Goal: Task Accomplishment & Management: Manage account settings

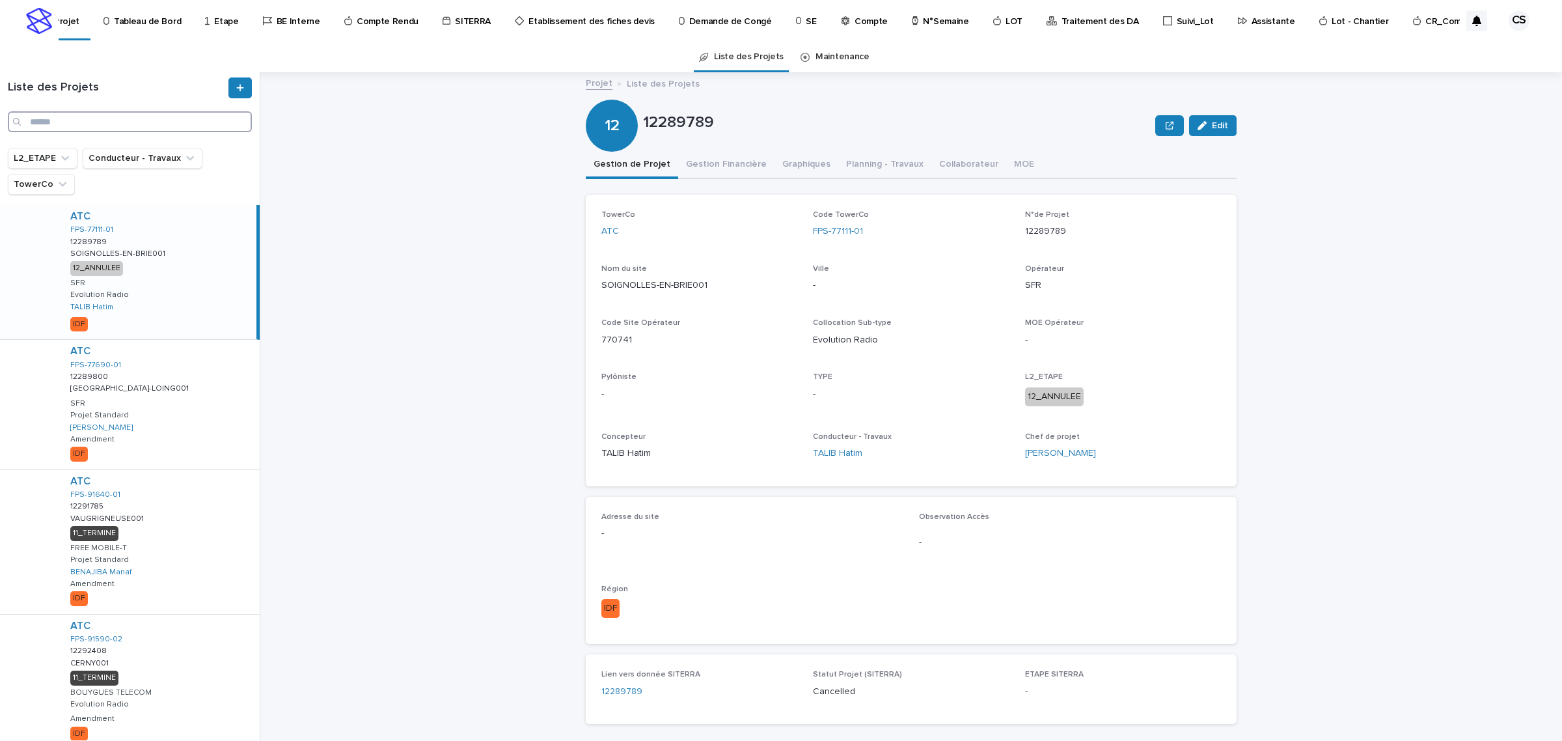
click at [49, 128] on input "Search" at bounding box center [130, 121] width 244 height 21
paste input "**********"
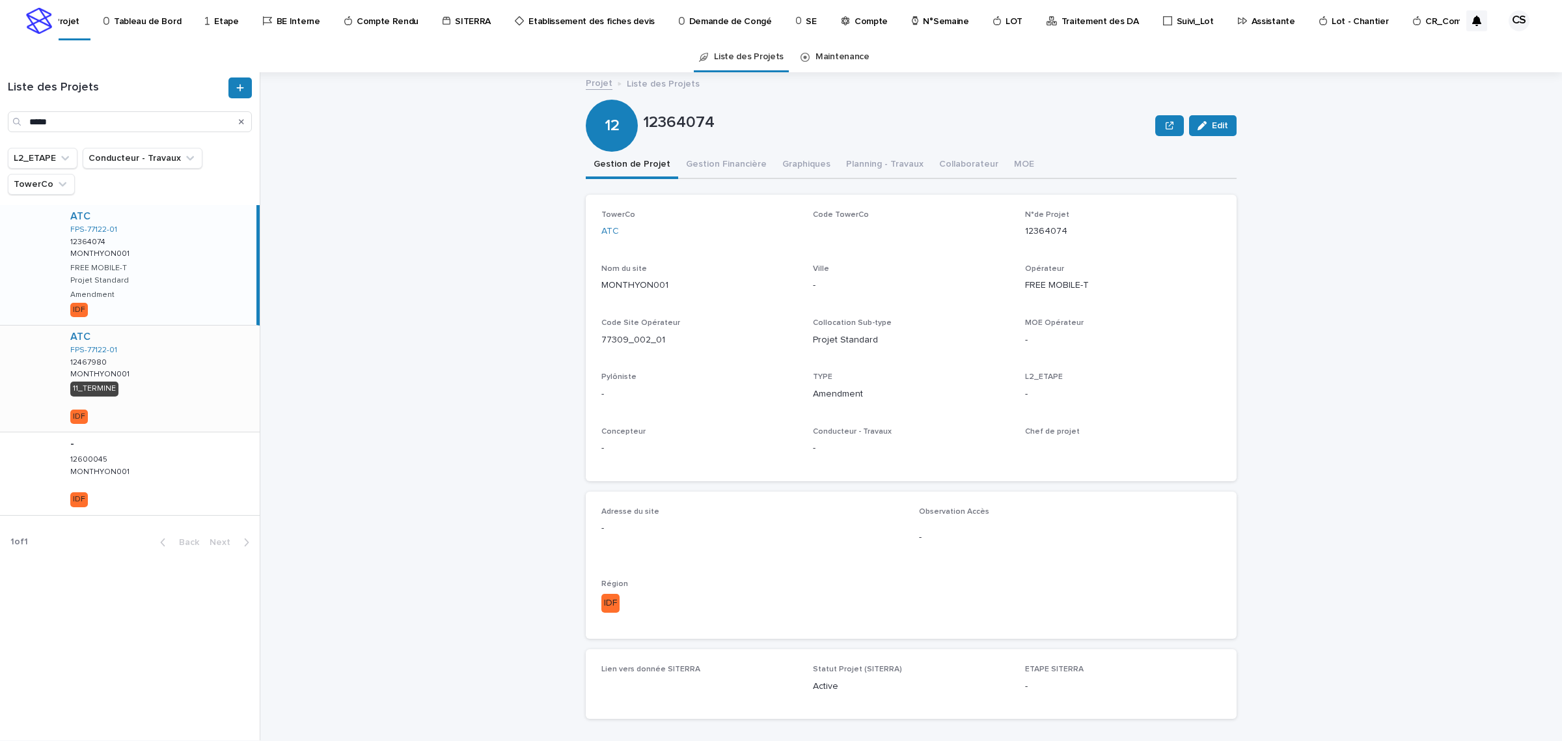
click at [173, 400] on div "ATC FPS-77122-01 12467980 12467980 MONTHYON001 MONTHYON001 11_TERMINE IDF" at bounding box center [160, 378] width 200 height 106
click at [76, 109] on div "Liste des Projets *****" at bounding box center [130, 104] width 260 height 55
click at [76, 122] on input "*****" at bounding box center [130, 121] width 244 height 21
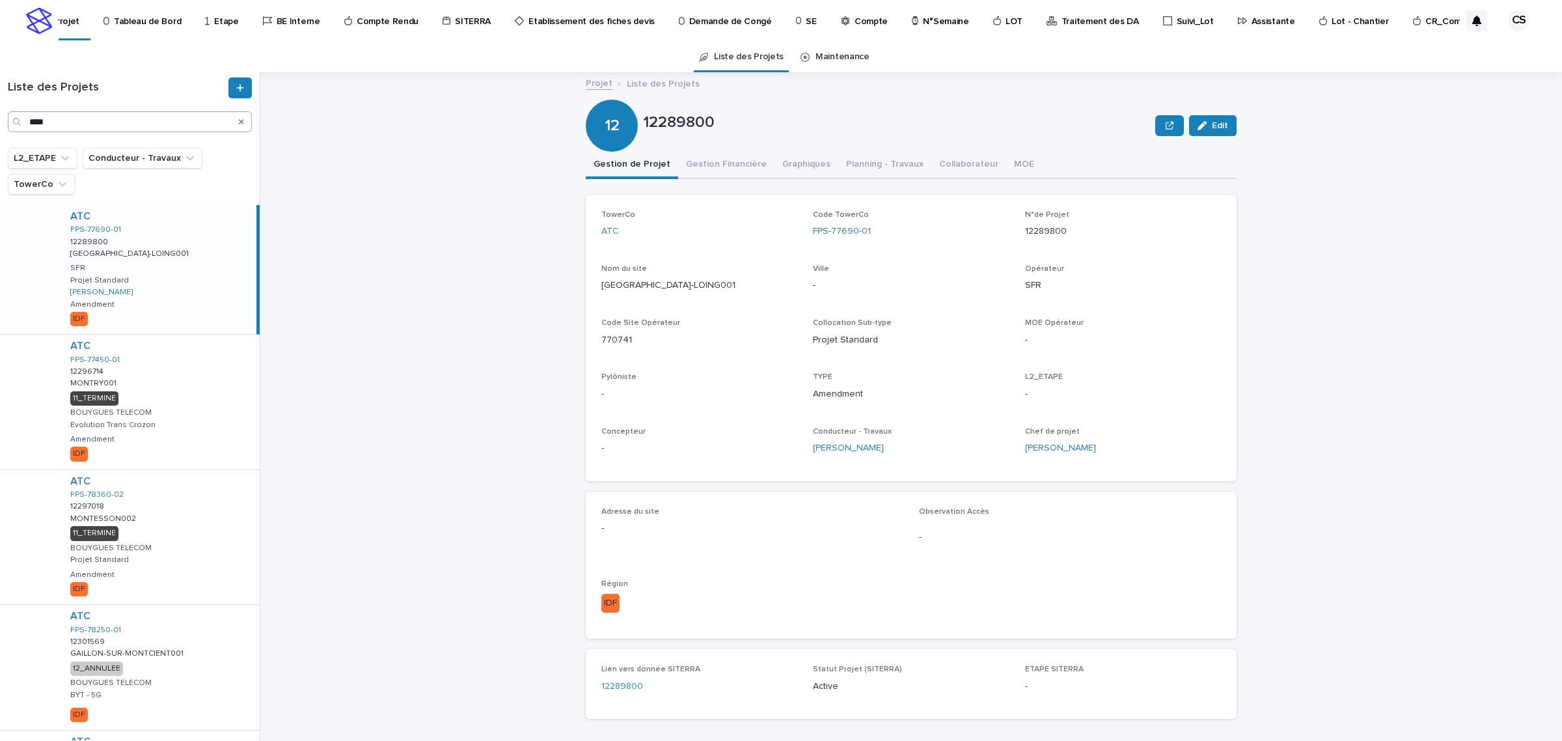
click at [112, 109] on div "Liste des Projets ****" at bounding box center [130, 104] width 260 height 55
click at [112, 111] on input "****" at bounding box center [130, 121] width 244 height 21
paste input "********"
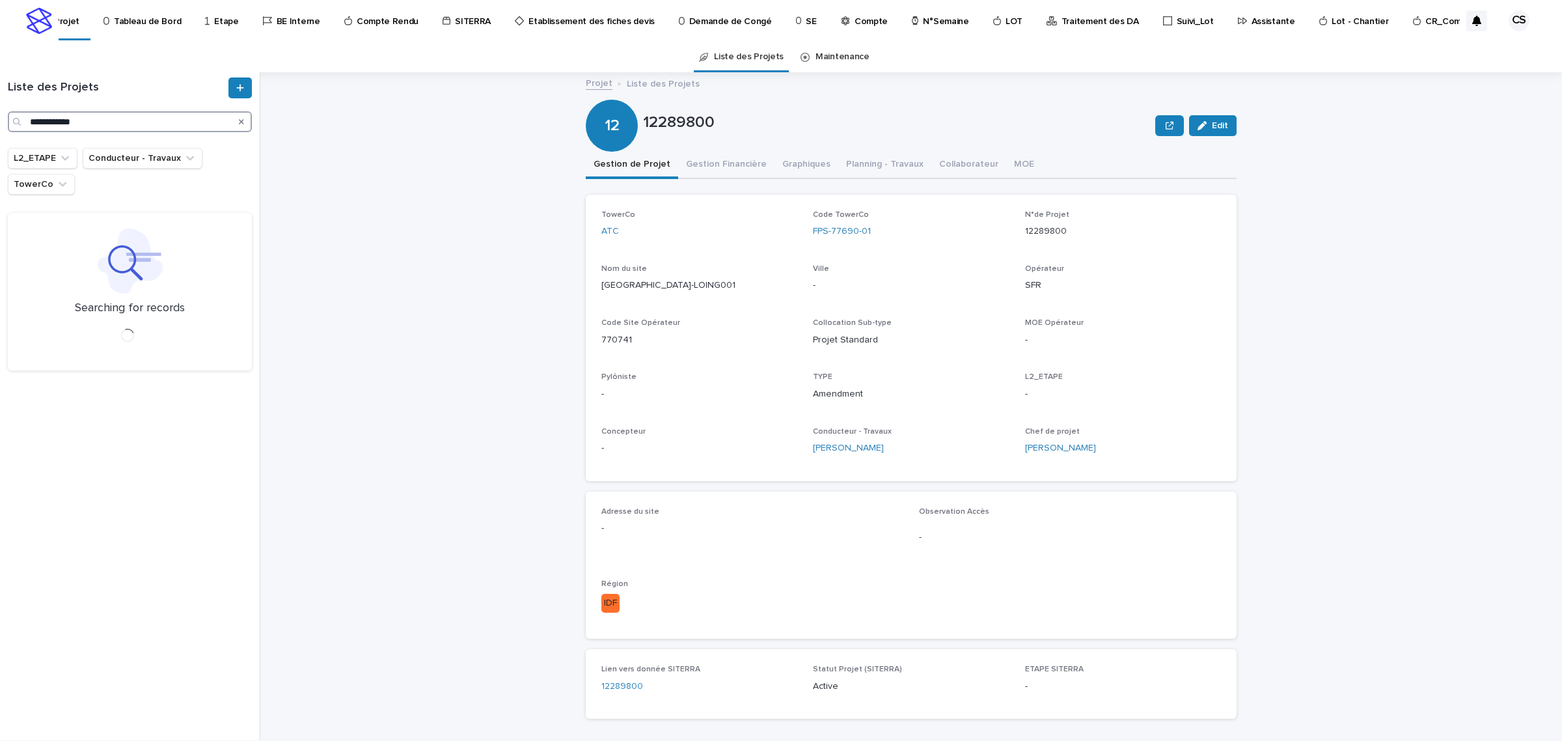
type input "**********"
click at [134, 259] on div "CELLNEX FR-91-000936 COM-0024499 COM-0024499 [PERSON_NAME][GEOGRAPHIC_DATA]/[GE…" at bounding box center [158, 272] width 197 height 134
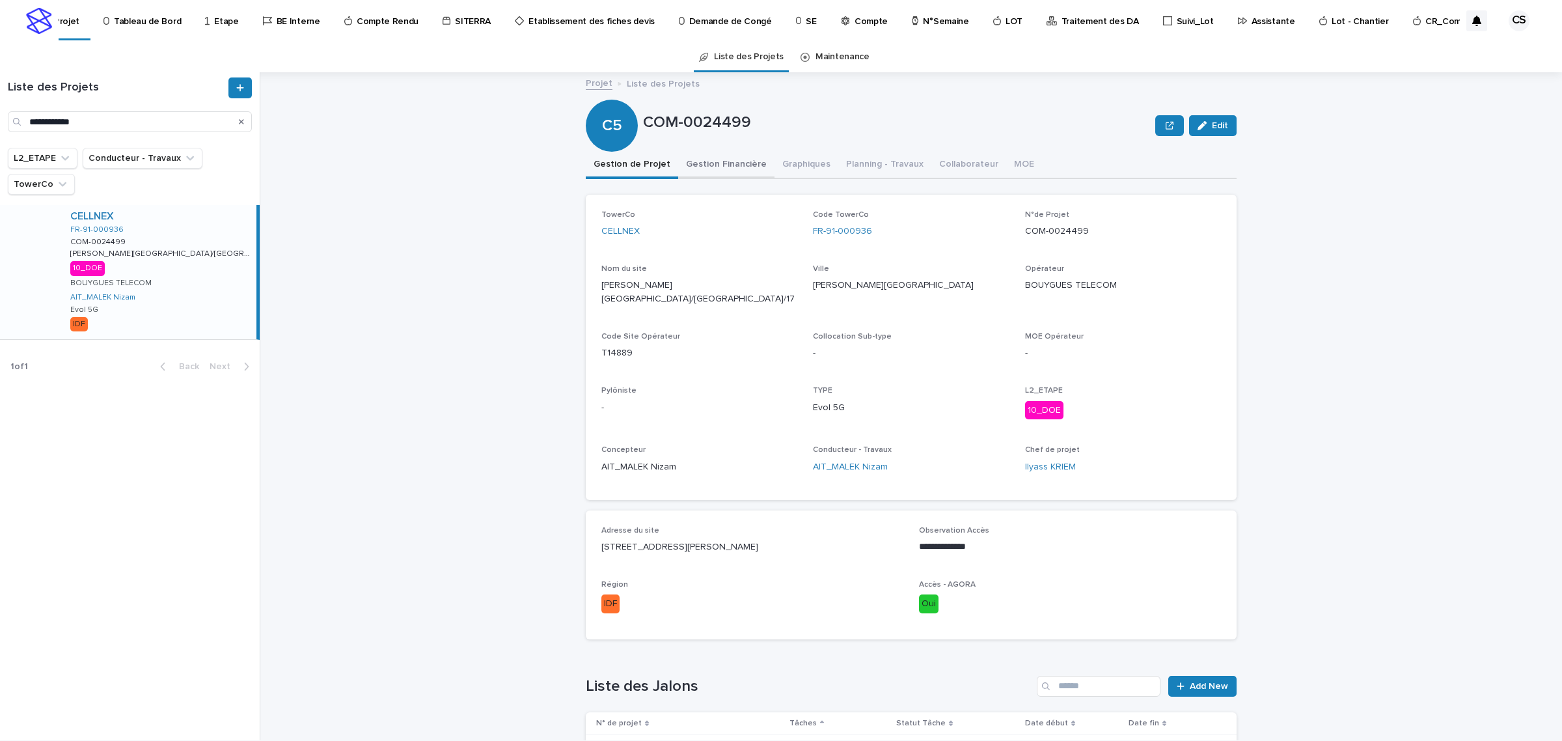
click at [736, 163] on button "Gestion Financière" at bounding box center [726, 165] width 96 height 27
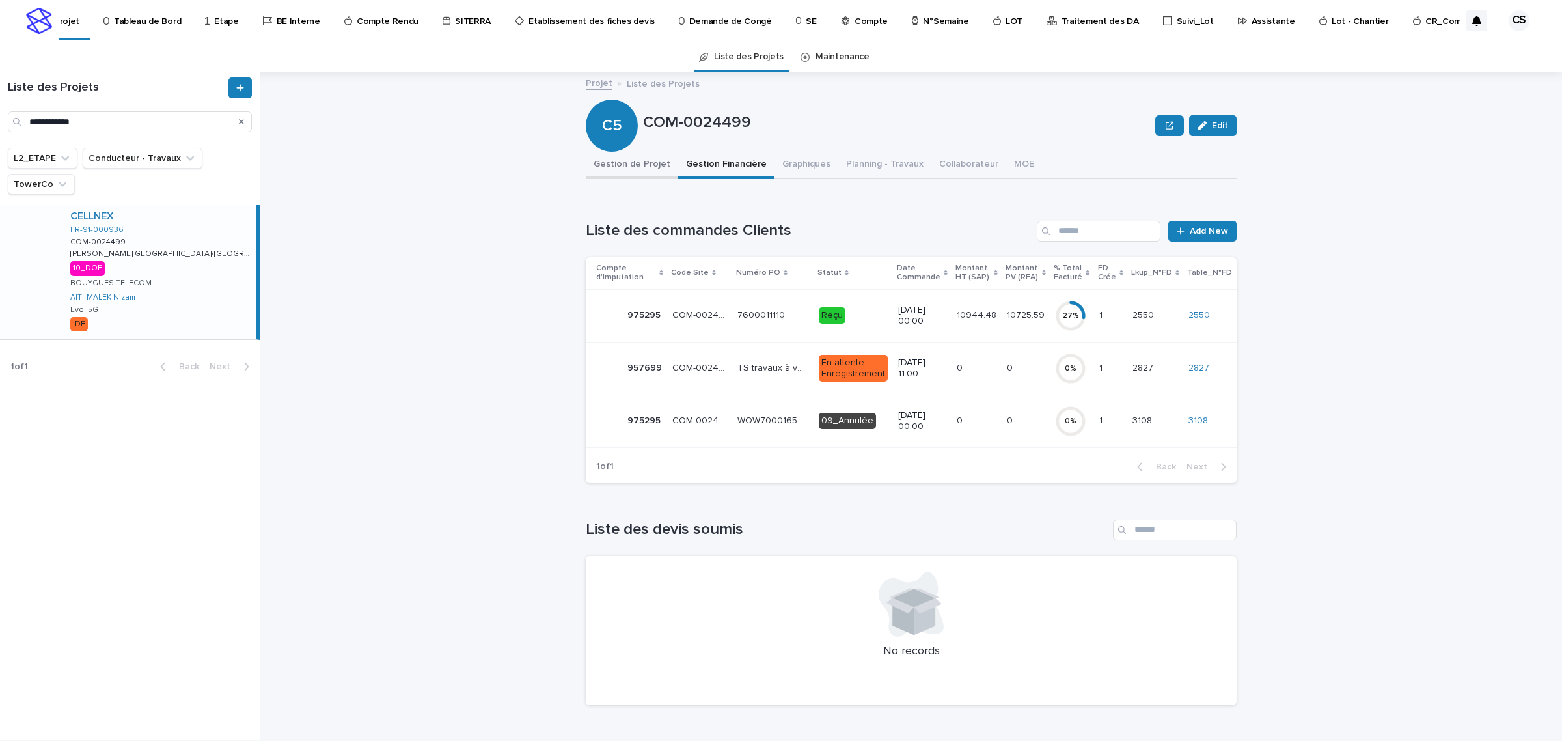
click at [635, 158] on button "Gestion de Projet" at bounding box center [632, 165] width 92 height 27
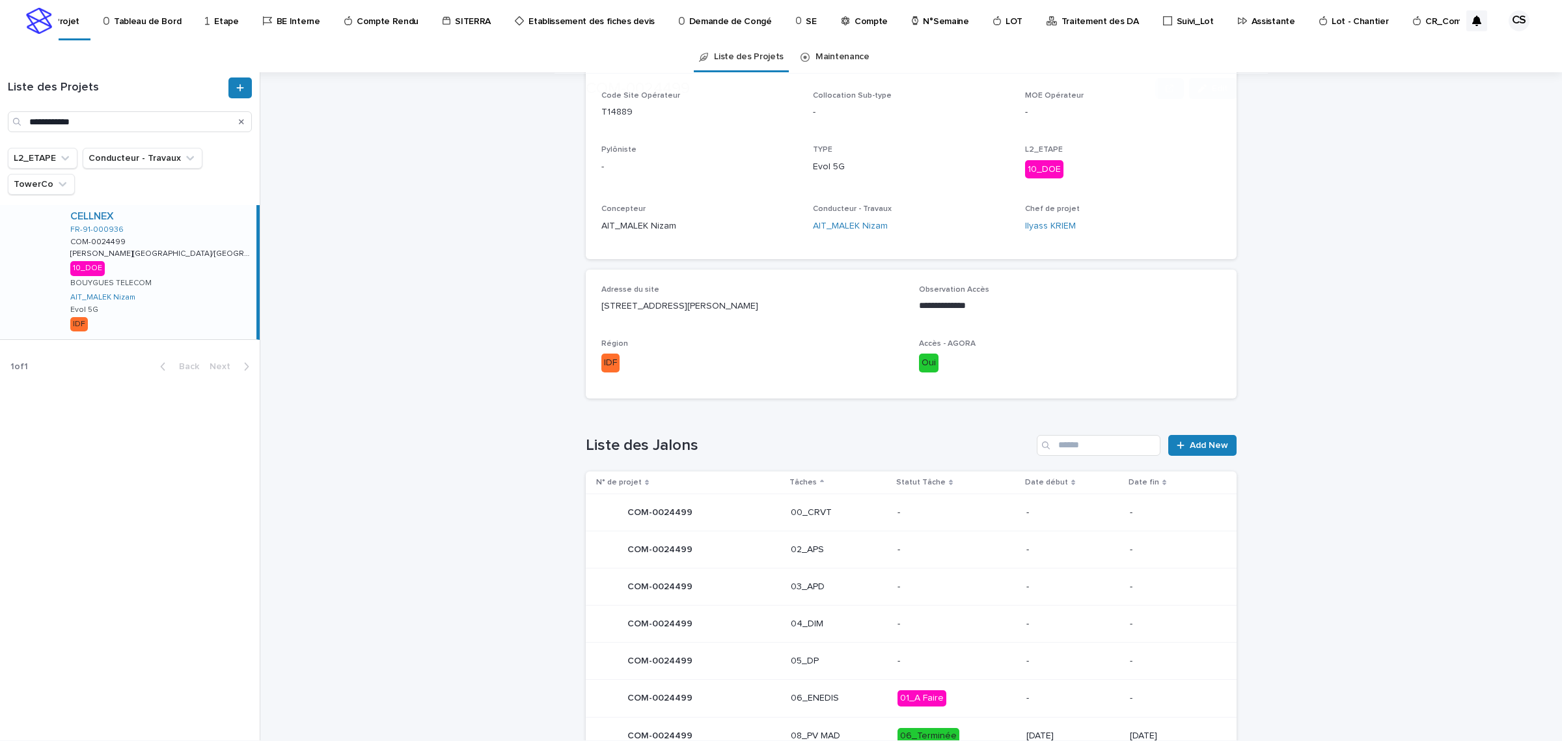
scroll to position [382, 0]
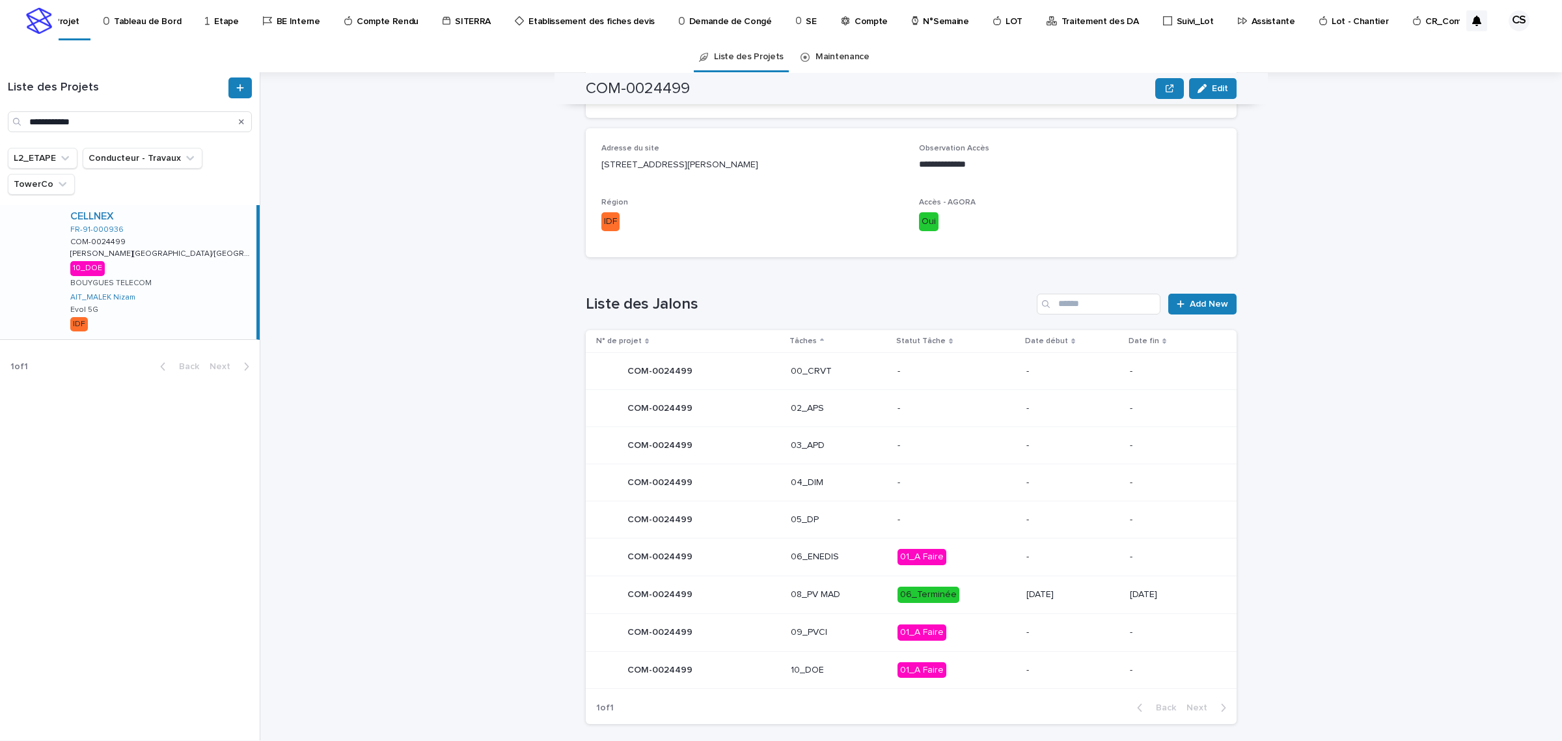
click at [863, 589] on p "08_PV MAD" at bounding box center [839, 594] width 96 height 11
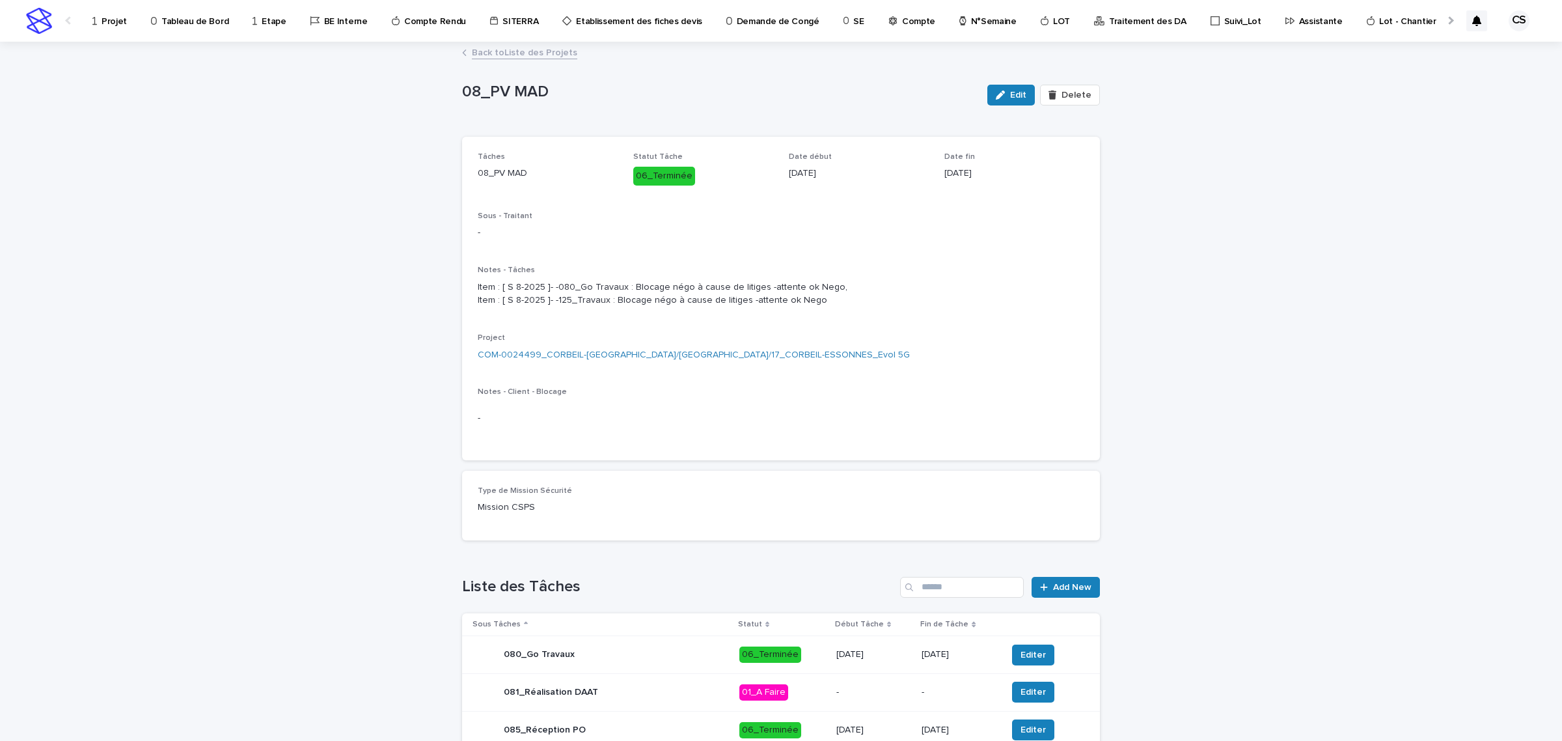
scroll to position [396, 0]
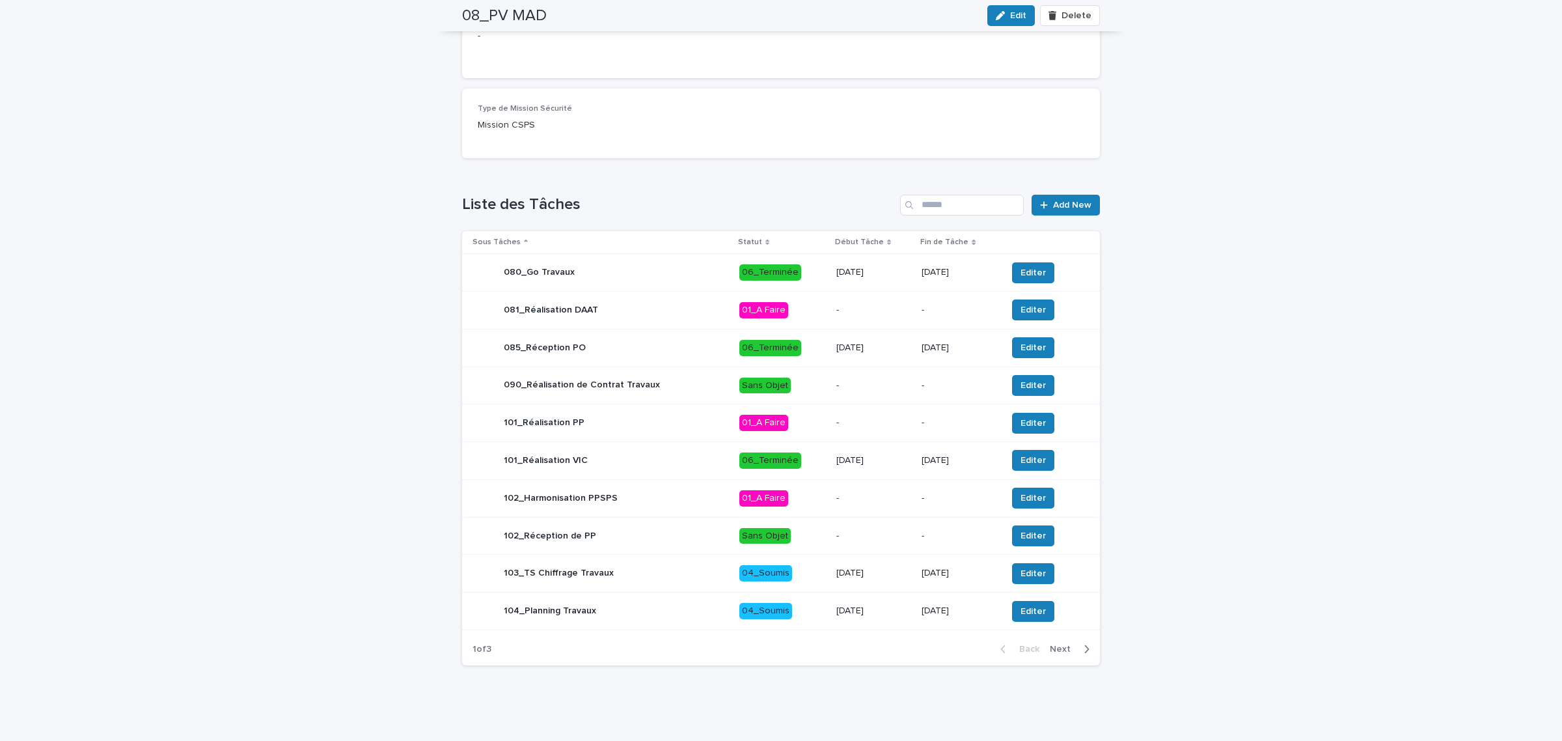
click at [1060, 652] on span "Next" at bounding box center [1064, 648] width 29 height 9
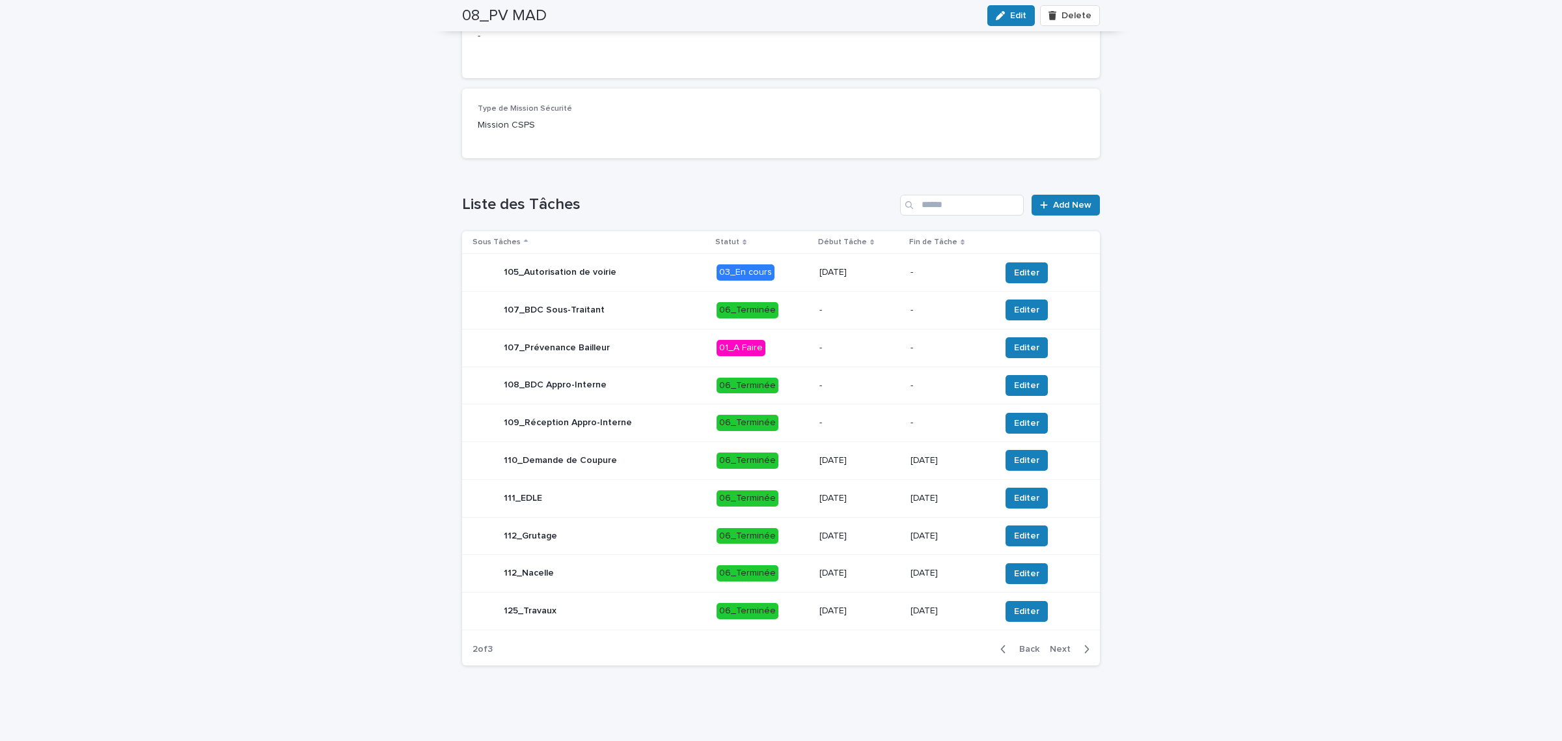
click at [1059, 657] on div "Back Next" at bounding box center [1045, 649] width 110 height 33
click at [1058, 648] on span "Next" at bounding box center [1064, 648] width 29 height 9
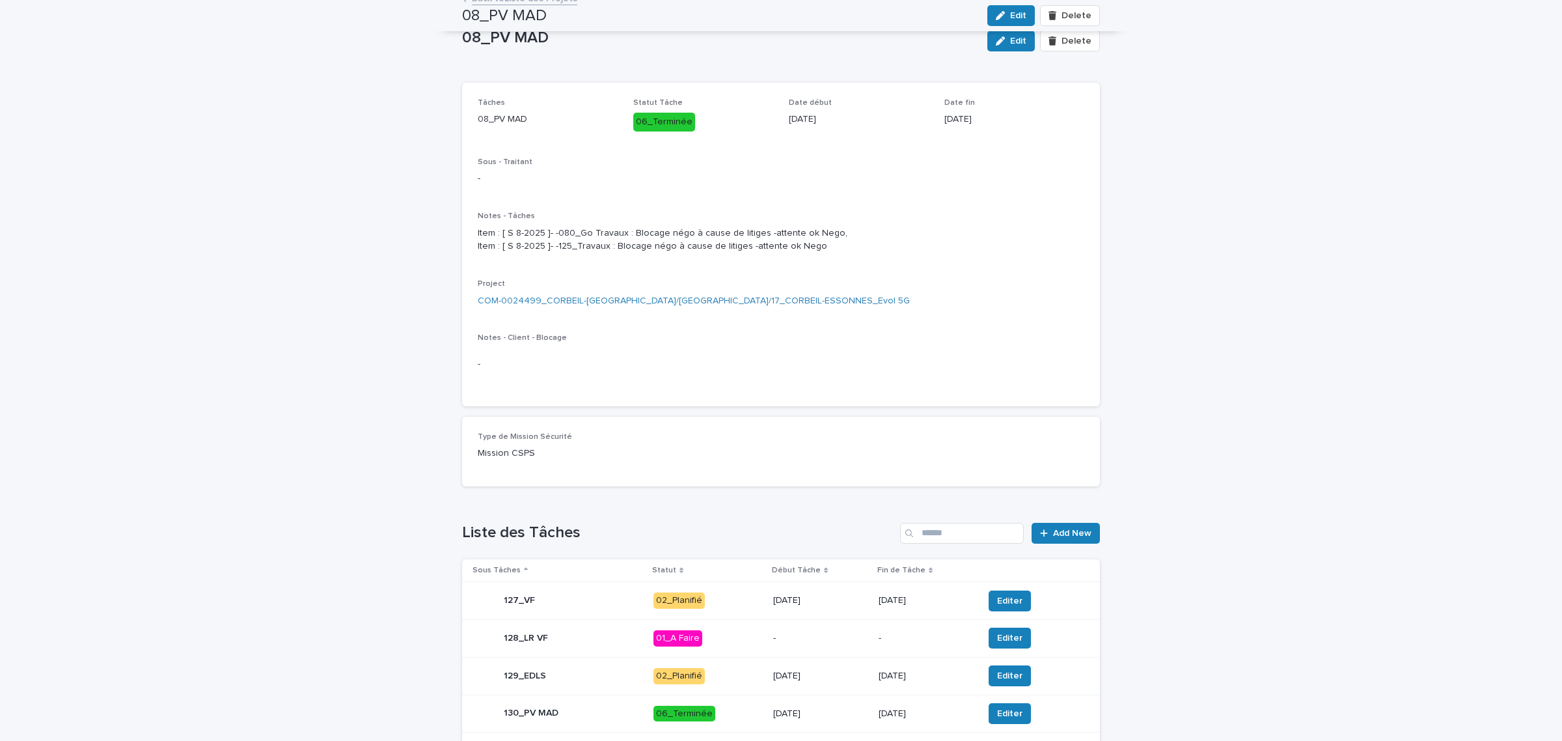
scroll to position [0, 0]
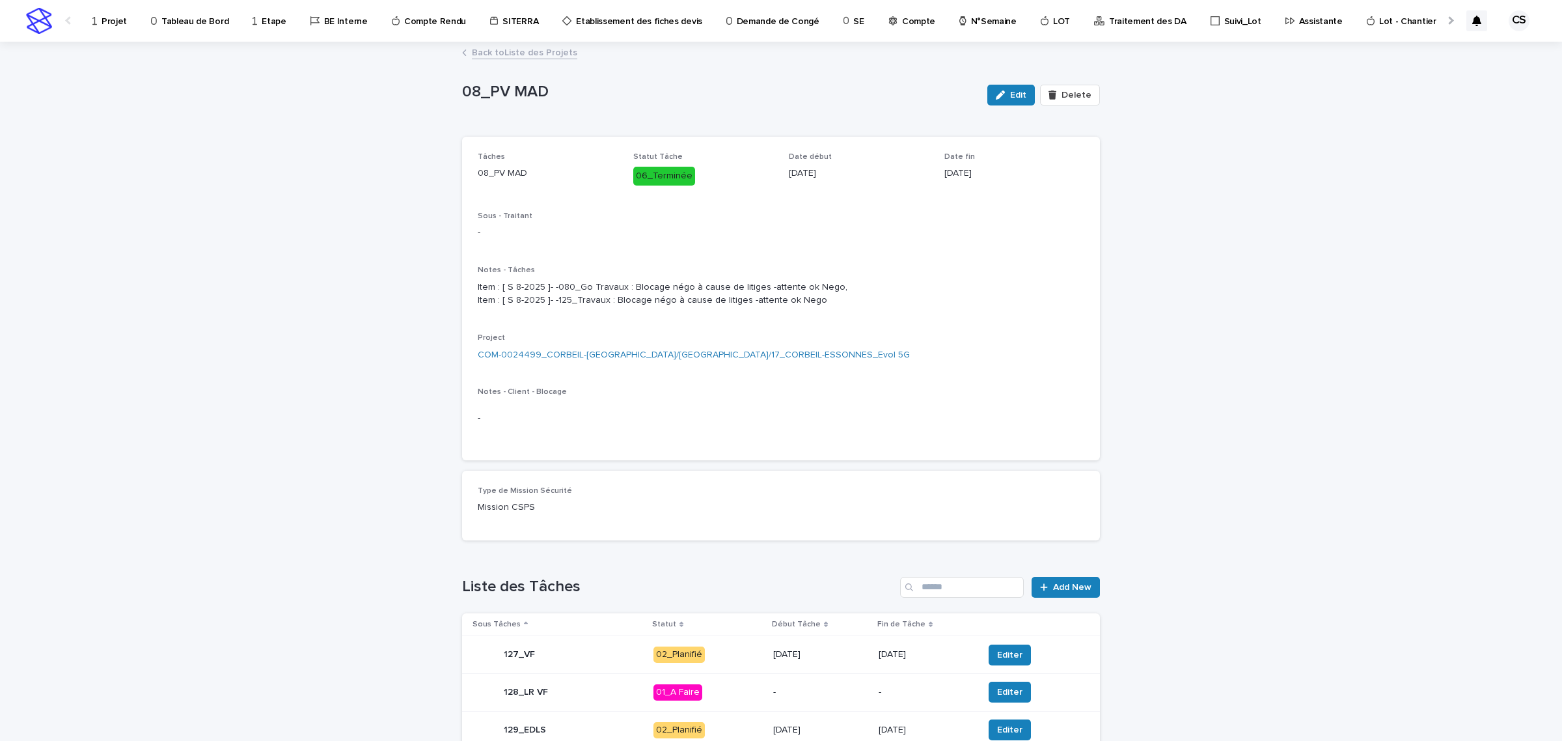
click at [521, 55] on link "Back to Liste des Projets" at bounding box center [524, 51] width 105 height 15
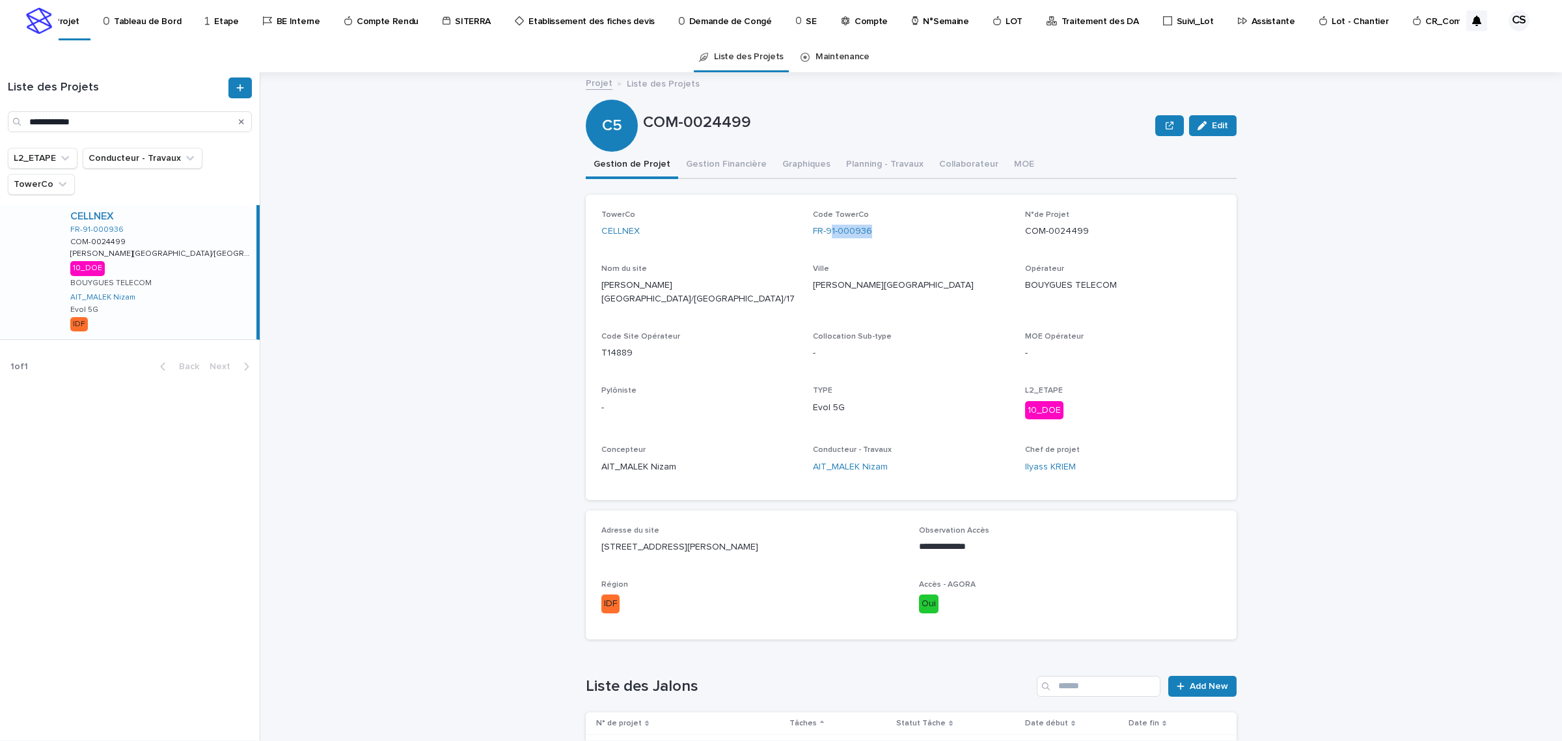
drag, startPoint x: 874, startPoint y: 231, endPoint x: 340, endPoint y: 184, distance: 535.9
click at [820, 223] on div "Code TowerCo FR-91-000936" at bounding box center [911, 229] width 196 height 38
drag, startPoint x: 101, startPoint y: 116, endPoint x: 0, endPoint y: 117, distance: 100.9
click at [0, 117] on div "**********" at bounding box center [130, 104] width 260 height 55
click at [99, 127] on input "**********" at bounding box center [130, 121] width 244 height 21
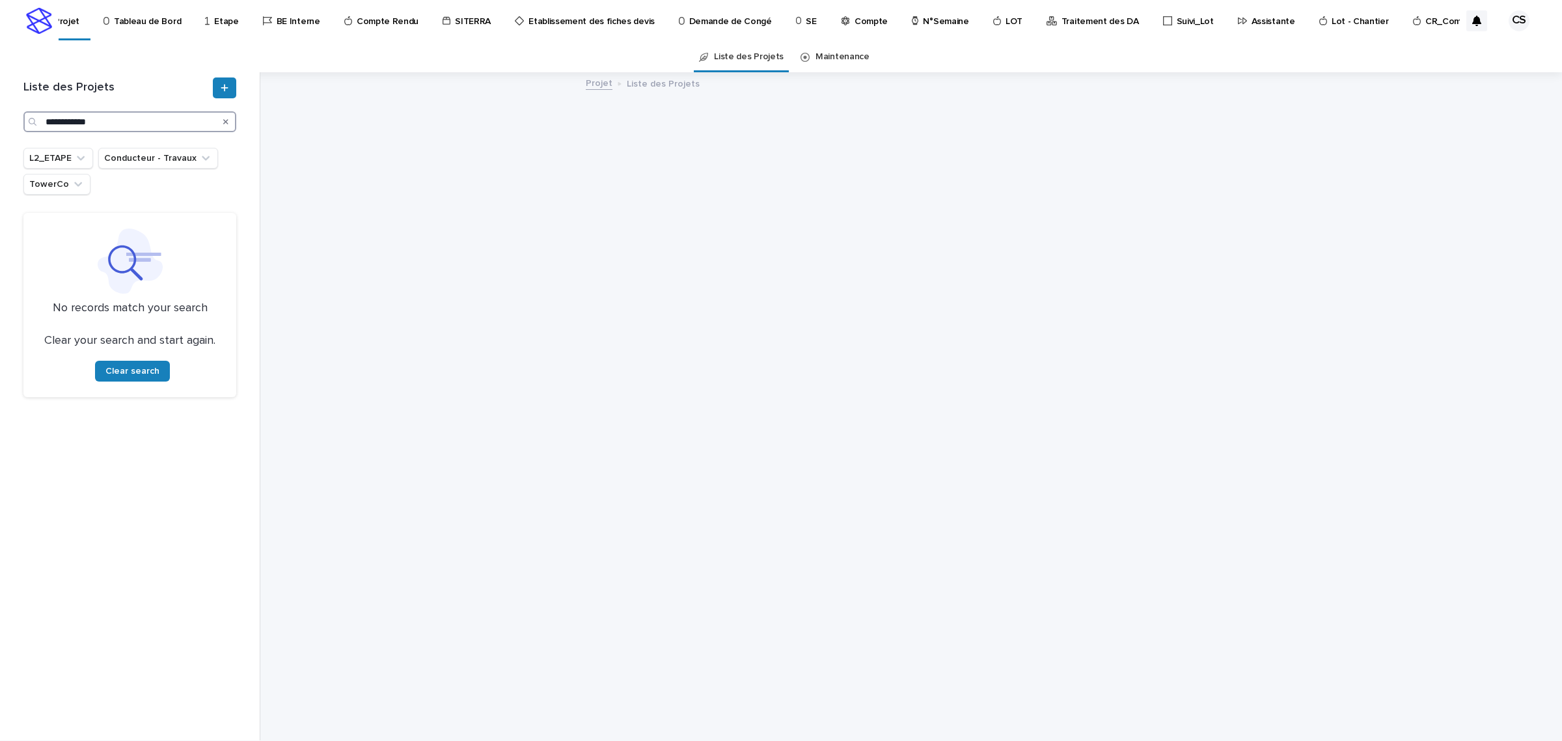
click at [139, 126] on input "**********" at bounding box center [129, 121] width 213 height 21
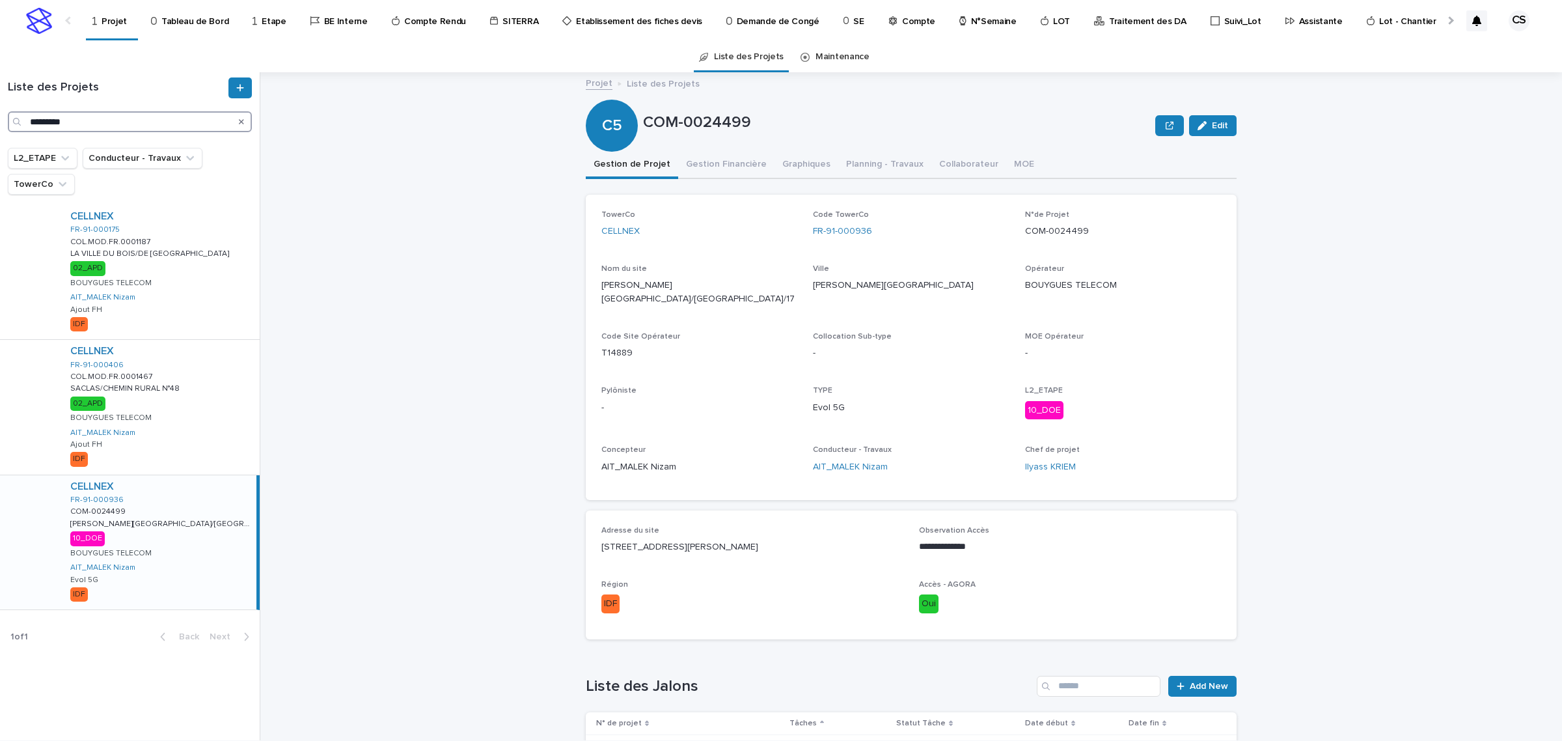
click at [86, 124] on input "*********" at bounding box center [130, 121] width 244 height 21
paste input "***"
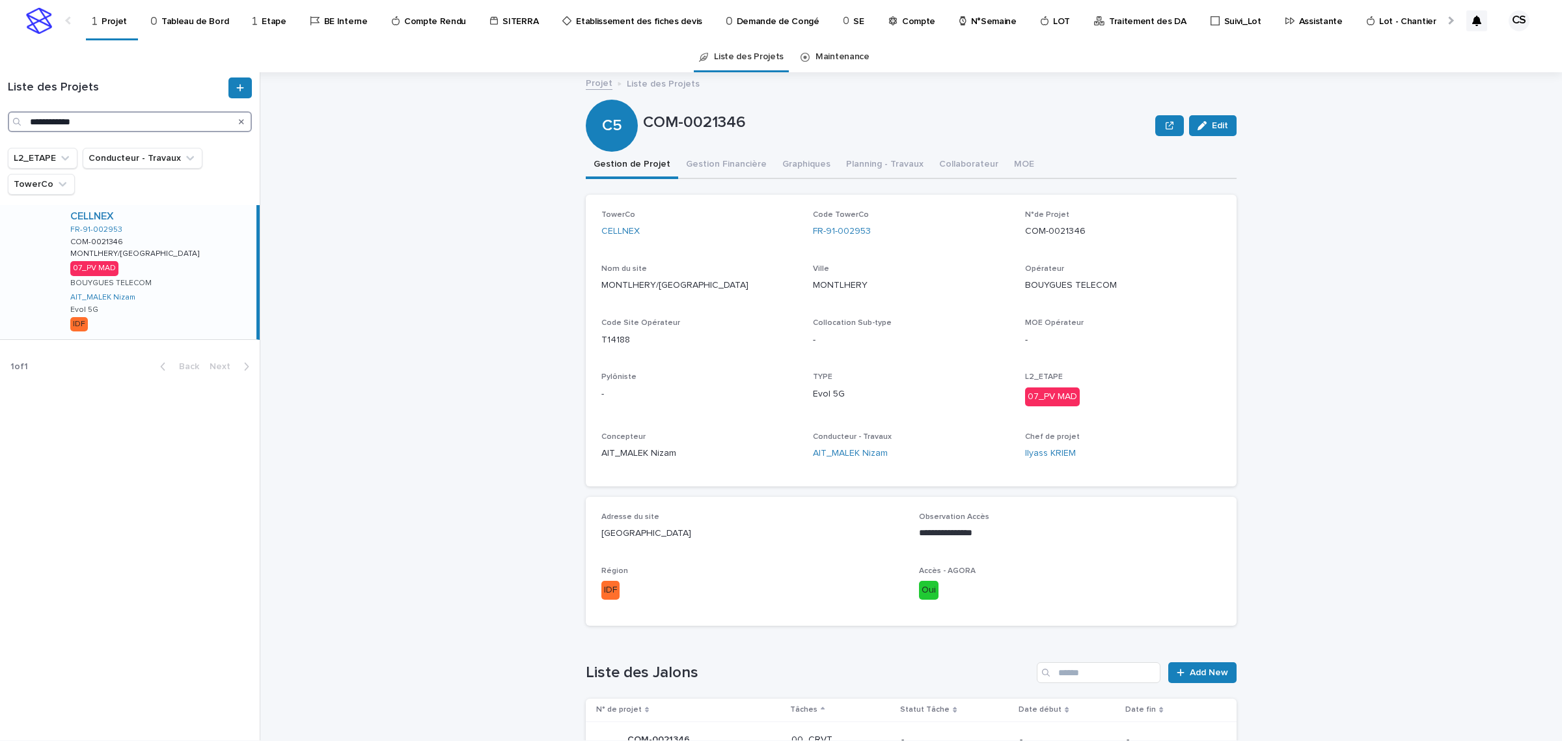
type input "**********"
click at [171, 248] on p "MONTLHERY/[GEOGRAPHIC_DATA]" at bounding box center [135, 253] width 131 height 12
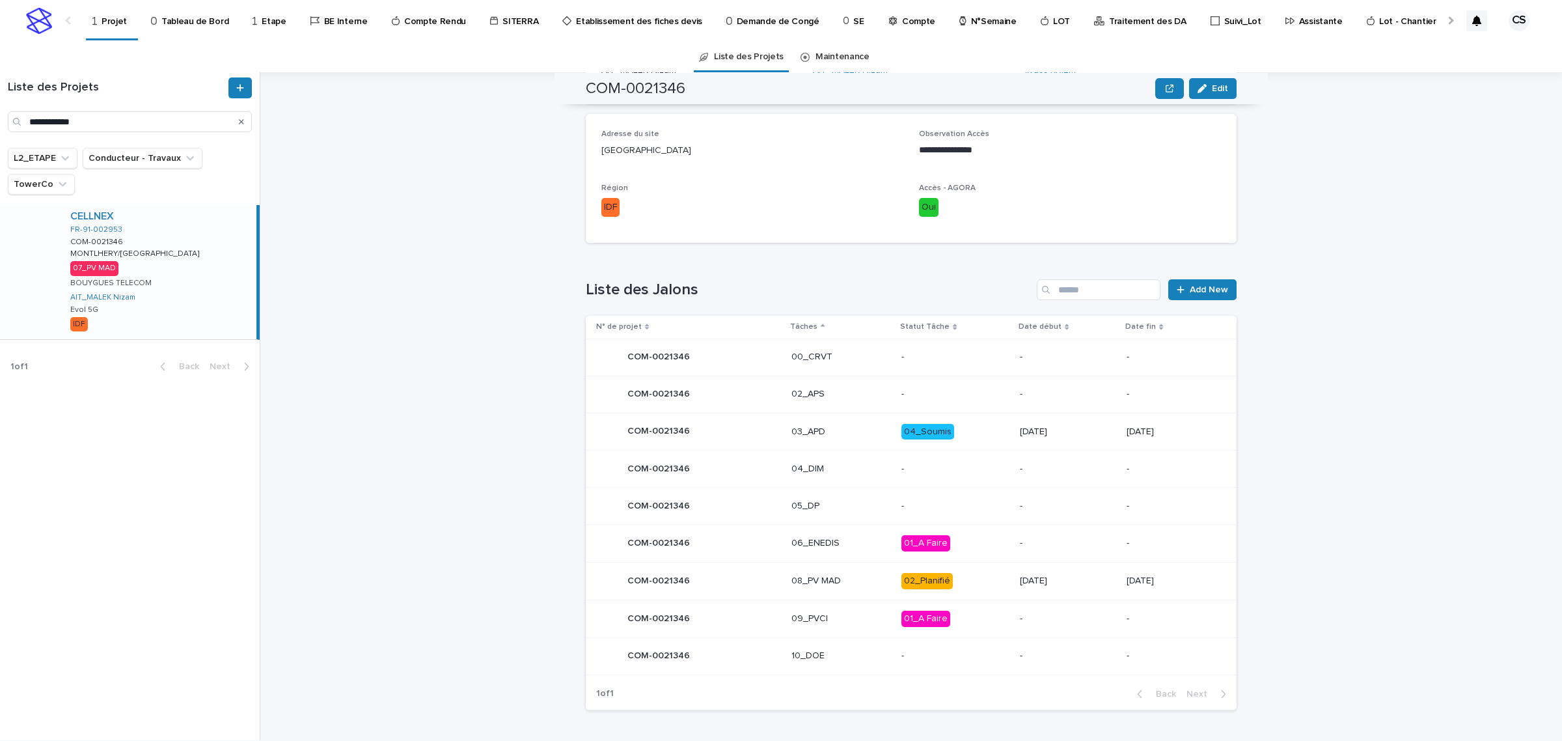
click at [985, 572] on td "02_Planifié" at bounding box center [955, 581] width 118 height 38
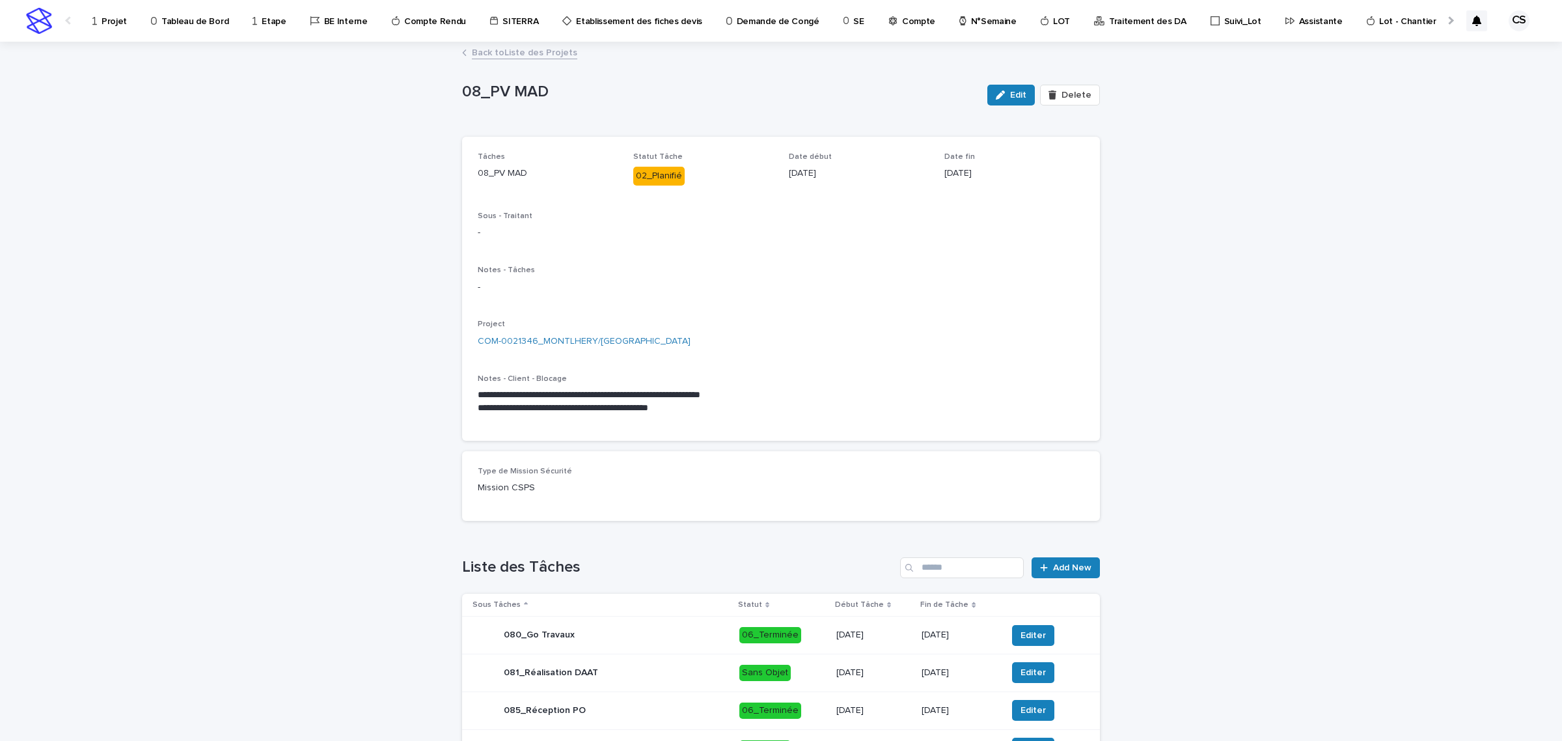
scroll to position [363, 0]
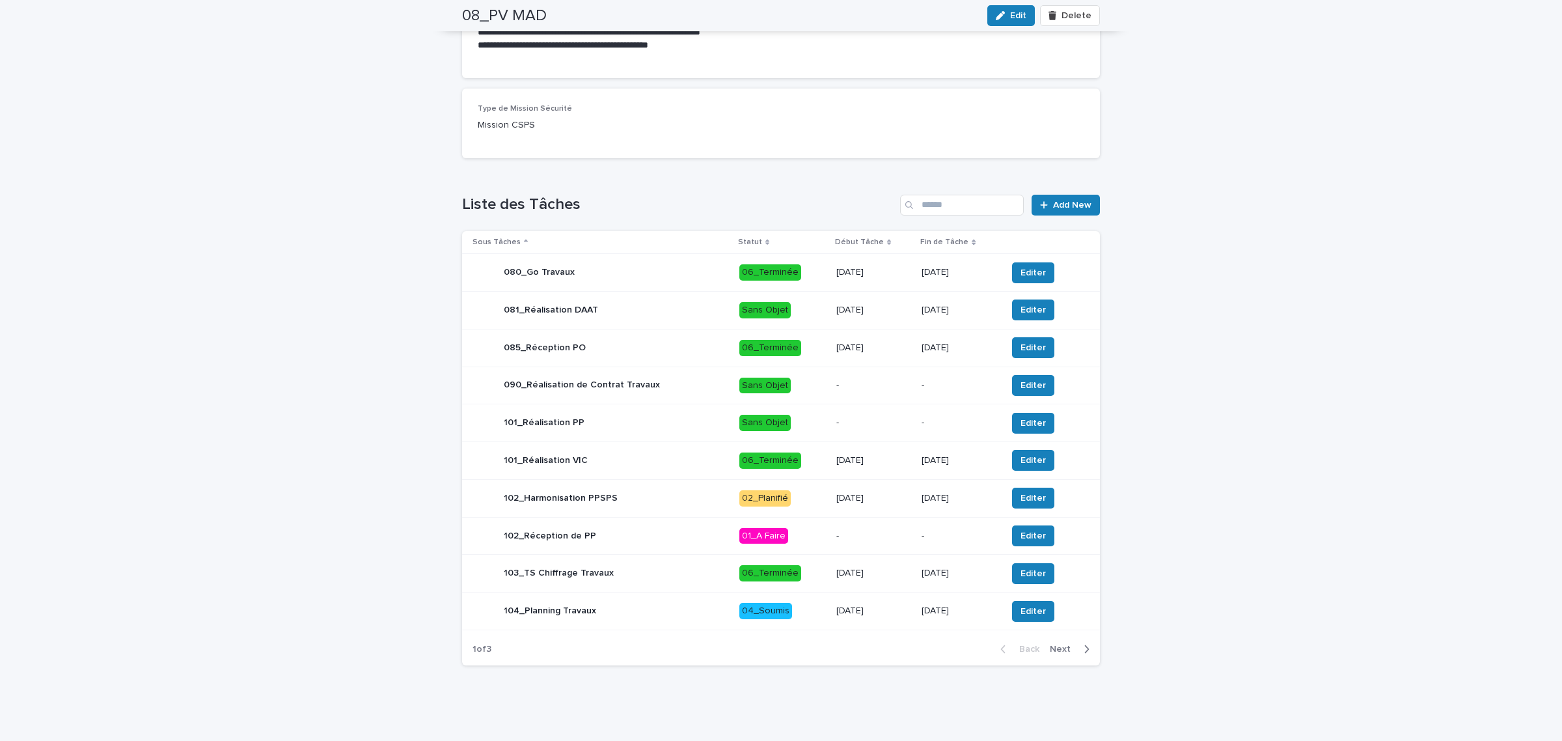
click at [1058, 657] on div "Back Next" at bounding box center [1045, 649] width 110 height 33
click at [1059, 648] on span "Next" at bounding box center [1064, 648] width 29 height 9
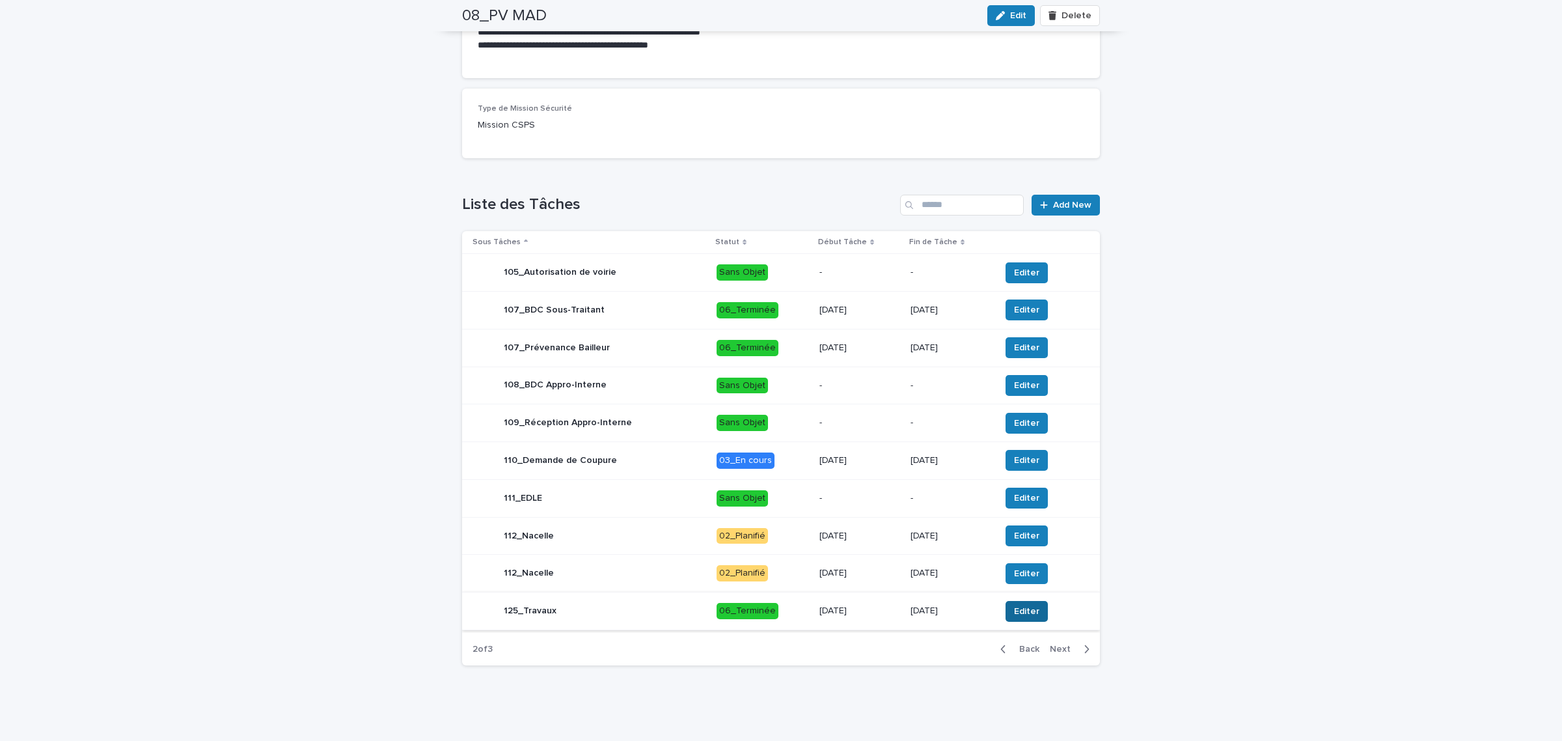
click at [1021, 613] on span "Editer" at bounding box center [1026, 611] width 25 height 13
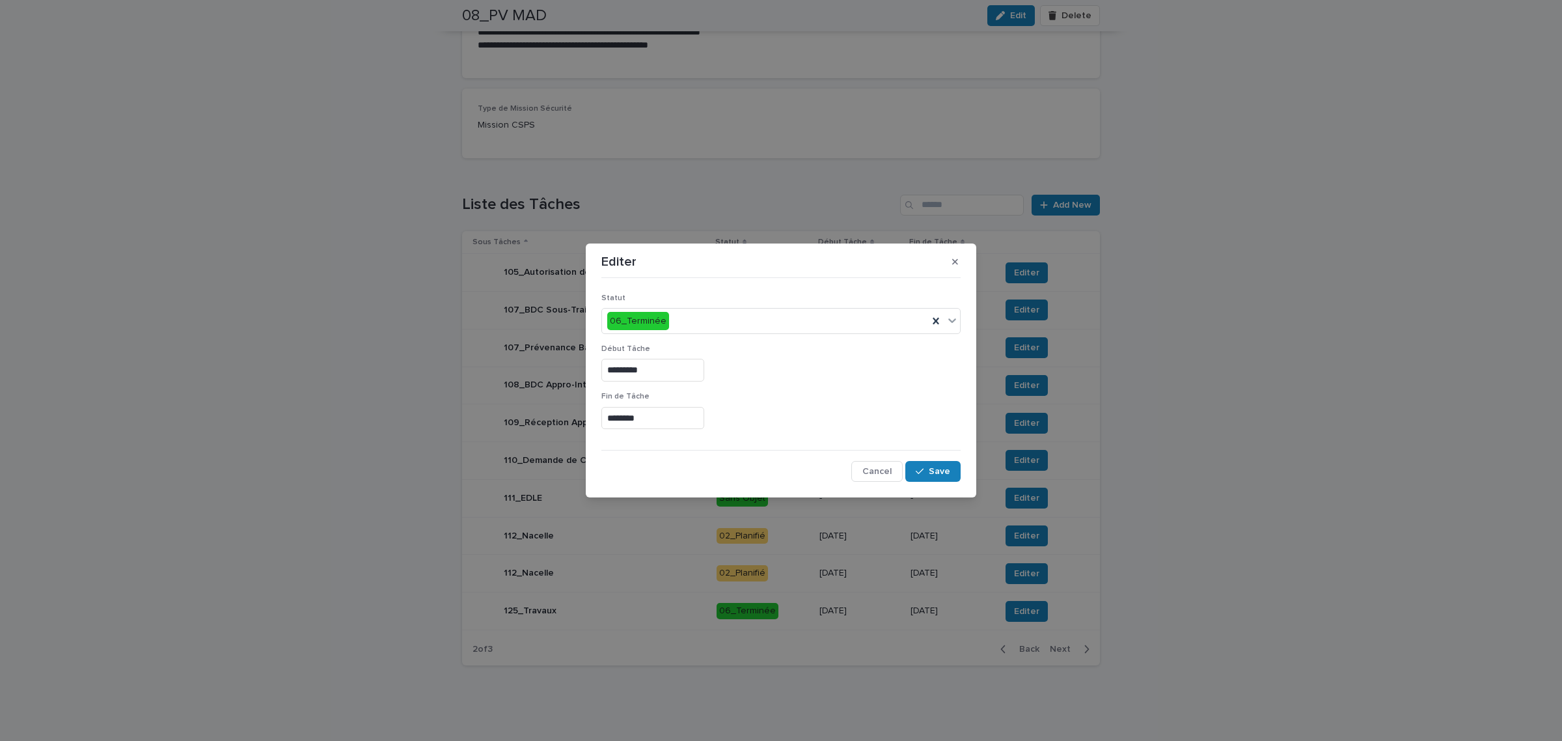
click at [657, 421] on input "********" at bounding box center [653, 418] width 103 height 23
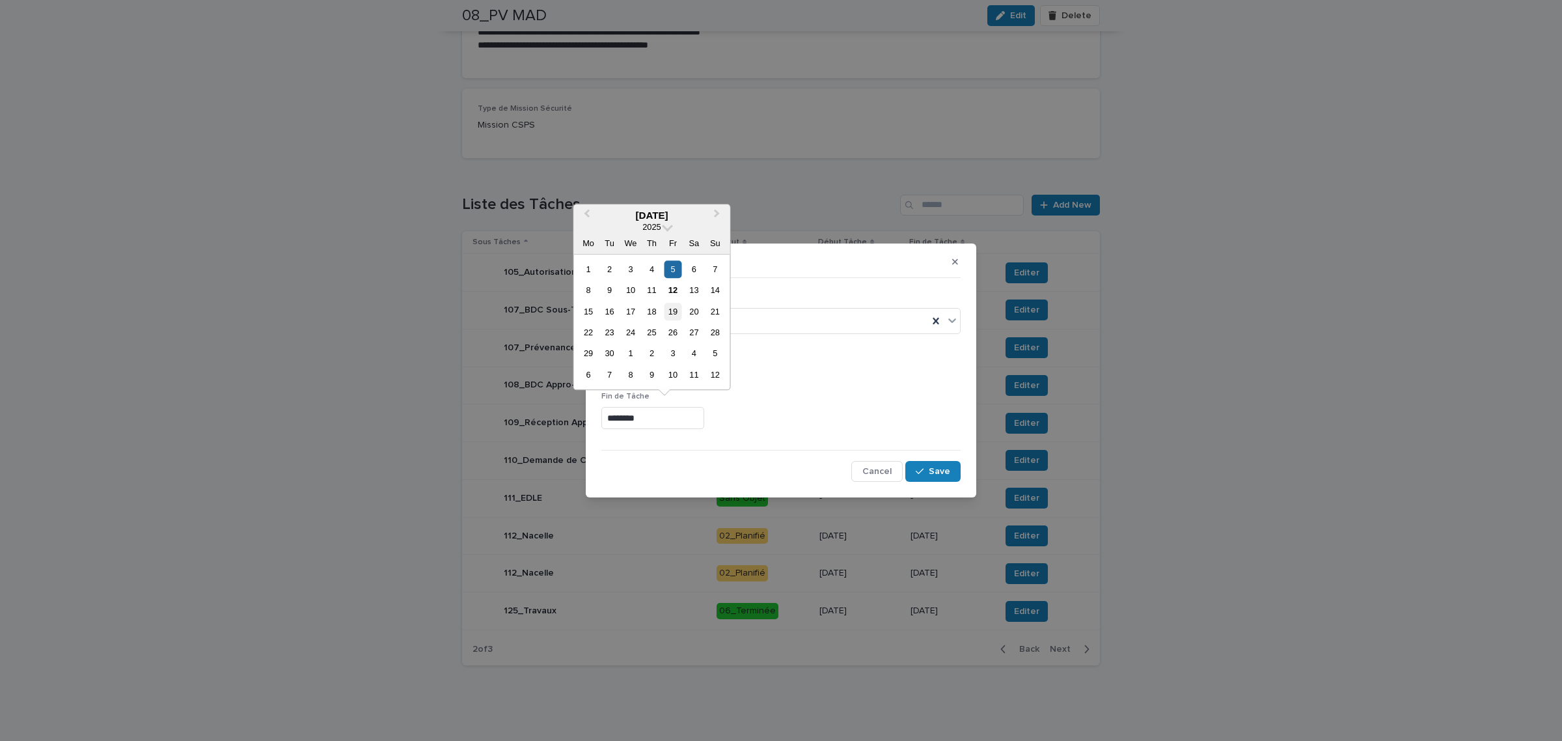
click at [672, 316] on div "19" at bounding box center [673, 312] width 18 height 18
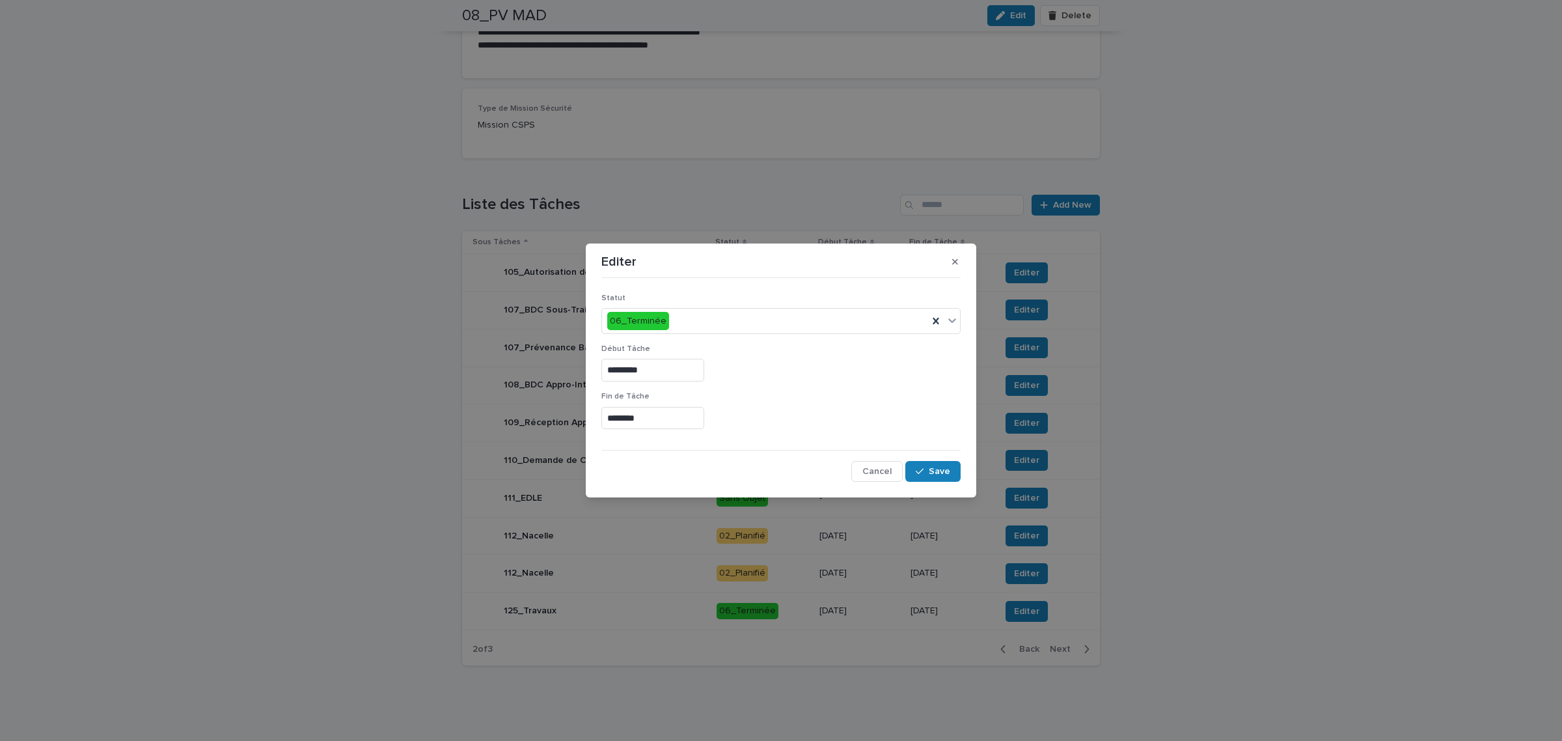
type input "*********"
click at [723, 324] on div "06_Terminée" at bounding box center [765, 321] width 326 height 21
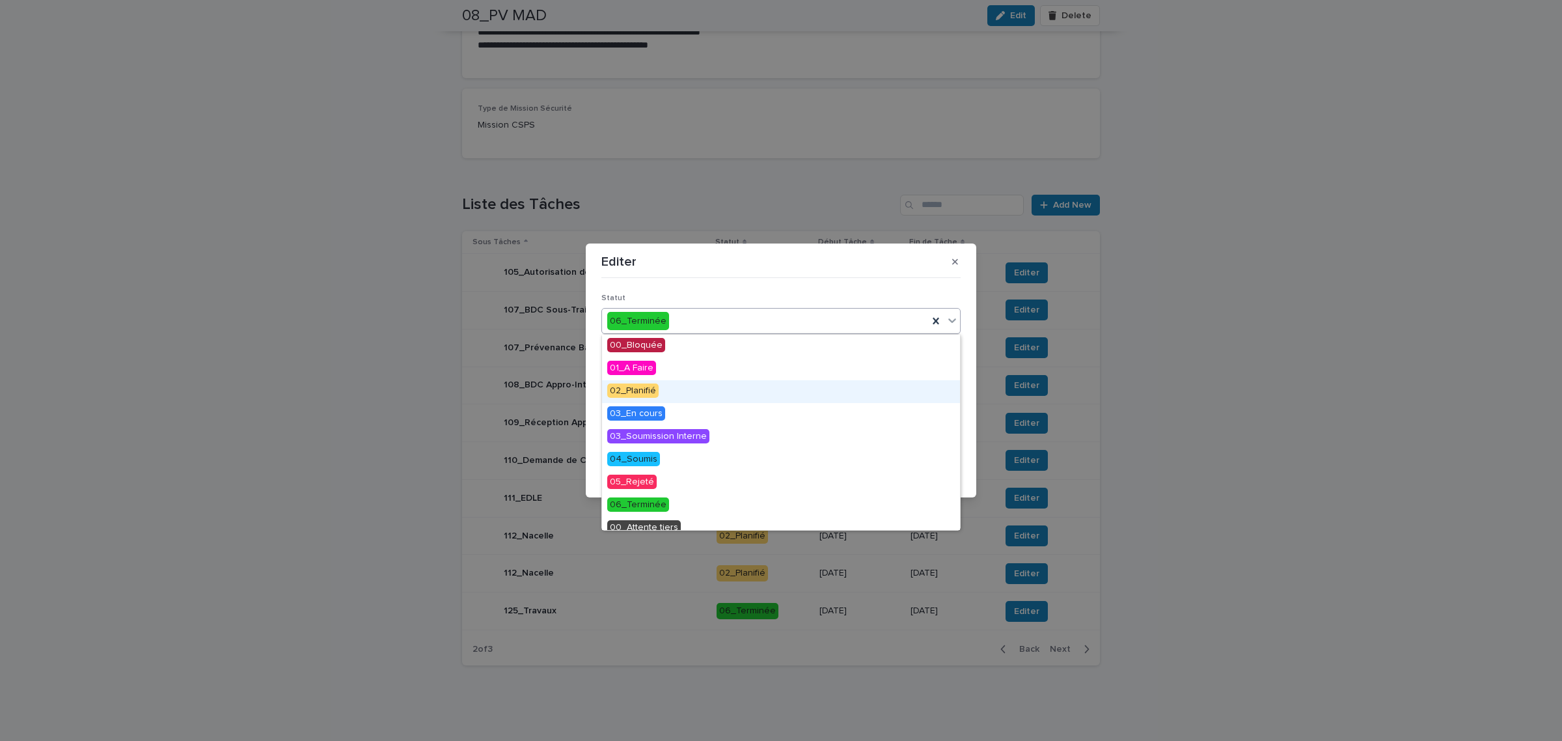
click at [667, 393] on div "02_Planifié" at bounding box center [781, 391] width 358 height 23
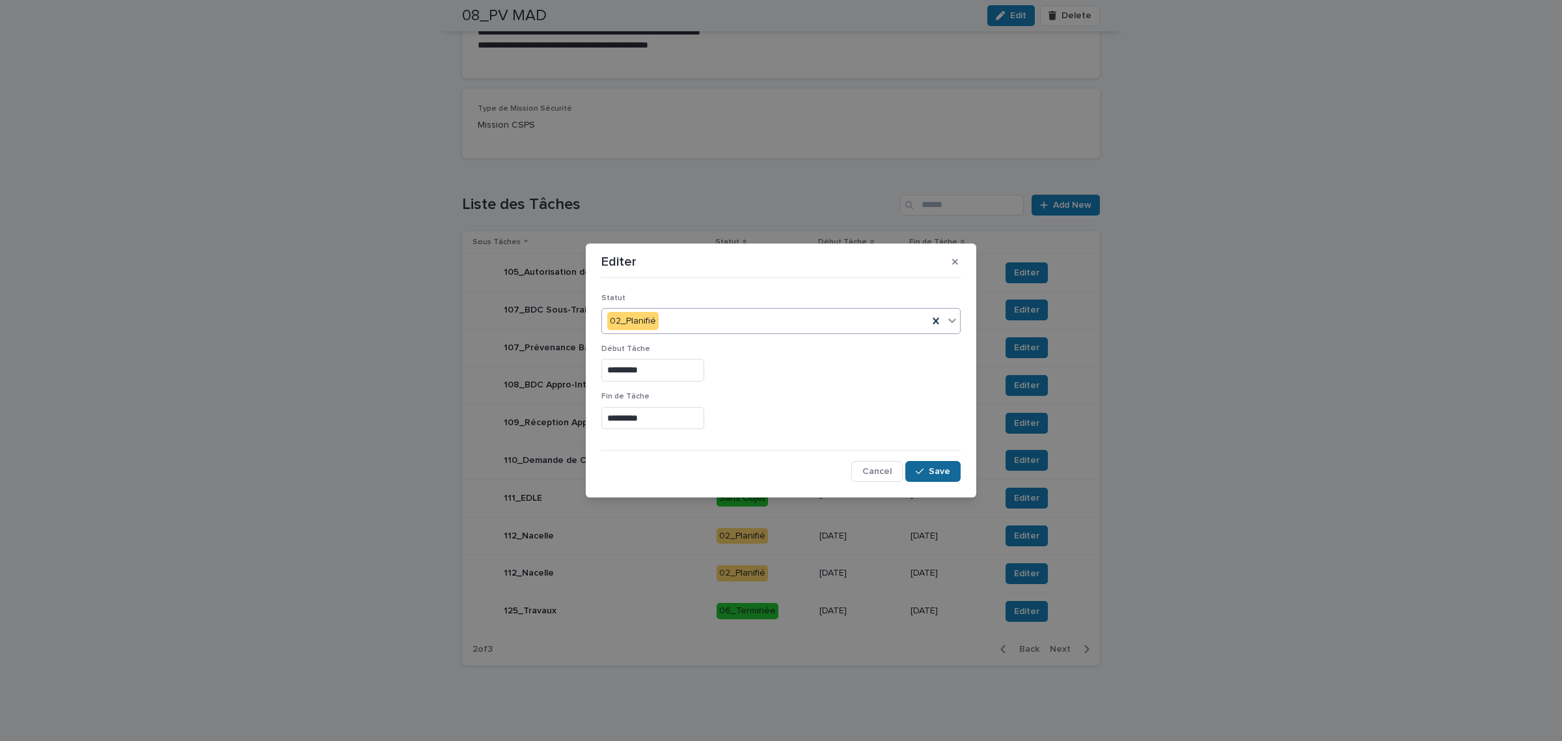
click at [952, 473] on button "Save" at bounding box center [933, 471] width 55 height 21
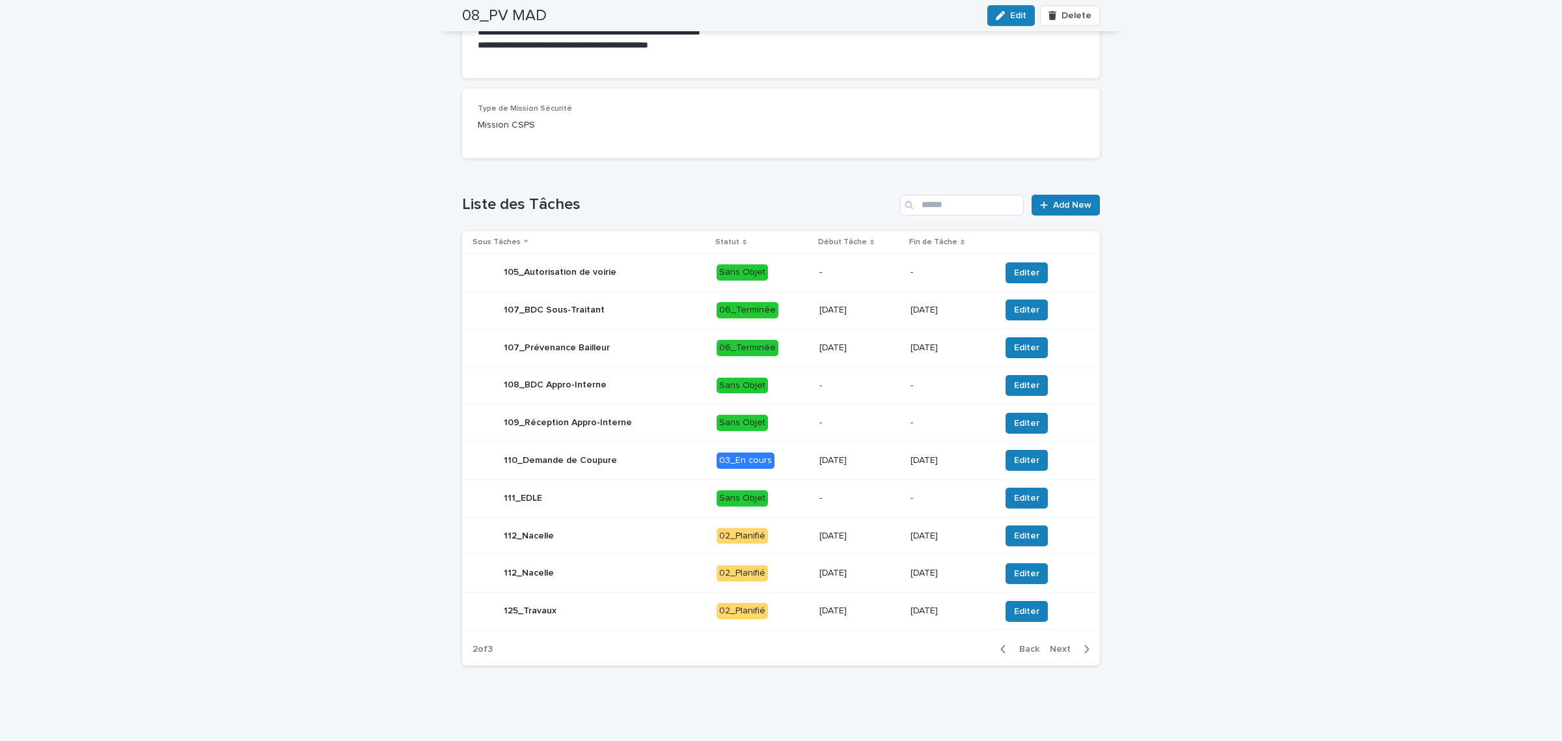
click at [1058, 650] on span "Next" at bounding box center [1064, 648] width 29 height 9
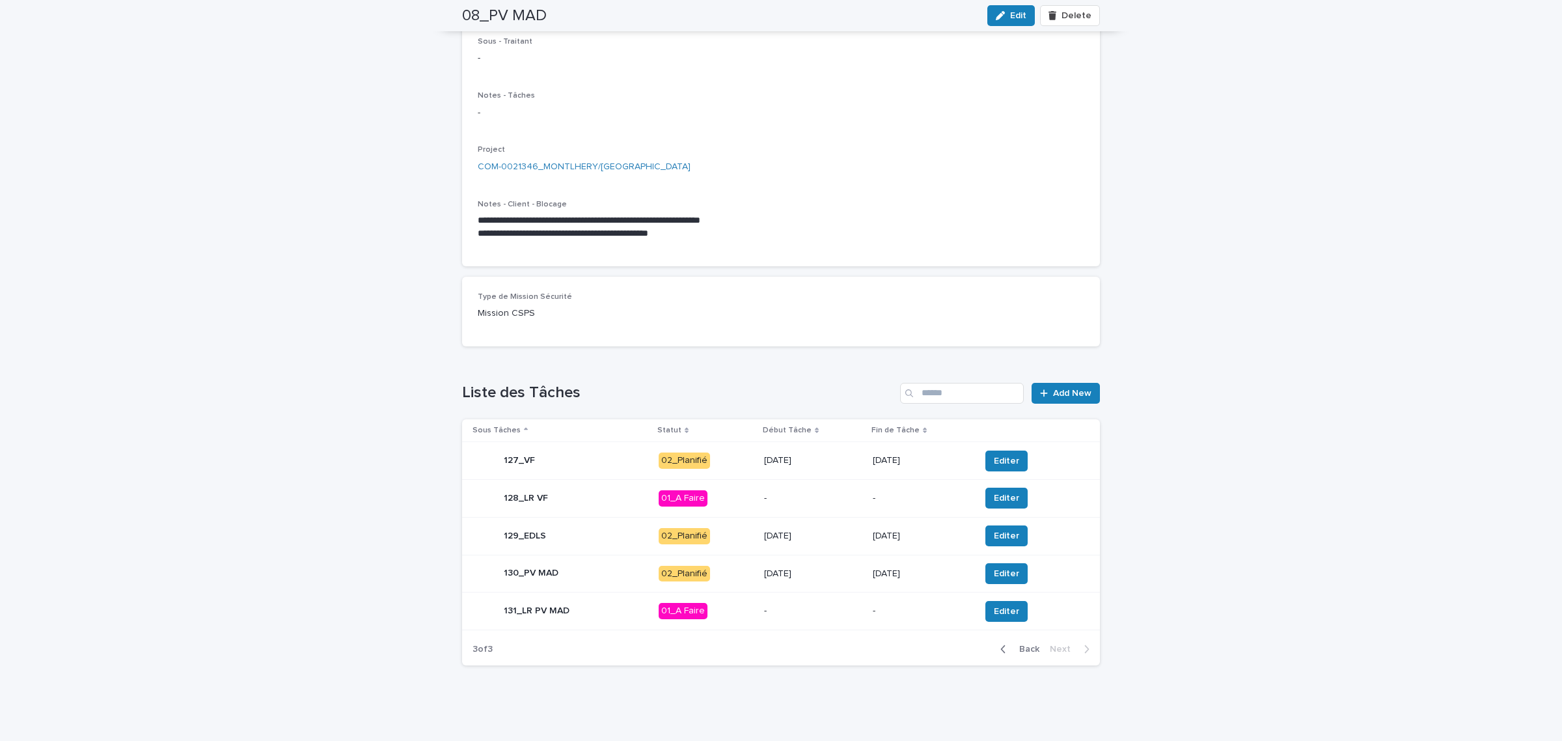
scroll to position [174, 0]
click at [994, 572] on span "Editer" at bounding box center [1006, 573] width 25 height 13
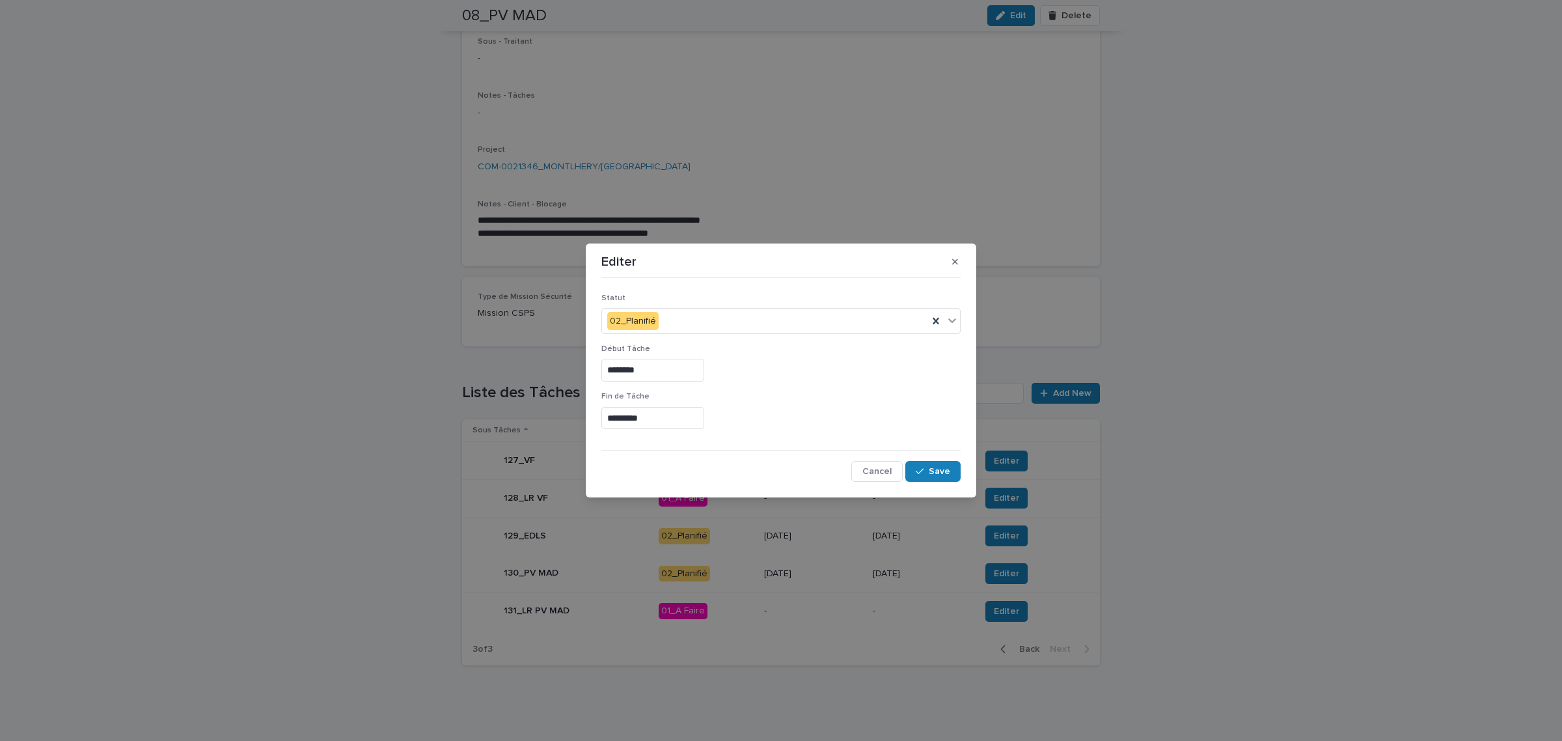
click at [642, 414] on input "*********" at bounding box center [653, 418] width 103 height 23
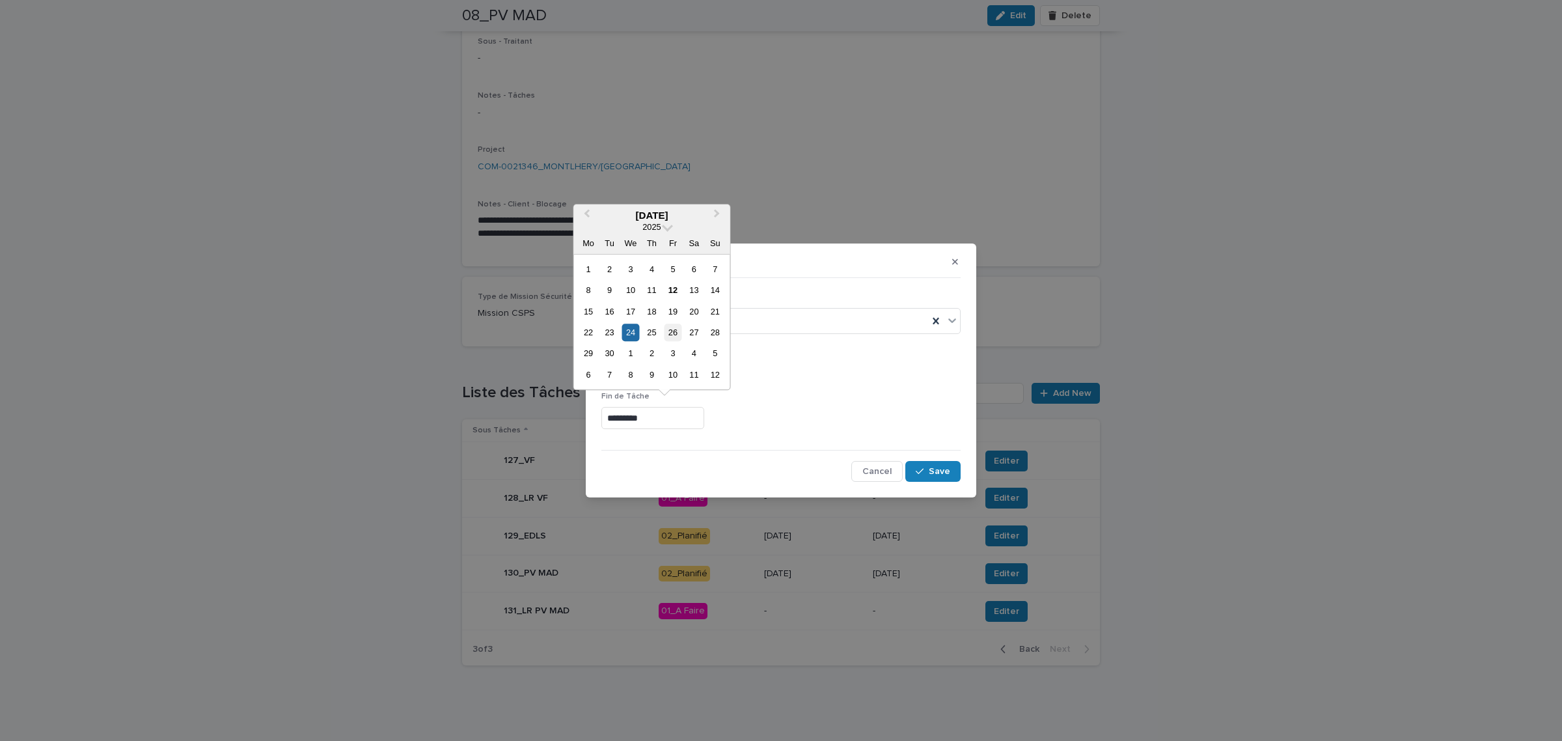
click at [667, 333] on div "26" at bounding box center [673, 333] width 18 height 18
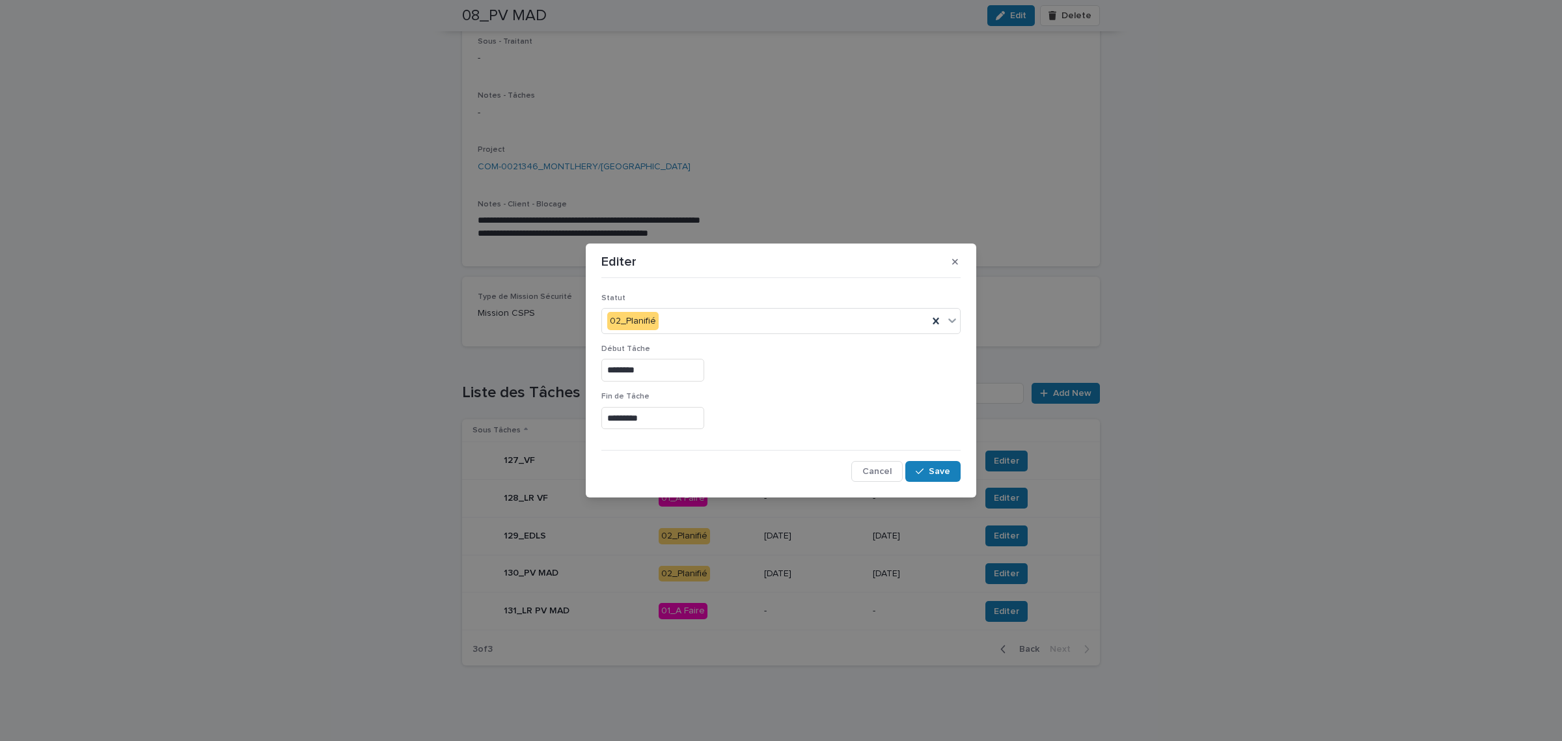
type input "*********"
click at [917, 469] on icon "button" at bounding box center [920, 471] width 8 height 9
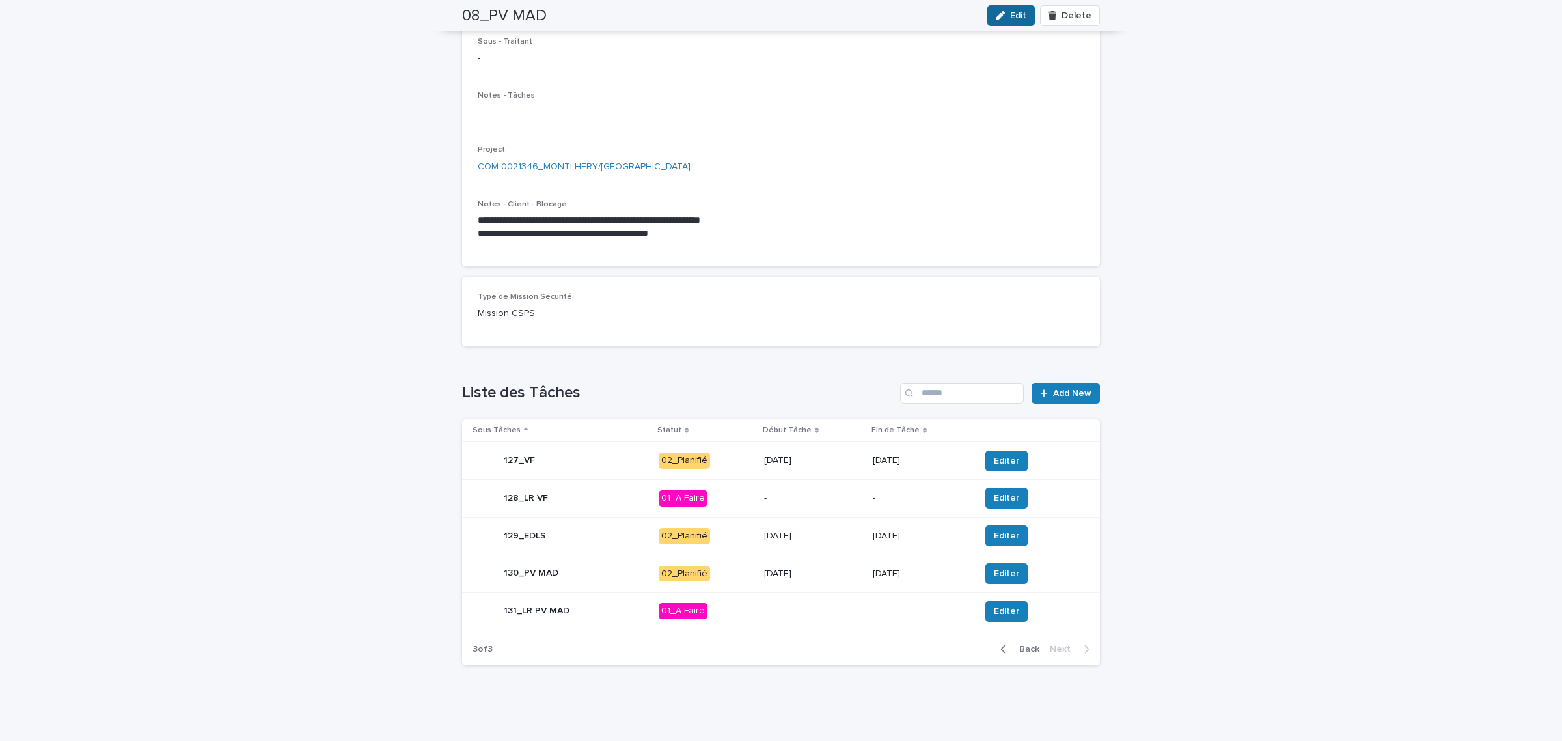
click at [1001, 8] on button "Edit" at bounding box center [1012, 15] width 48 height 21
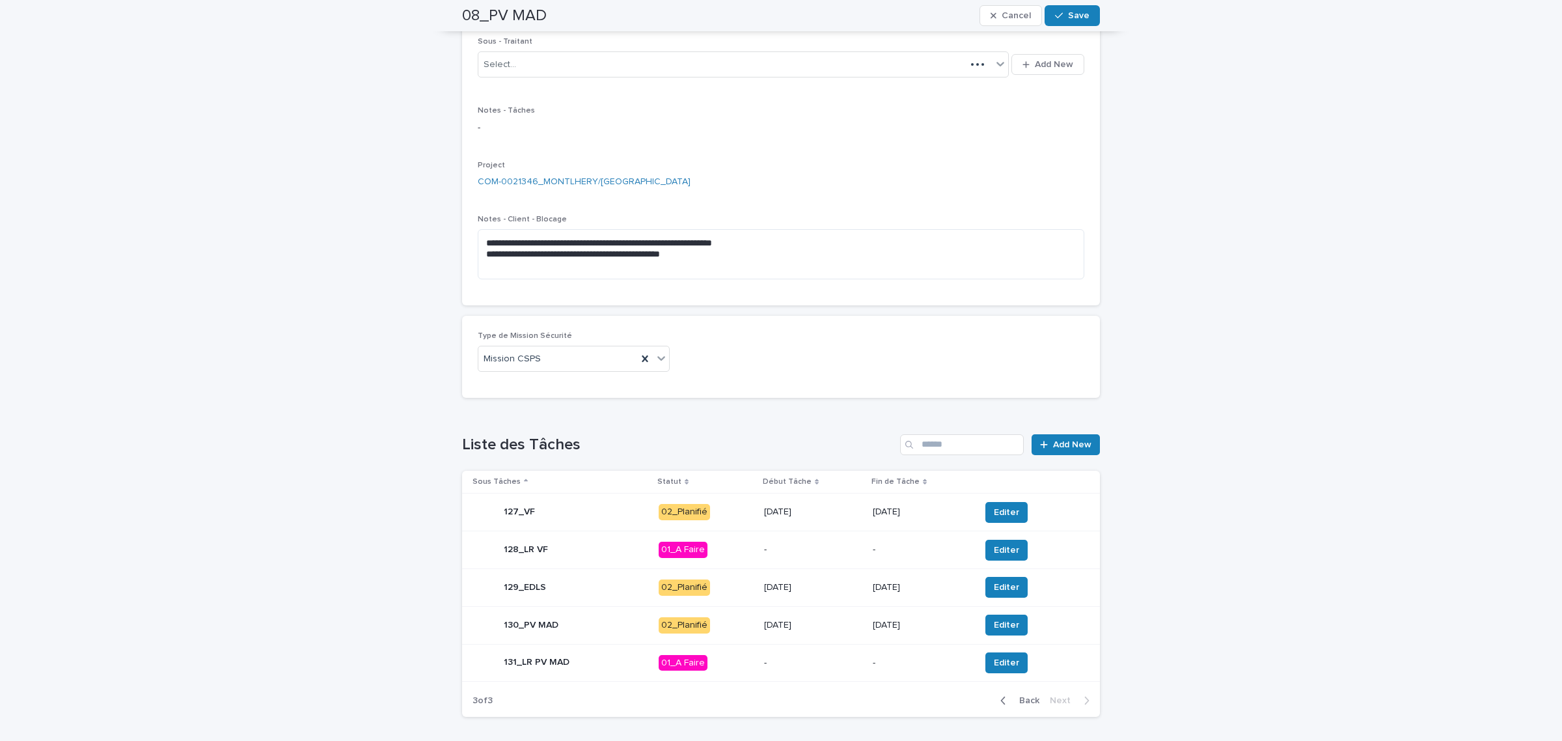
scroll to position [190, 0]
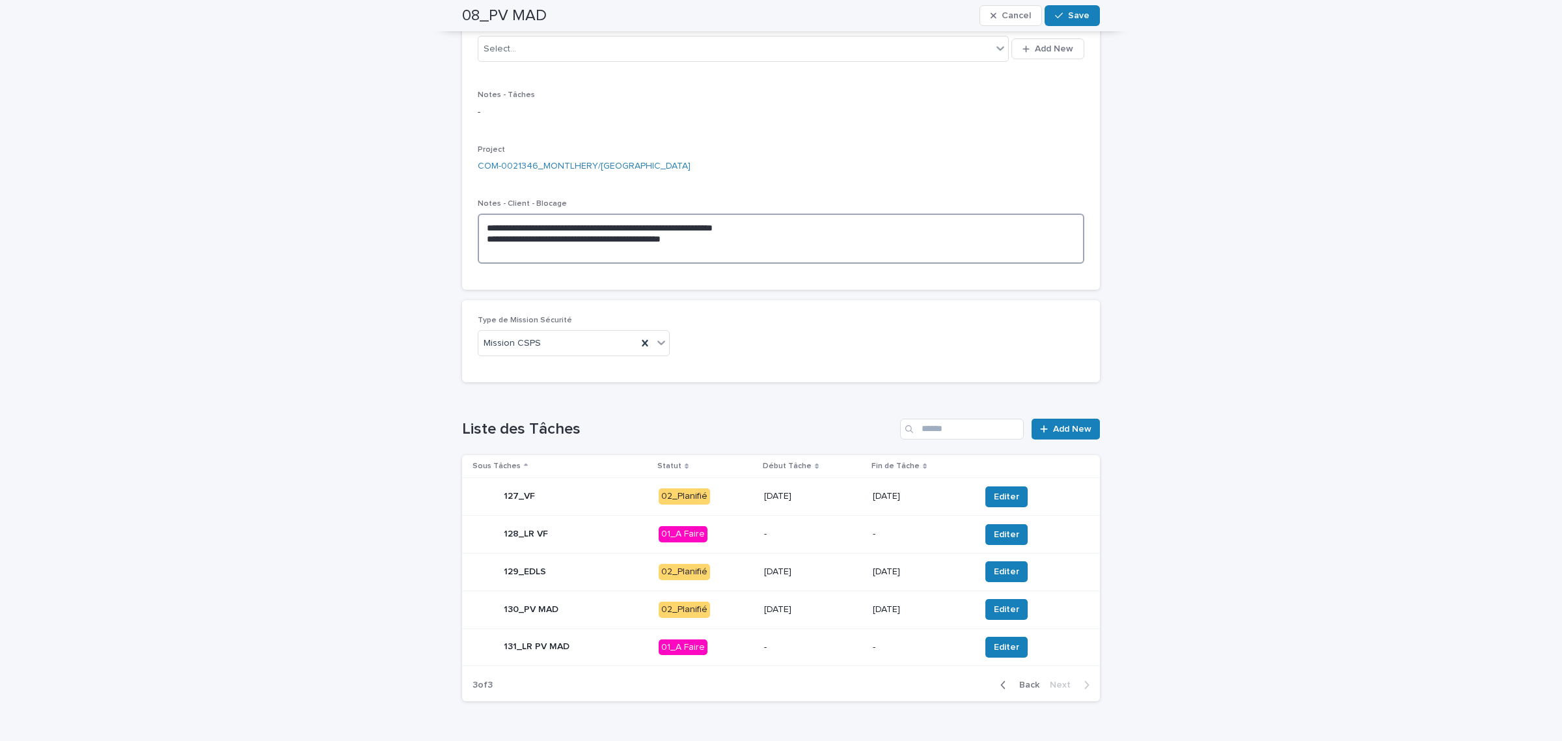
click at [708, 242] on textarea "**********" at bounding box center [781, 238] width 607 height 49
type textarea "**********"
click at [1070, 14] on span "Save" at bounding box center [1078, 15] width 21 height 9
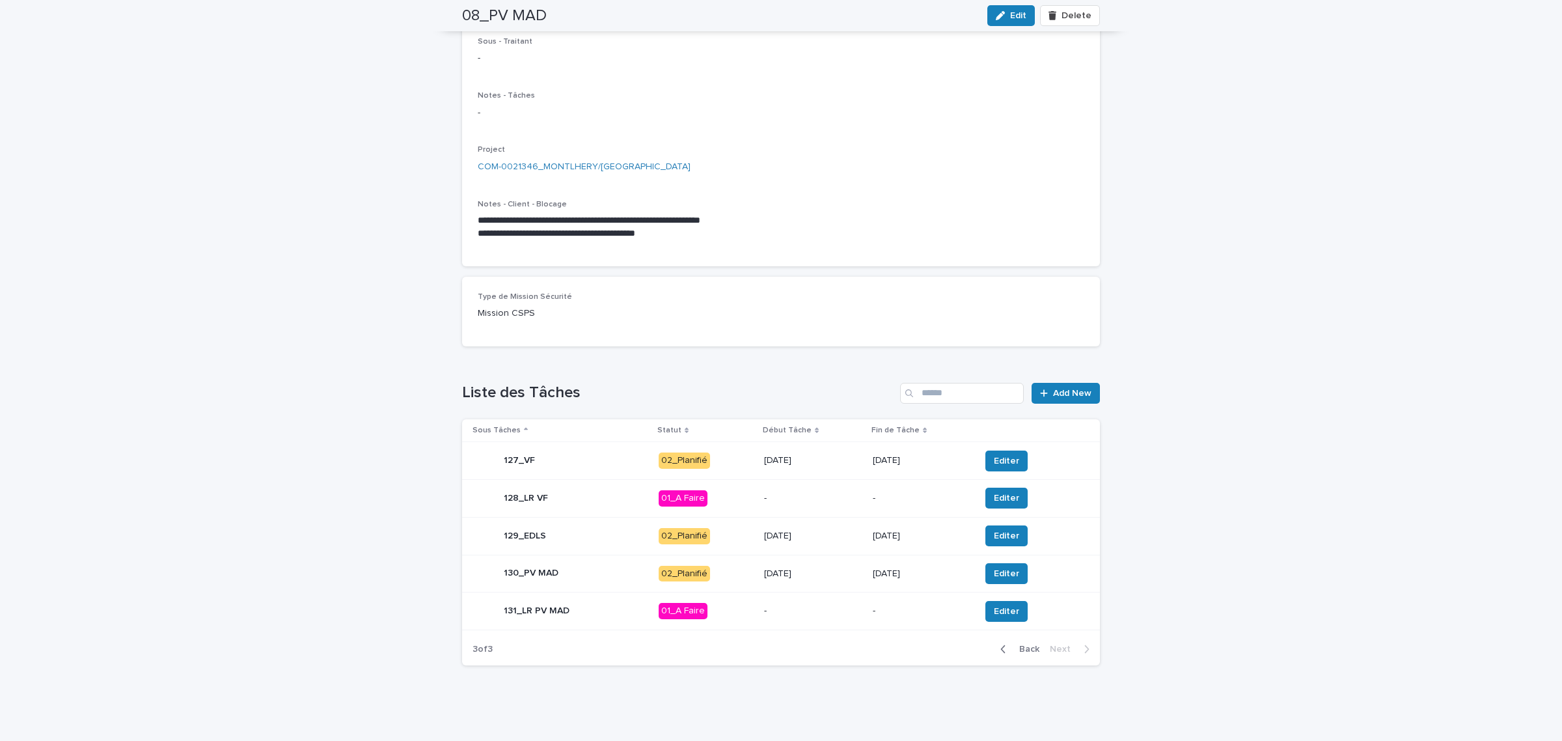
scroll to position [164, 0]
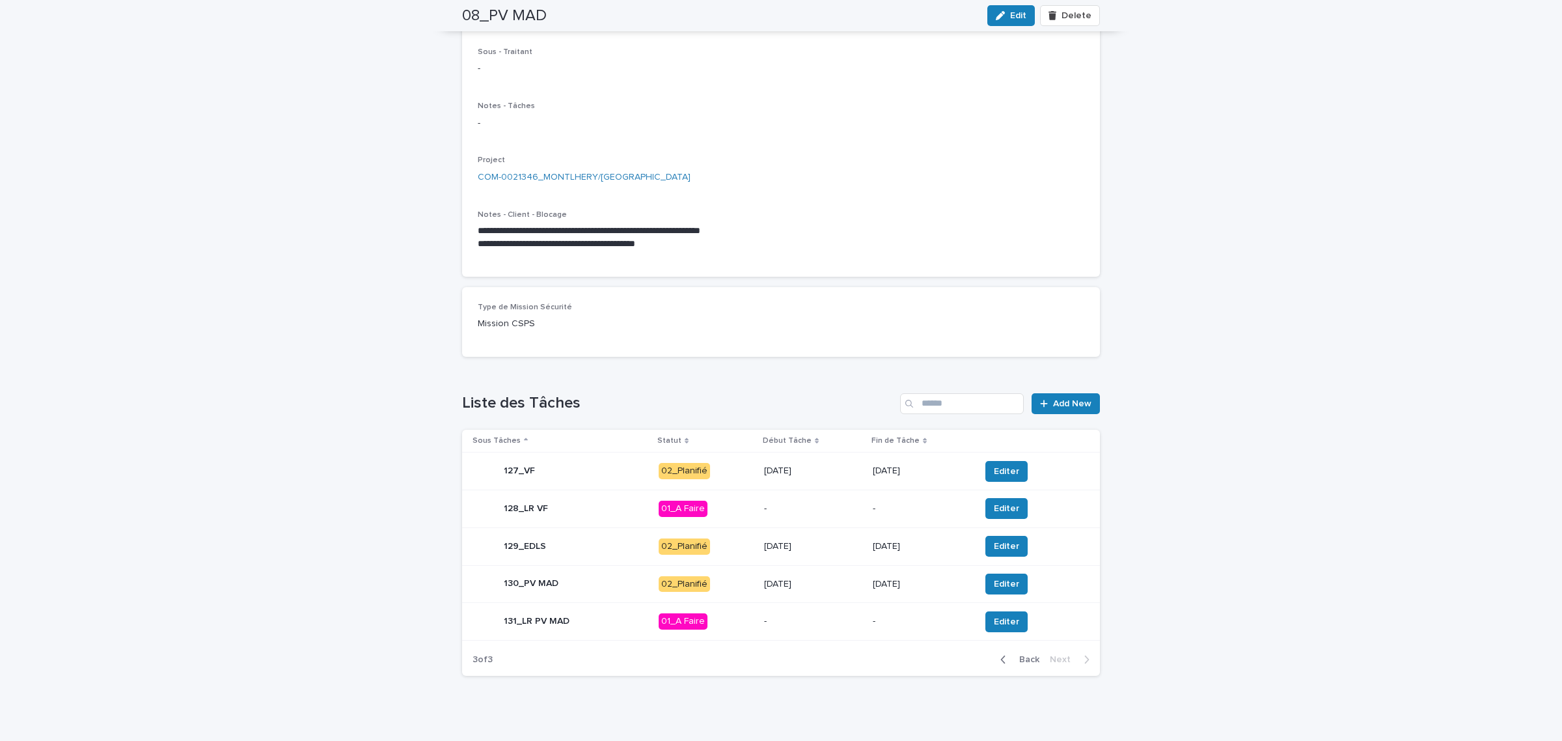
click at [1276, 166] on div "**********" at bounding box center [781, 315] width 1562 height 872
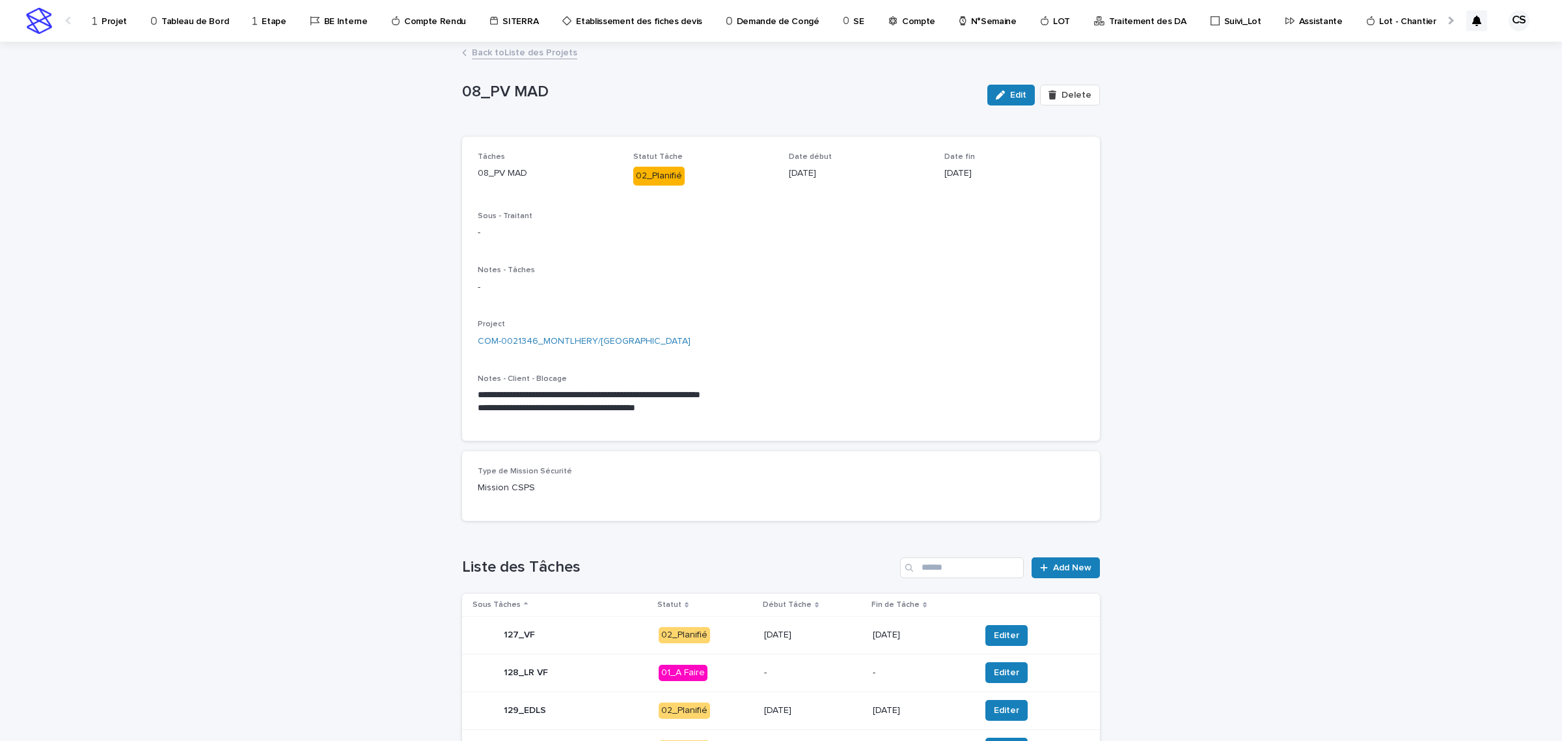
click at [98, 21] on div "Projet" at bounding box center [112, 13] width 42 height 27
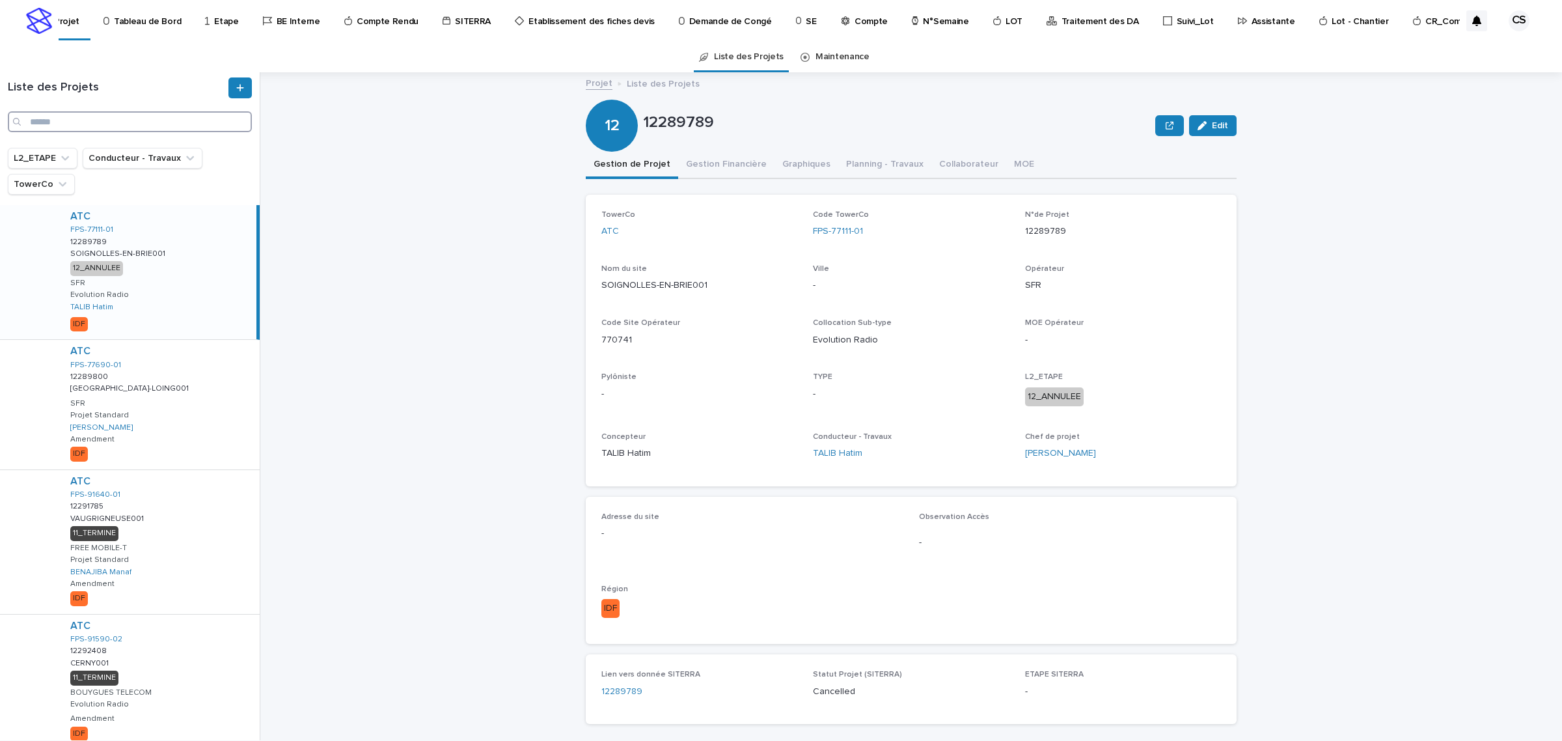
click at [122, 116] on input "Search" at bounding box center [130, 121] width 244 height 21
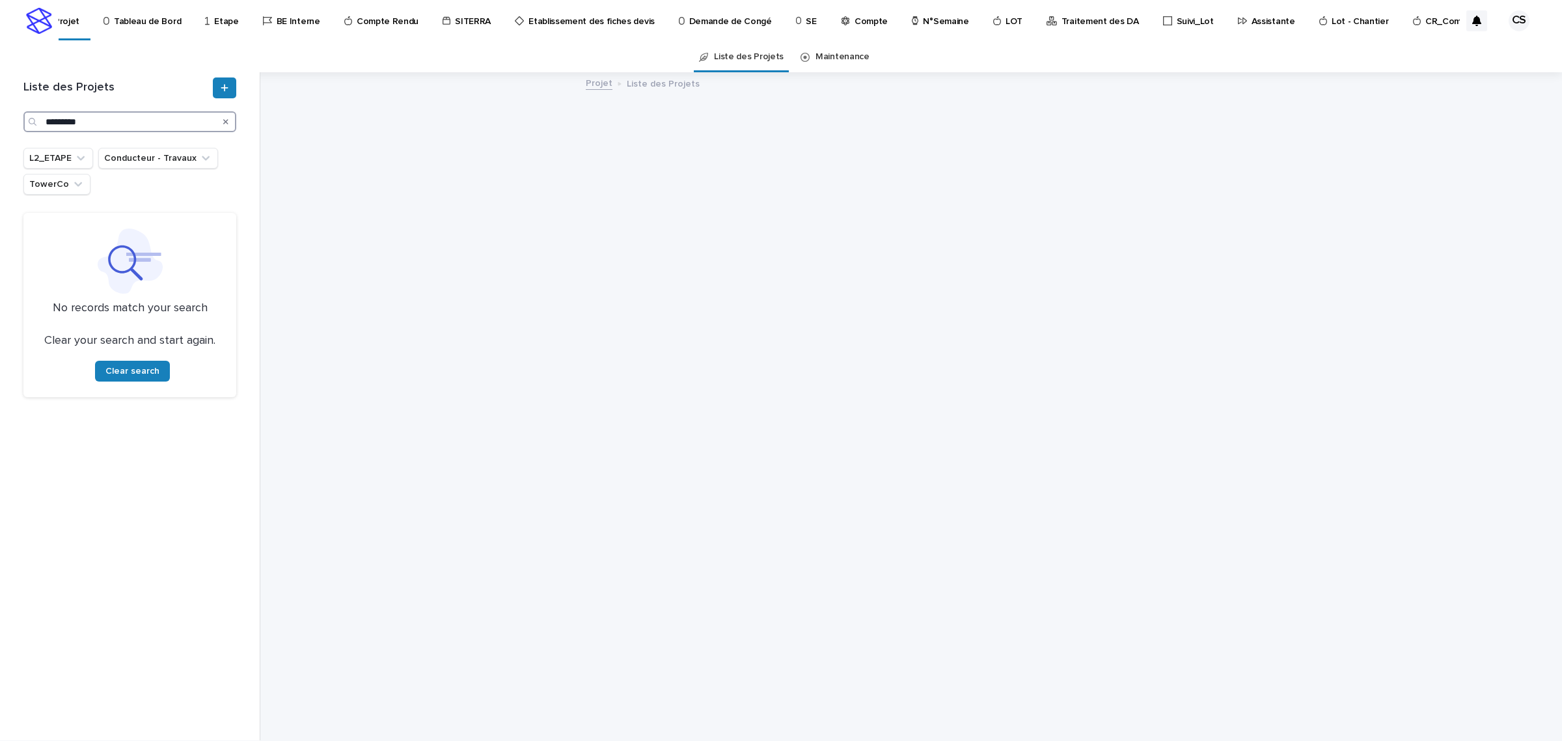
click at [52, 125] on input "*********" at bounding box center [129, 121] width 213 height 21
type input "******"
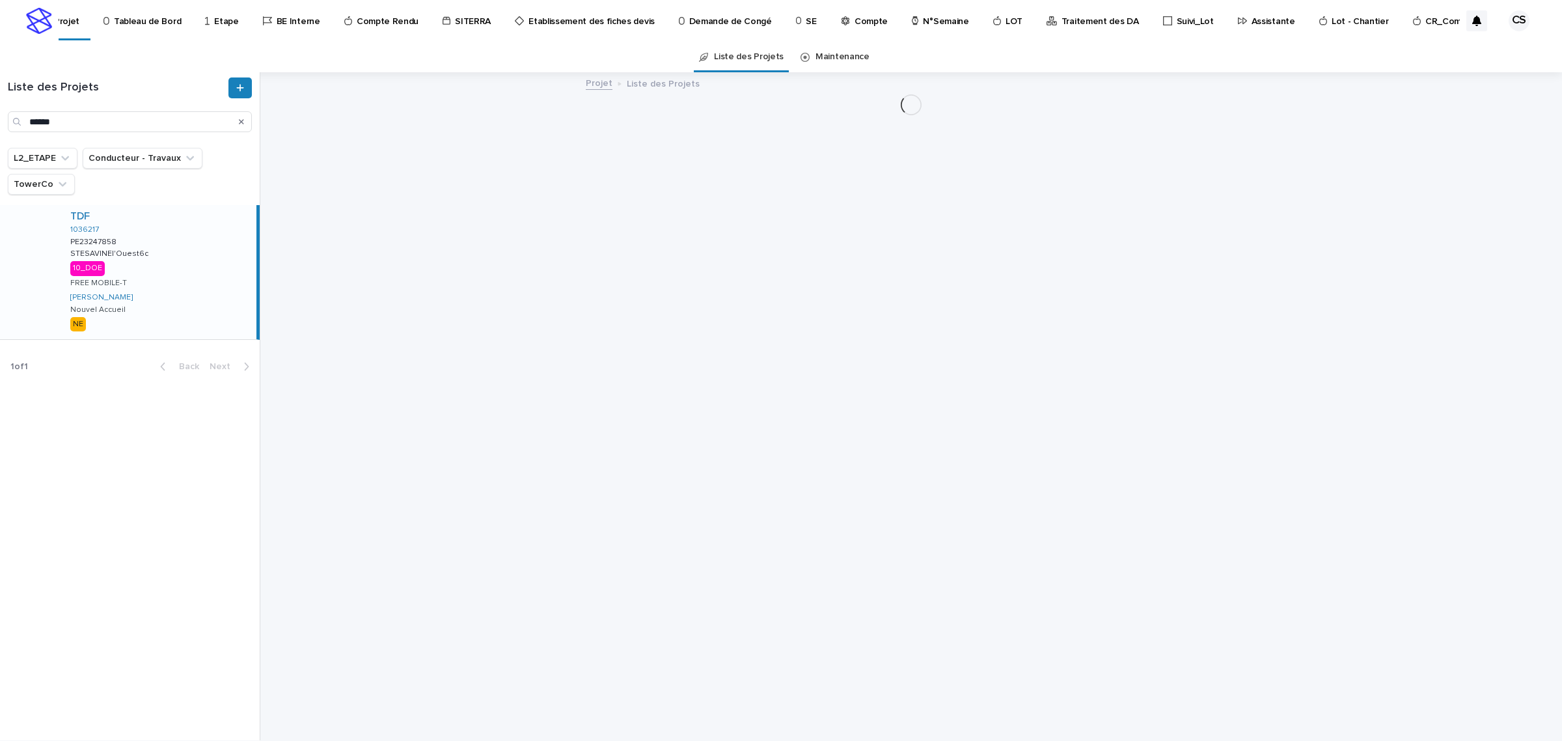
click at [210, 229] on div "TDF 1036217 PE23247858 PE23247858 STESAVINEl'Ouest6c STESAVINEl'Ouest6c 10_DOE …" at bounding box center [158, 272] width 197 height 134
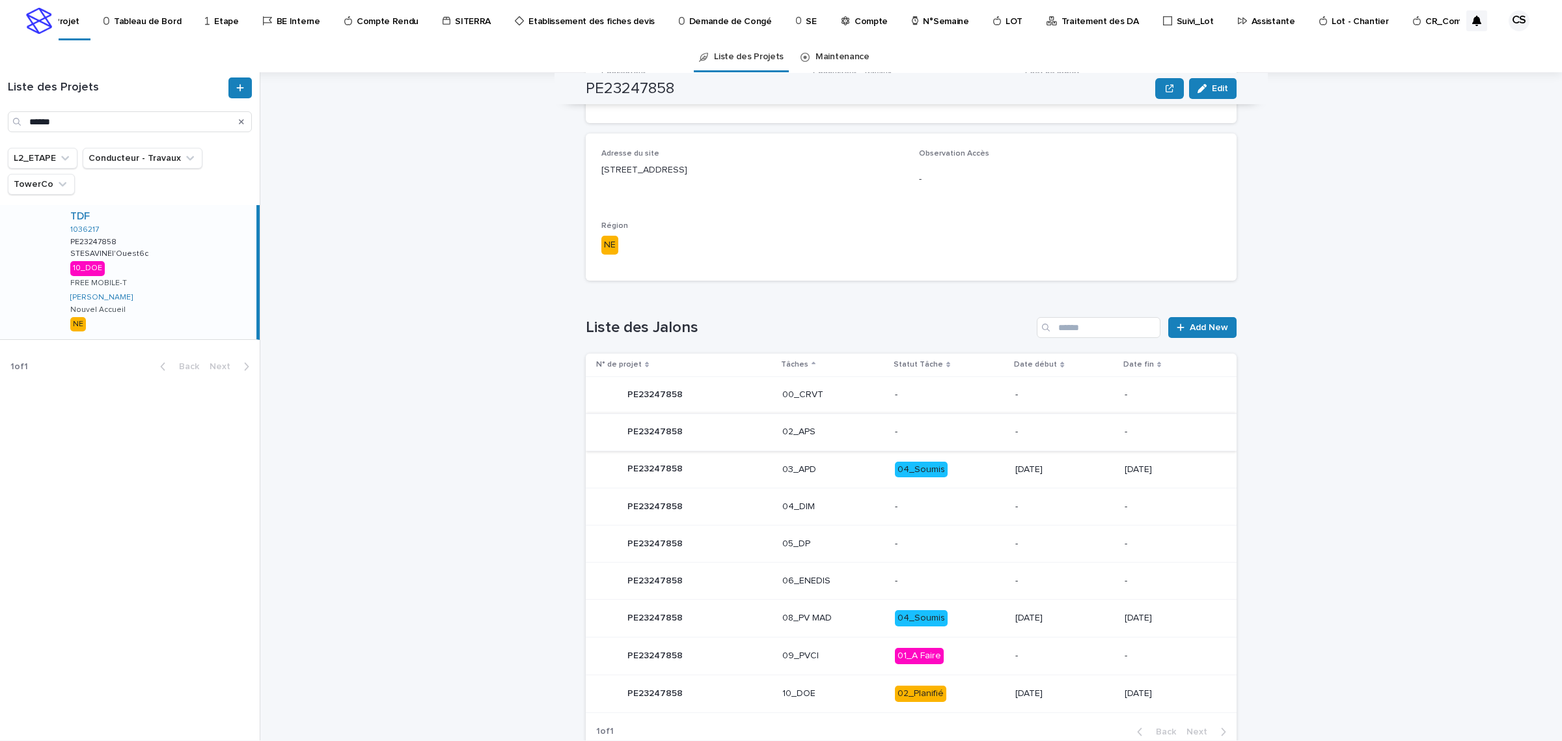
scroll to position [401, 0]
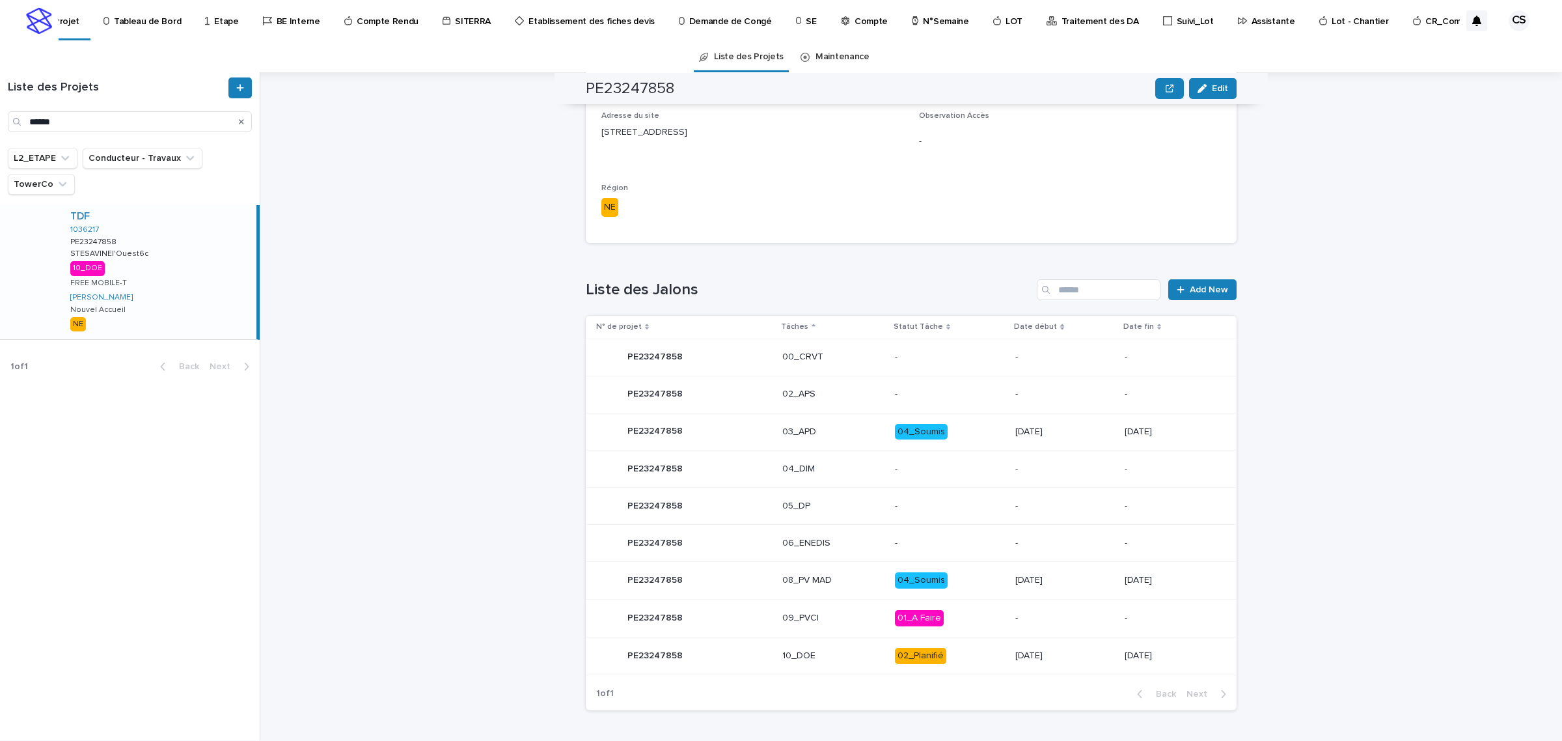
click at [919, 653] on div "02_Planifié" at bounding box center [920, 656] width 51 height 16
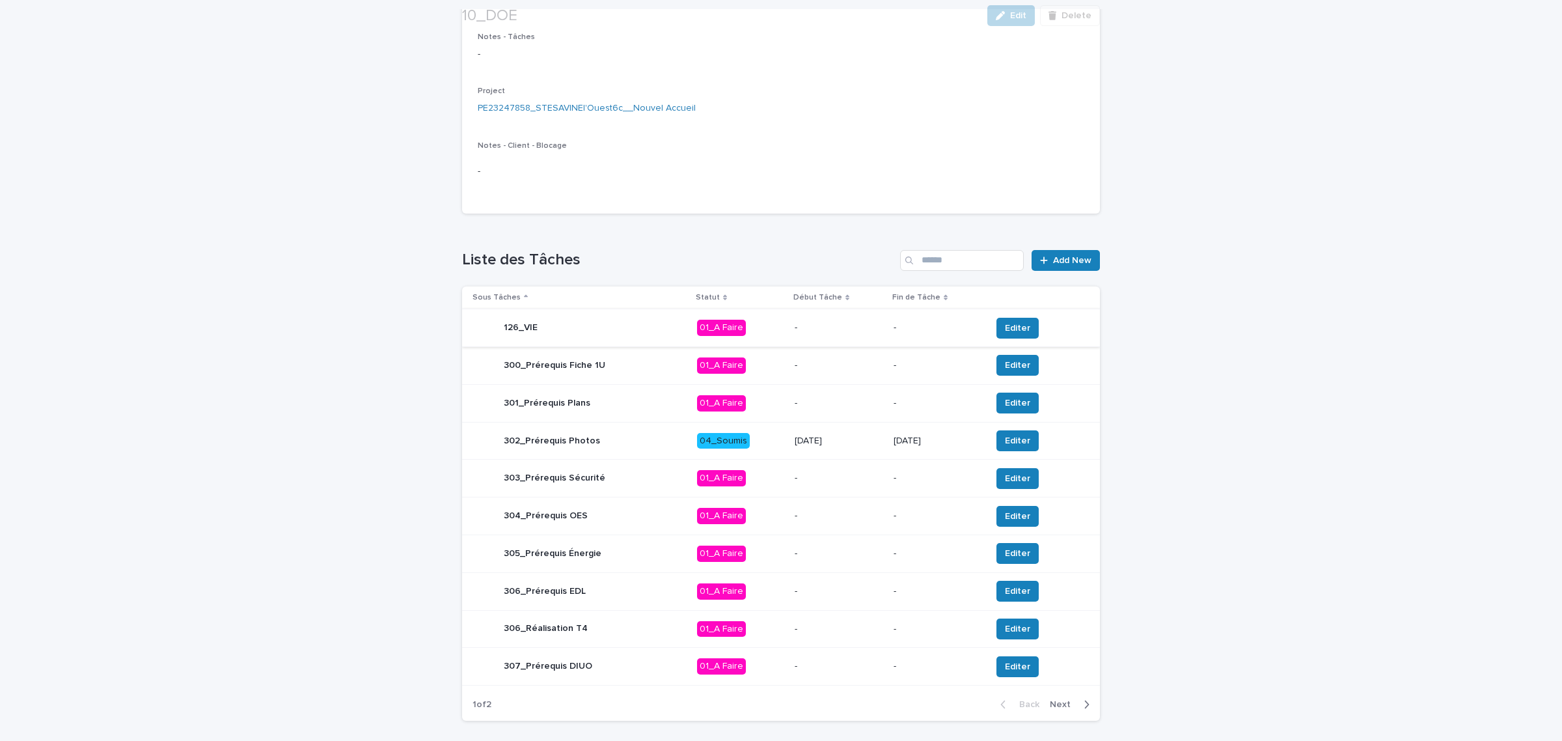
scroll to position [288, 0]
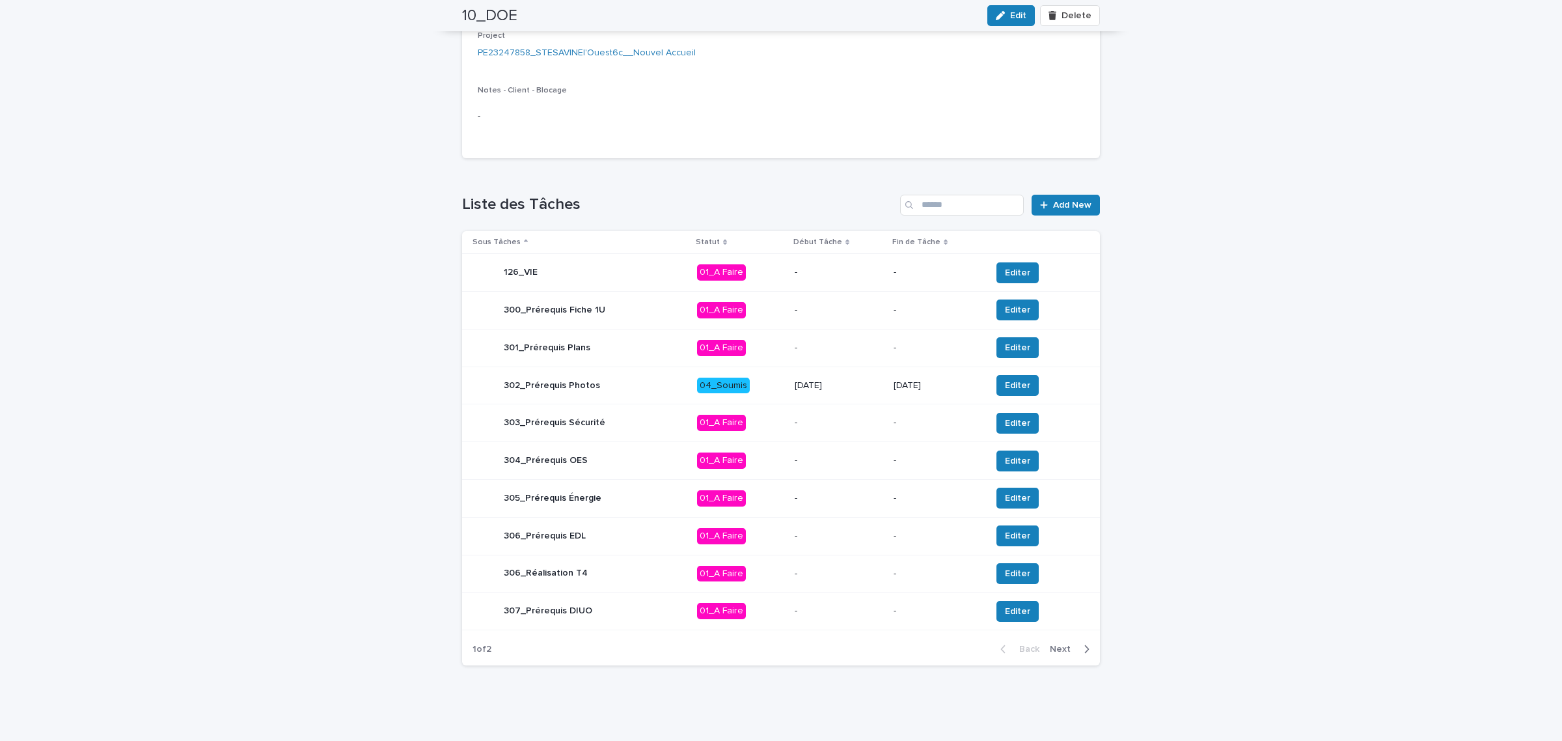
click at [1062, 655] on button "Next" at bounding box center [1072, 649] width 55 height 12
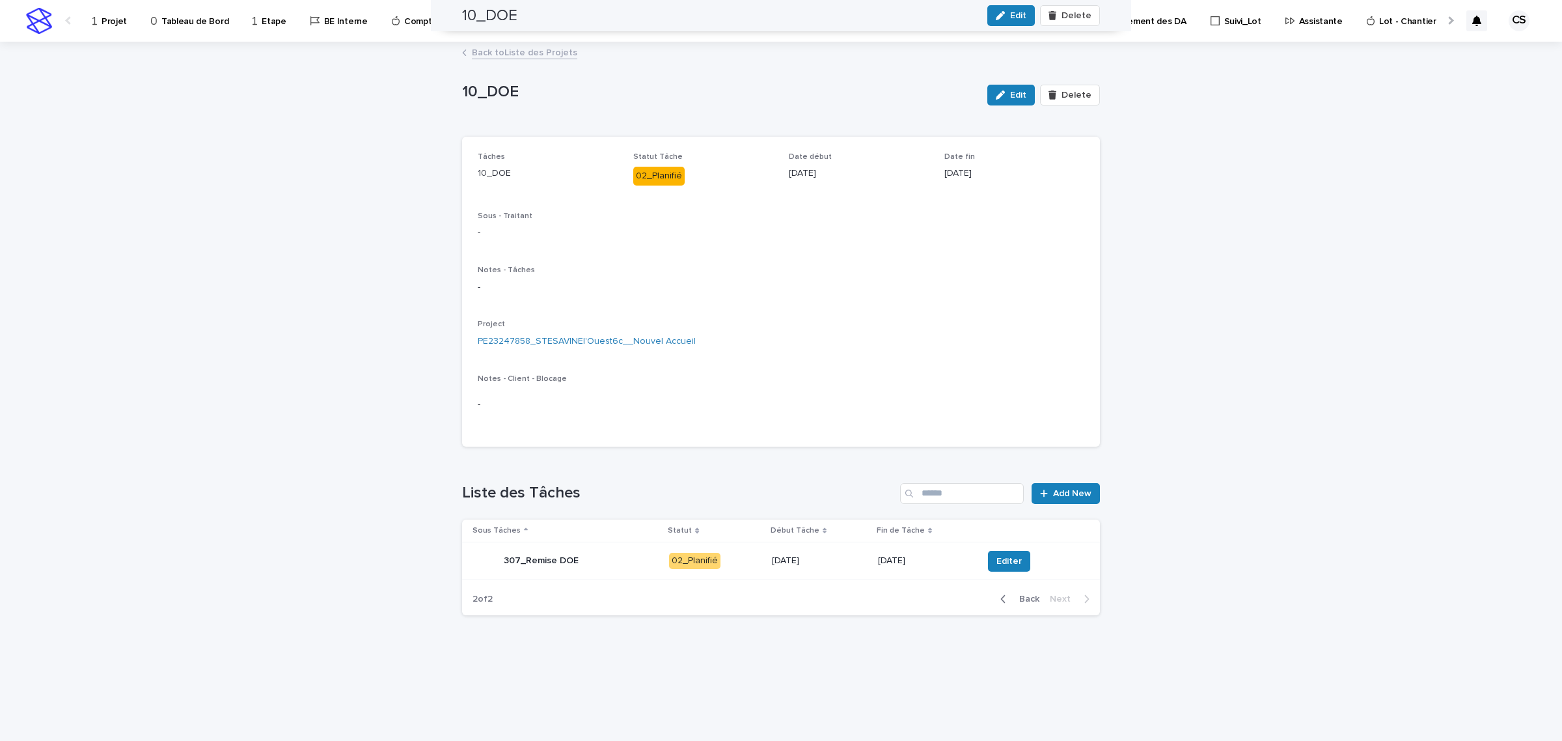
scroll to position [0, 0]
click at [997, 557] on span "Editer" at bounding box center [1009, 561] width 25 height 13
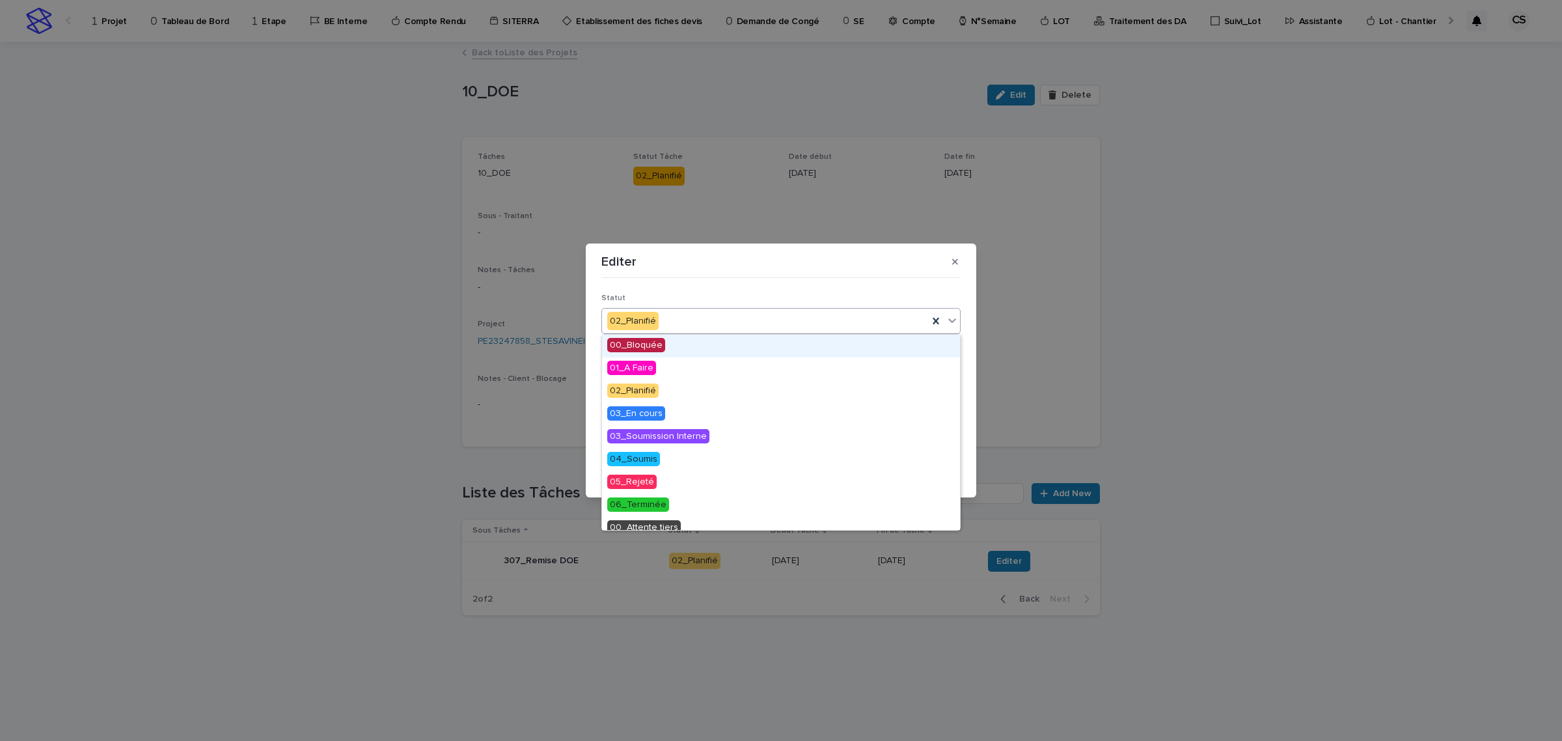
click at [665, 311] on div "02_Planifié" at bounding box center [765, 321] width 326 height 21
click at [652, 459] on span "04_Soumis" at bounding box center [633, 459] width 53 height 14
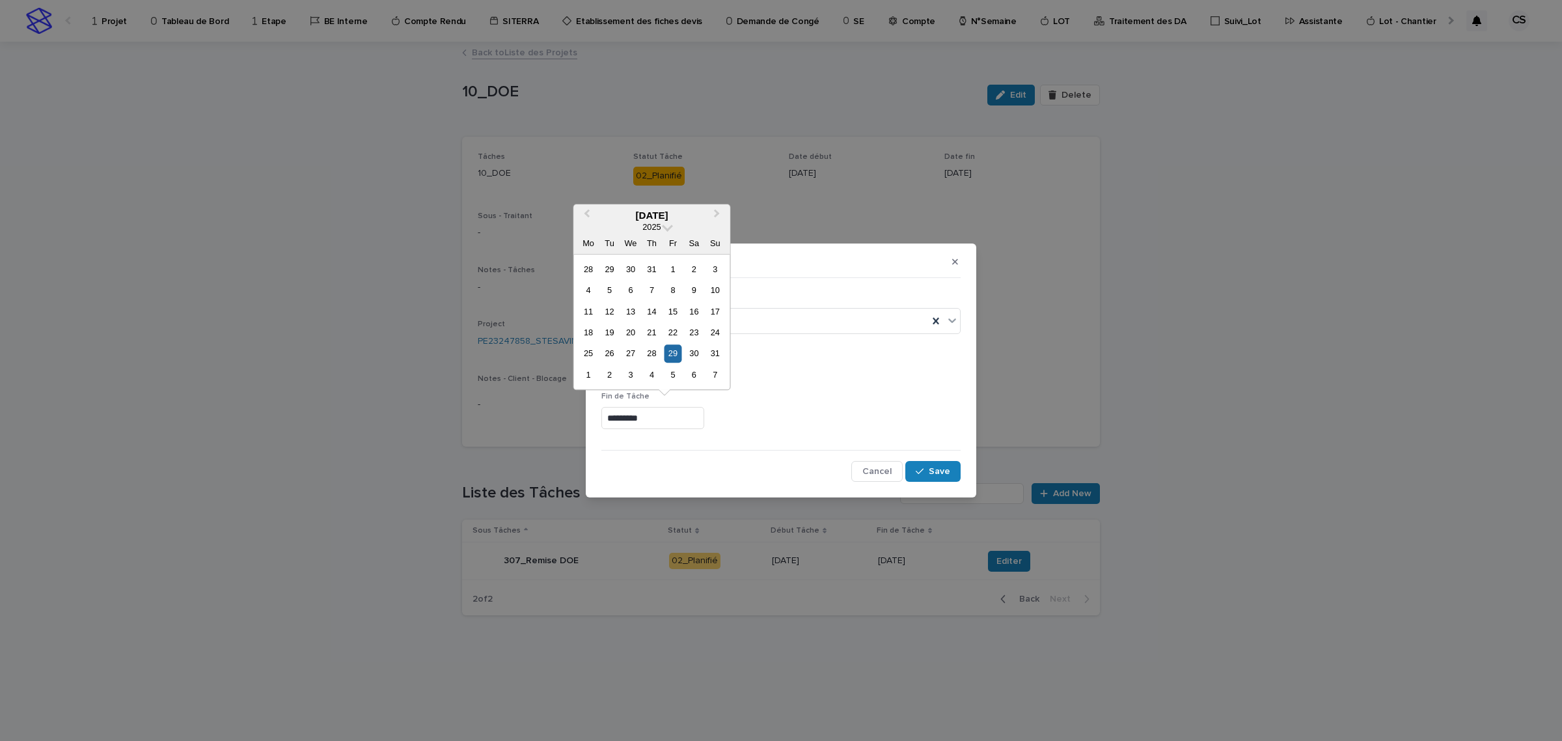
click at [652, 421] on input "*********" at bounding box center [653, 418] width 103 height 23
click at [719, 208] on button "Next Month" at bounding box center [718, 216] width 21 height 21
click at [718, 210] on button "Next Month" at bounding box center [718, 216] width 21 height 21
click at [594, 218] on button "Previous Month" at bounding box center [585, 216] width 21 height 21
click at [674, 292] on div "12" at bounding box center [673, 290] width 18 height 18
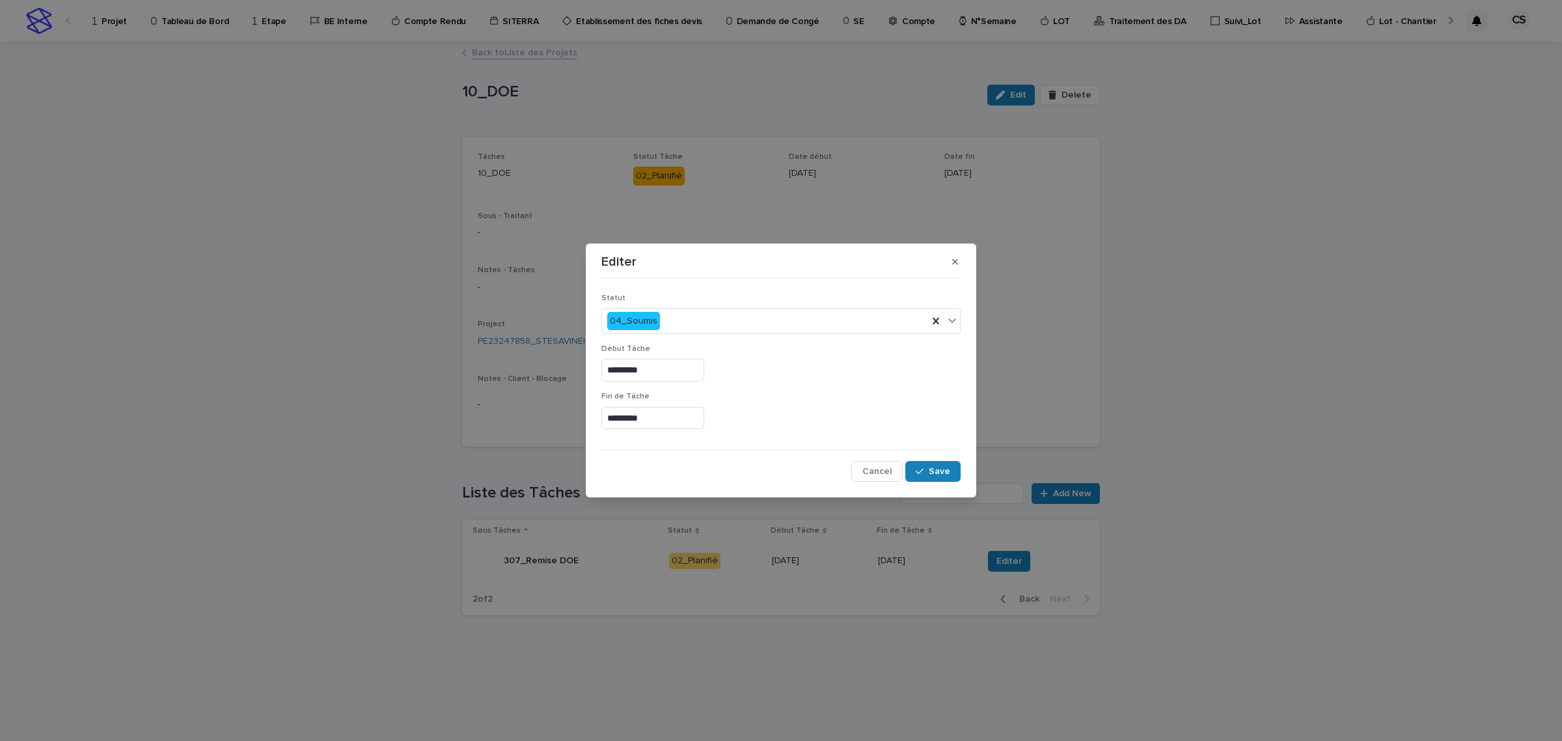
type input "*********"
click at [921, 467] on icon "button" at bounding box center [920, 471] width 8 height 9
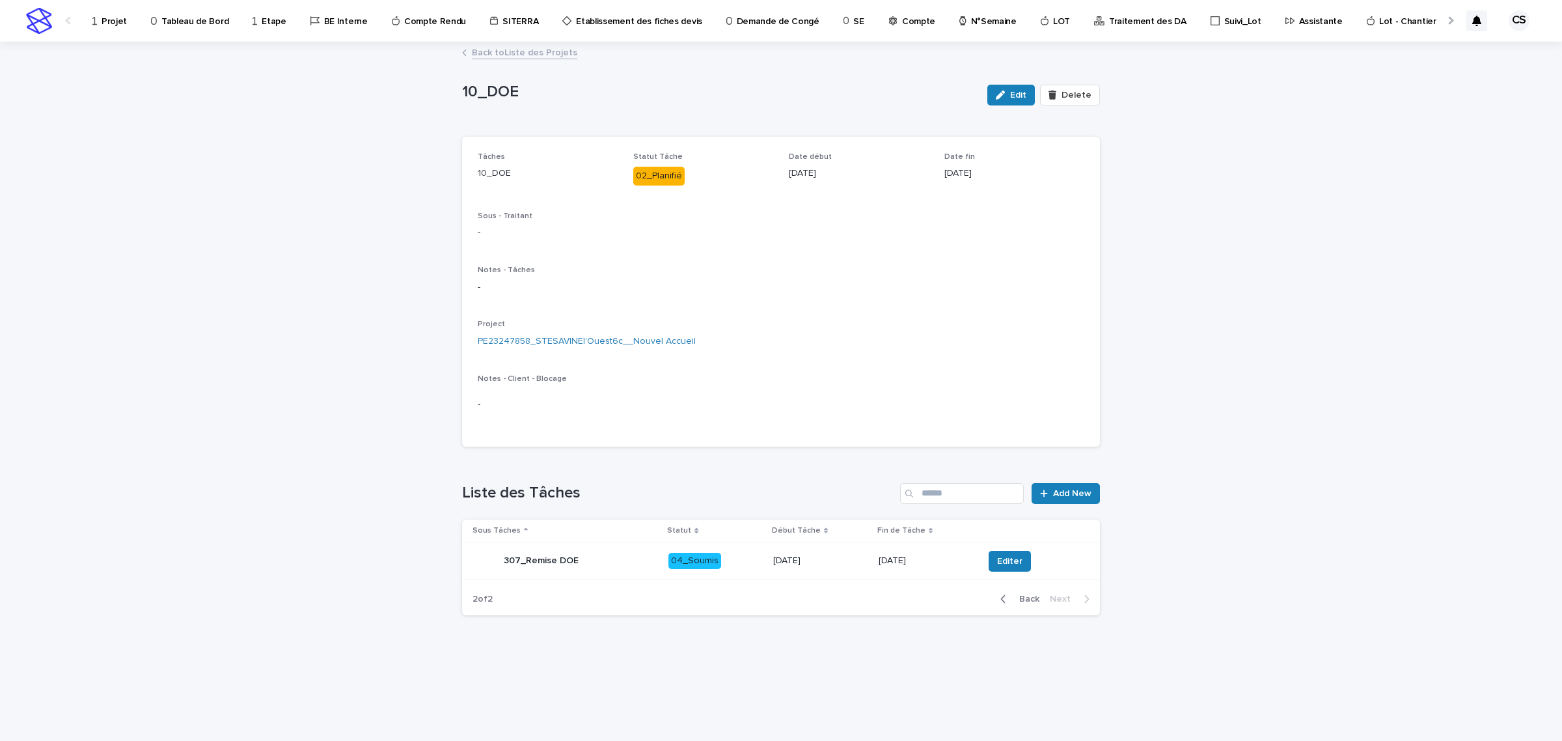
click at [1023, 90] on span "Edit" at bounding box center [1018, 94] width 16 height 9
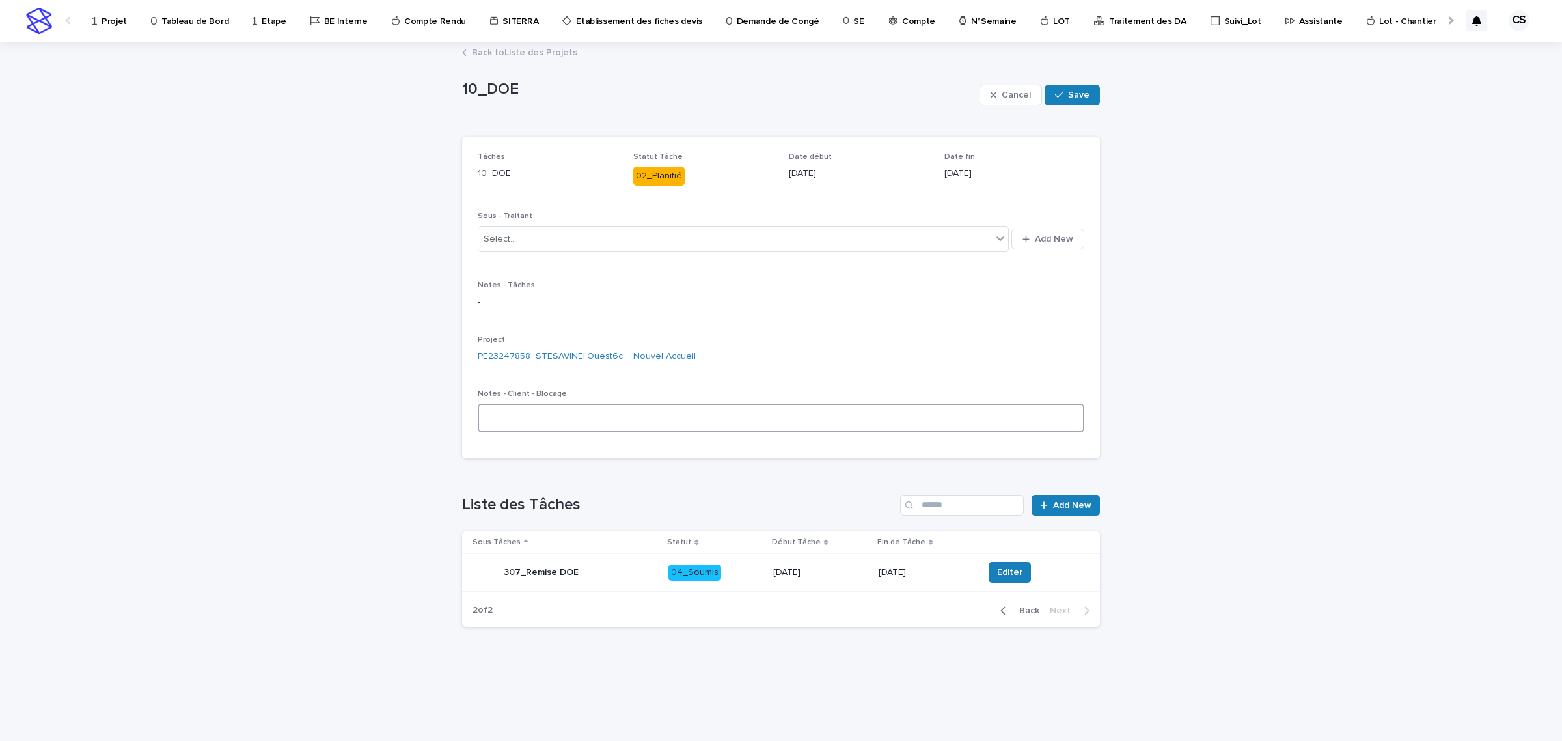
click at [639, 420] on textarea at bounding box center [781, 418] width 607 height 29
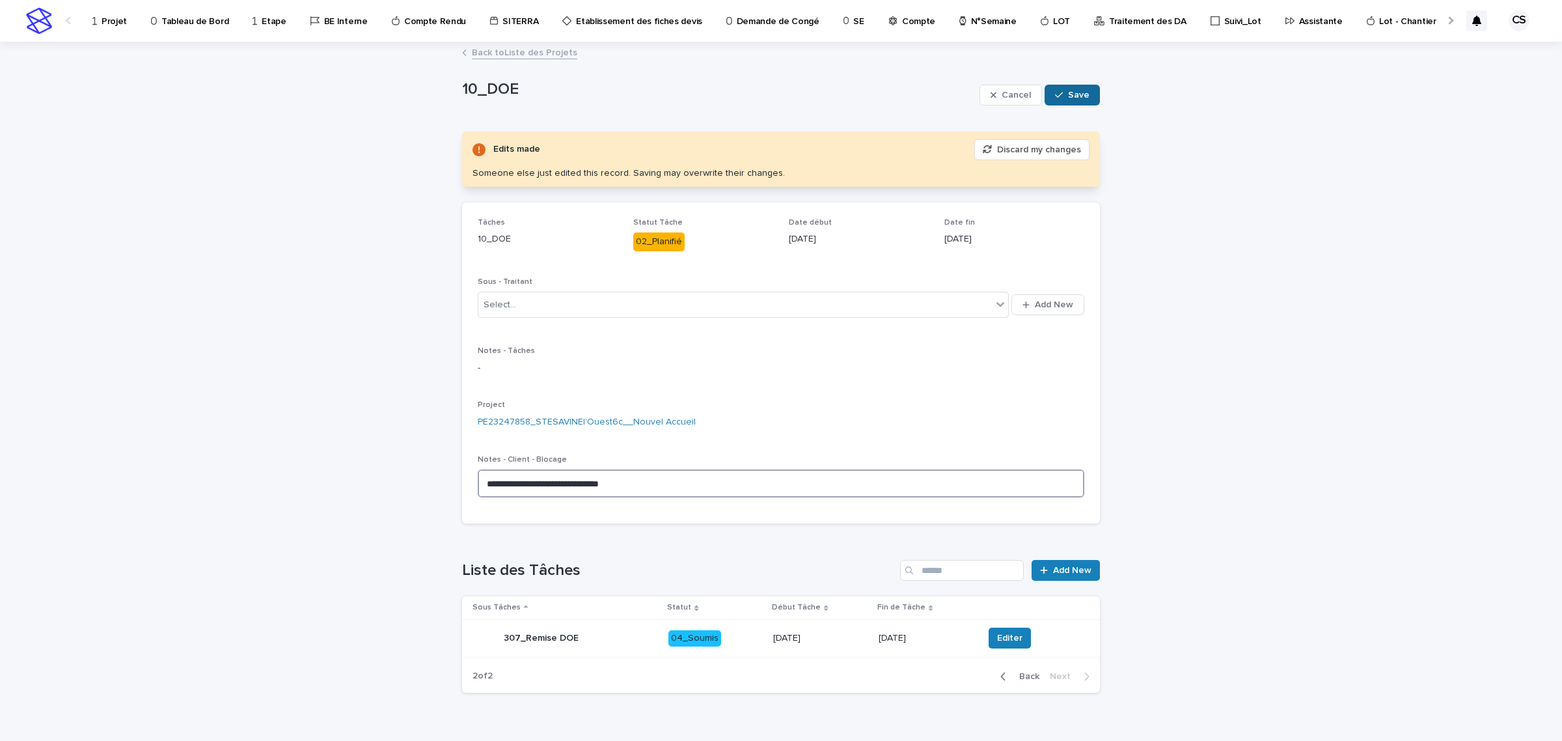
type textarea "**********"
click at [1075, 100] on button "Save" at bounding box center [1072, 95] width 55 height 21
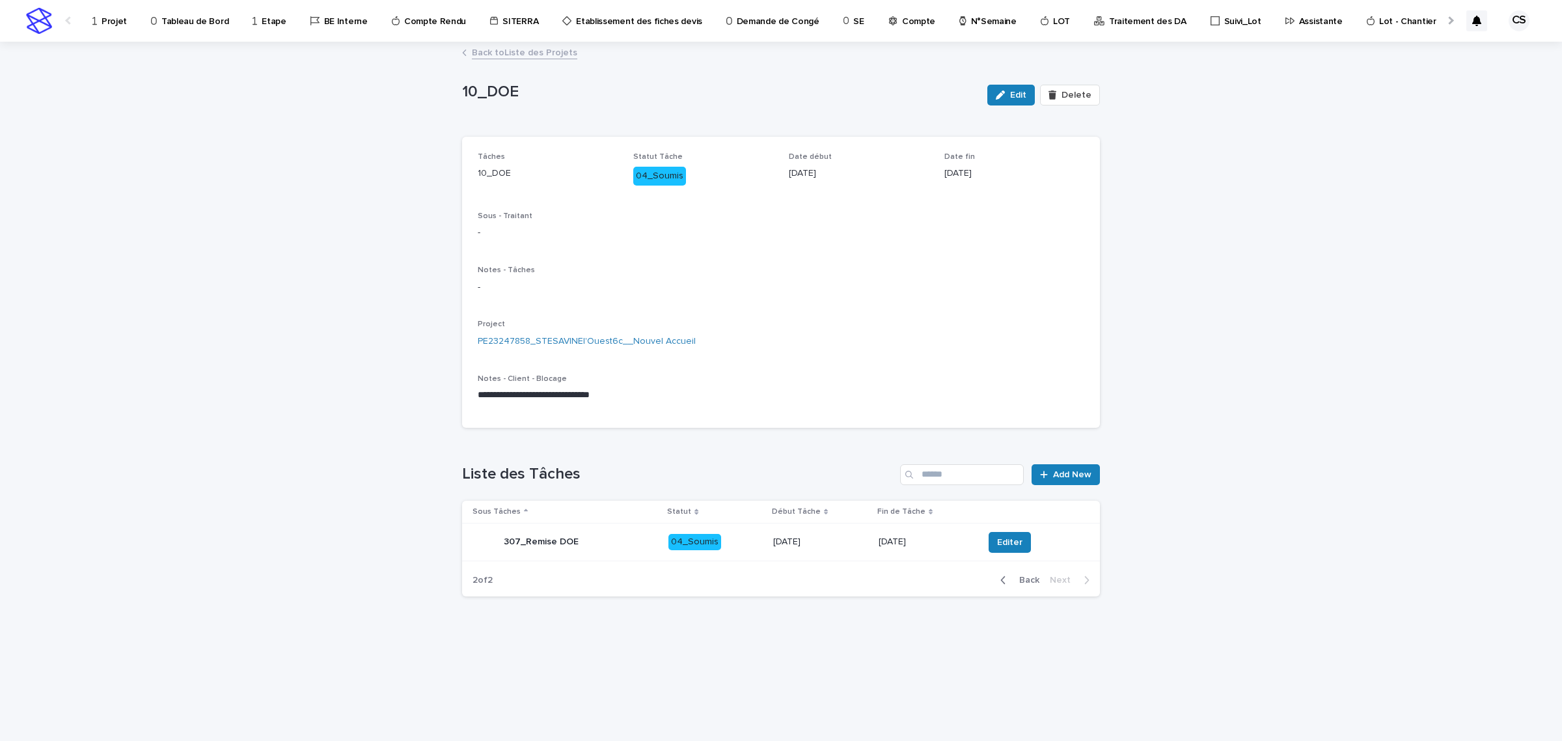
click at [98, 20] on div "Projet" at bounding box center [112, 13] width 42 height 27
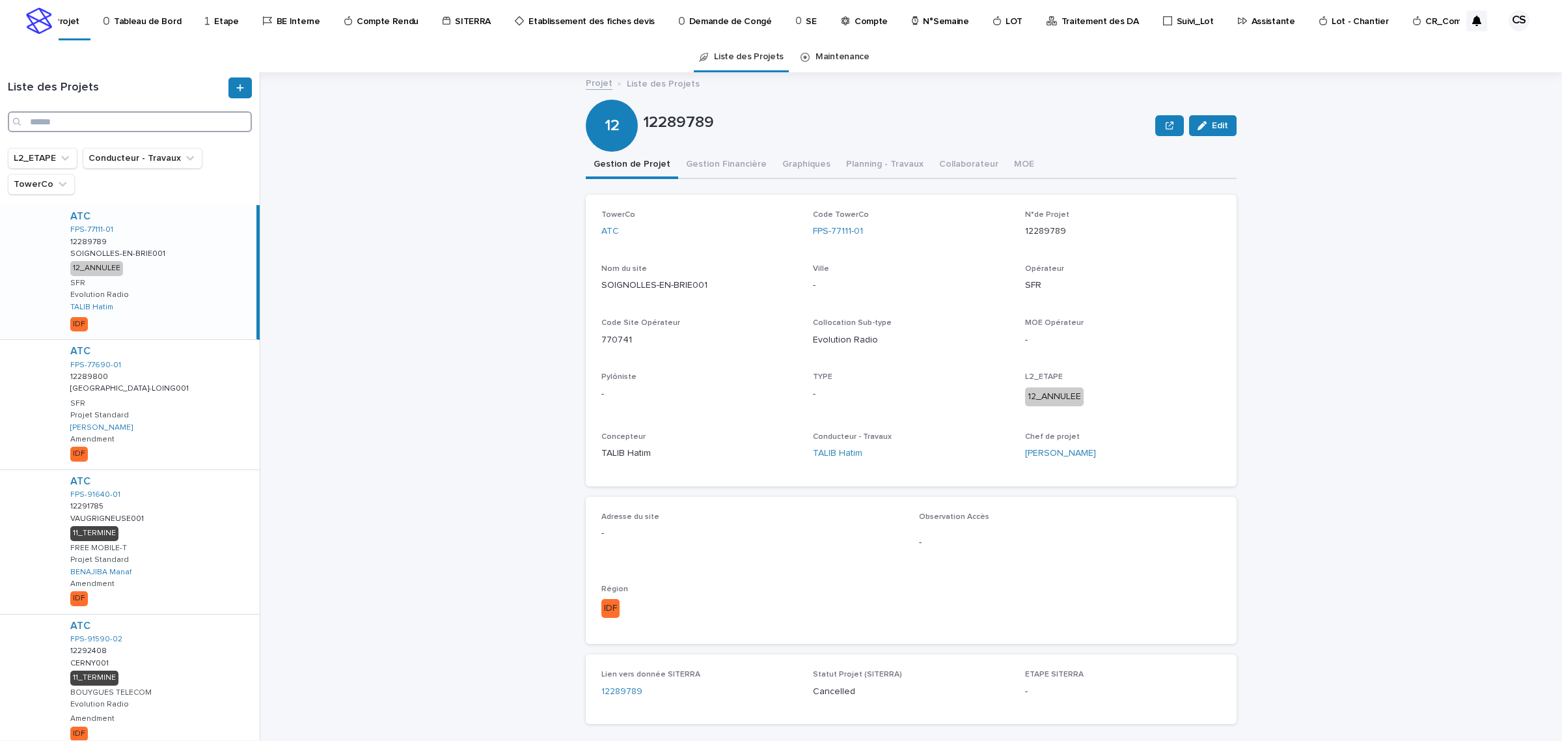
click at [106, 119] on input "Search" at bounding box center [130, 121] width 244 height 21
paste input "**********"
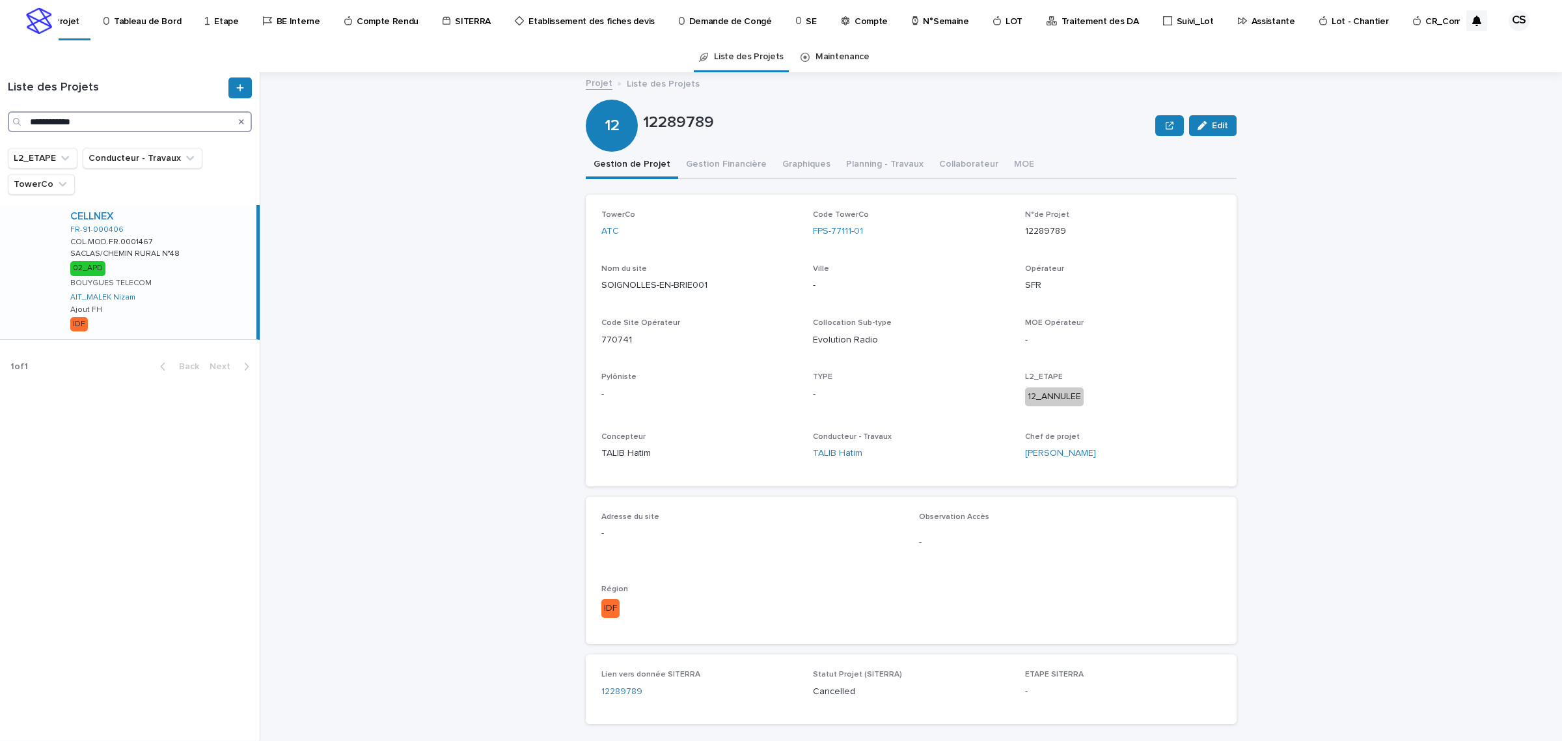
type input "**********"
click at [144, 255] on p "SACLAS/CHEMIN RURAL N°48" at bounding box center [126, 253] width 112 height 12
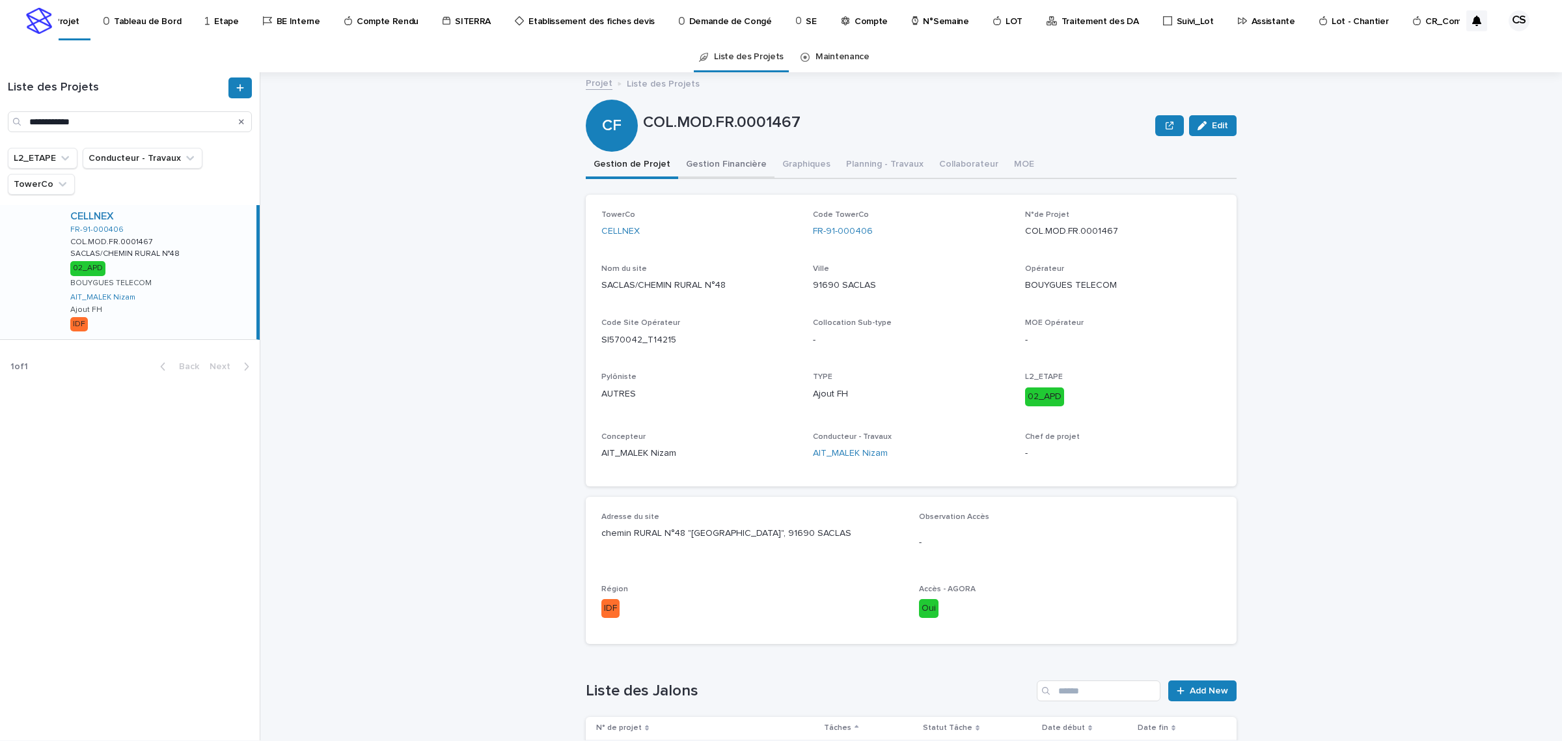
click at [723, 167] on button "Gestion Financière" at bounding box center [726, 165] width 96 height 27
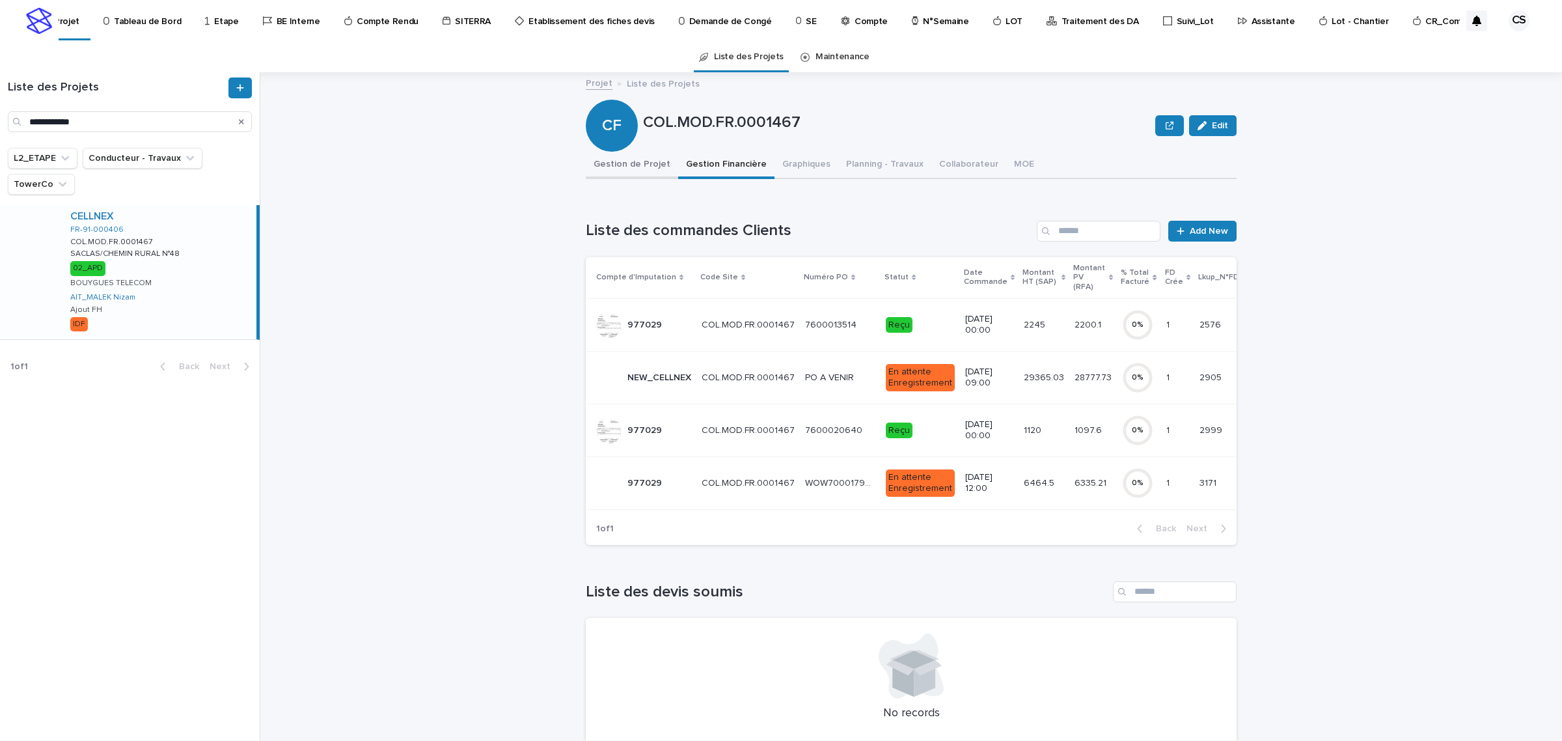
click at [639, 165] on button "Gestion de Projet" at bounding box center [632, 165] width 92 height 27
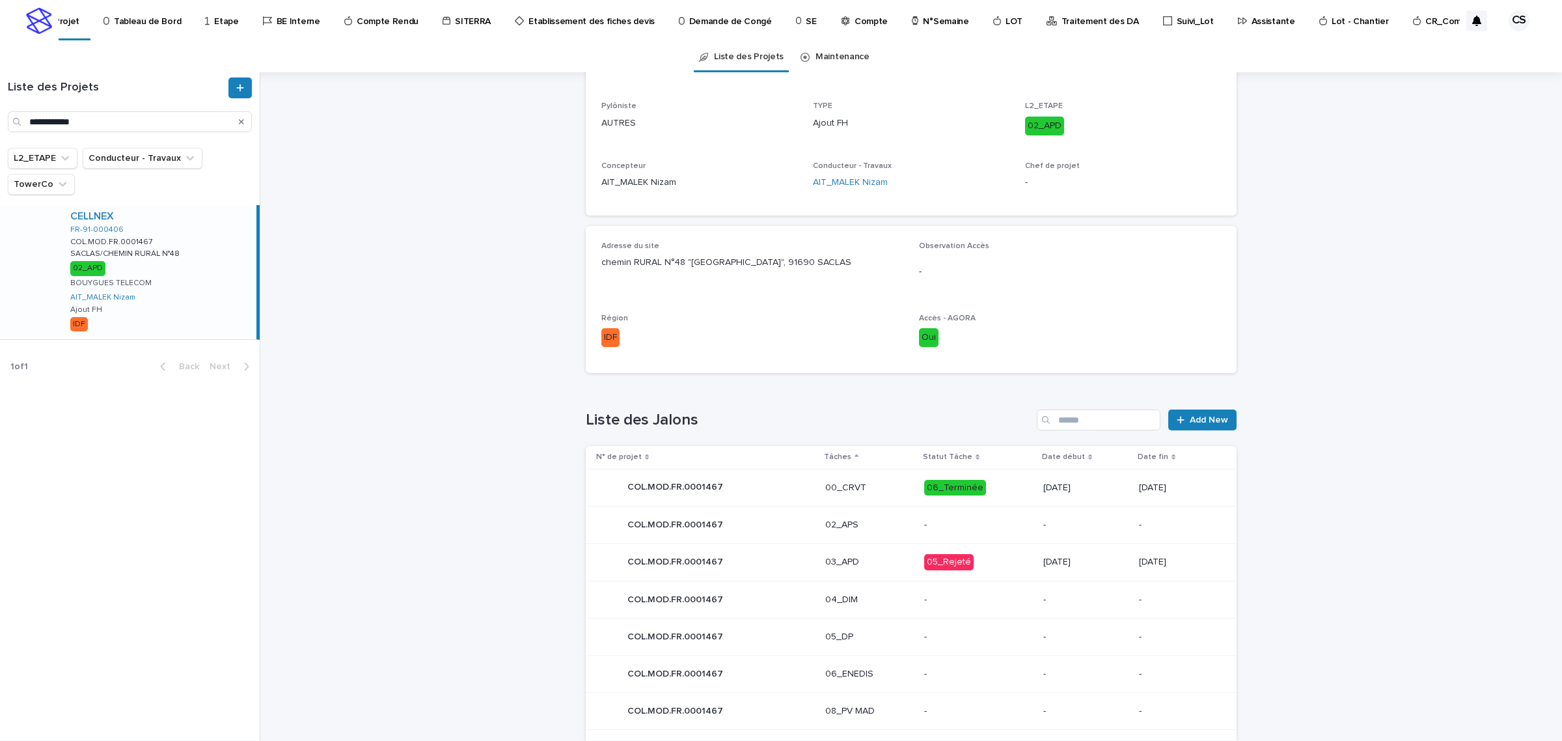
scroll to position [400, 0]
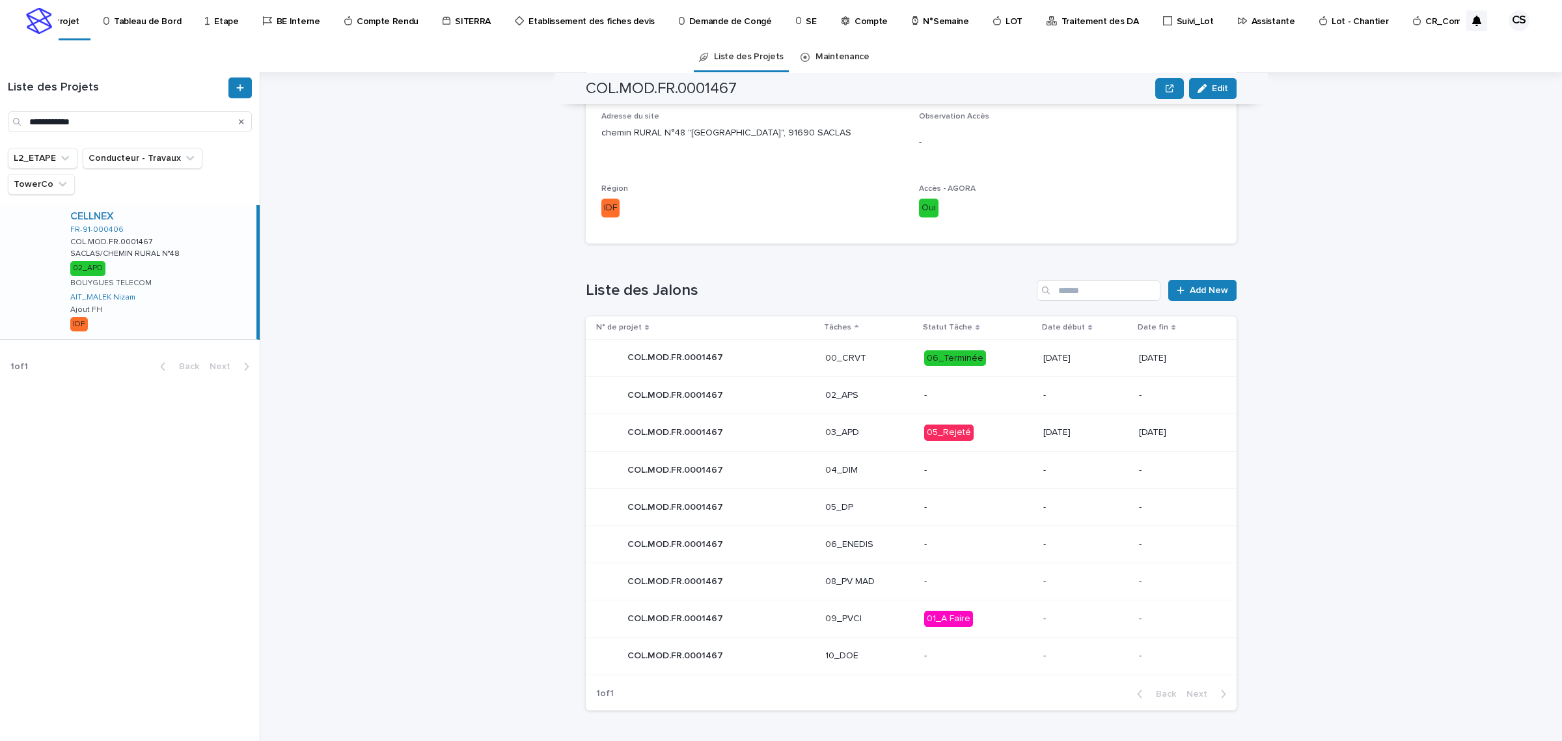
click at [490, 358] on div "Projet Liste des Projets COL.MOD.FR.0001467 Edit CF COL.MOD.FR.0001467 Edit Sor…" at bounding box center [919, 406] width 1286 height 668
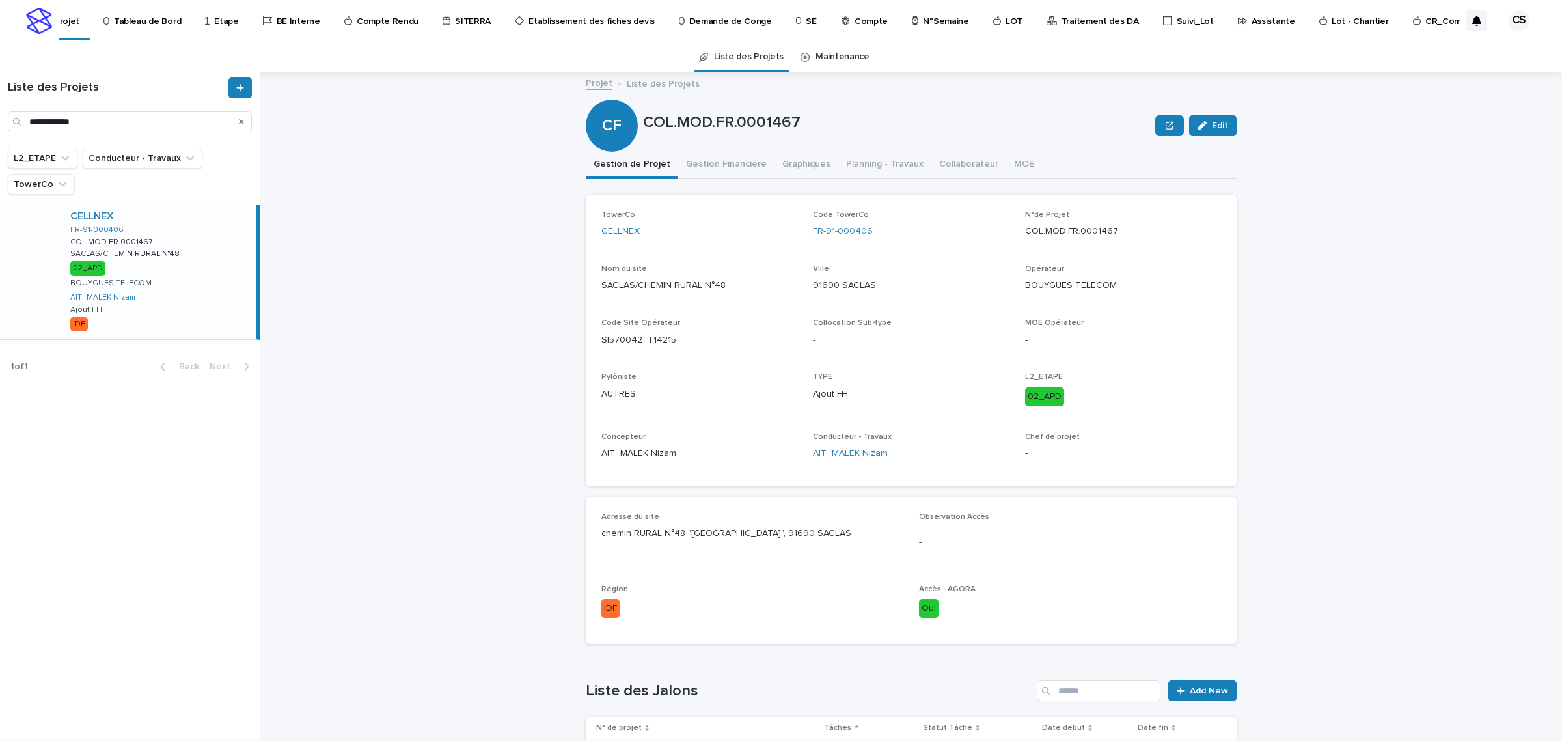
click at [402, 18] on p "Compte Rendu" at bounding box center [388, 13] width 62 height 27
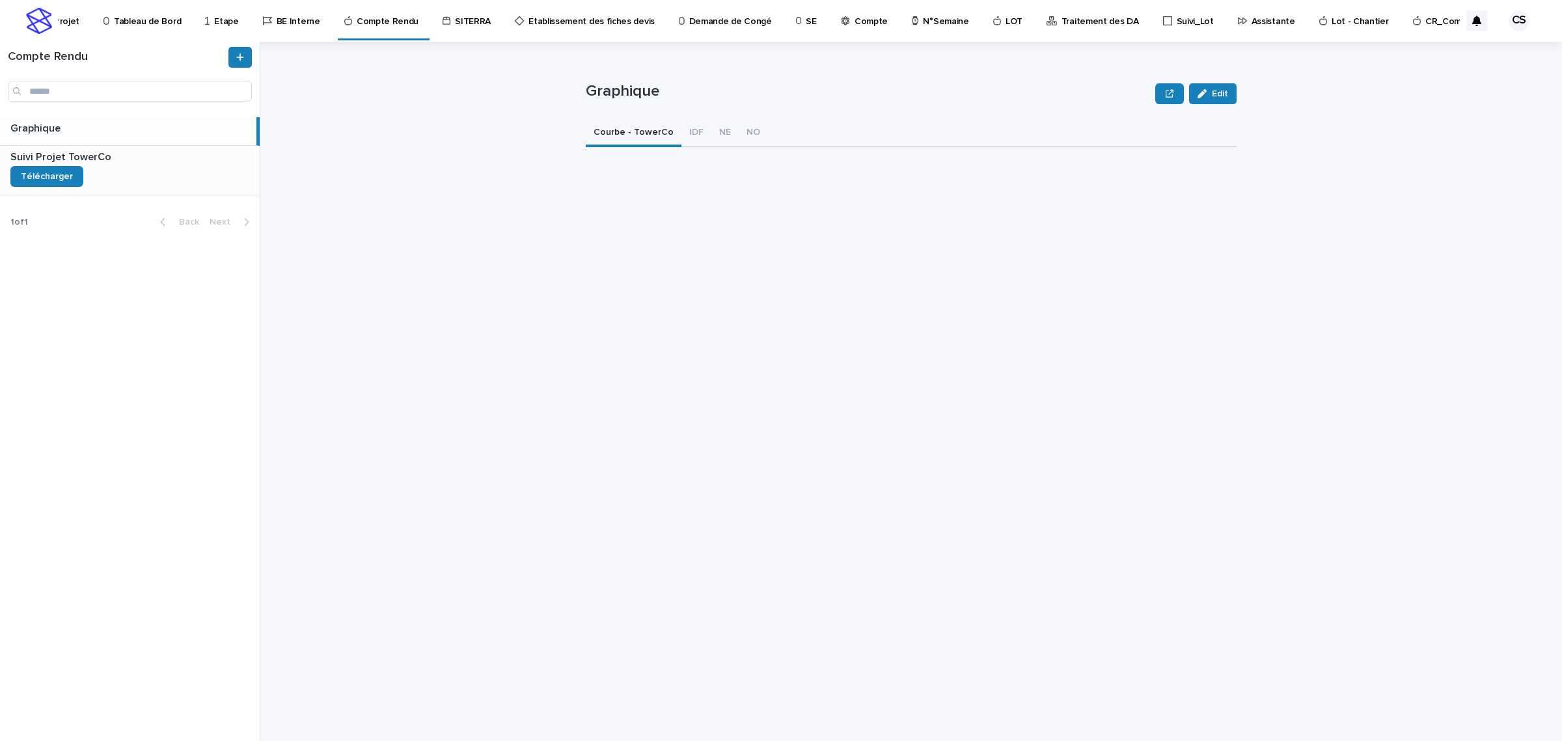
click at [139, 181] on div "Suivi Projet TowerCo Suivi Projet TowerCo Télécharger" at bounding box center [130, 170] width 260 height 49
click at [773, 420] on div "Suivi Projet TowerCo Edit Suivi Projet TowerCo Edit Sorry, there was an error s…" at bounding box center [911, 391] width 651 height 699
click at [79, 25] on p "Projet" at bounding box center [66, 13] width 25 height 27
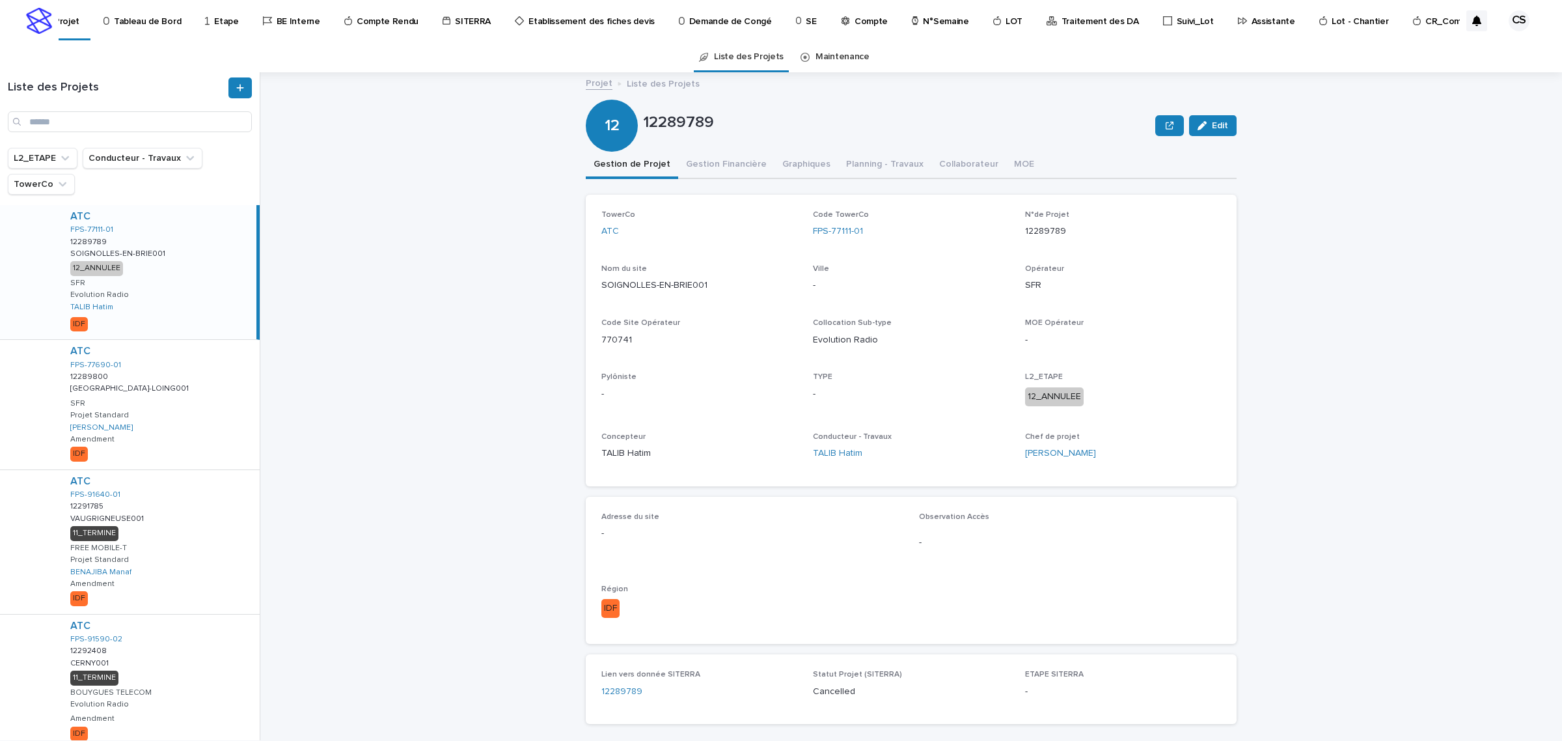
click at [1091, 23] on p "Traitement des DA" at bounding box center [1100, 13] width 77 height 27
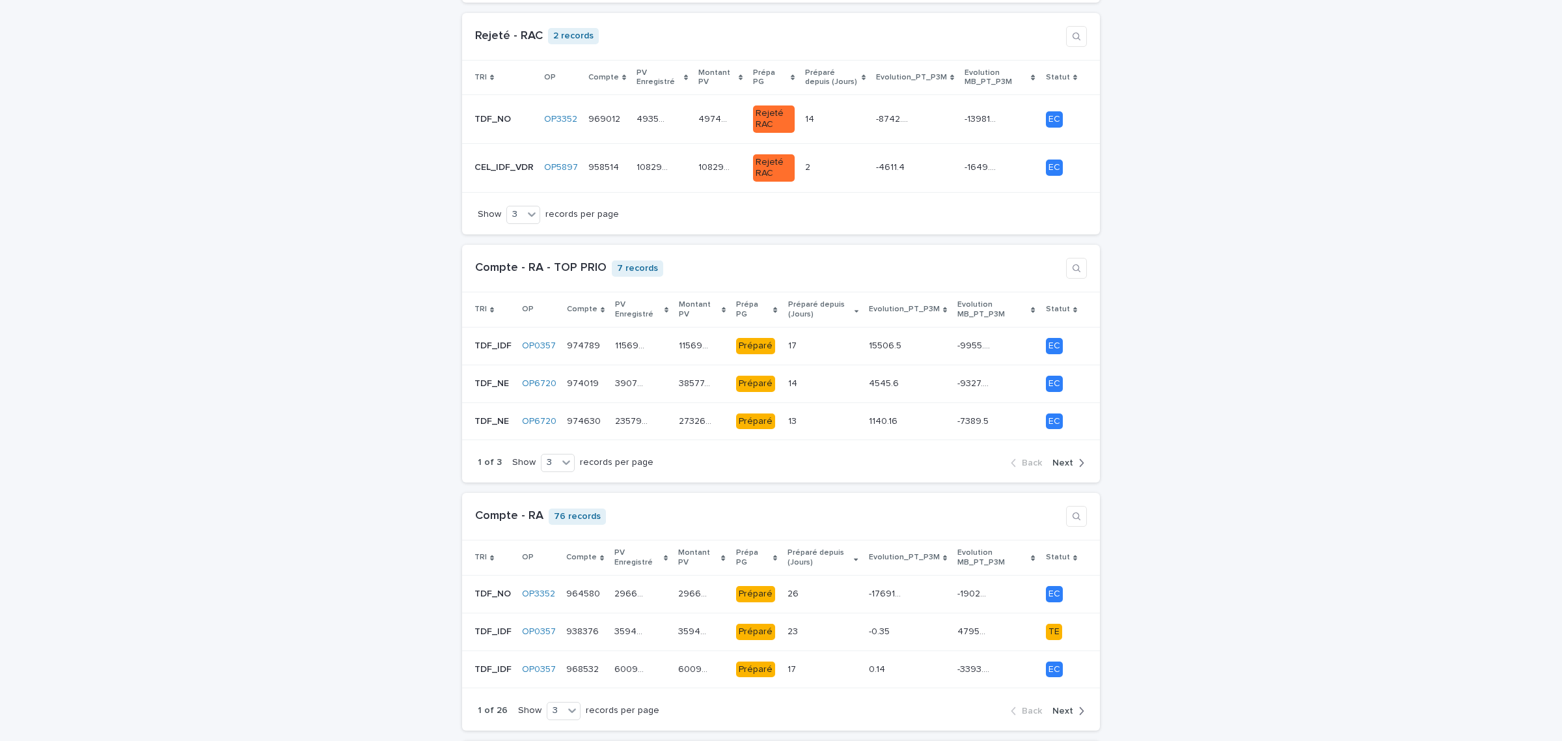
scroll to position [814, 0]
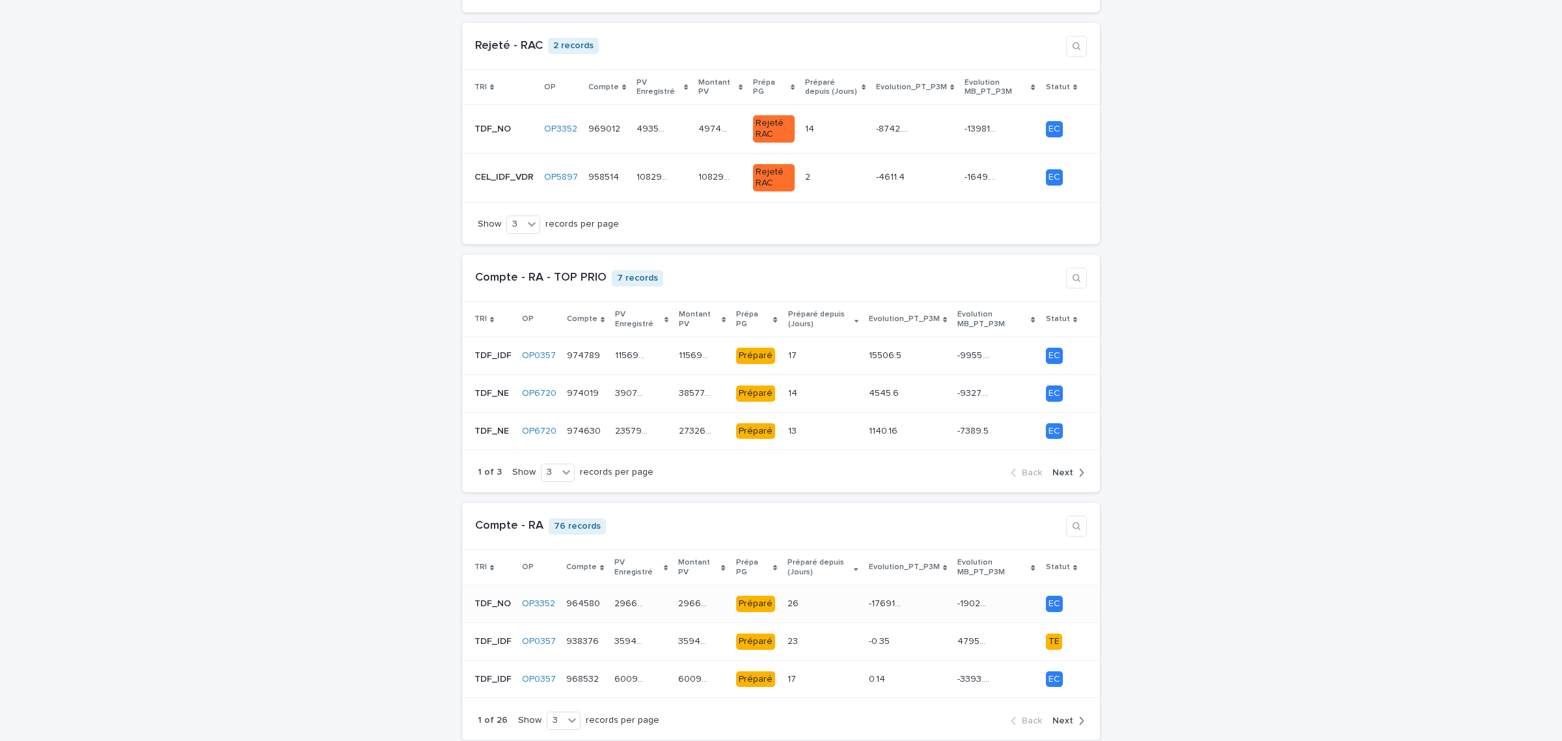
click at [887, 600] on p "-17691.42" at bounding box center [886, 603] width 35 height 14
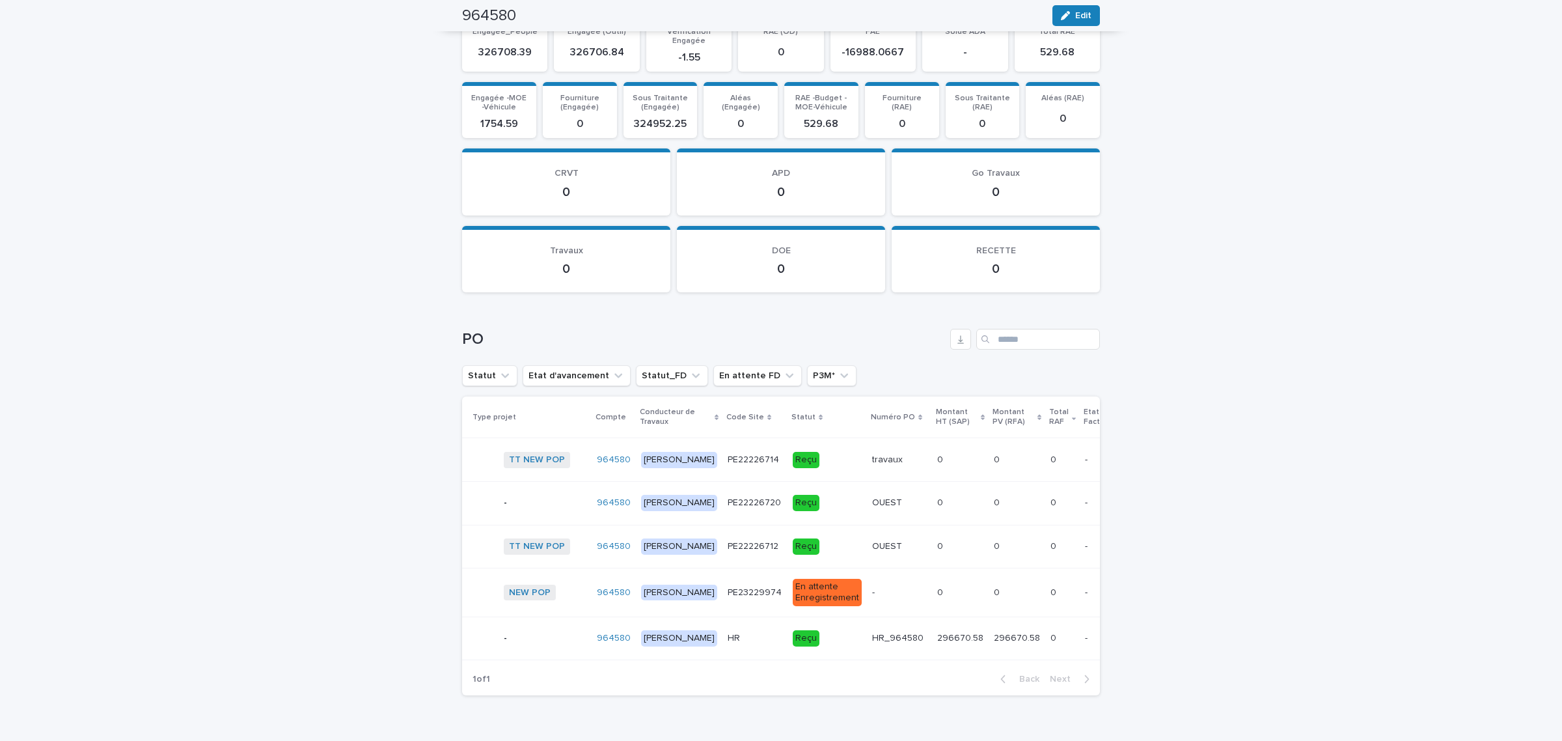
scroll to position [1429, 0]
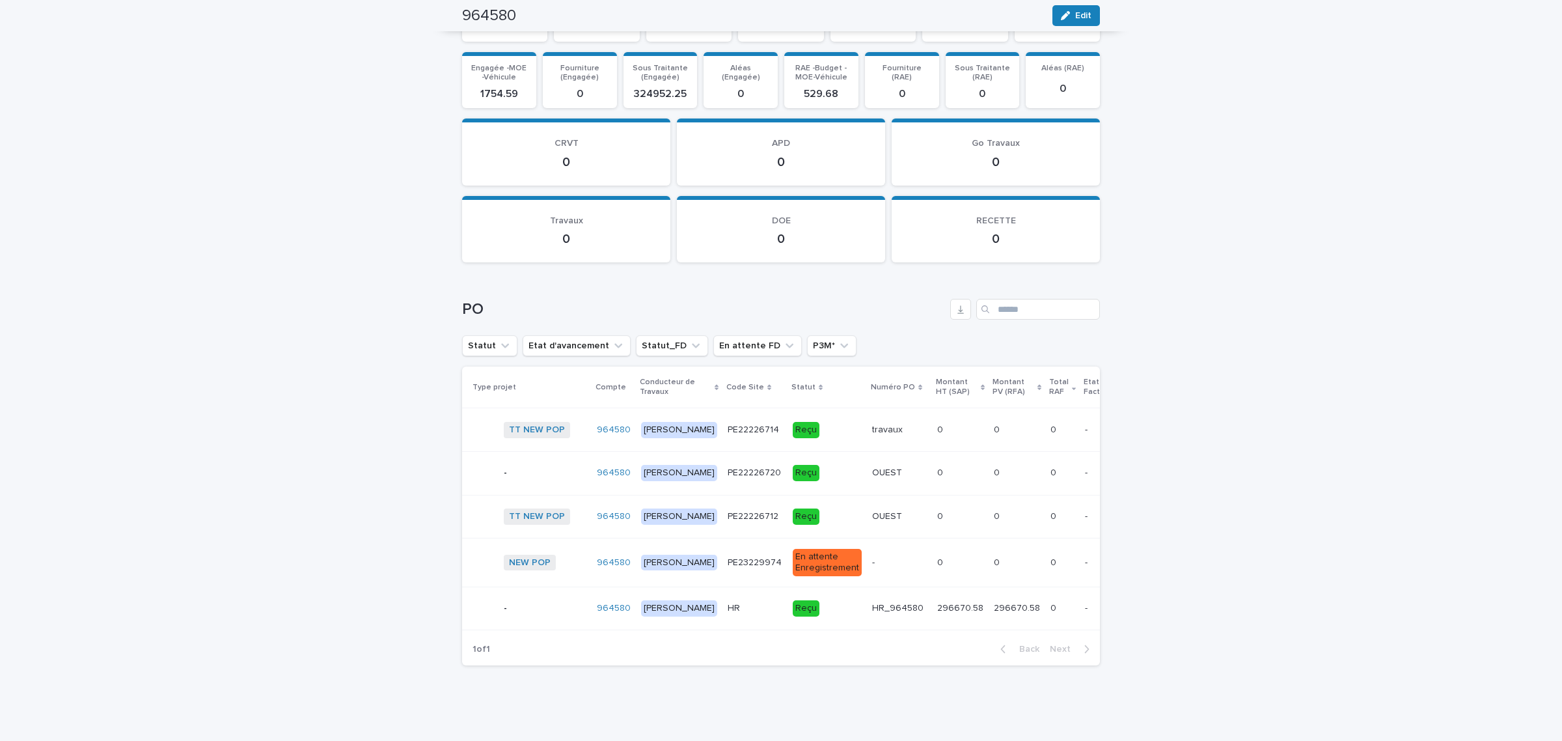
click at [872, 555] on p "-" at bounding box center [874, 562] width 5 height 14
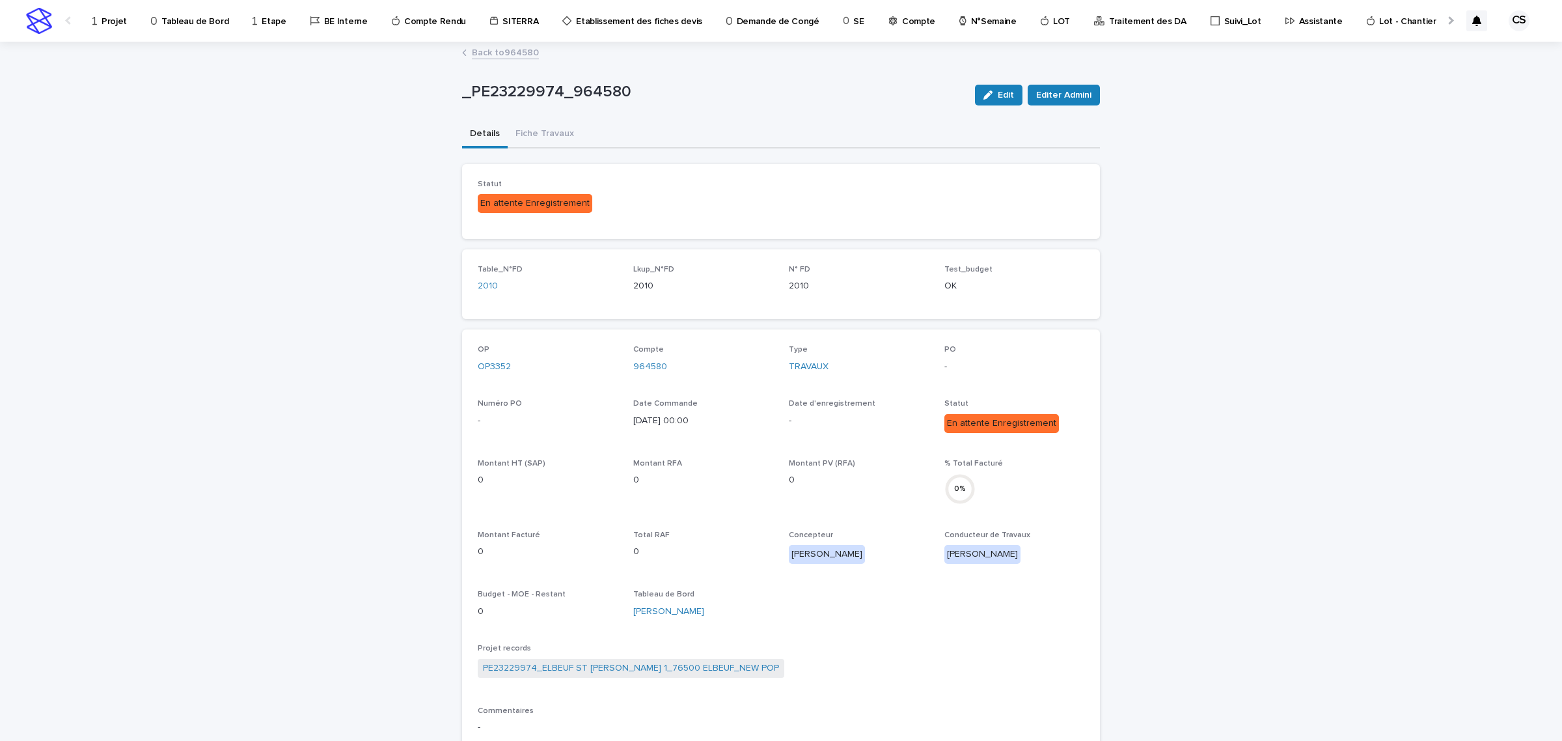
click at [1017, 106] on div "Edit Editer Admini" at bounding box center [1035, 95] width 130 height 52
click at [1004, 102] on button "Edit" at bounding box center [999, 95] width 48 height 21
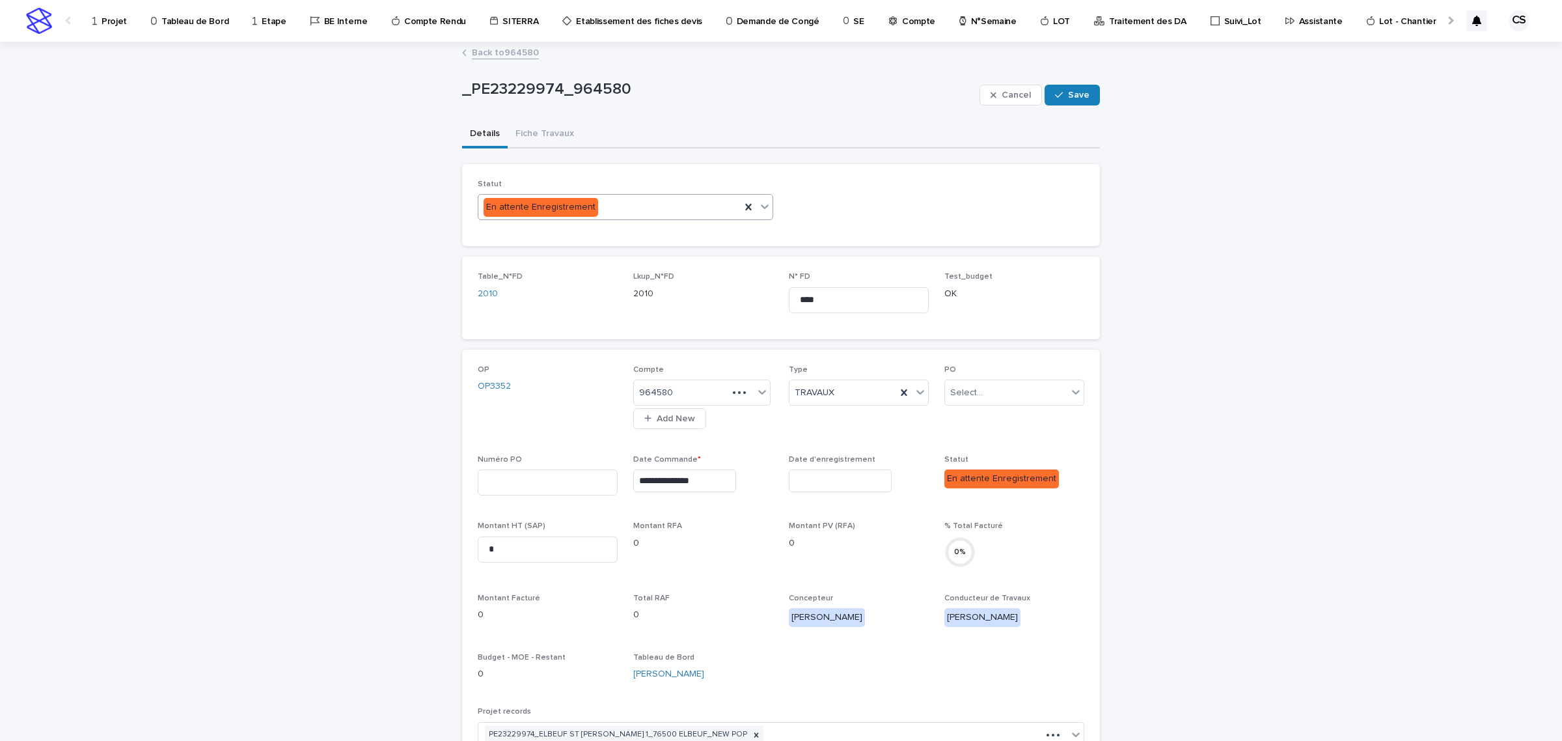
click at [631, 200] on div "En attente Enregistrement" at bounding box center [609, 207] width 262 height 21
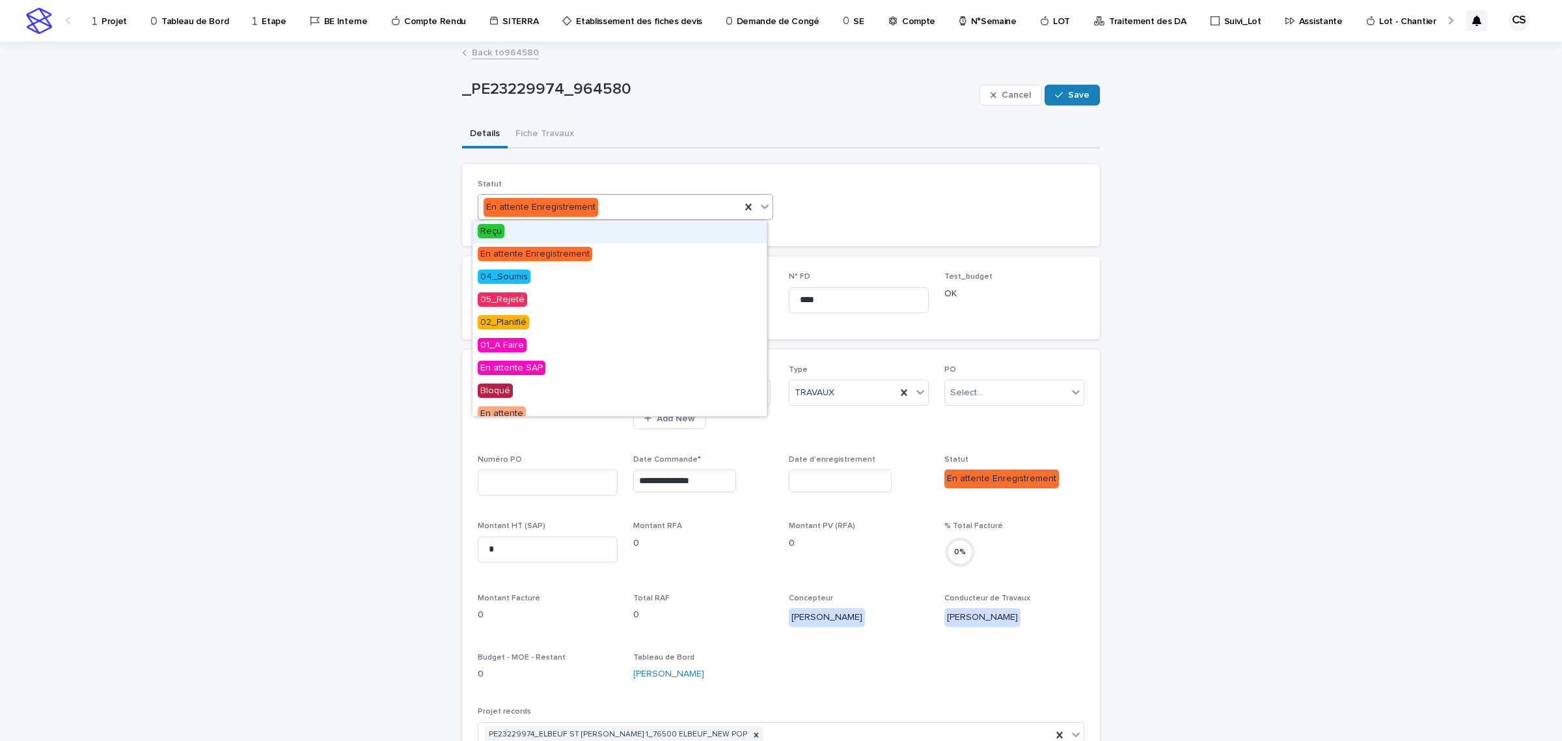
click at [532, 231] on div "Reçu" at bounding box center [620, 232] width 294 height 23
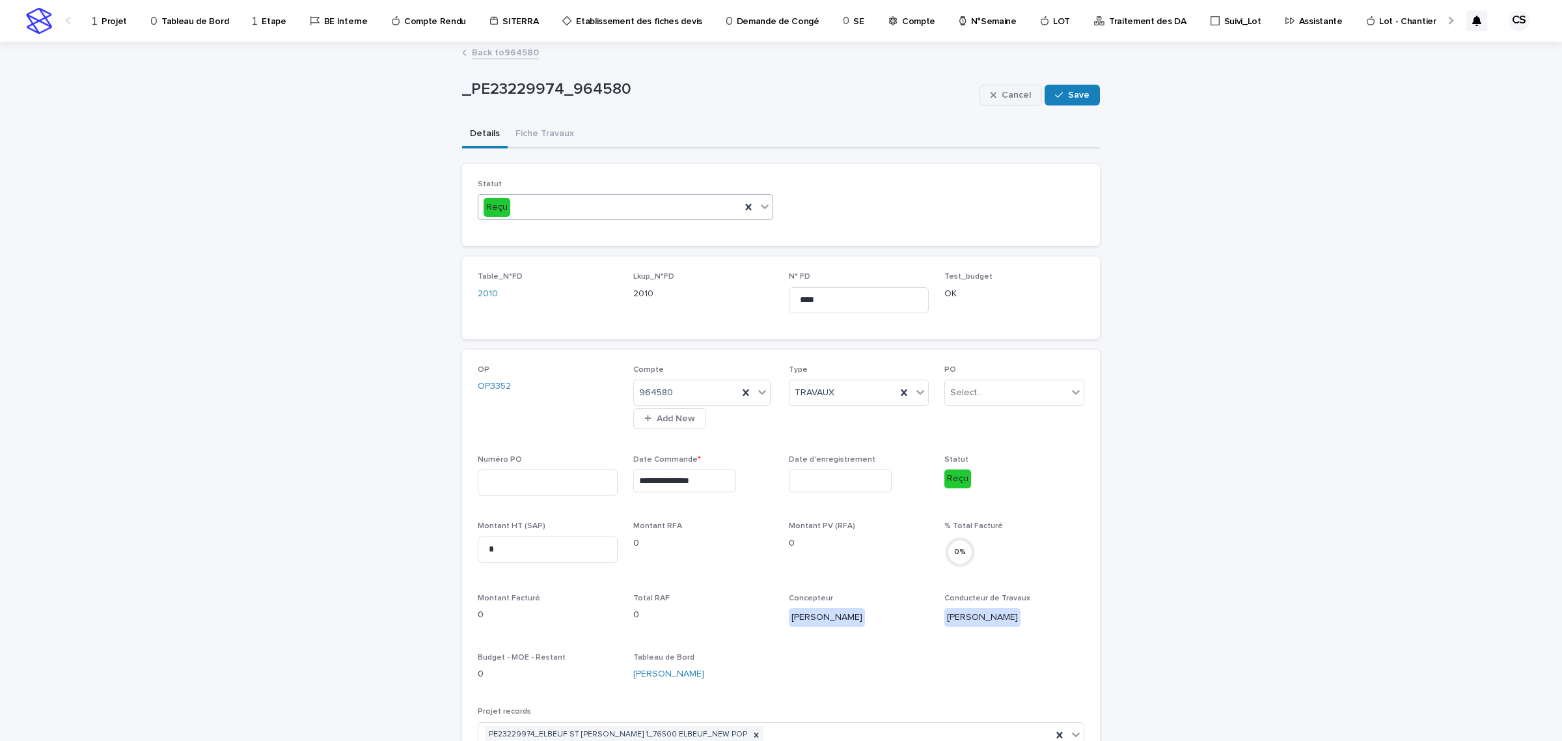
click at [1003, 92] on span "Cancel" at bounding box center [1016, 94] width 29 height 9
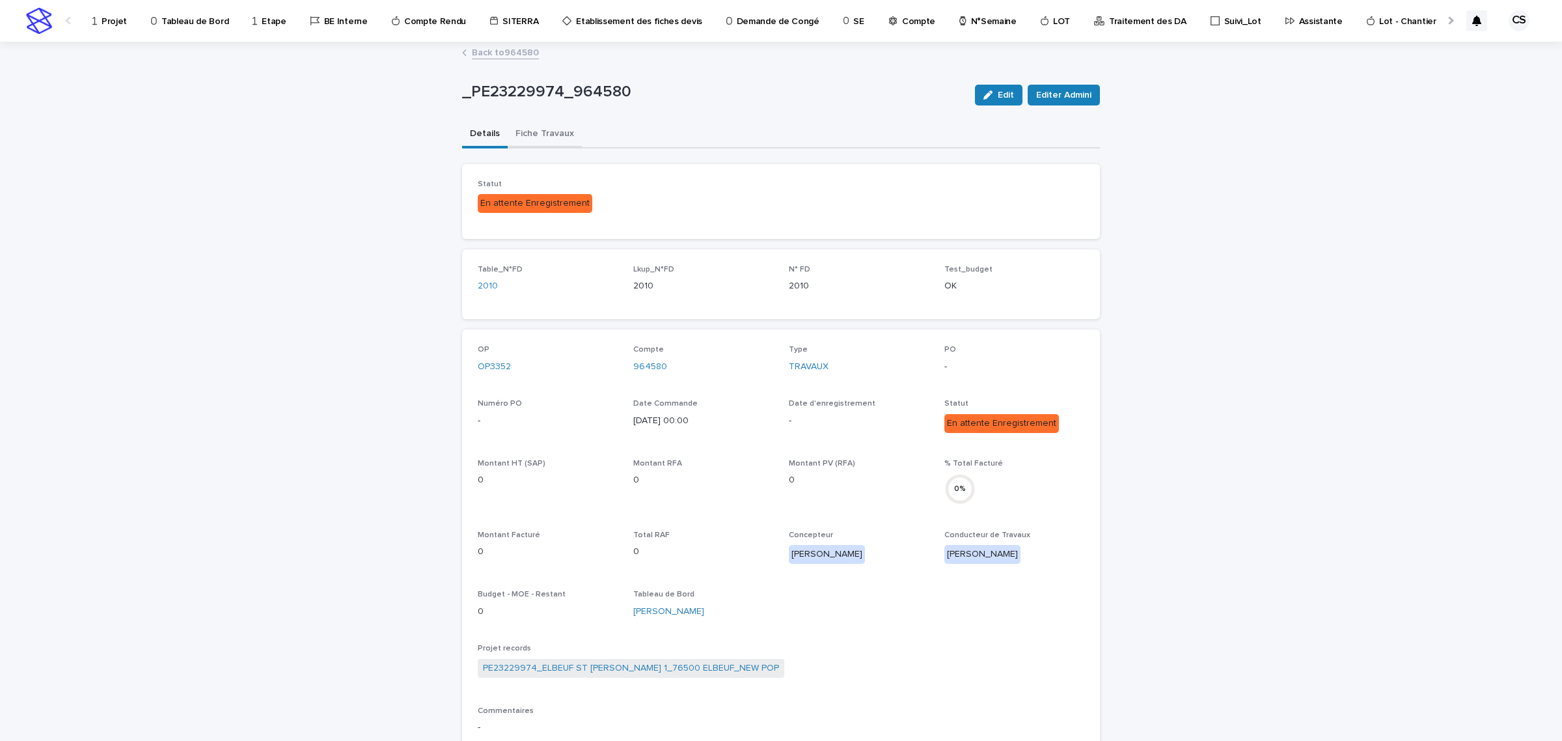
click at [549, 131] on button "Fiche Travaux" at bounding box center [545, 134] width 74 height 27
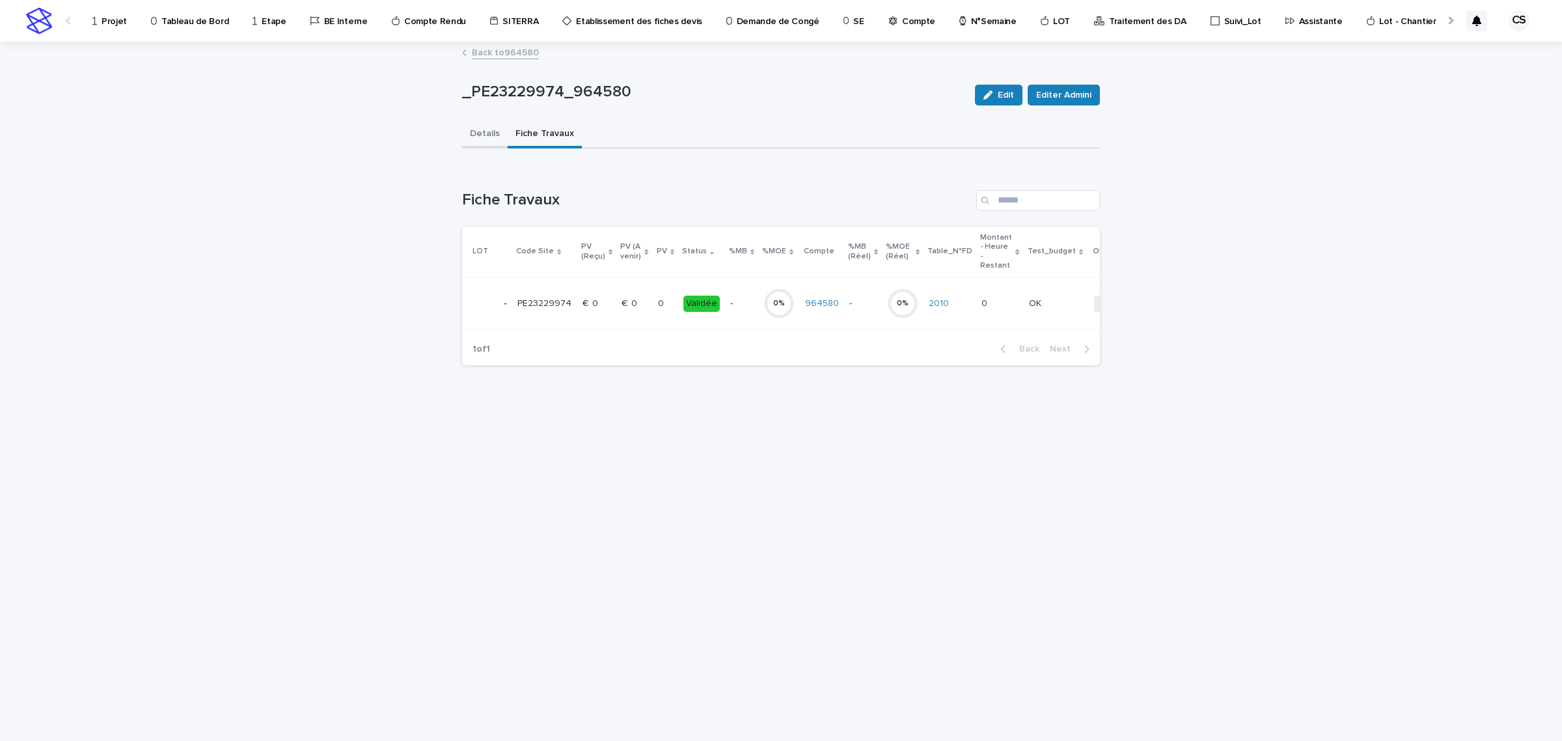
click at [484, 138] on button "Details" at bounding box center [485, 134] width 46 height 27
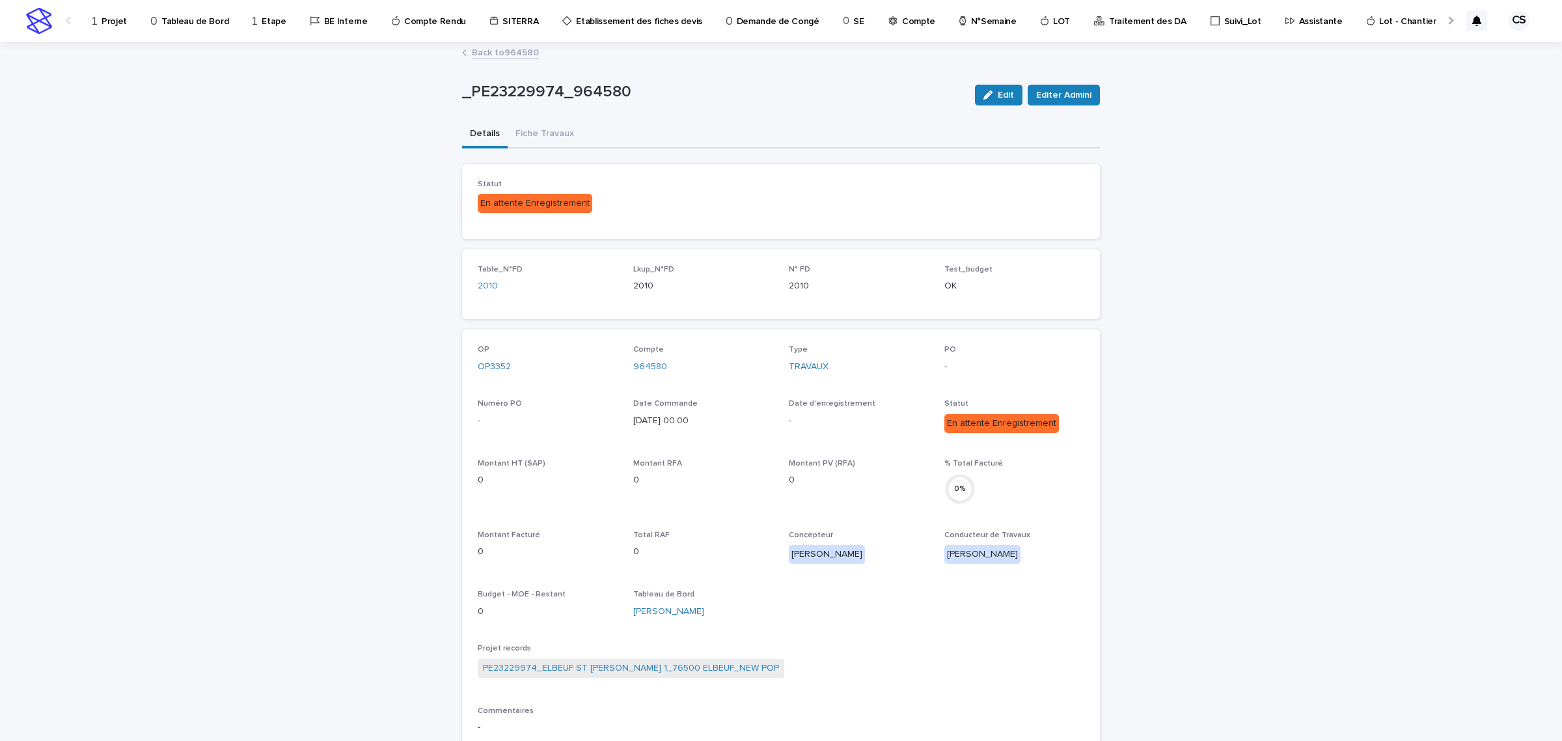
drag, startPoint x: 975, startPoint y: 96, endPoint x: 746, endPoint y: 171, distance: 241.3
click at [975, 96] on button "Edit" at bounding box center [999, 95] width 48 height 21
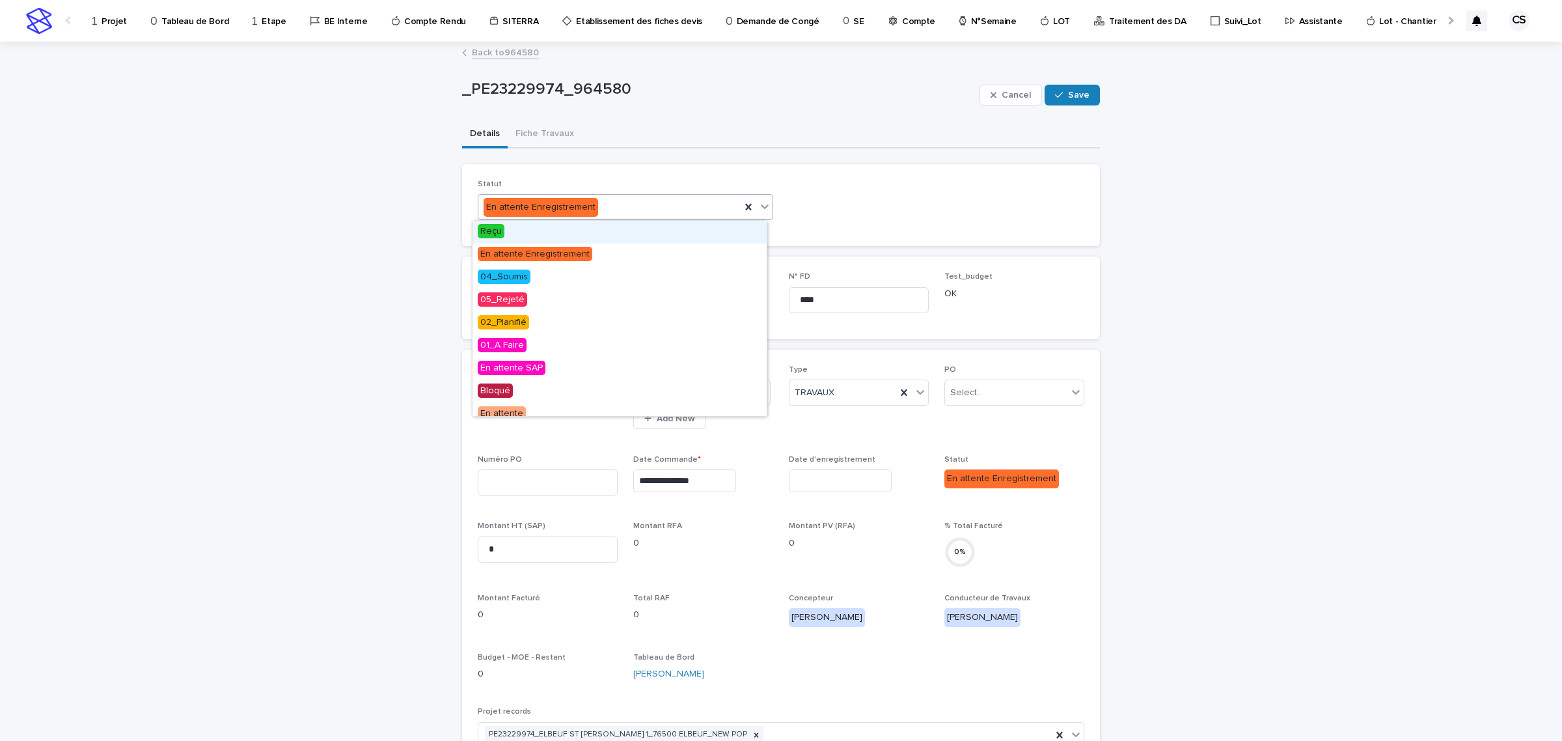
click at [495, 236] on span "Reçu" at bounding box center [491, 231] width 27 height 14
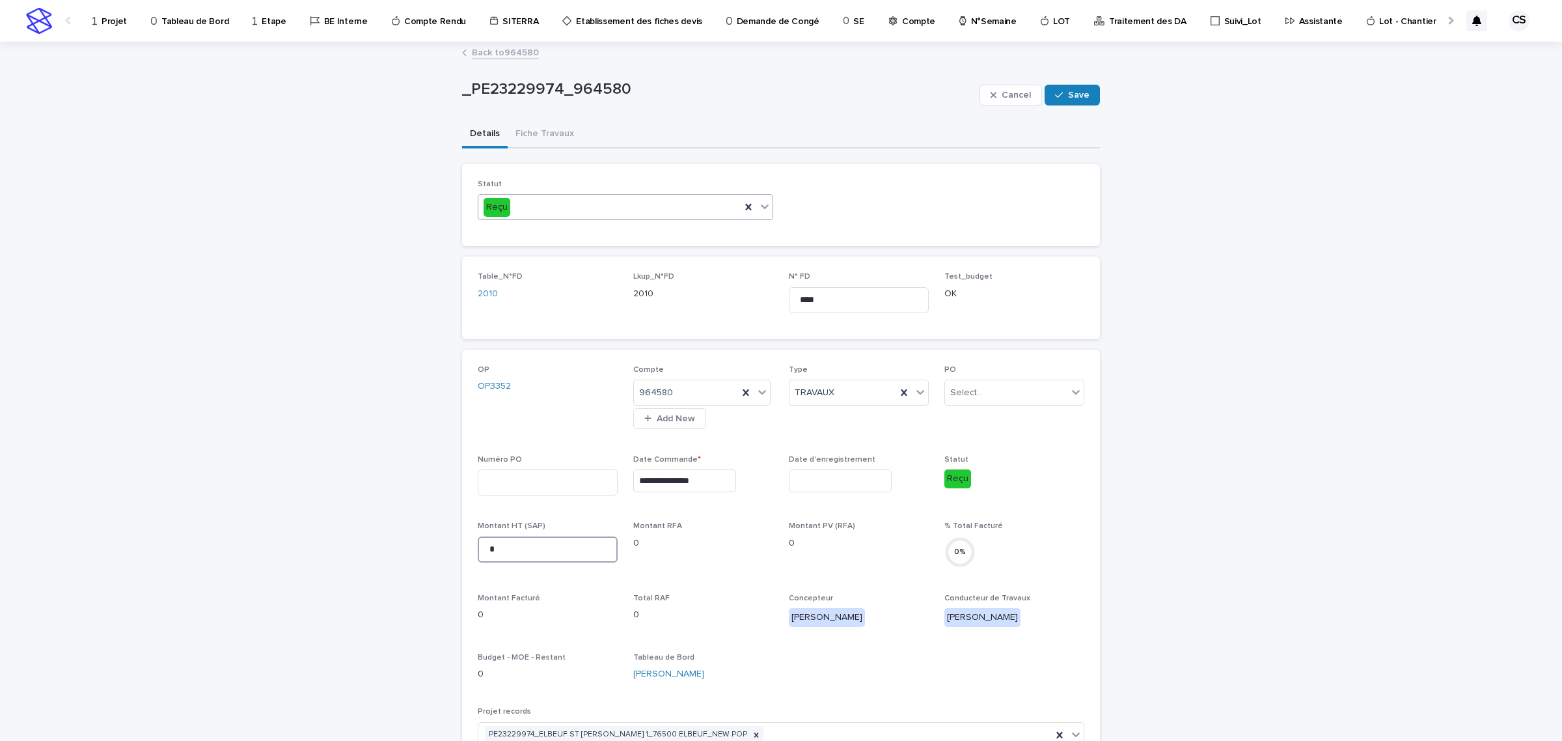
drag, startPoint x: 574, startPoint y: 555, endPoint x: 410, endPoint y: 516, distance: 168.6
click at [415, 516] on div "**********" at bounding box center [781, 625] width 1562 height 1165
drag, startPoint x: 525, startPoint y: 549, endPoint x: 421, endPoint y: 544, distance: 104.3
click at [421, 544] on div "**********" at bounding box center [781, 625] width 1562 height 1165
type input "********"
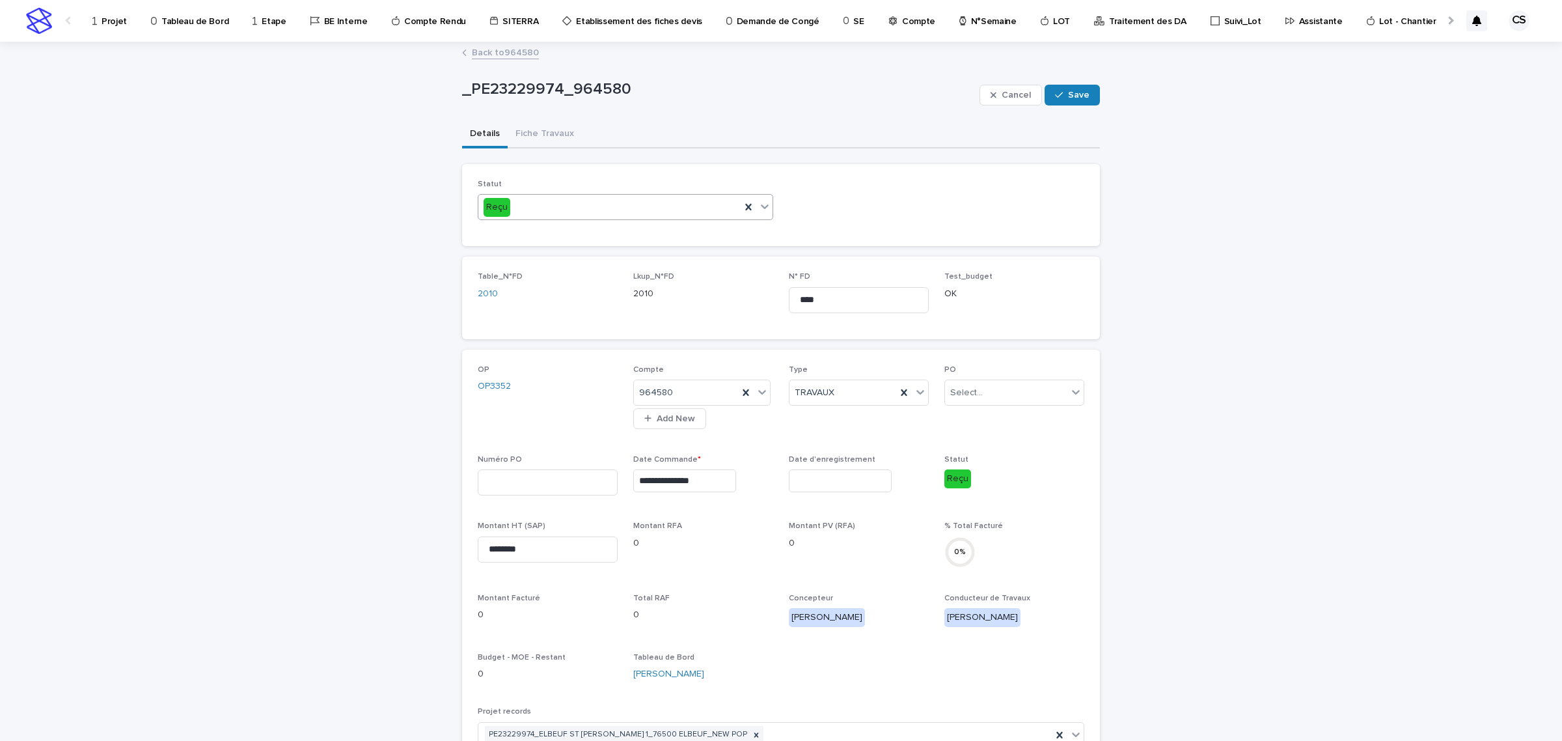
click at [1175, 546] on div "**********" at bounding box center [781, 625] width 1562 height 1165
click at [1061, 92] on div "button" at bounding box center [1061, 94] width 13 height 9
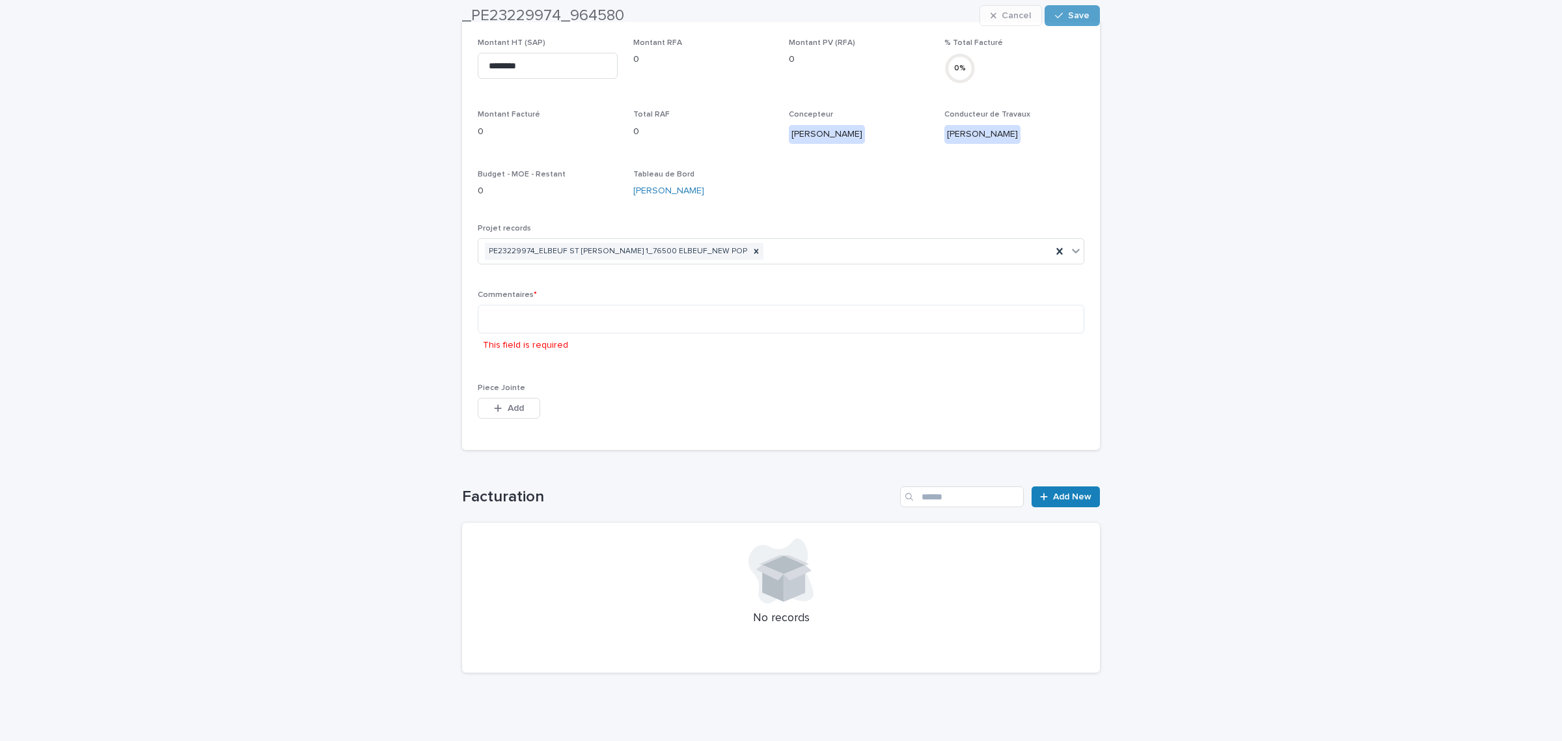
scroll to position [495, 0]
drag, startPoint x: 587, startPoint y: 344, endPoint x: 587, endPoint y: 325, distance: 18.2
click at [587, 340] on div "This field is required" at bounding box center [781, 331] width 607 height 52
click at [587, 320] on textarea at bounding box center [781, 319] width 607 height 29
paste textarea "**********"
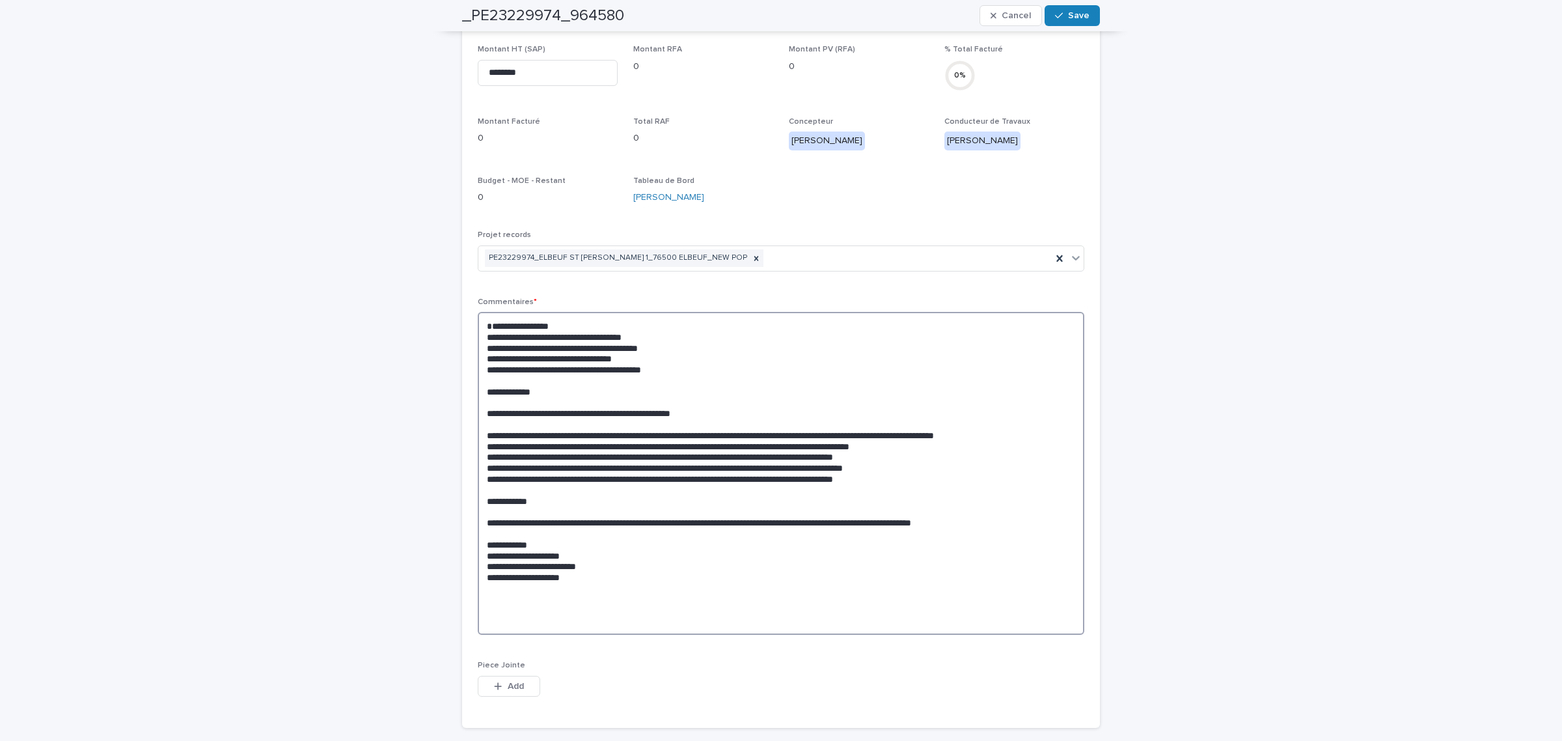
scroll to position [0, 0]
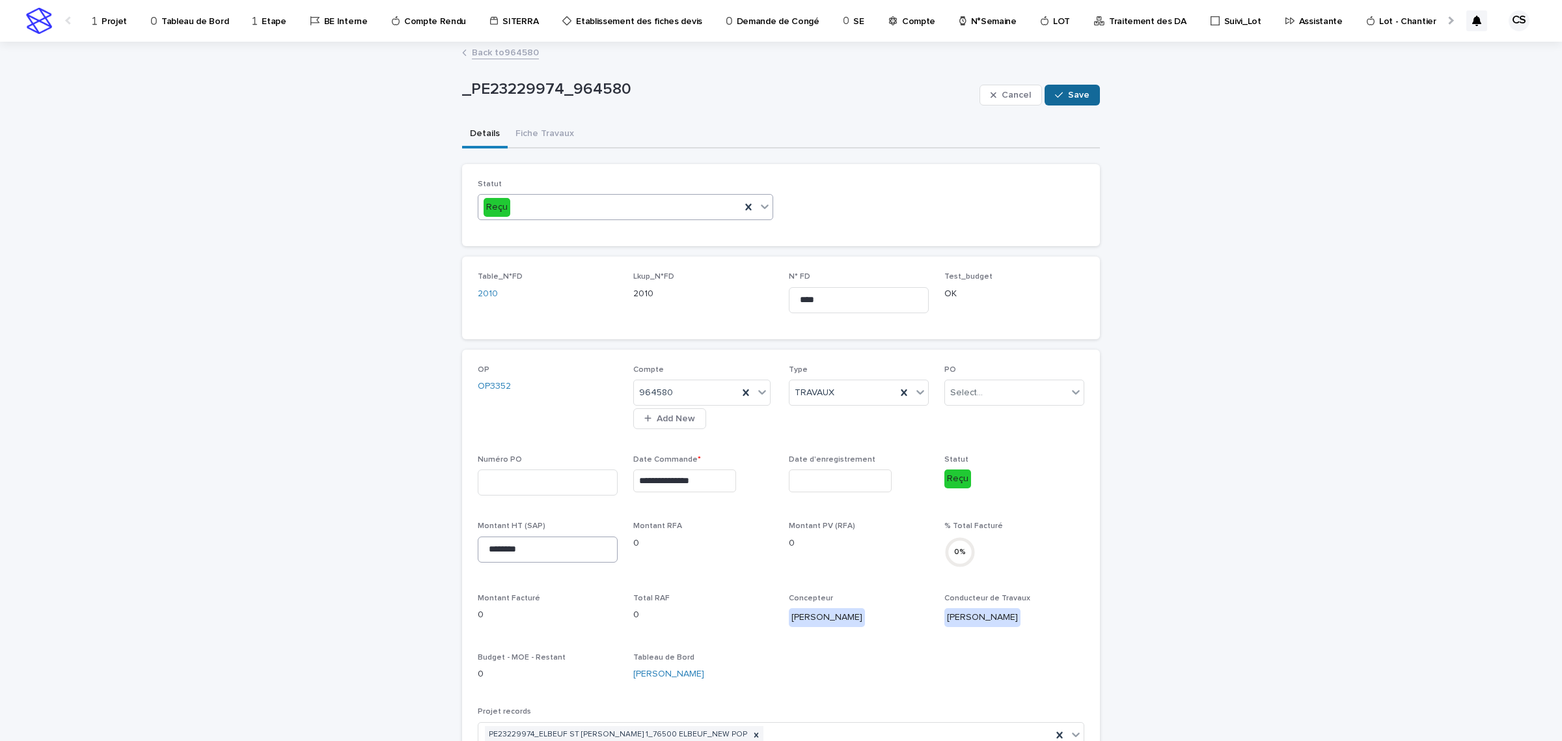
type textarea "**********"
drag, startPoint x: 529, startPoint y: 542, endPoint x: 371, endPoint y: 541, distance: 157.5
click at [1073, 95] on span "Save" at bounding box center [1078, 94] width 21 height 9
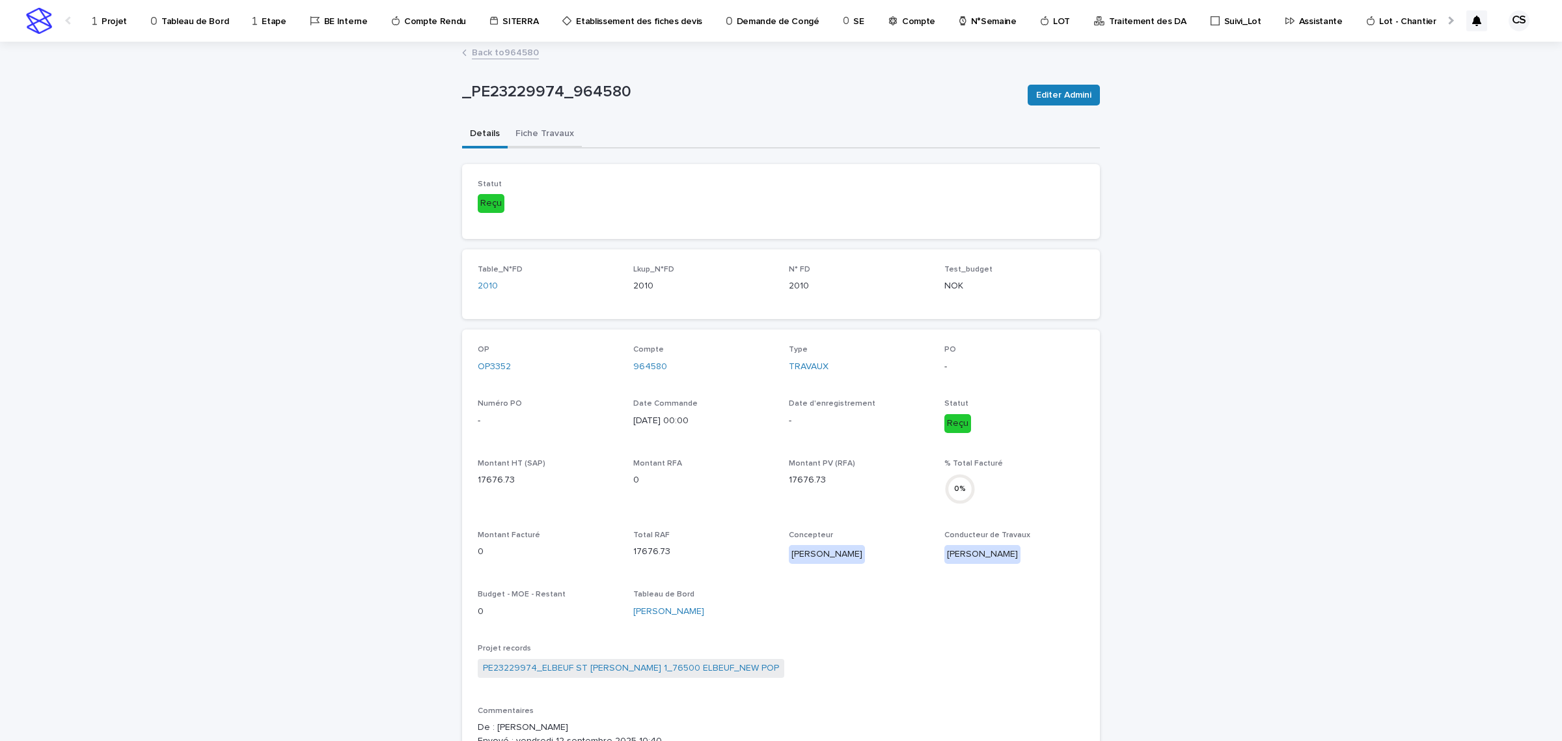
click at [525, 131] on button "Fiche Travaux" at bounding box center [545, 134] width 74 height 27
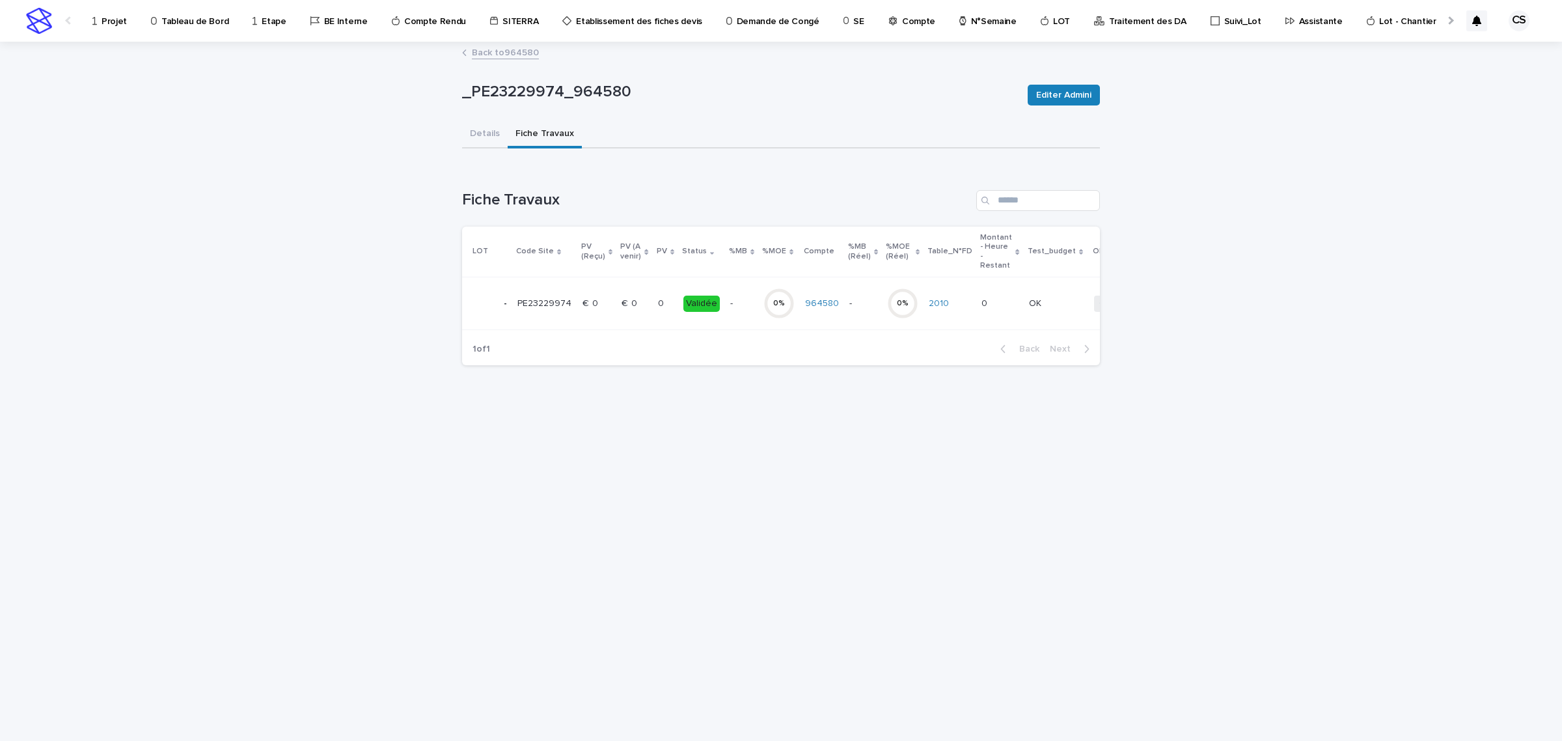
click at [675, 305] on tr "- PE23229974 PE23229974 €  0 €  0 €  0 €  0 0 0 Validée - - 0 % 964580 - - 0 % …" at bounding box center [818, 303] width 713 height 53
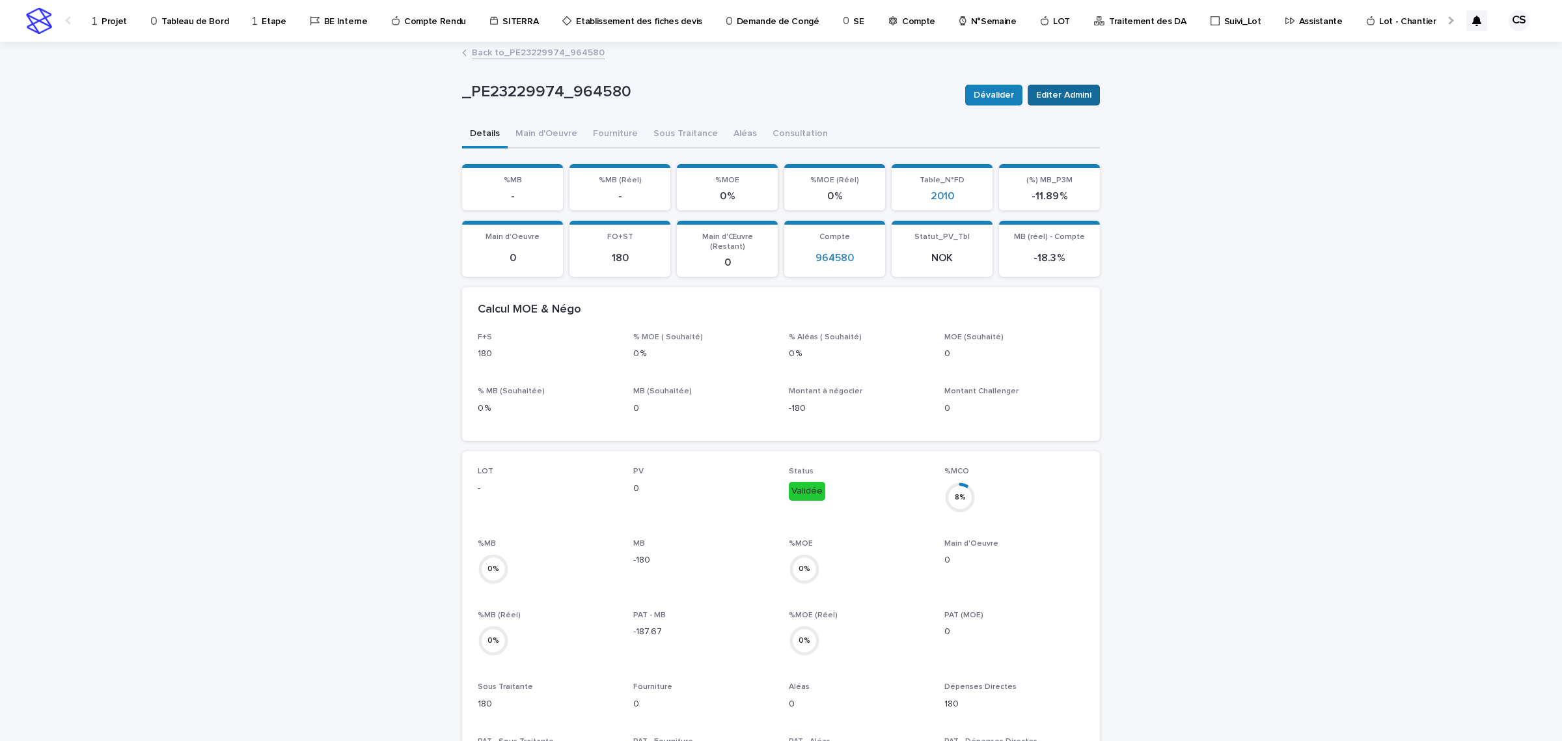
click at [1038, 96] on span "Editer Admini" at bounding box center [1063, 95] width 55 height 13
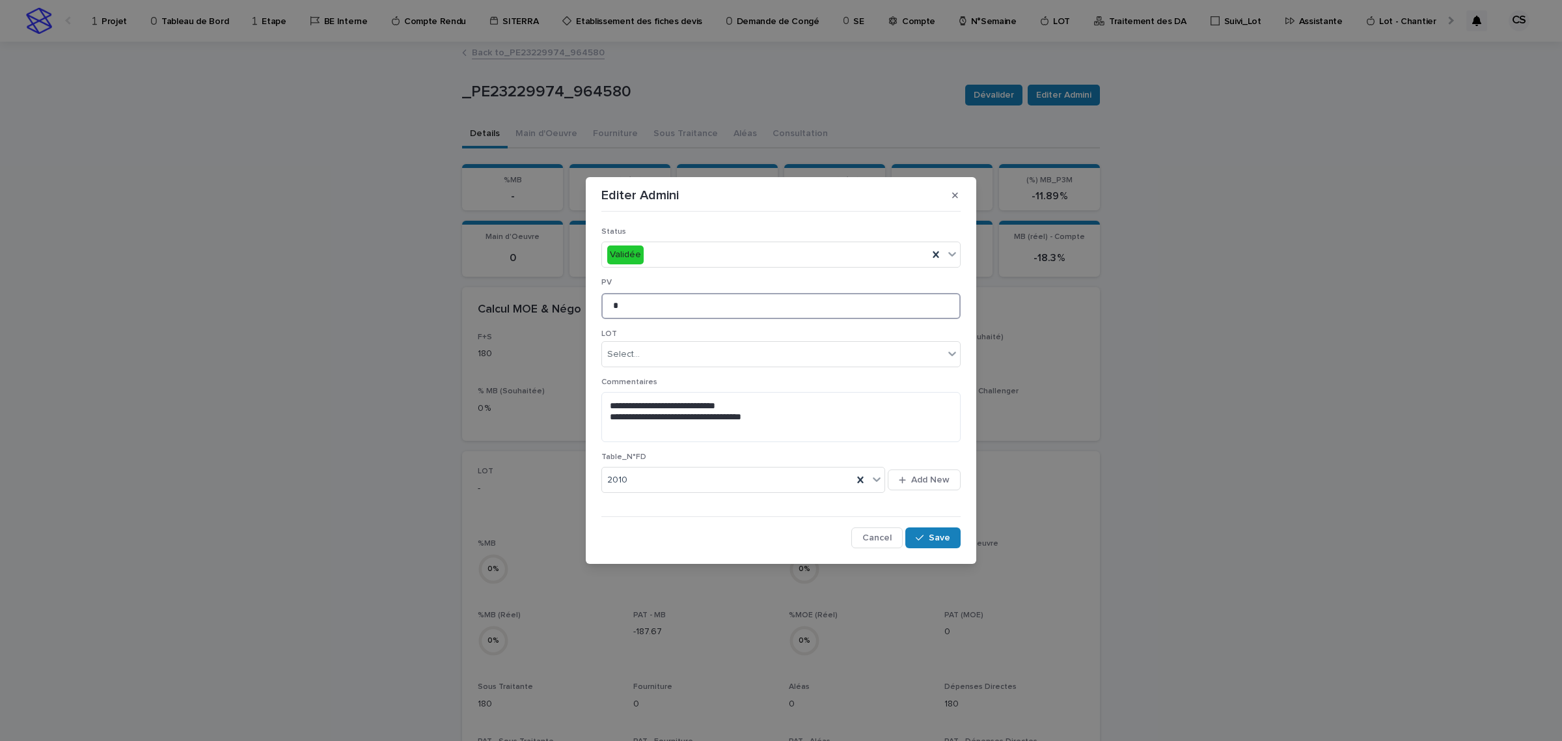
drag, startPoint x: 568, startPoint y: 307, endPoint x: 511, endPoint y: 303, distance: 56.8
click at [513, 304] on div "**********" at bounding box center [781, 370] width 1562 height 741
paste input "*******"
type input "********"
click at [916, 528] on button "Save" at bounding box center [933, 537] width 55 height 21
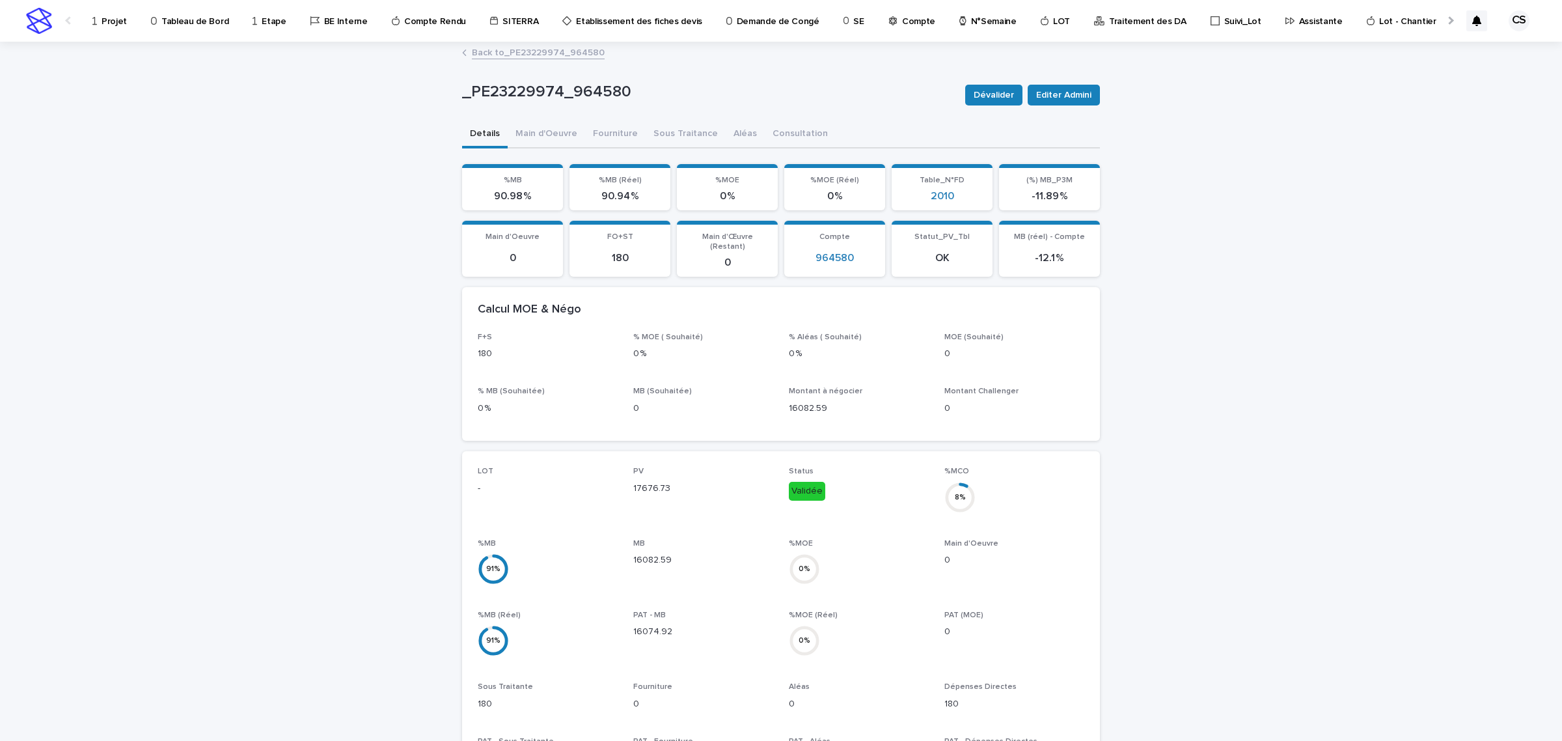
click at [529, 42] on div "Back to _PE23229974_964580" at bounding box center [781, 42] width 1562 height 1
click at [529, 51] on link "Back to _PE23229974_964580" at bounding box center [538, 51] width 133 height 15
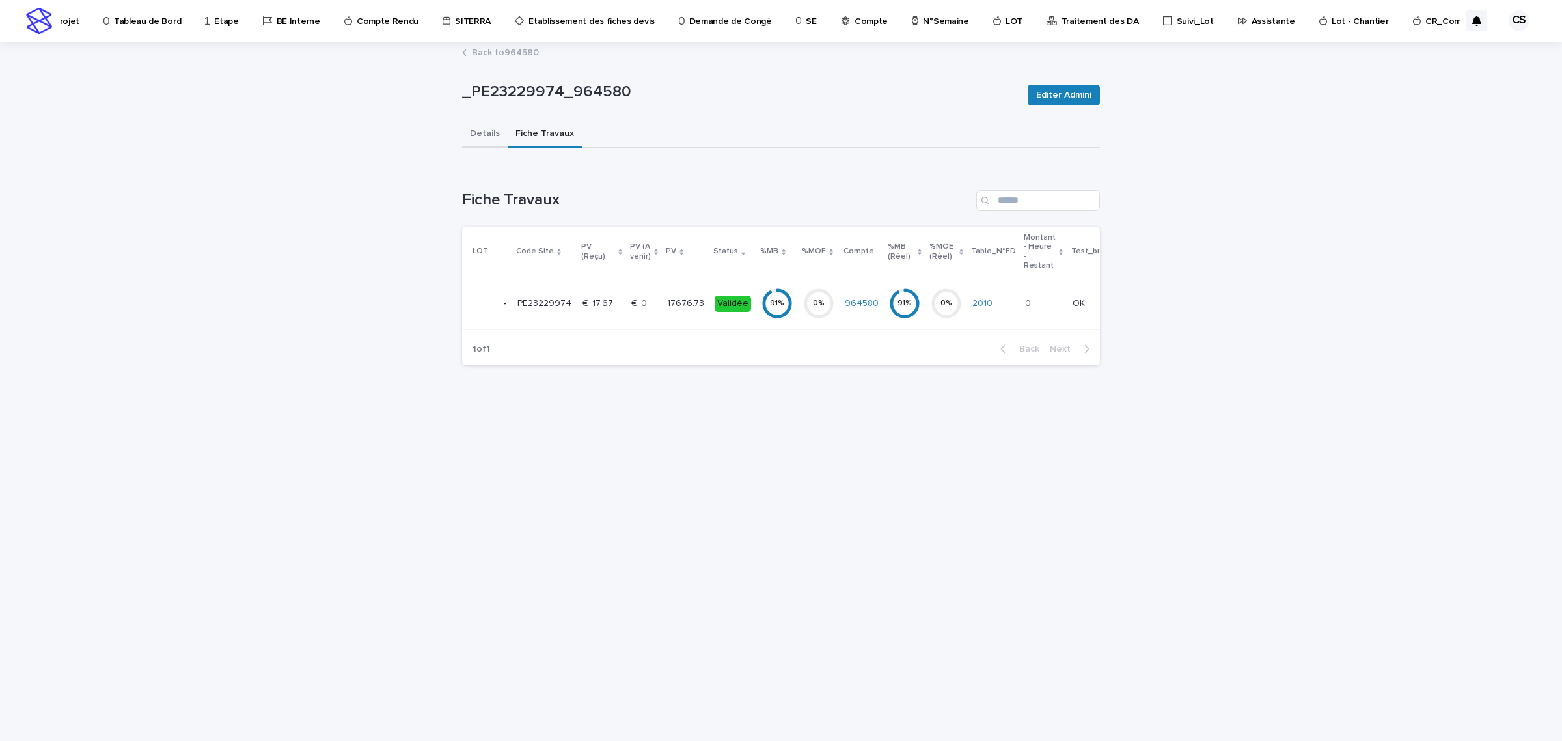
click at [488, 129] on button "Details" at bounding box center [485, 134] width 46 height 27
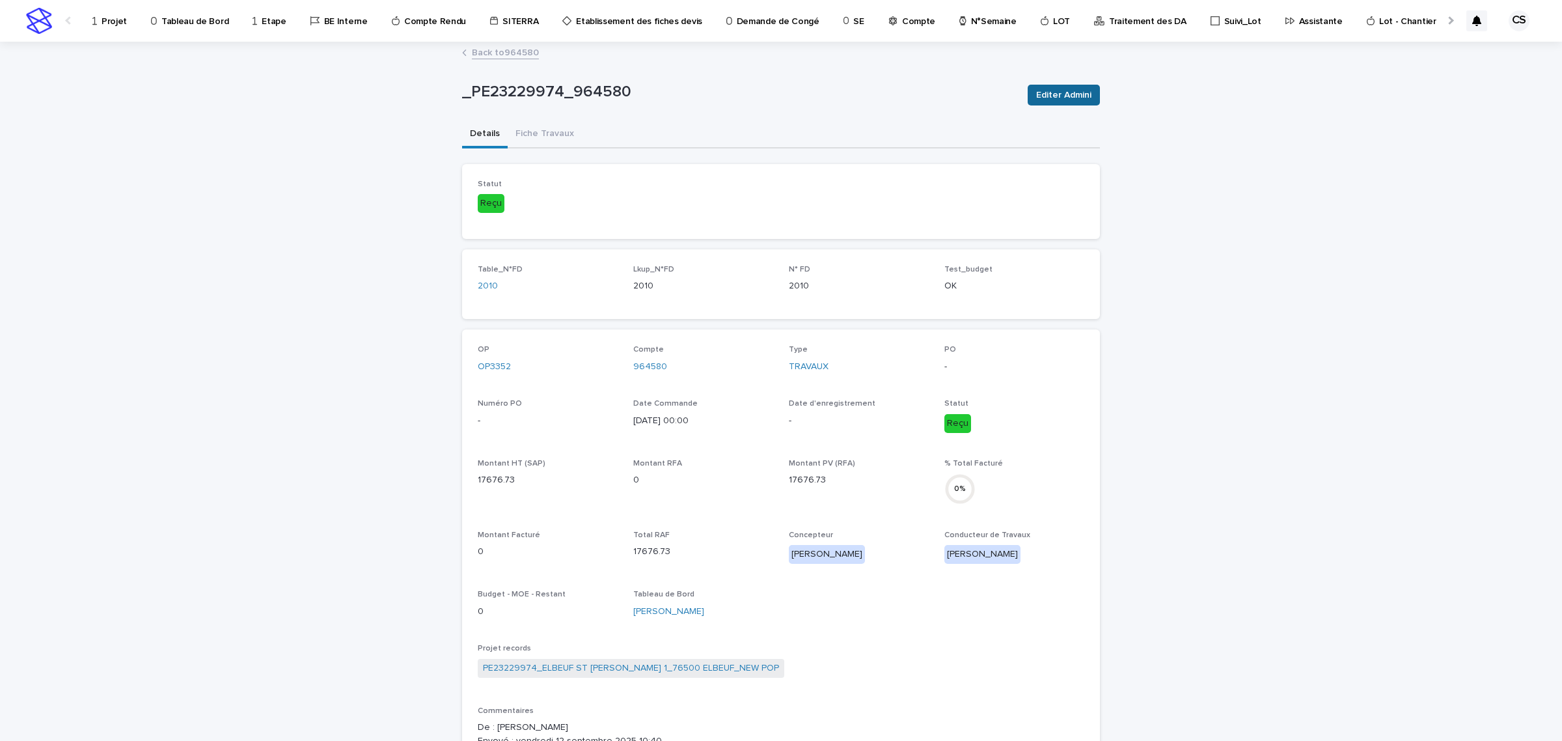
click at [1048, 104] on button "Editer Admini" at bounding box center [1064, 95] width 72 height 21
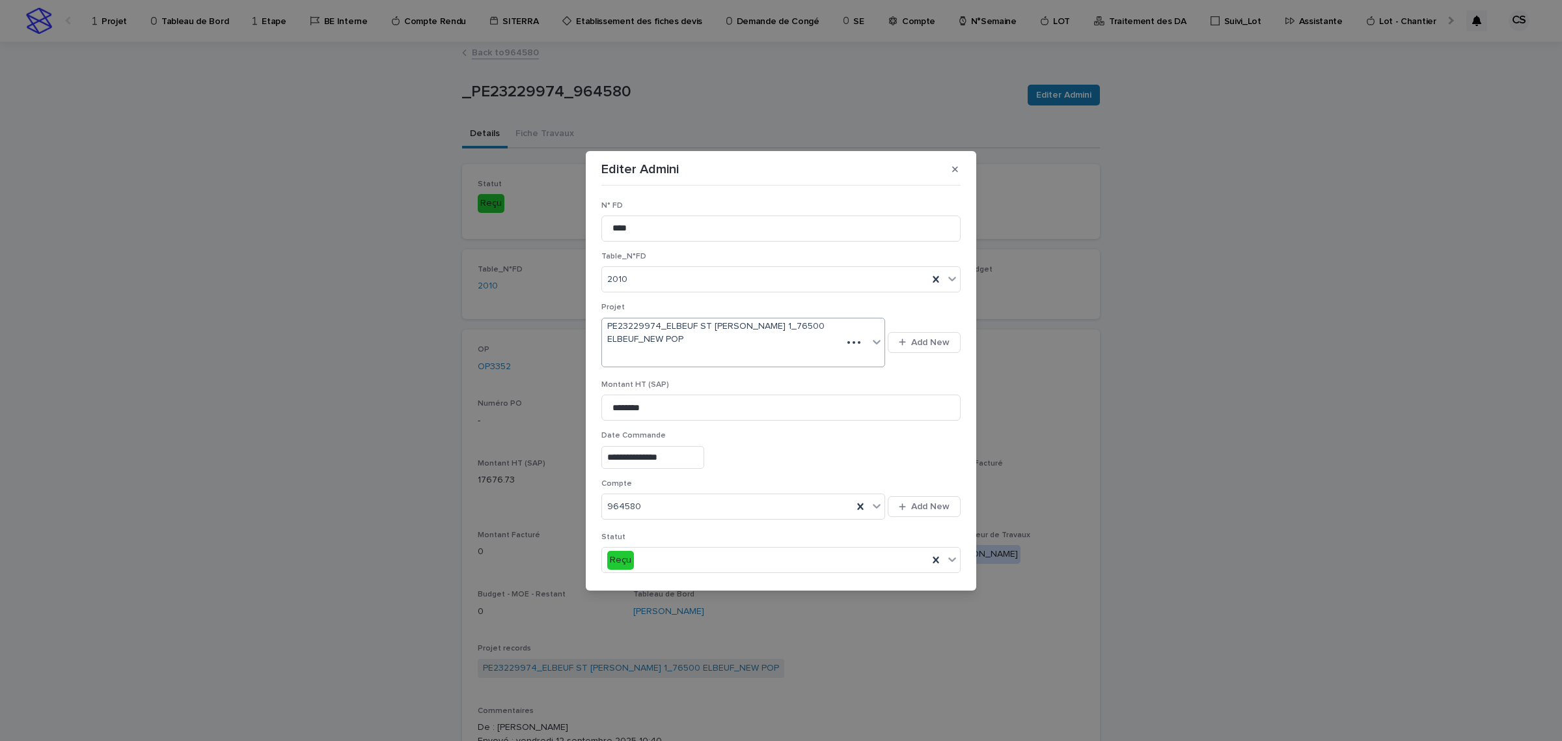
scroll to position [592, 0]
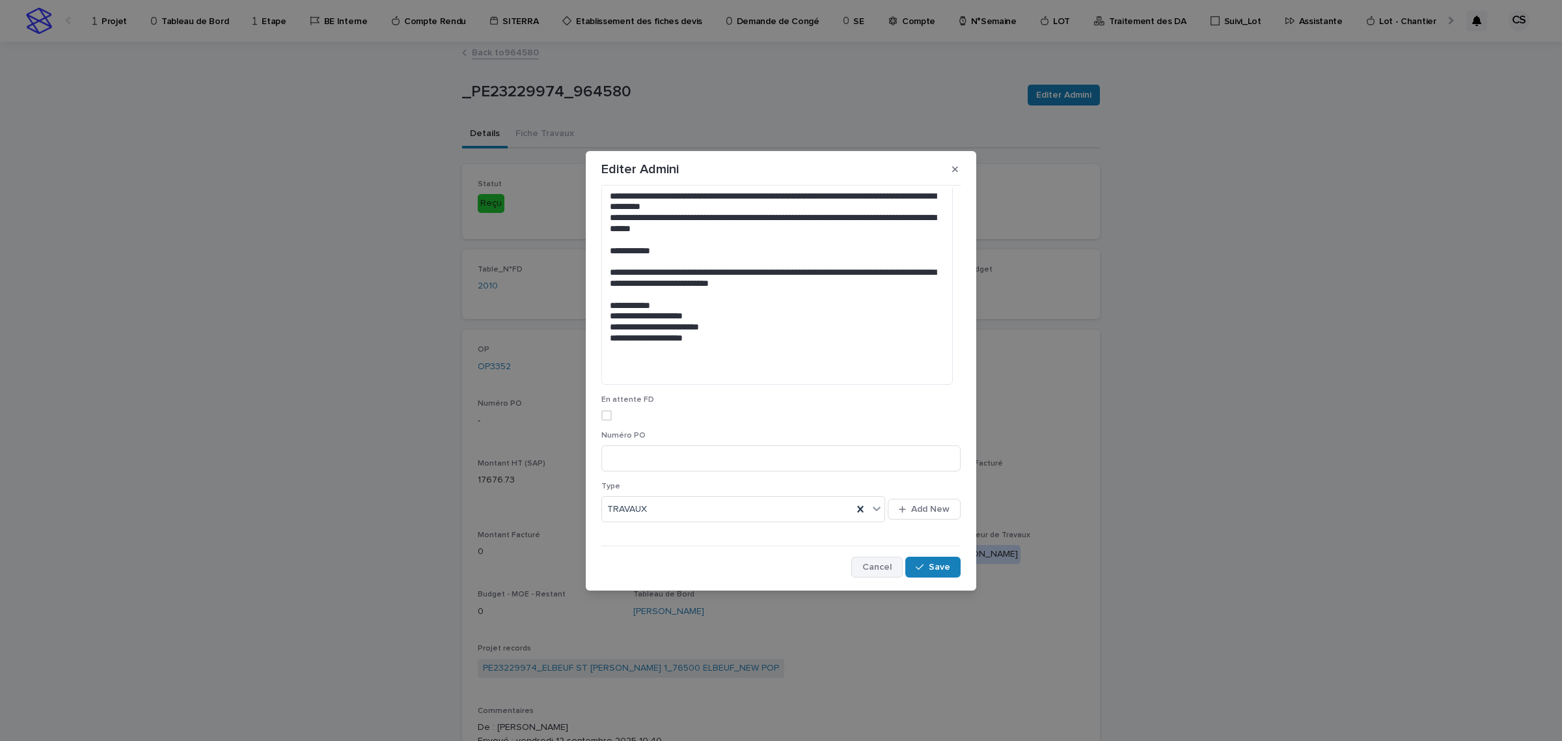
click at [863, 564] on span "Cancel" at bounding box center [877, 566] width 29 height 9
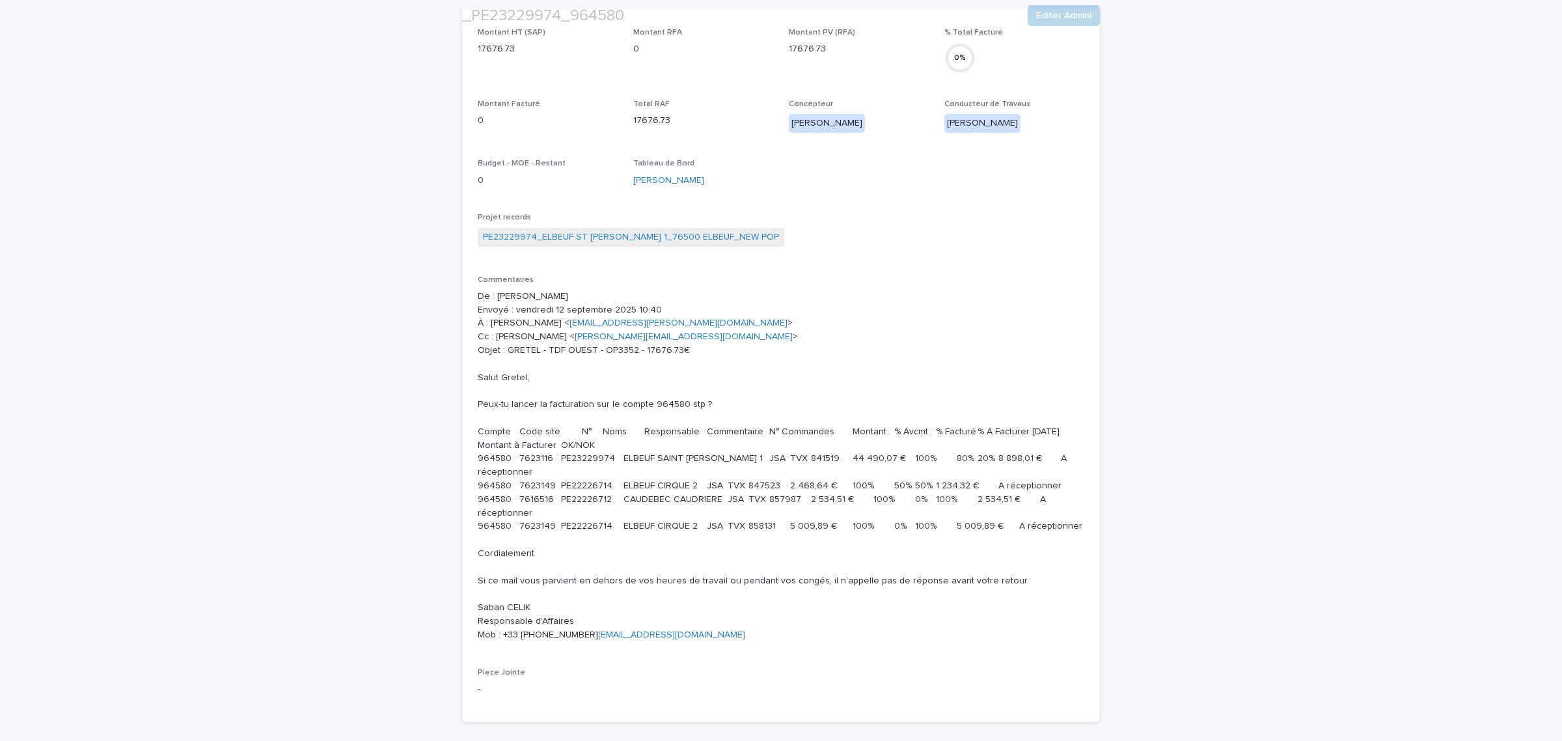
scroll to position [708, 0]
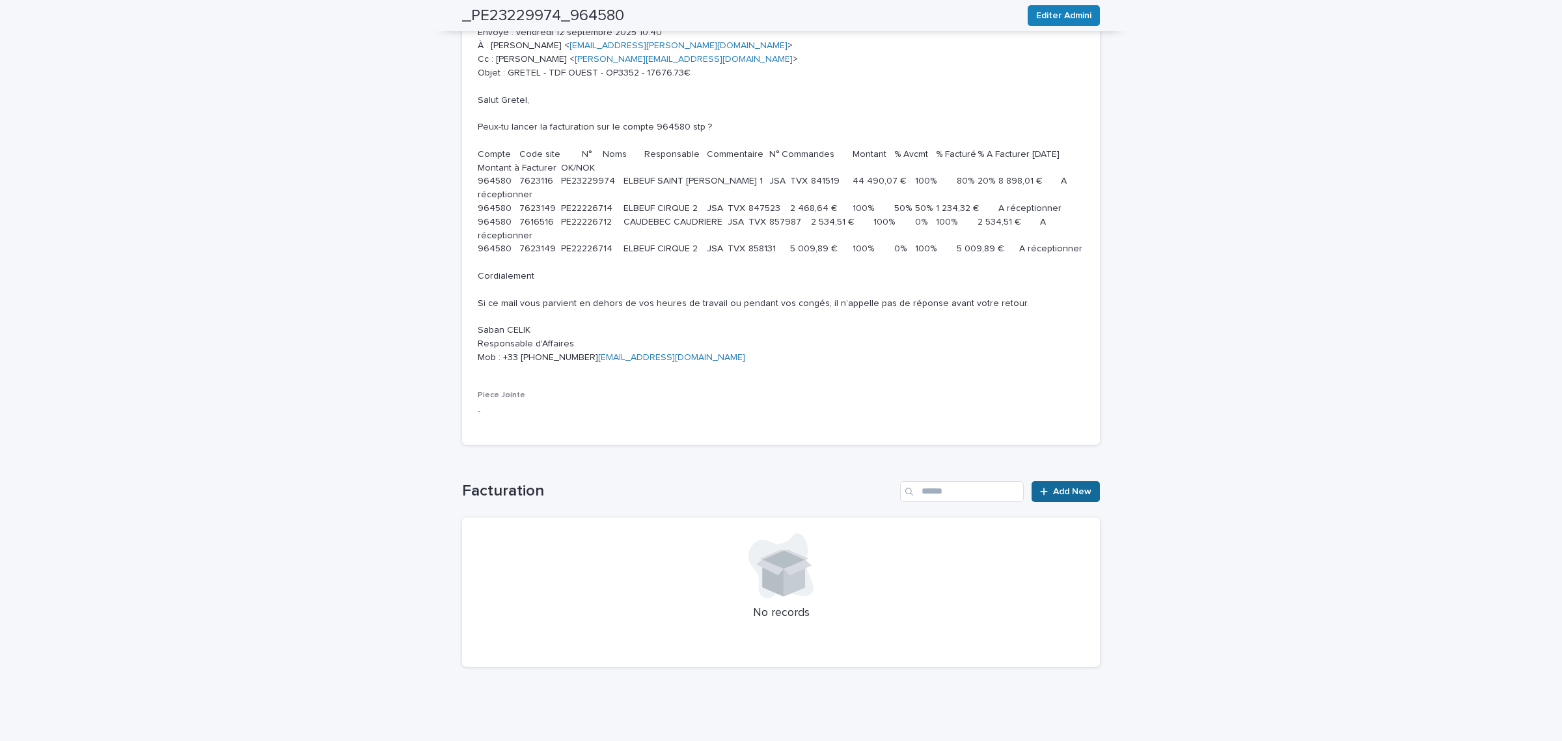
click at [1055, 493] on span "Add New" at bounding box center [1072, 491] width 38 height 9
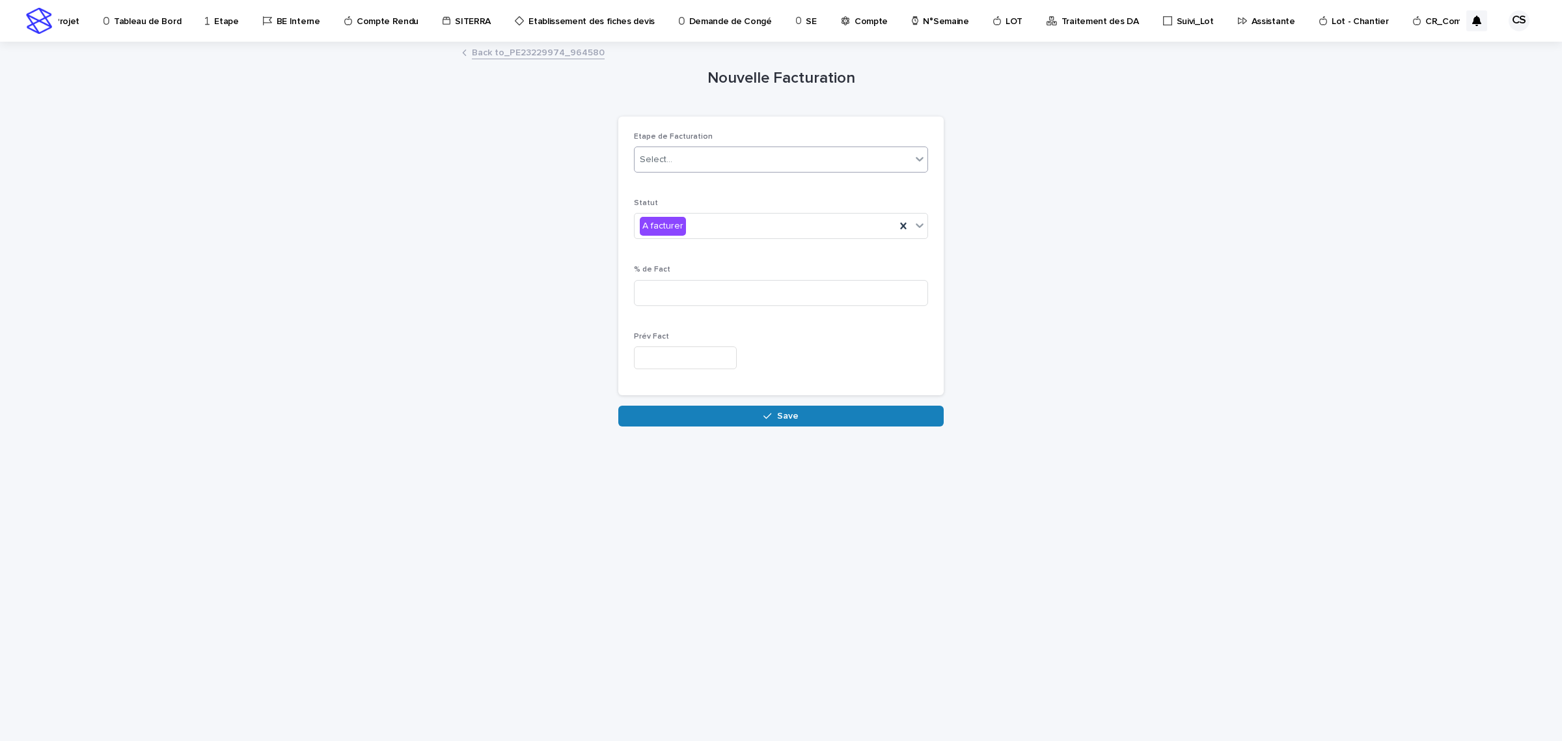
click at [702, 170] on div "Select..." at bounding box center [773, 159] width 277 height 21
click at [648, 214] on div "PO" at bounding box center [781, 208] width 293 height 23
click at [672, 238] on div "A facturer" at bounding box center [781, 226] width 294 height 26
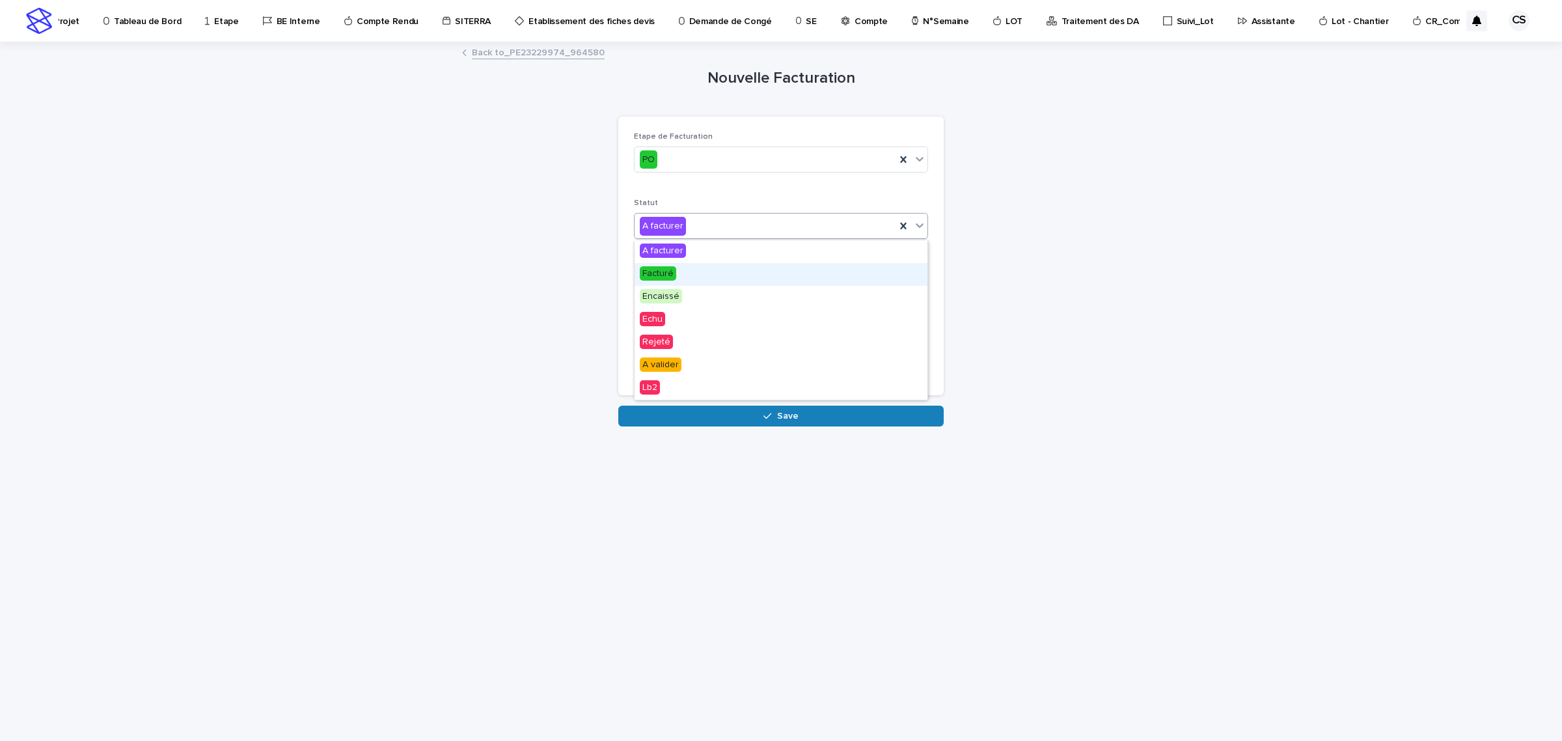
click at [674, 275] on span "Facturé" at bounding box center [658, 273] width 36 height 14
click at [672, 285] on input at bounding box center [781, 293] width 294 height 26
type input "***"
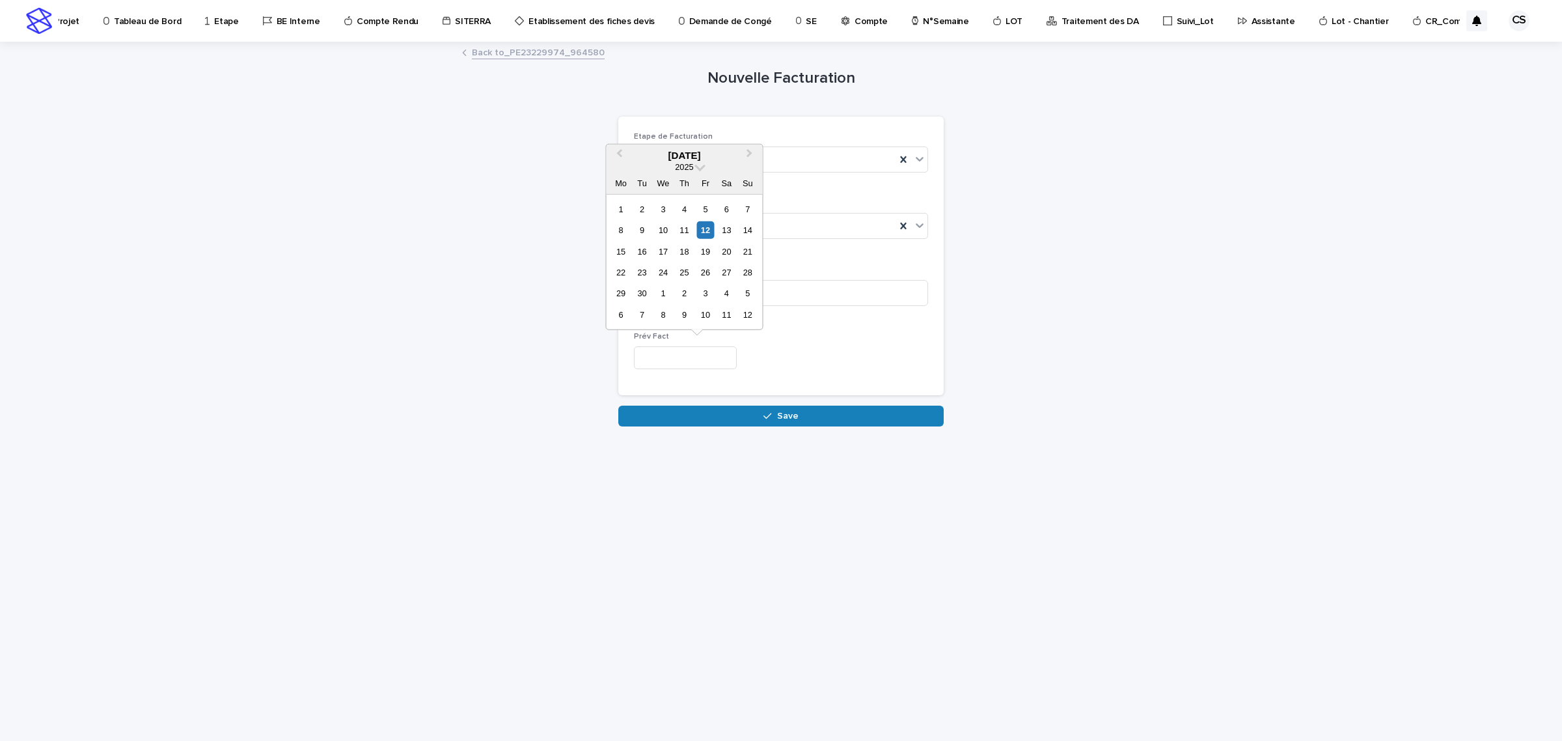
click at [664, 352] on input "text" at bounding box center [685, 357] width 103 height 23
click at [701, 227] on div "12" at bounding box center [706, 230] width 18 height 18
type input "*********"
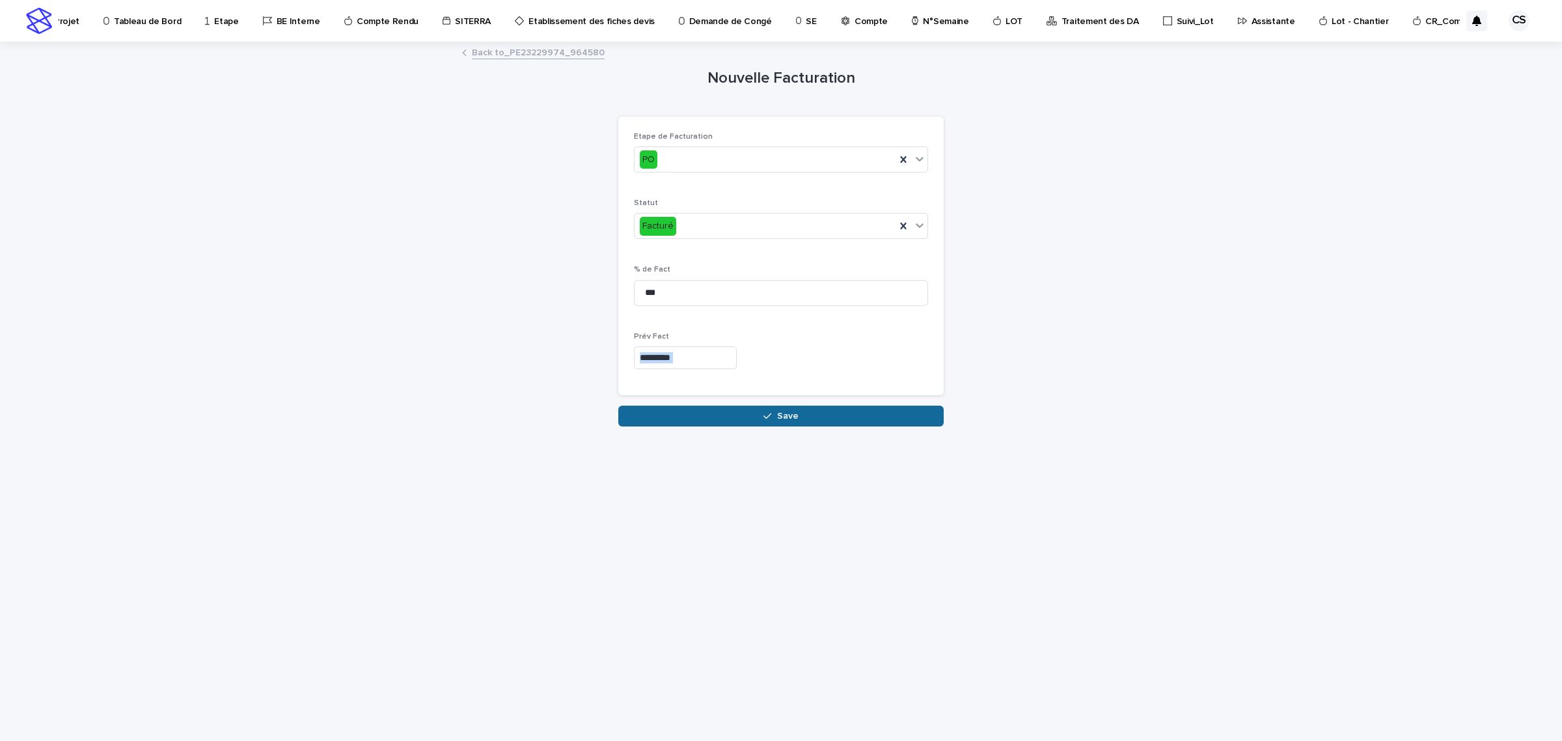
click at [754, 406] on div "Nouvelle Facturation Loading... Saving… Loading... Saving… Loading... Saving… E…" at bounding box center [780, 234] width 325 height 383
click at [753, 408] on button "Save" at bounding box center [780, 416] width 325 height 21
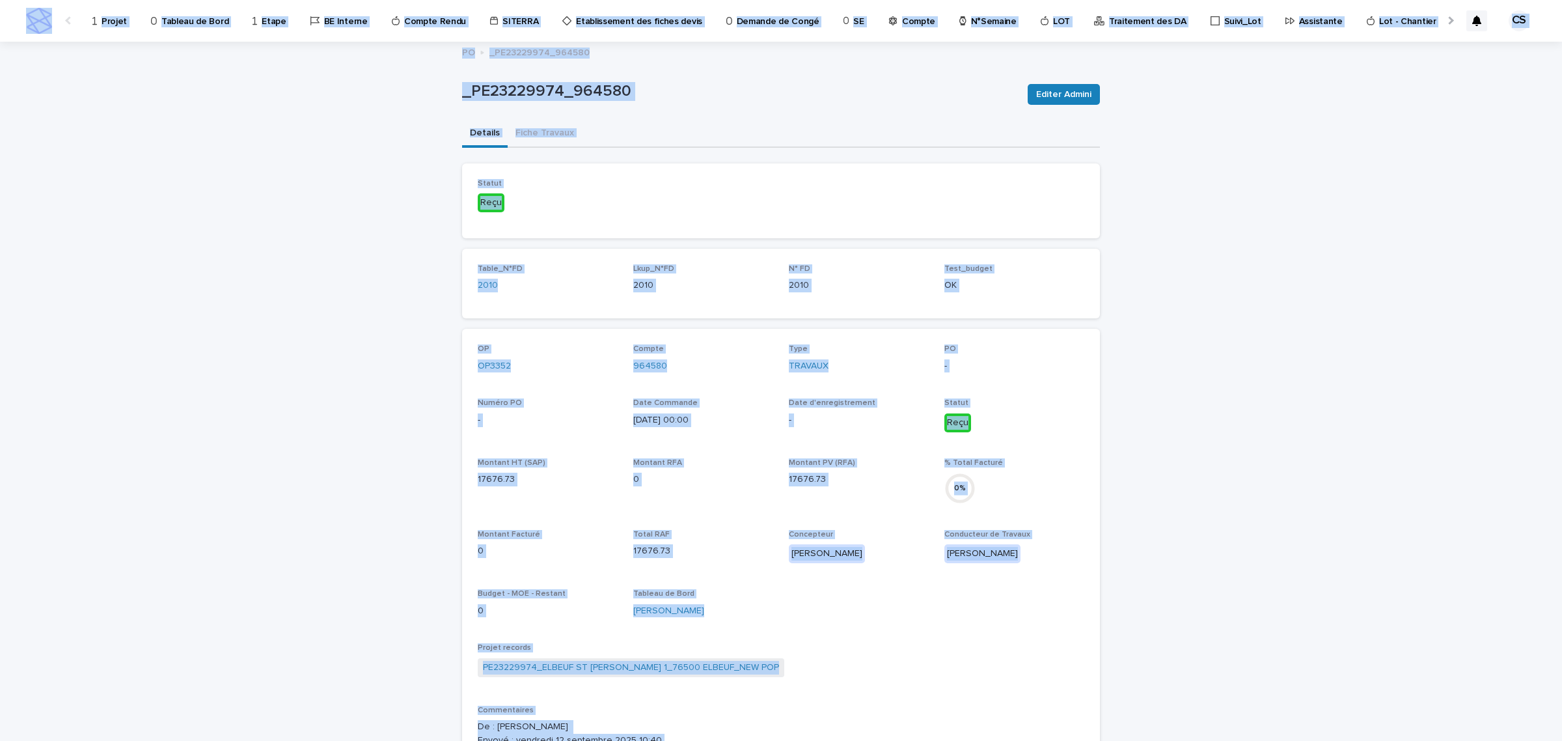
click at [1201, 376] on div "Loading... Saving… Loading... Saving… _PE23229974_964580 Editer Admini _PE23229…" at bounding box center [781, 719] width 1562 height 1354
click at [701, 127] on div "Details Fiche Travaux" at bounding box center [781, 133] width 638 height 27
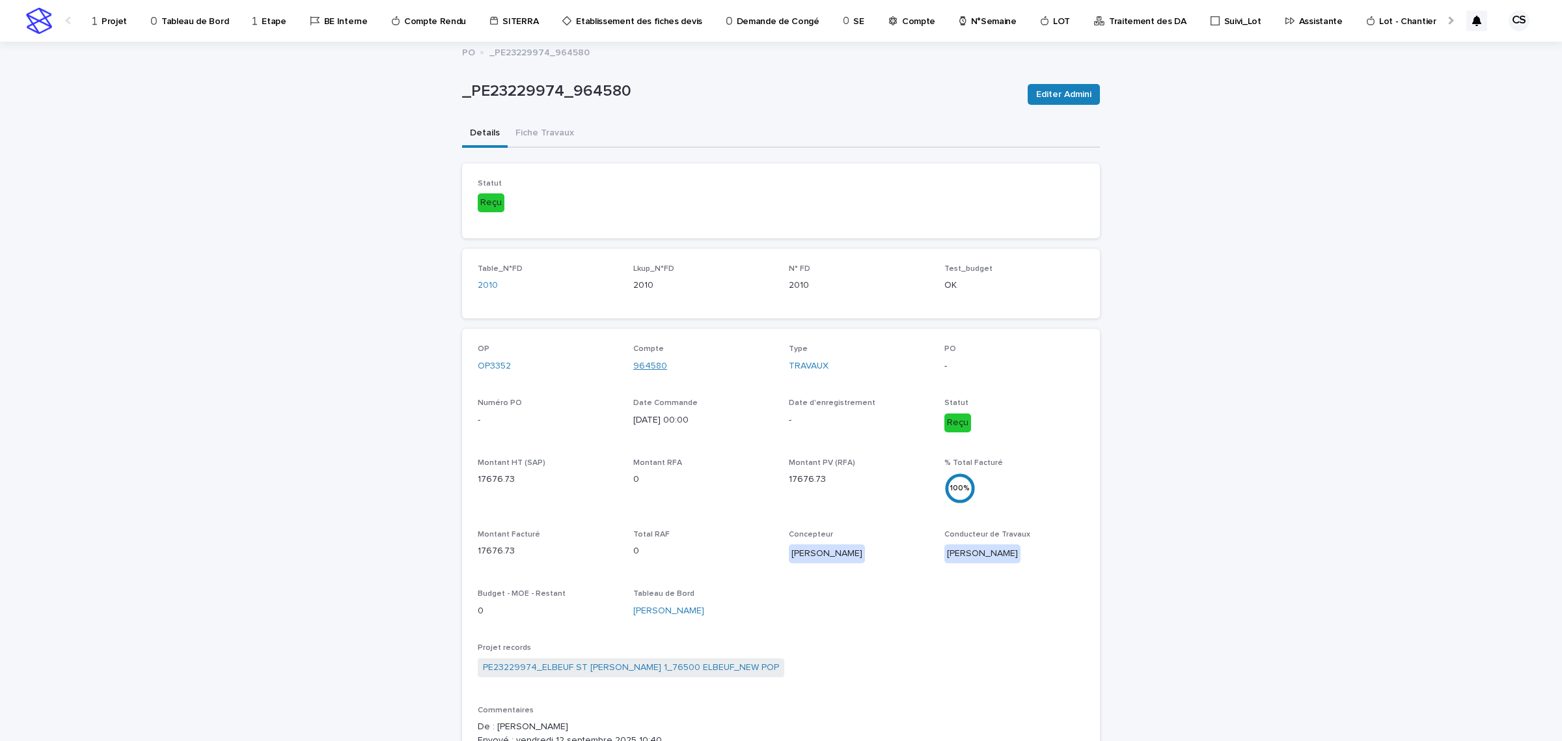
click at [654, 363] on link "964580" at bounding box center [650, 366] width 34 height 14
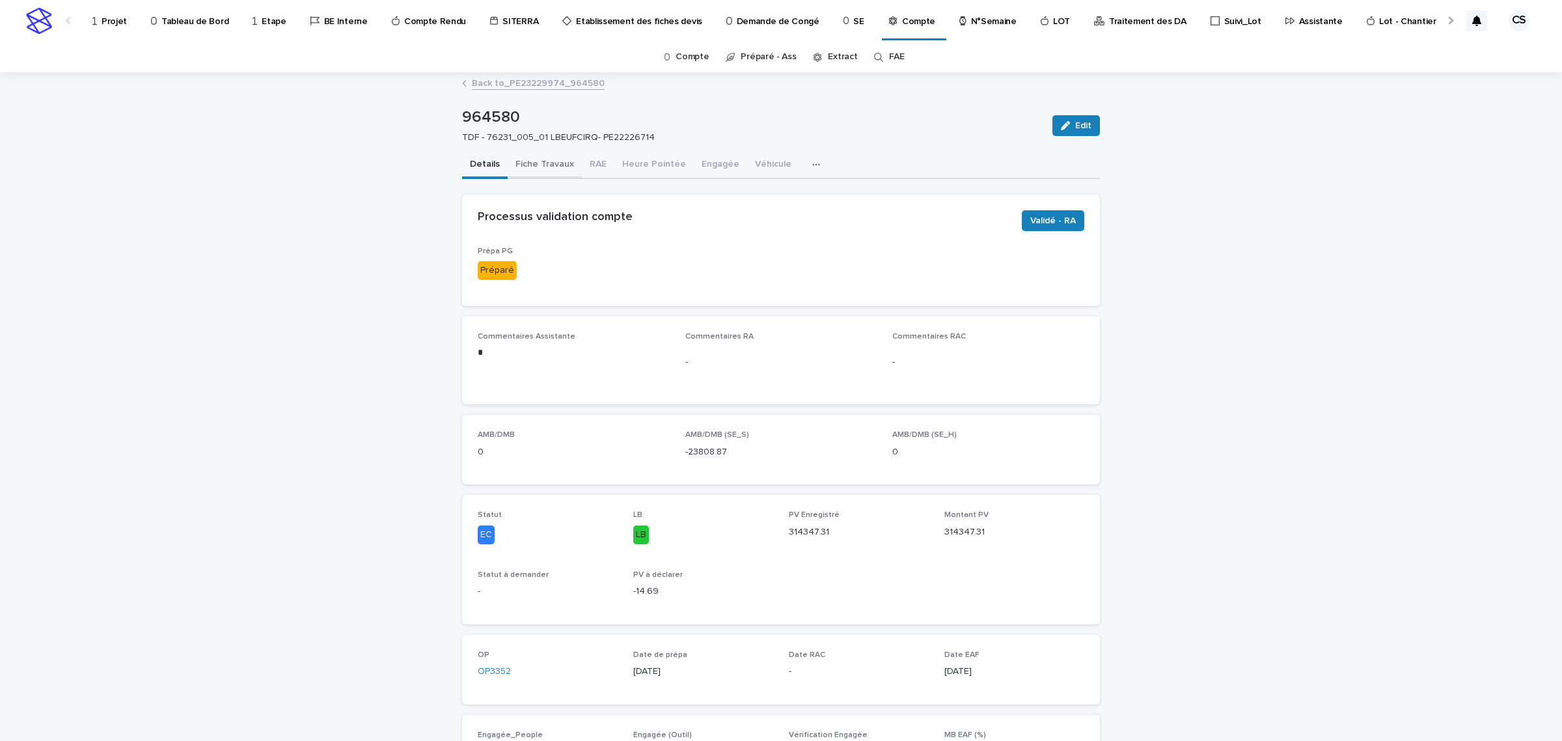
click at [544, 166] on button "Fiche Travaux" at bounding box center [545, 165] width 74 height 27
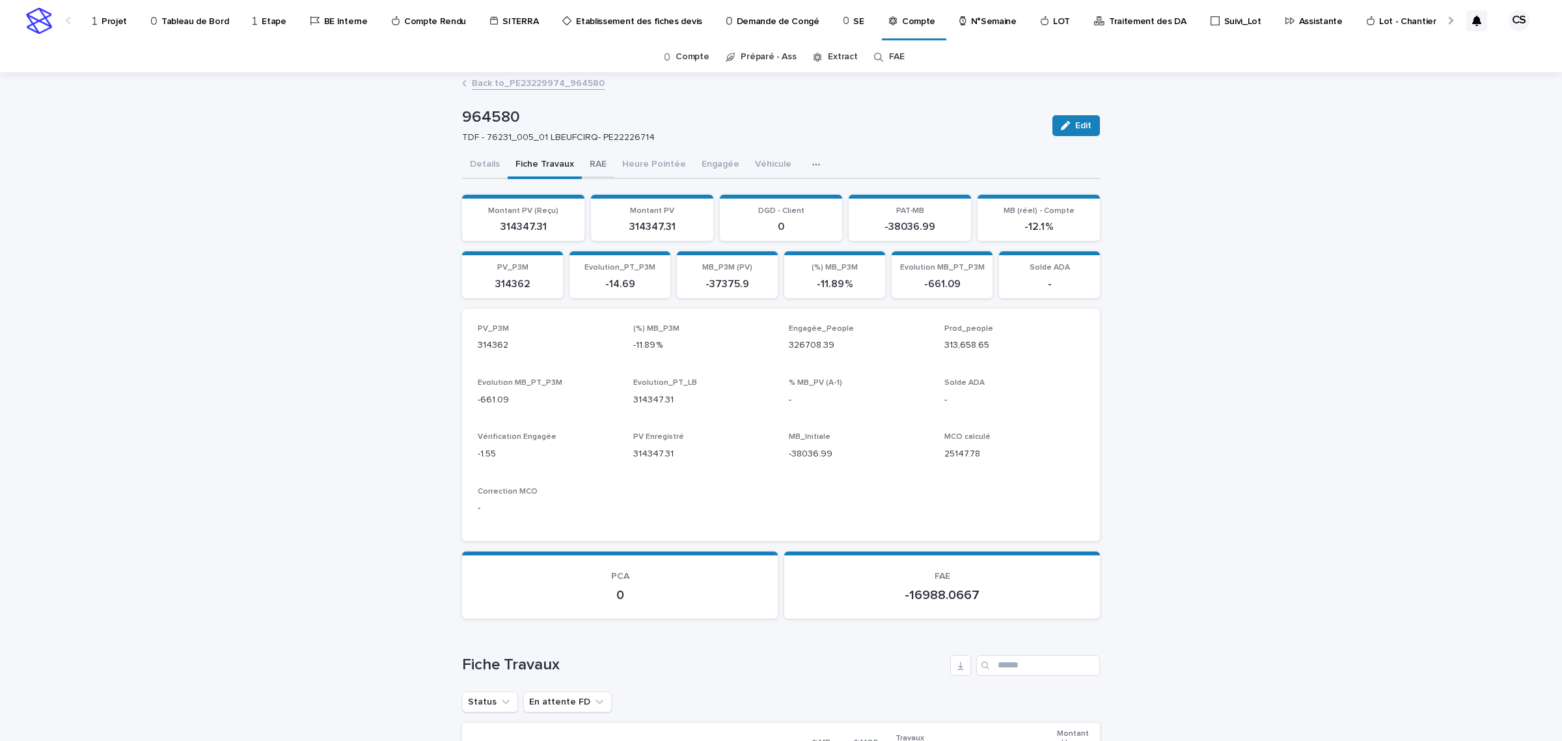
click at [582, 160] on button "RAE" at bounding box center [598, 165] width 33 height 27
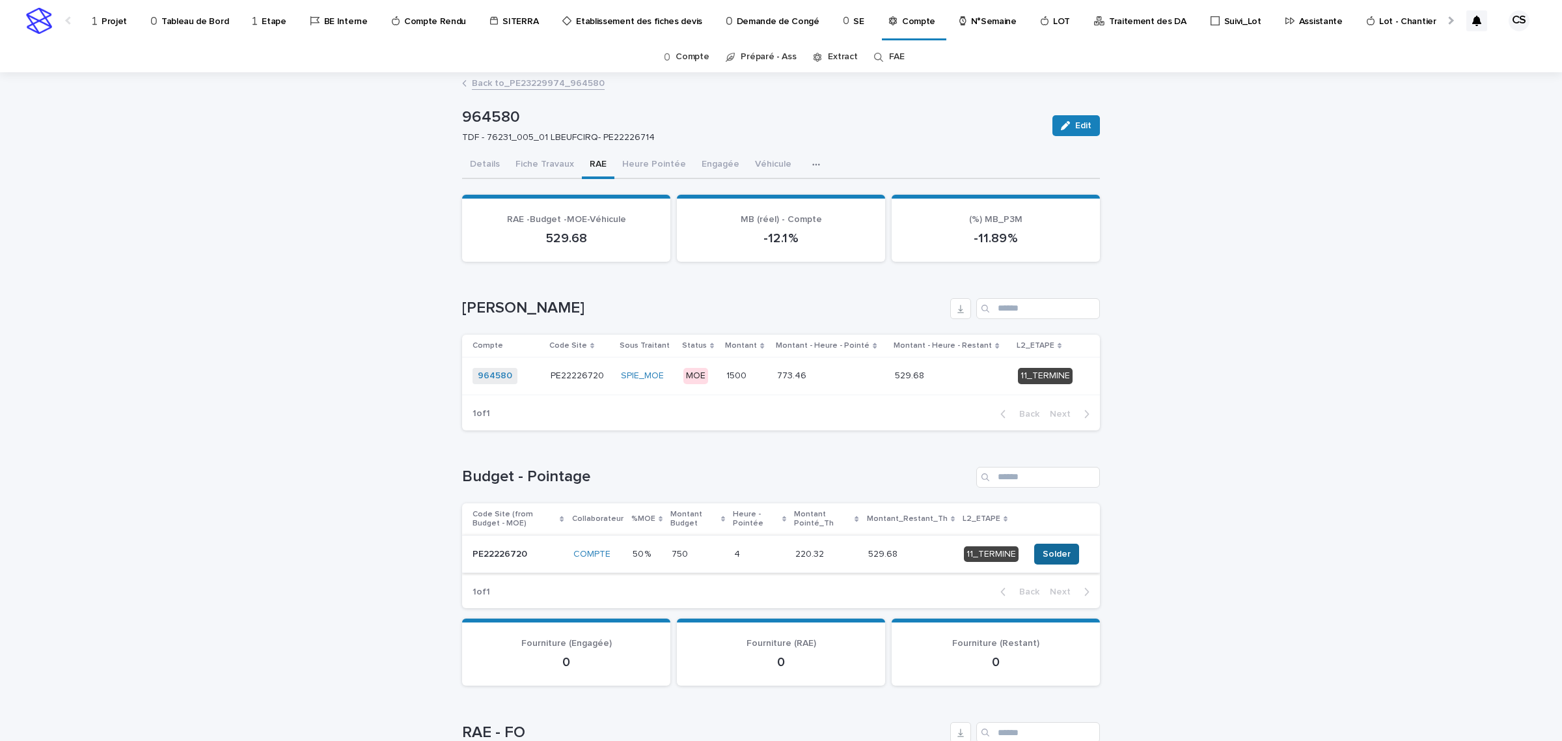
click at [1049, 551] on span "Solder" at bounding box center [1057, 553] width 28 height 13
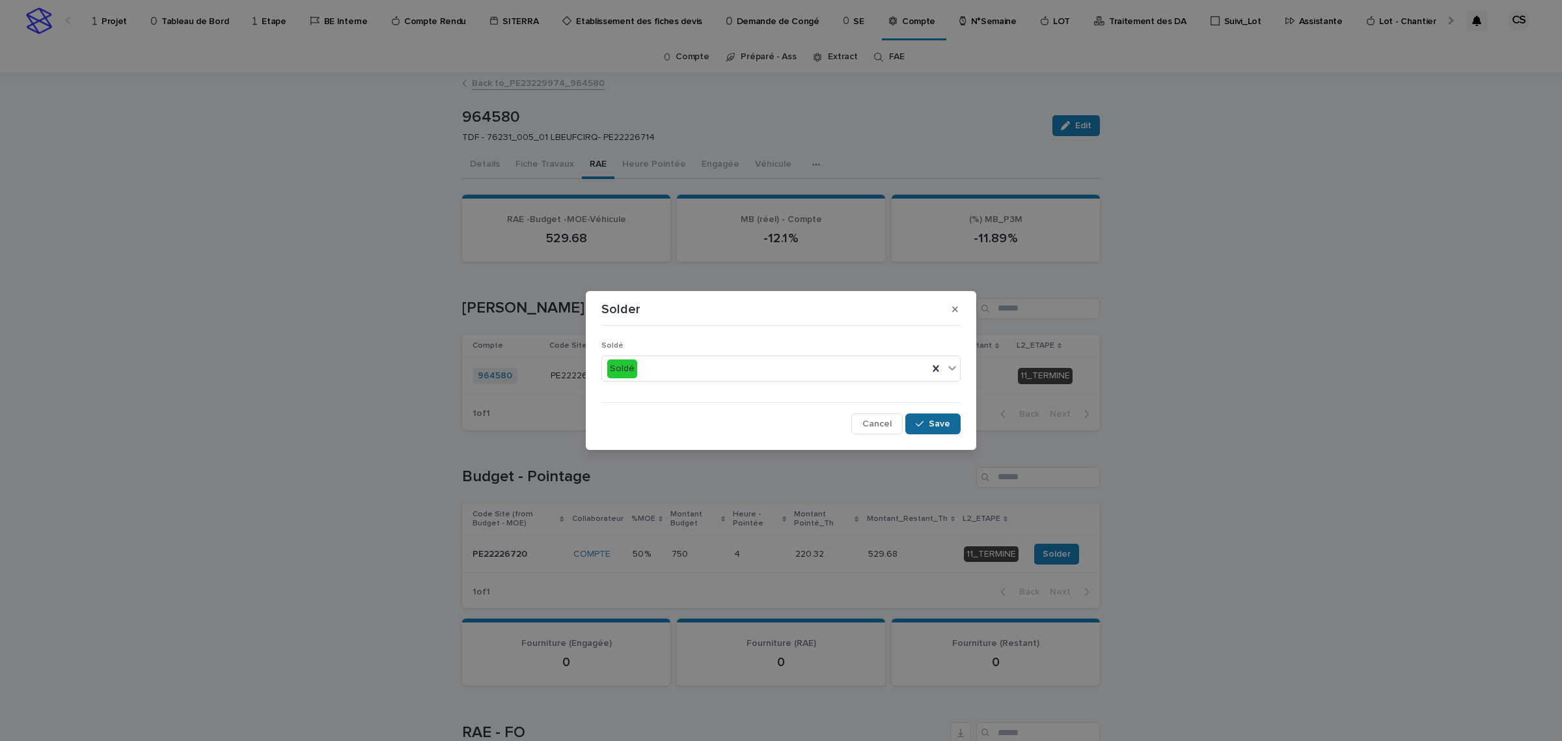
click at [932, 413] on button "Save" at bounding box center [933, 423] width 55 height 21
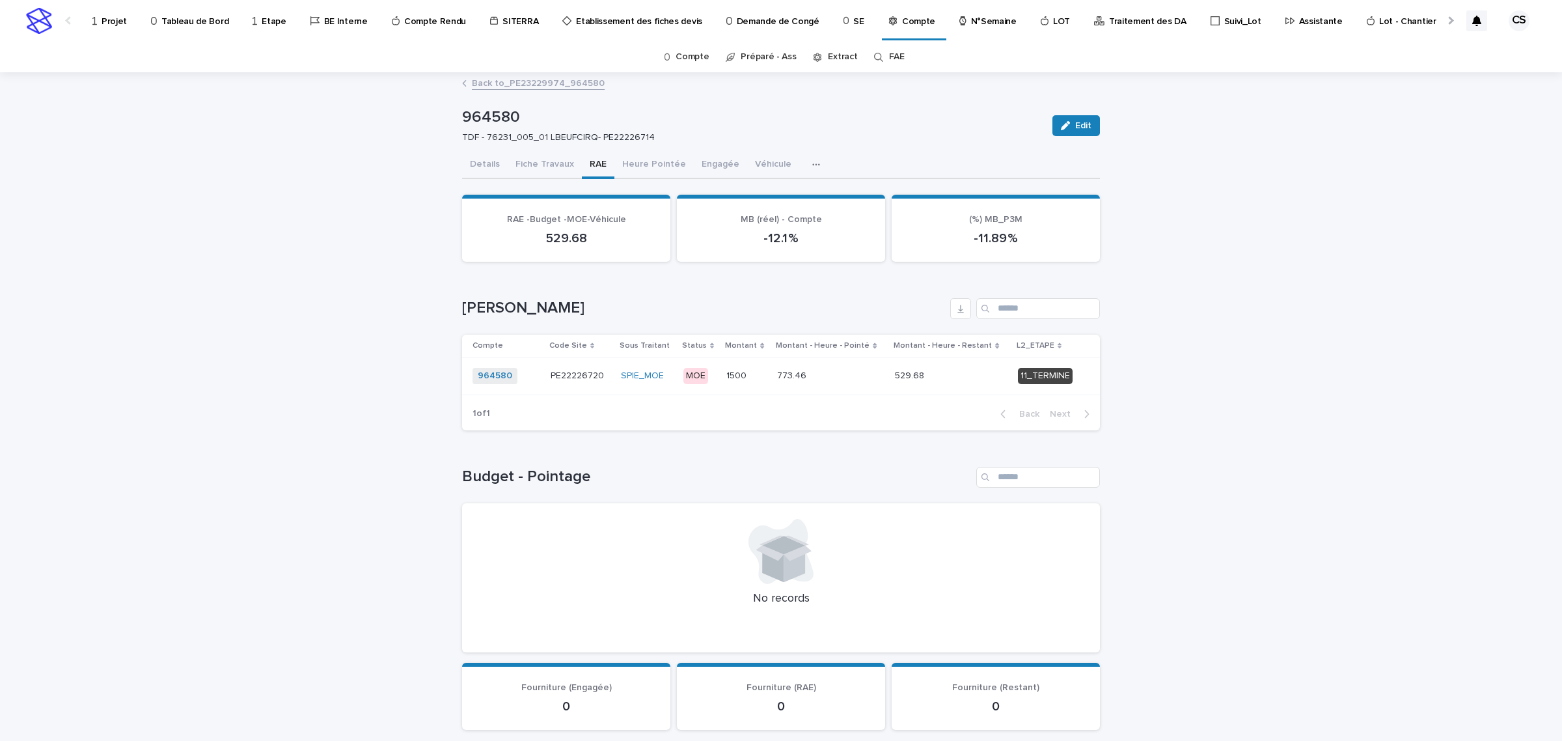
click at [559, 85] on link "Back to _PE23229974_964580" at bounding box center [538, 82] width 133 height 15
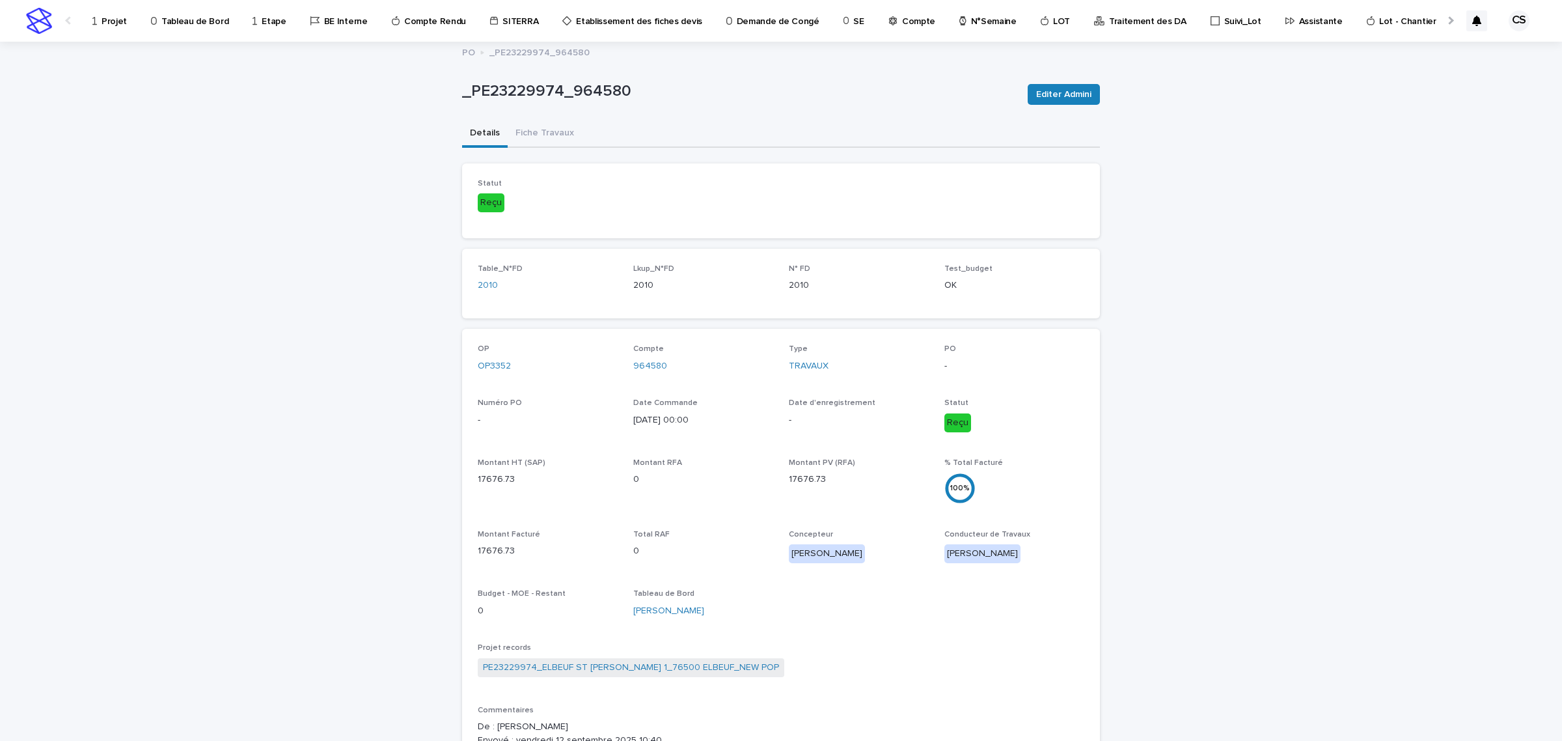
click at [648, 357] on div "Compte 964580" at bounding box center [703, 363] width 140 height 38
click at [646, 369] on link "964580" at bounding box center [650, 366] width 34 height 14
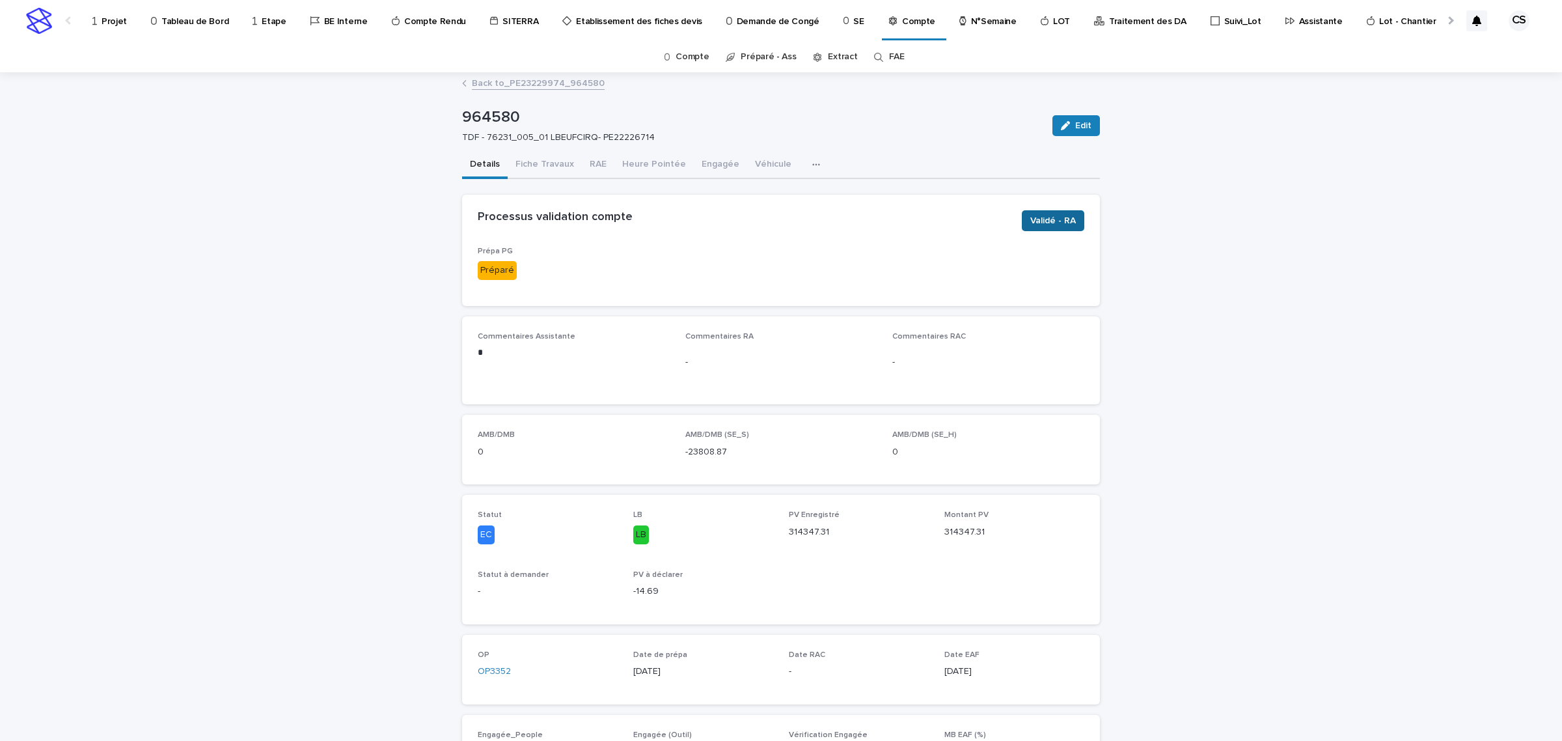
click at [1062, 222] on span "Validé - RA" at bounding box center [1053, 220] width 46 height 13
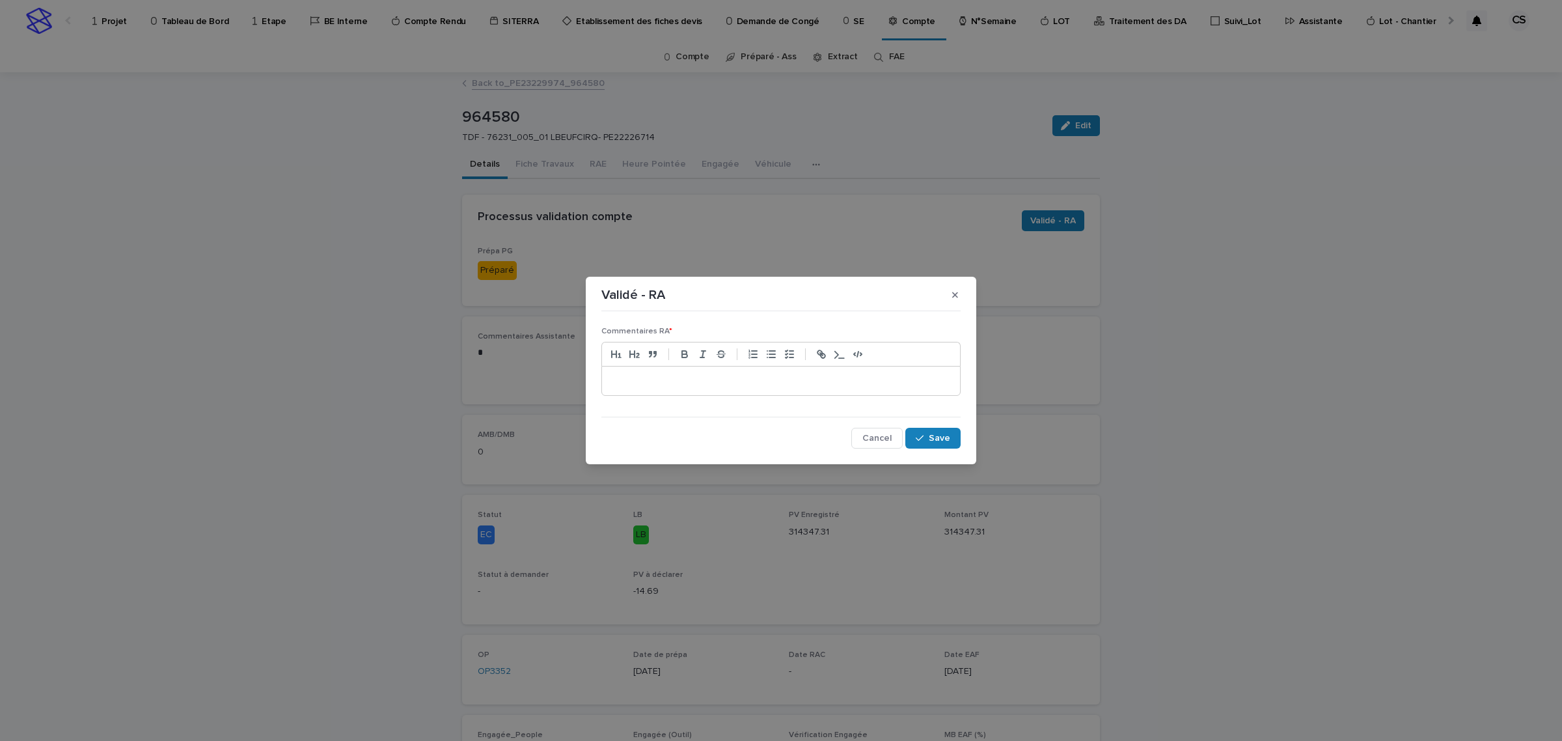
click at [779, 375] on p at bounding box center [781, 380] width 339 height 13
click at [672, 384] on p at bounding box center [781, 380] width 339 height 13
click at [605, 379] on div "*********" at bounding box center [781, 380] width 358 height 29
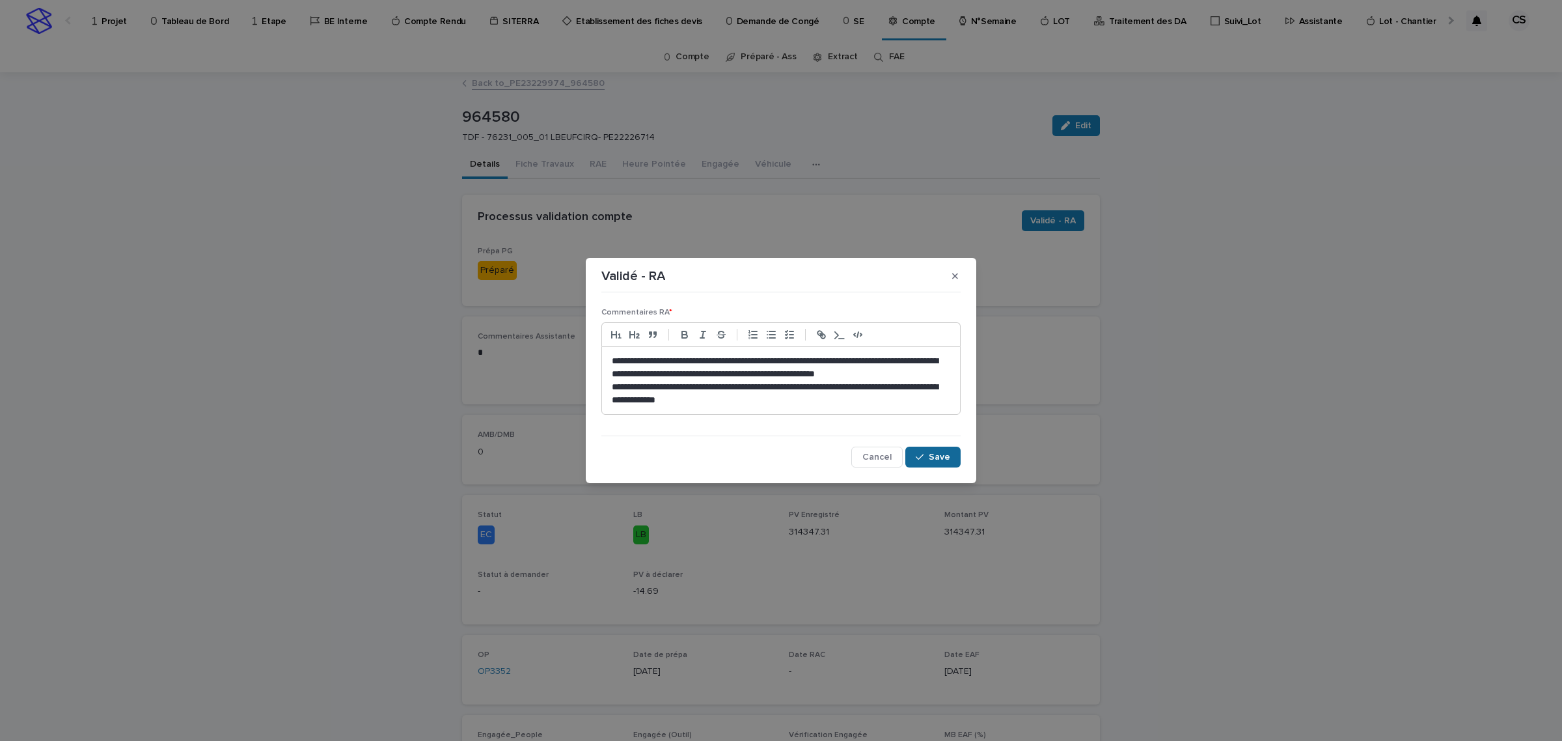
click at [945, 463] on button "Save" at bounding box center [933, 457] width 55 height 21
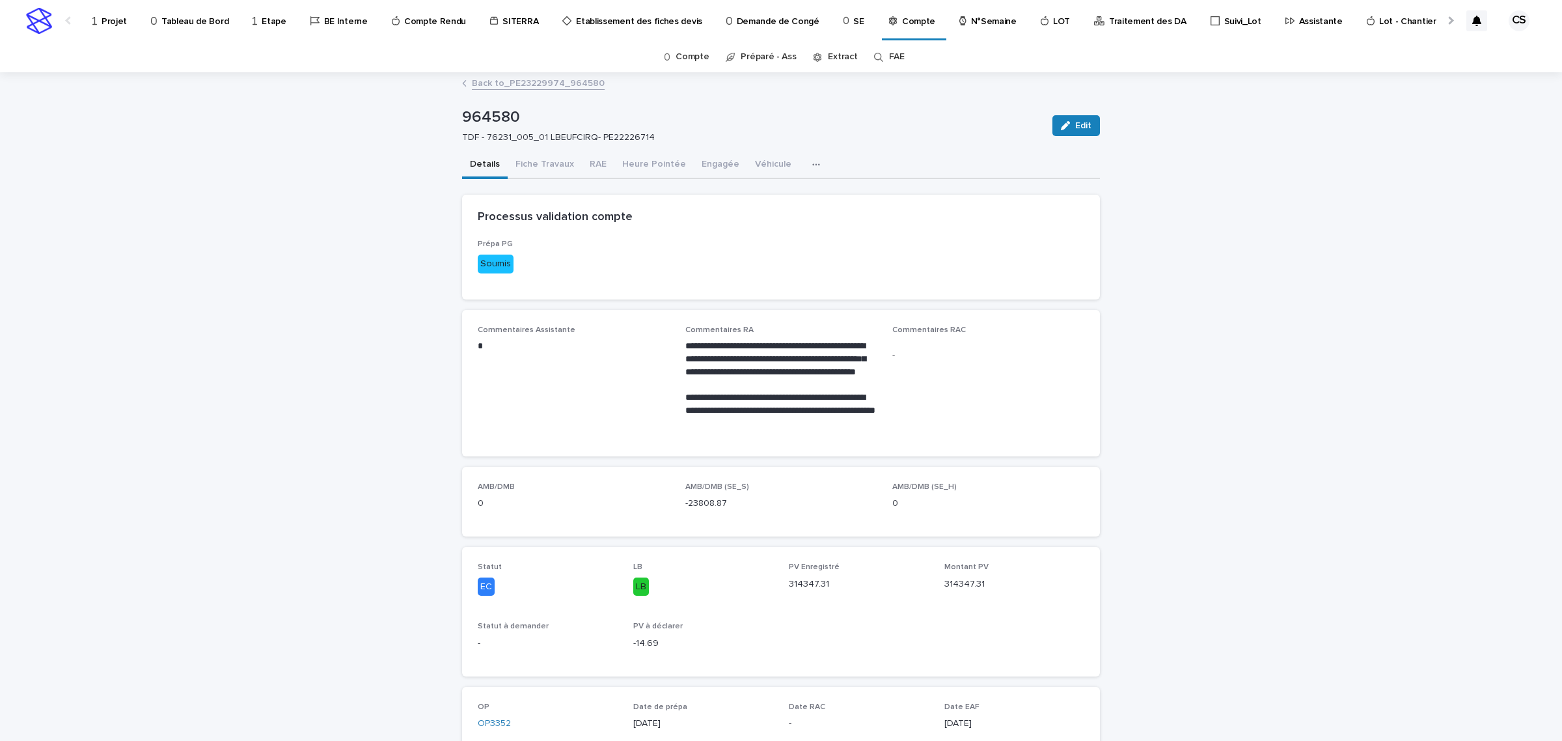
click at [532, 85] on link "Back to _PE23229974_964580" at bounding box center [538, 82] width 133 height 15
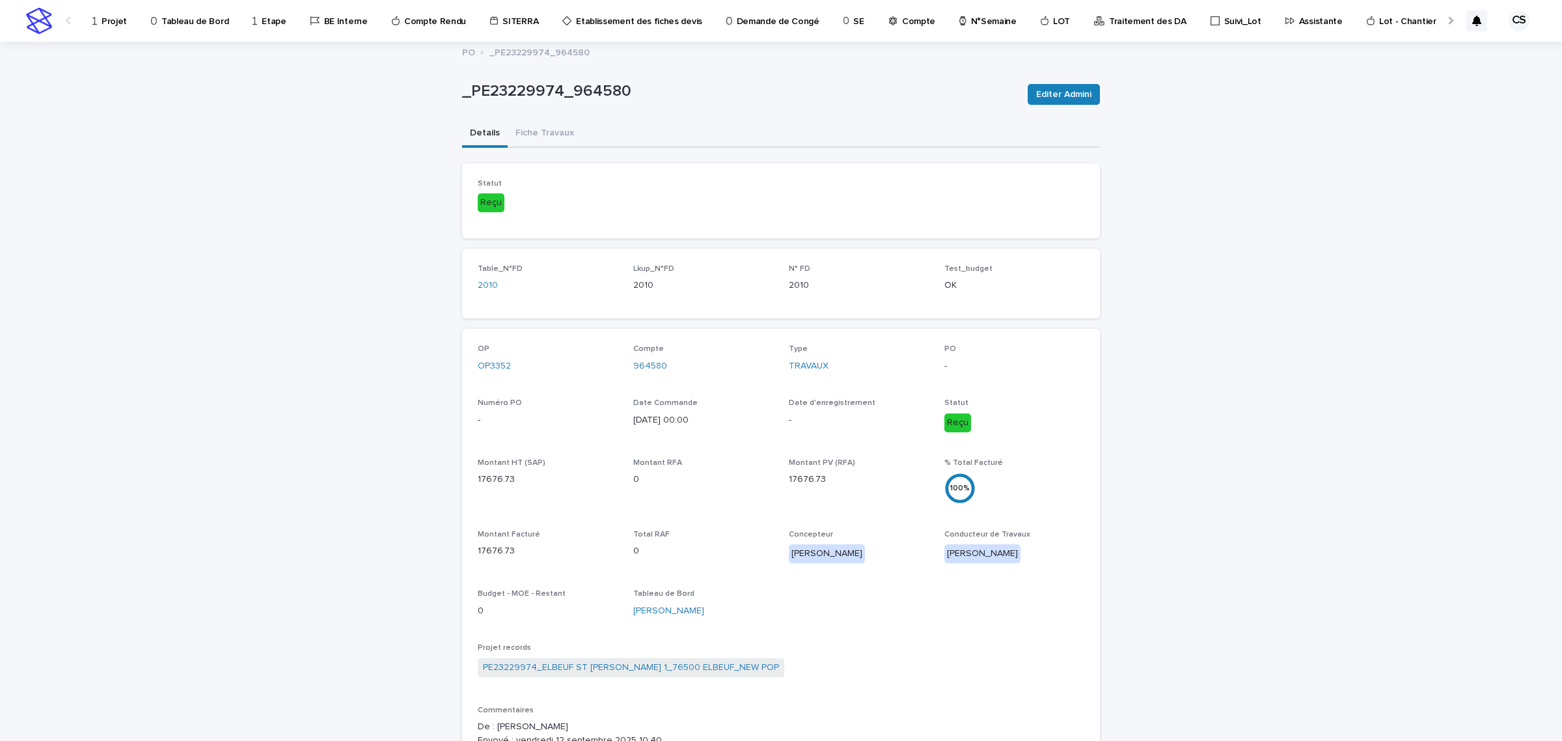
click at [1131, 23] on p "Traitement des DA" at bounding box center [1147, 13] width 77 height 27
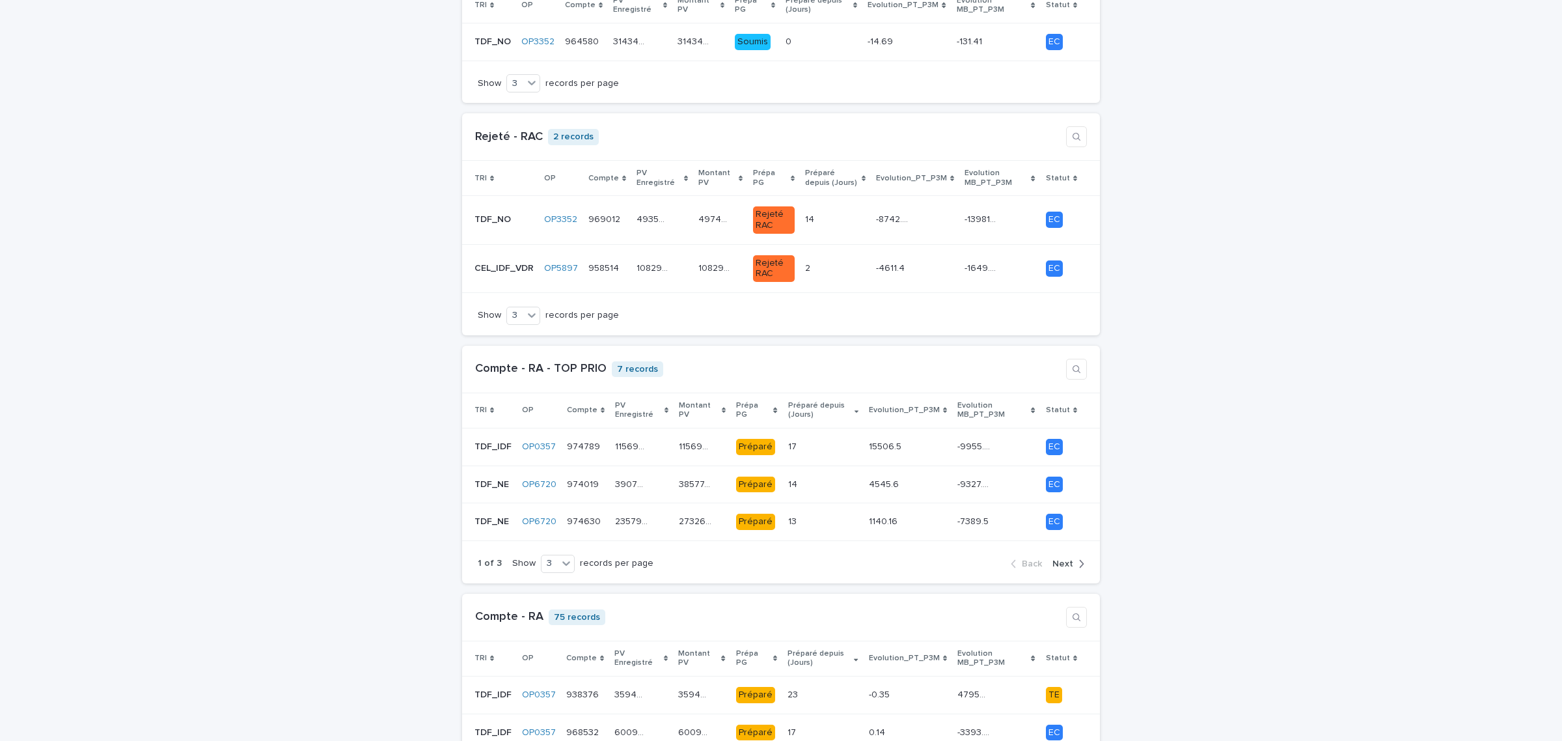
scroll to position [542, 0]
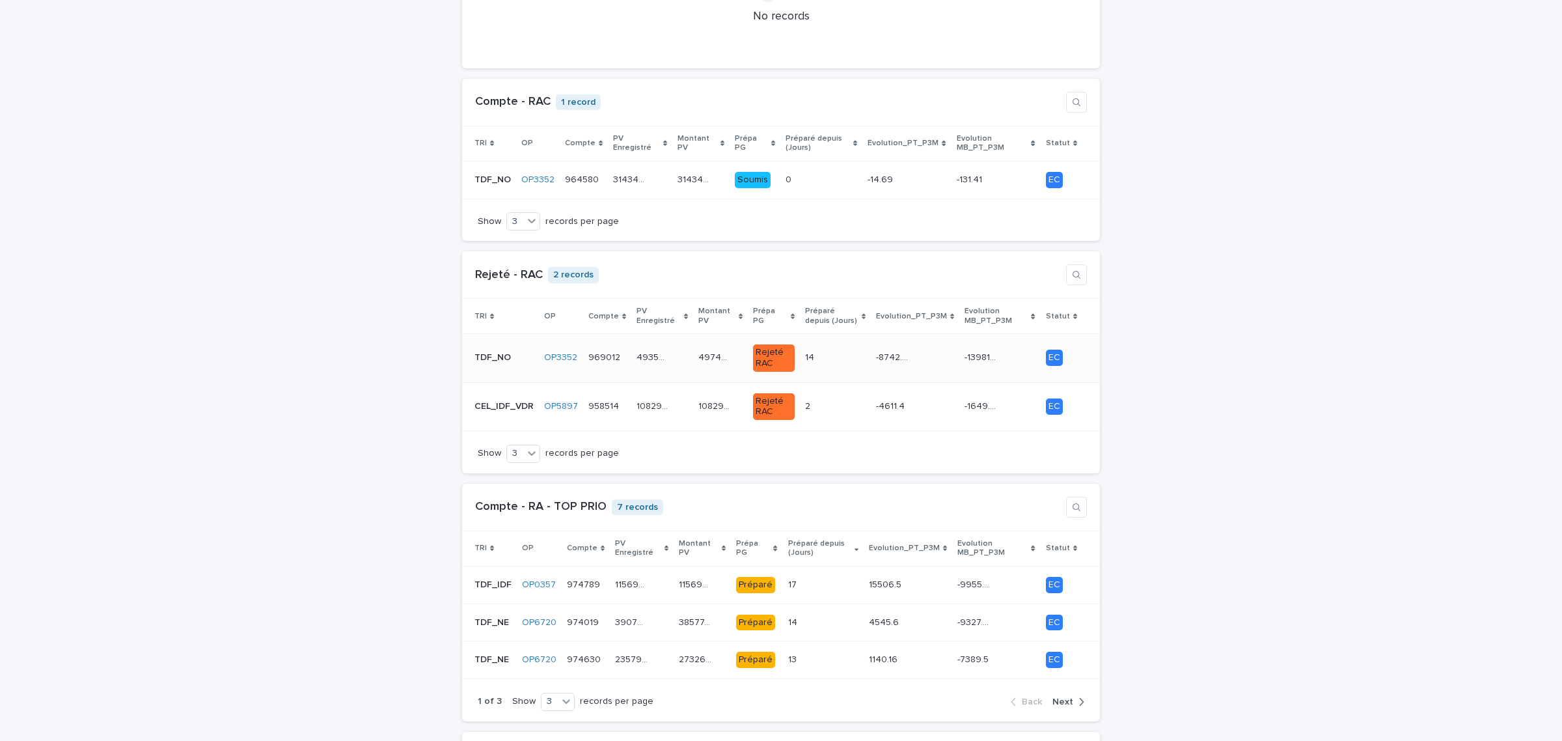
click at [665, 347] on div "49353.45 49353.45" at bounding box center [662, 357] width 51 height 21
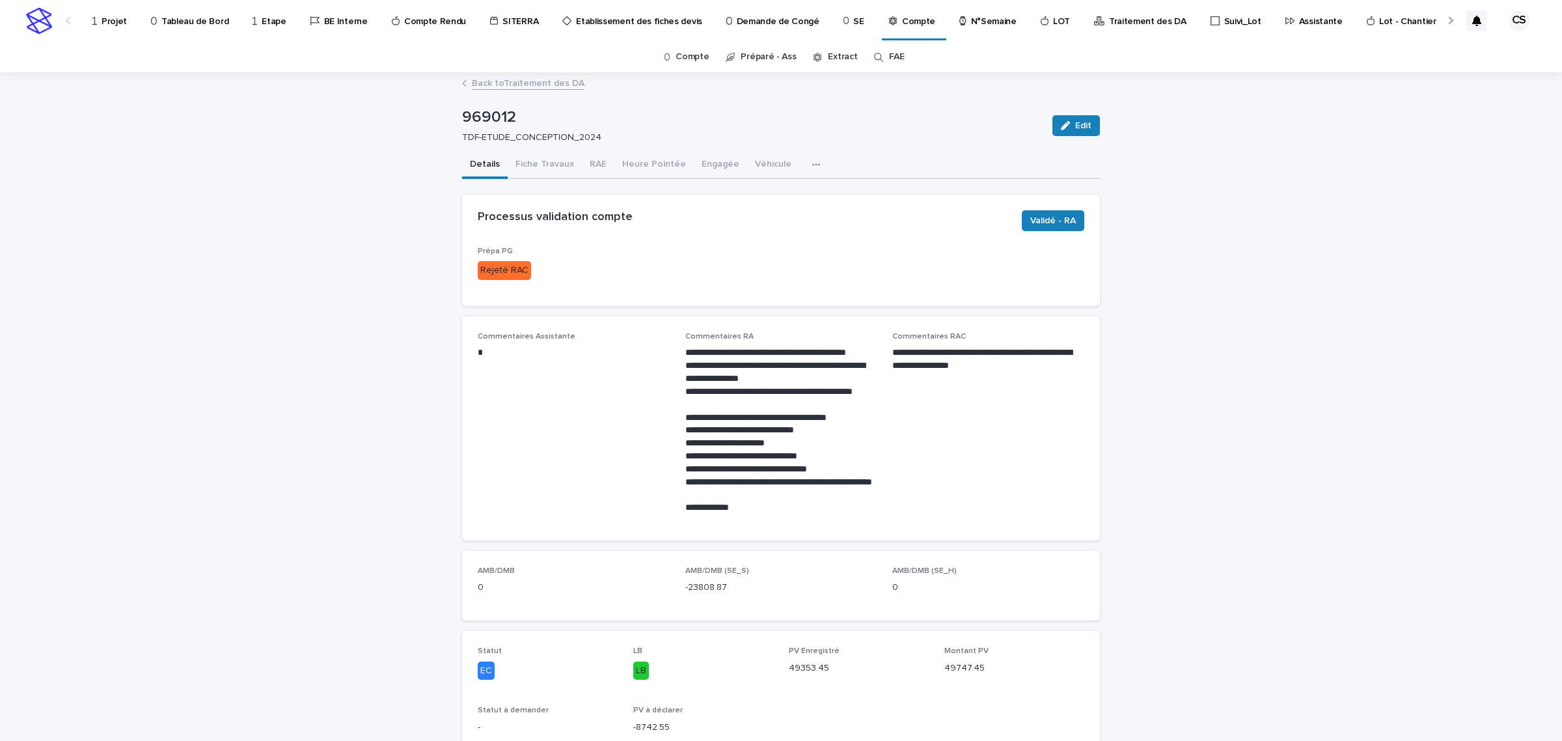
click at [538, 81] on link "Back to Traitement des DA" at bounding box center [528, 82] width 113 height 15
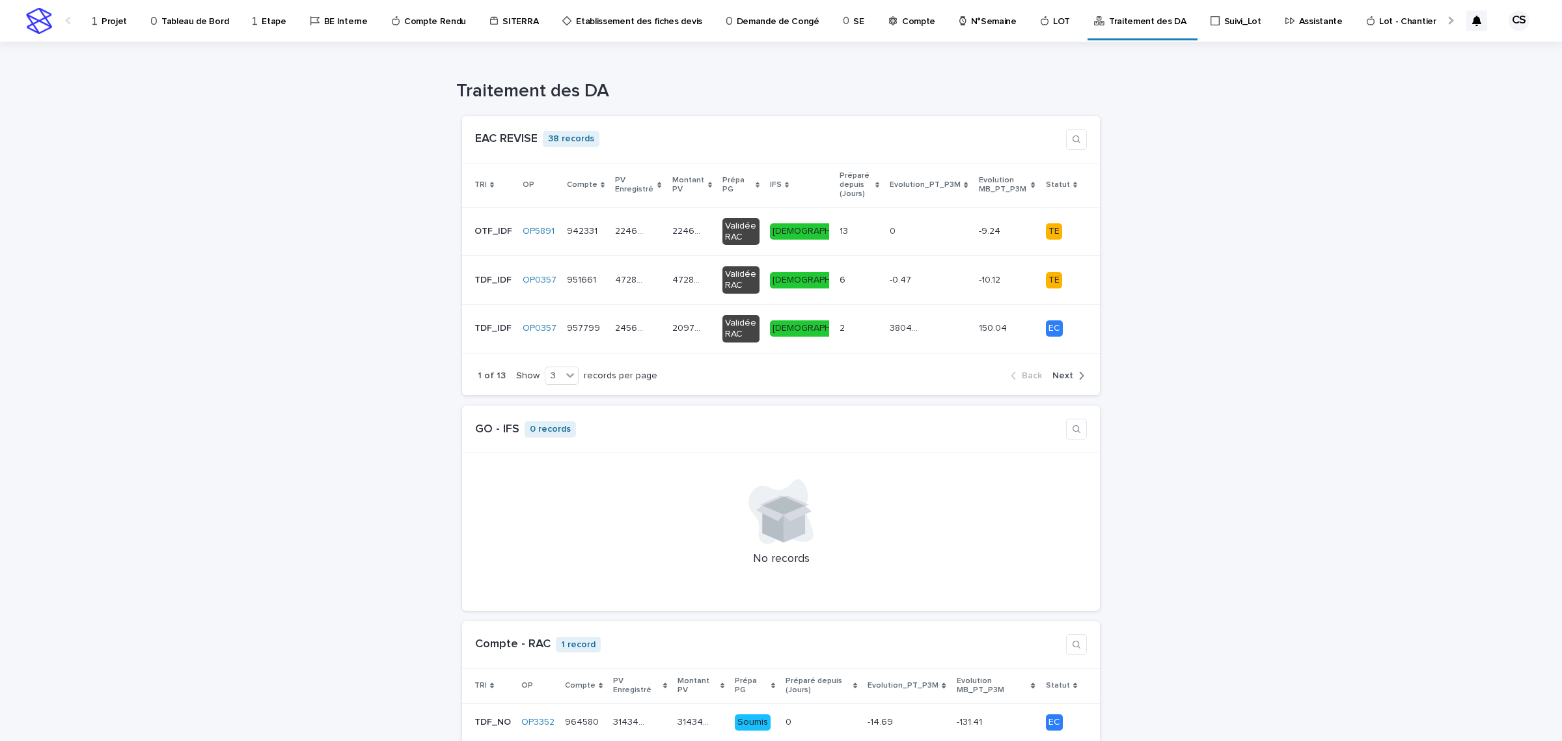
scroll to position [542, 0]
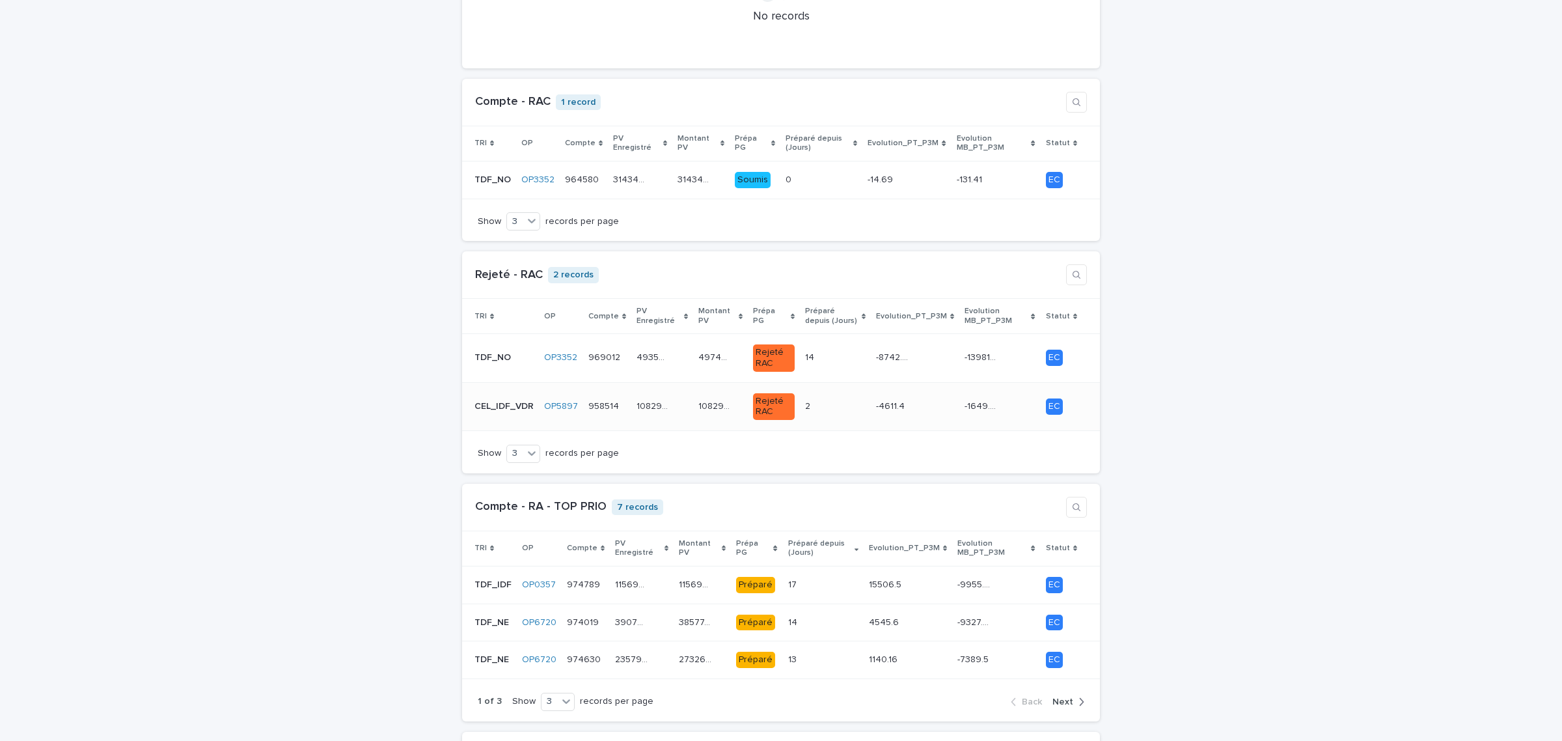
click at [671, 396] on div "108293.6 108293.6" at bounding box center [662, 406] width 51 height 21
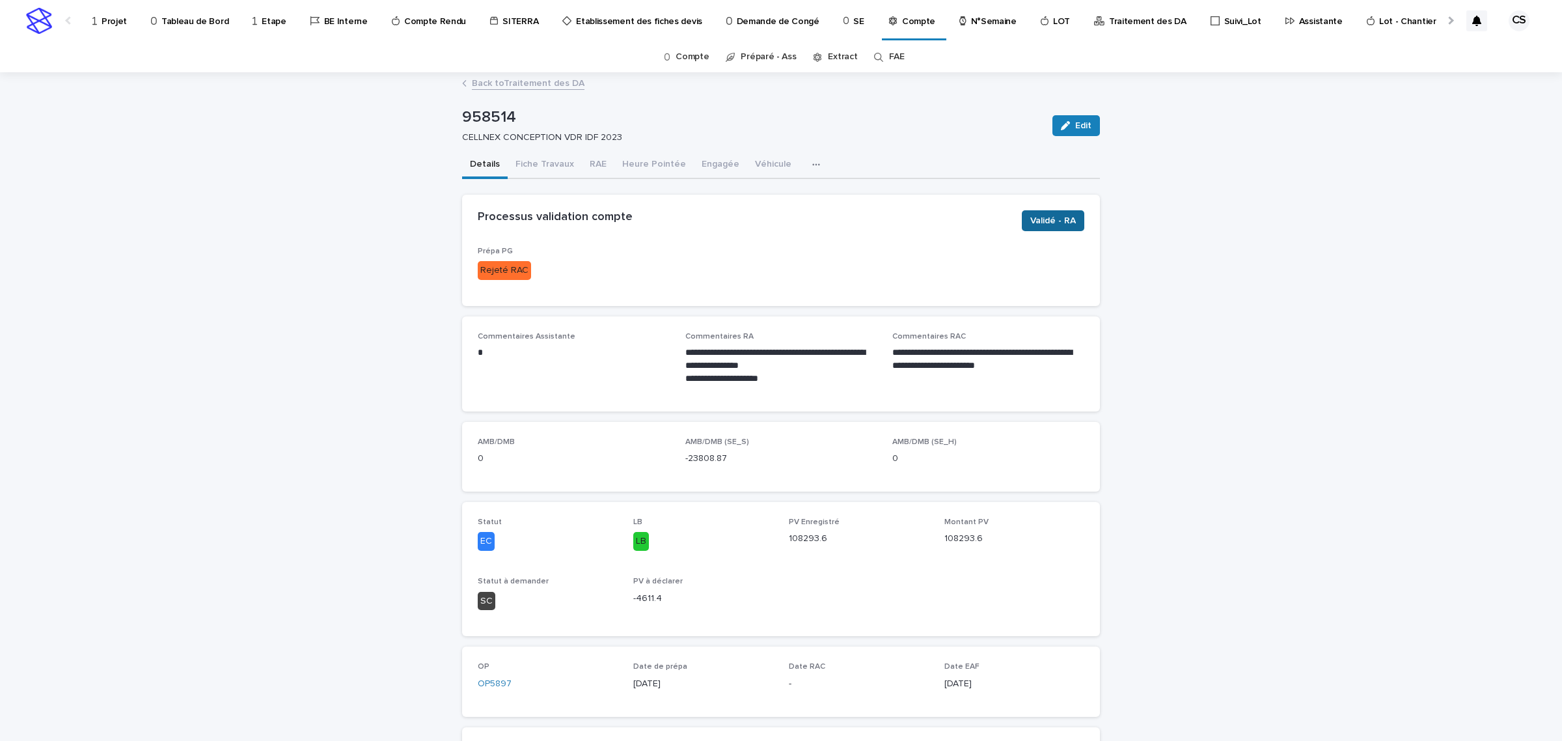
click at [1030, 220] on span "Validé - RA" at bounding box center [1053, 220] width 46 height 13
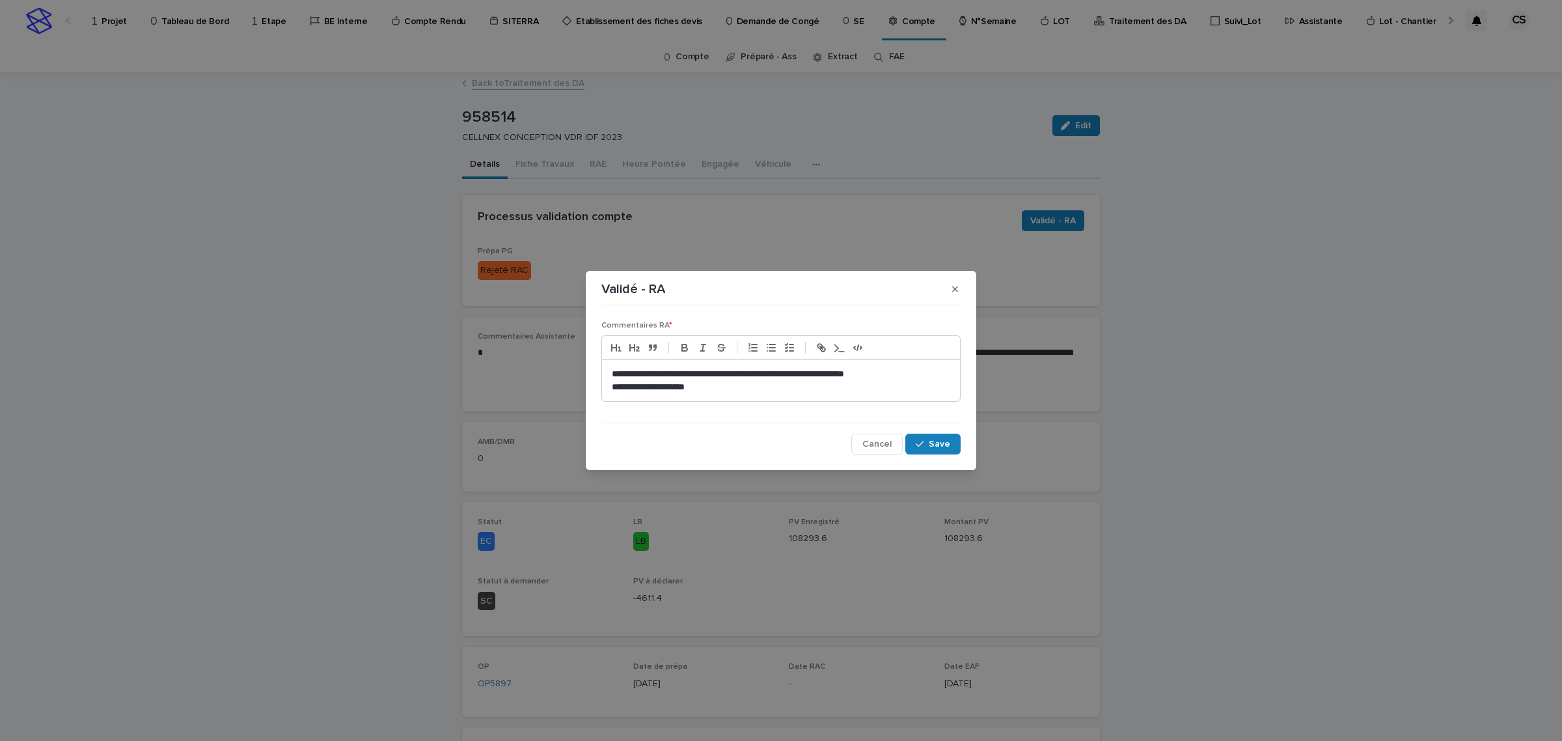
click at [773, 396] on div "**********" at bounding box center [781, 381] width 358 height 42
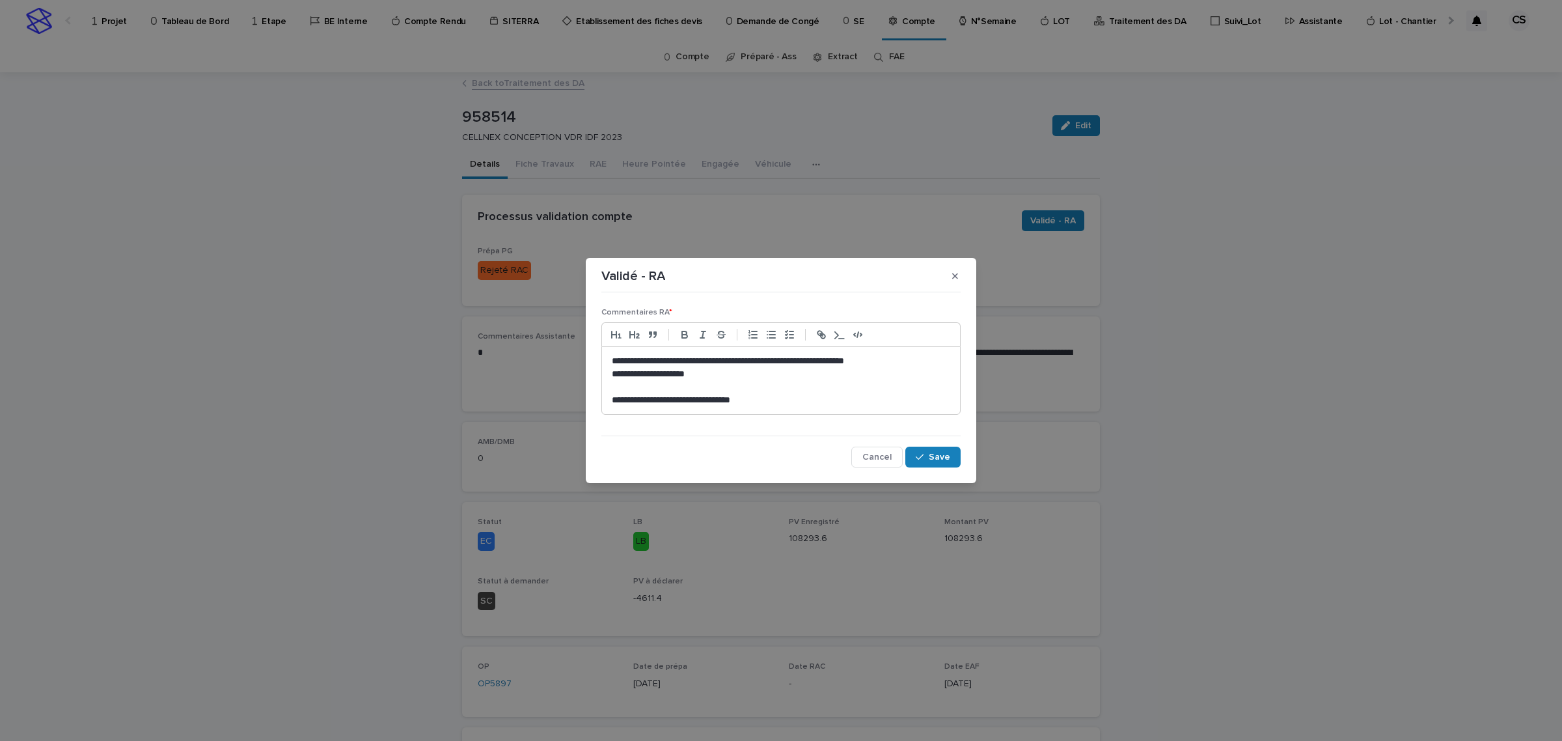
click at [844, 398] on p "**********" at bounding box center [781, 400] width 339 height 13
click at [938, 454] on span "Save" at bounding box center [939, 456] width 21 height 9
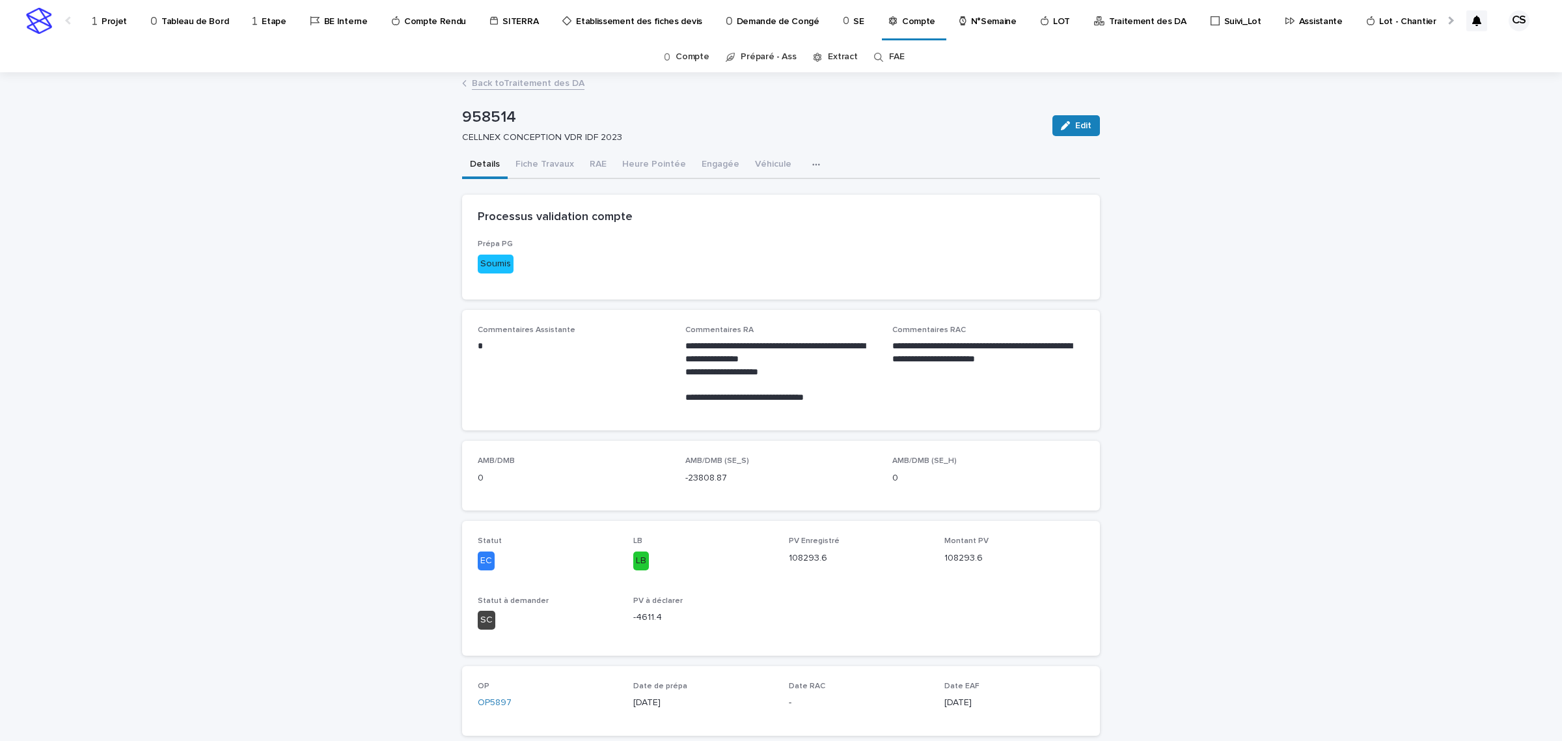
click at [567, 85] on link "Back to Traitement des DA" at bounding box center [528, 82] width 113 height 15
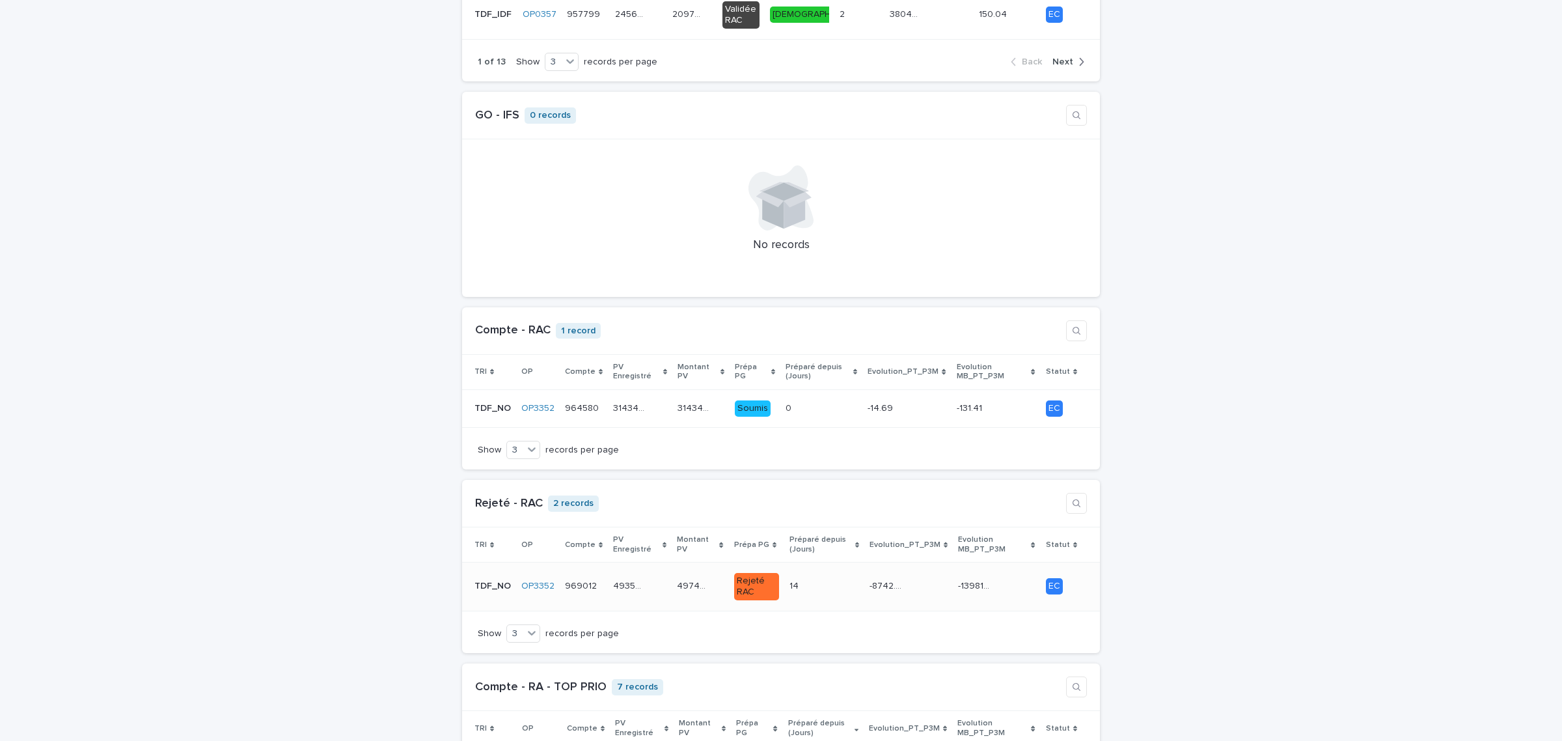
scroll to position [542, 0]
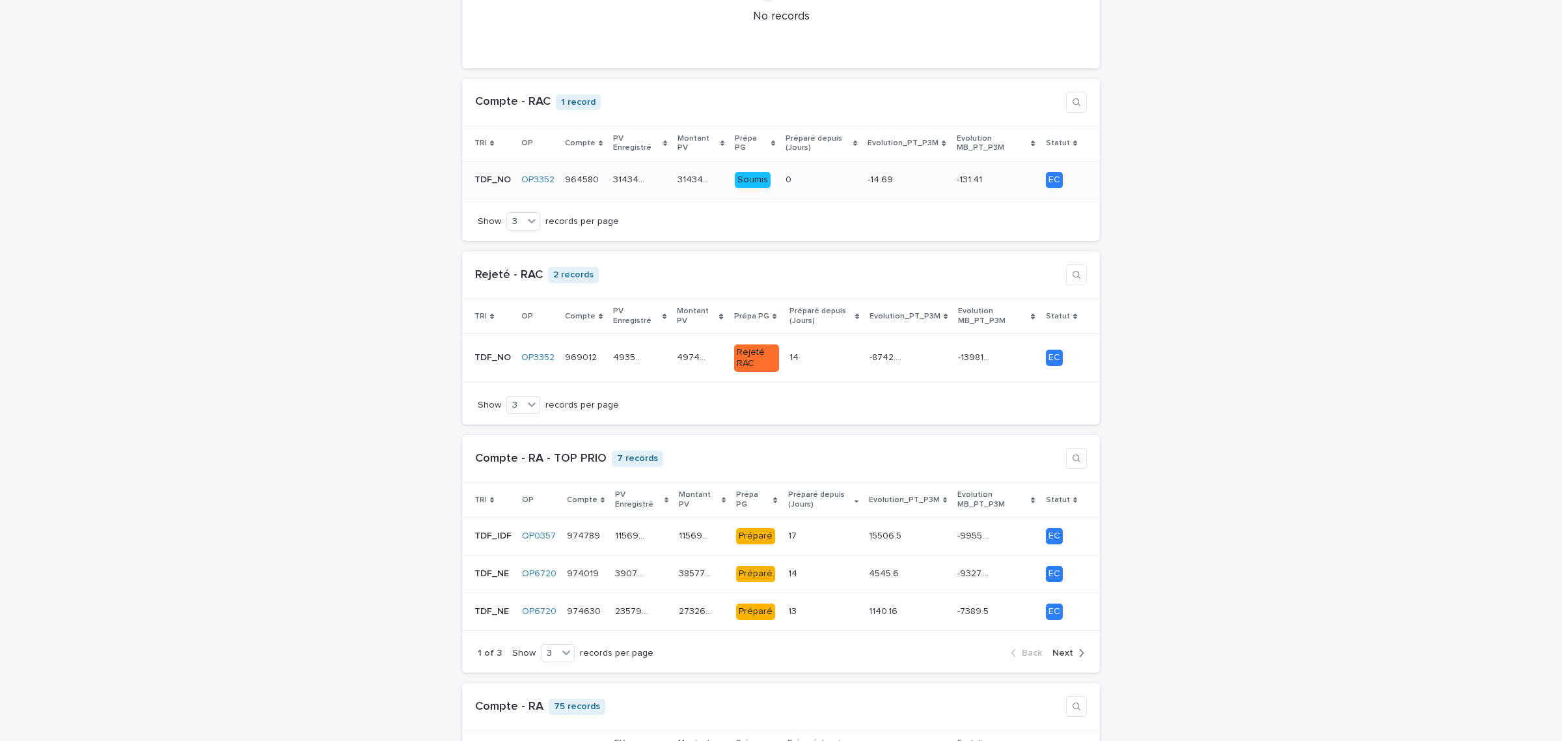
click at [685, 172] on p "314347.31" at bounding box center [695, 179] width 35 height 14
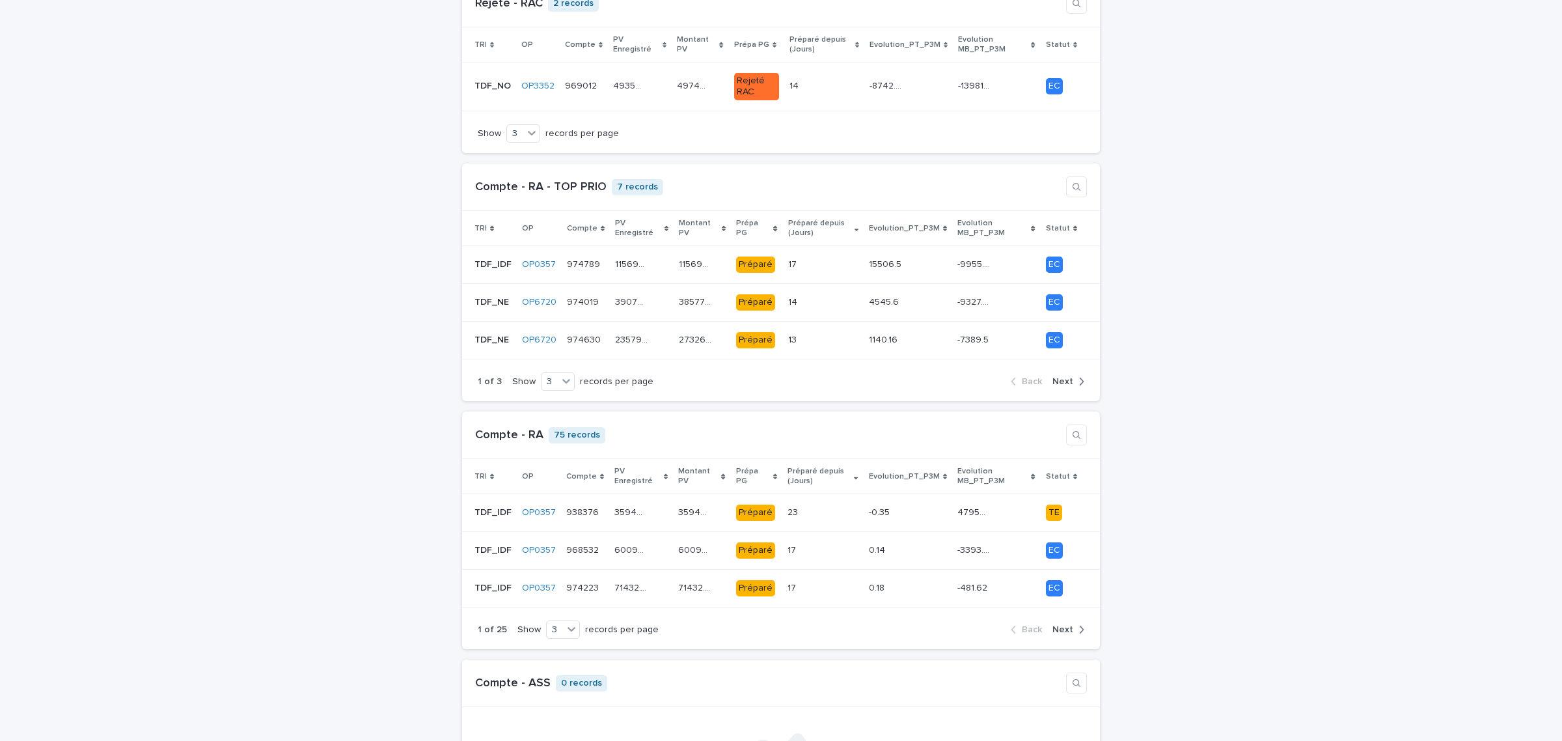
scroll to position [542, 0]
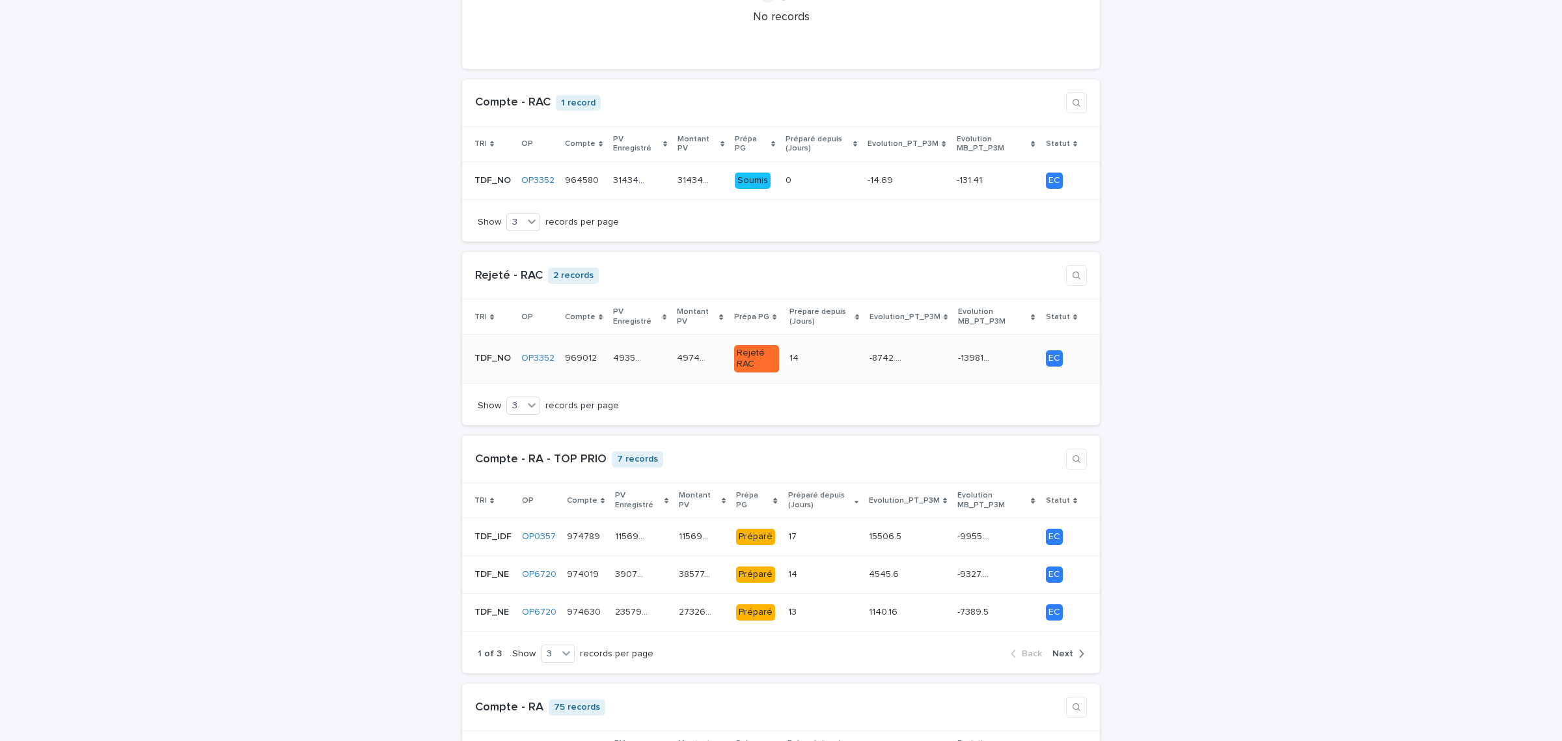
click at [672, 352] on td "49747.45 49747.45" at bounding box center [700, 359] width 57 height 49
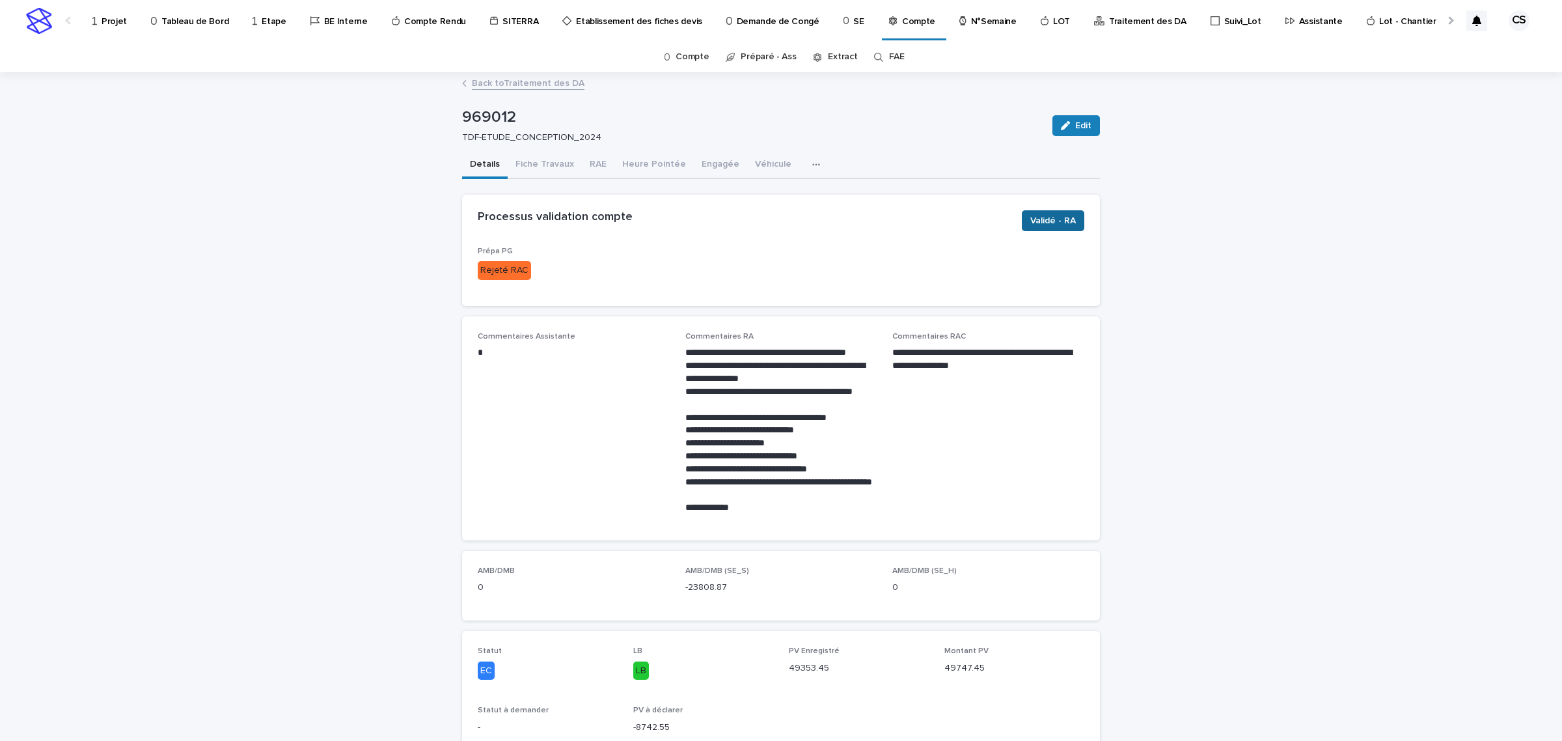
click at [1049, 222] on span "Validé - RA" at bounding box center [1053, 220] width 46 height 13
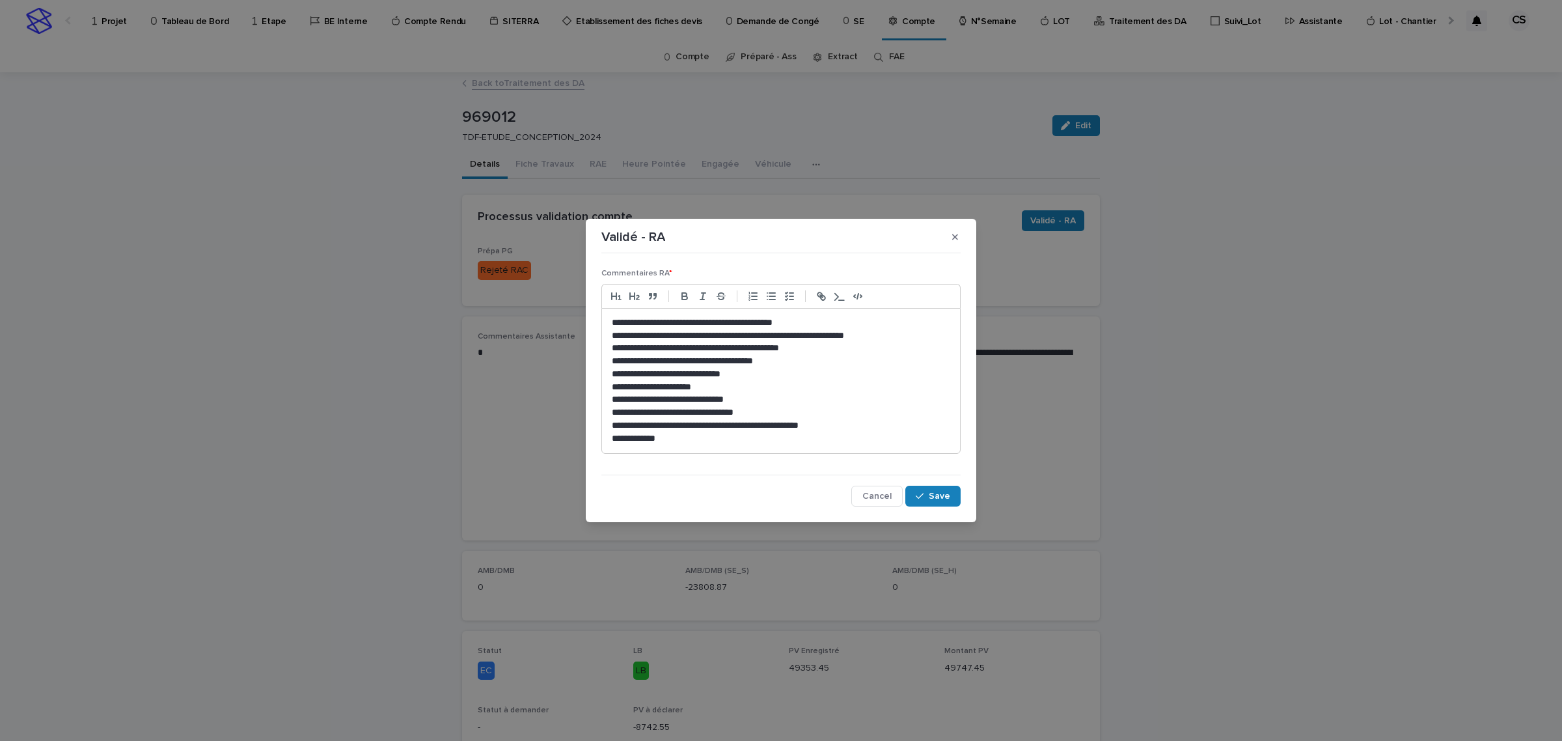
click at [688, 333] on p "**********" at bounding box center [781, 335] width 339 height 13
drag, startPoint x: 856, startPoint y: 348, endPoint x: 607, endPoint y: 345, distance: 248.7
click at [607, 345] on div "**********" at bounding box center [781, 381] width 358 height 145
click at [704, 344] on p "**********" at bounding box center [781, 348] width 339 height 13
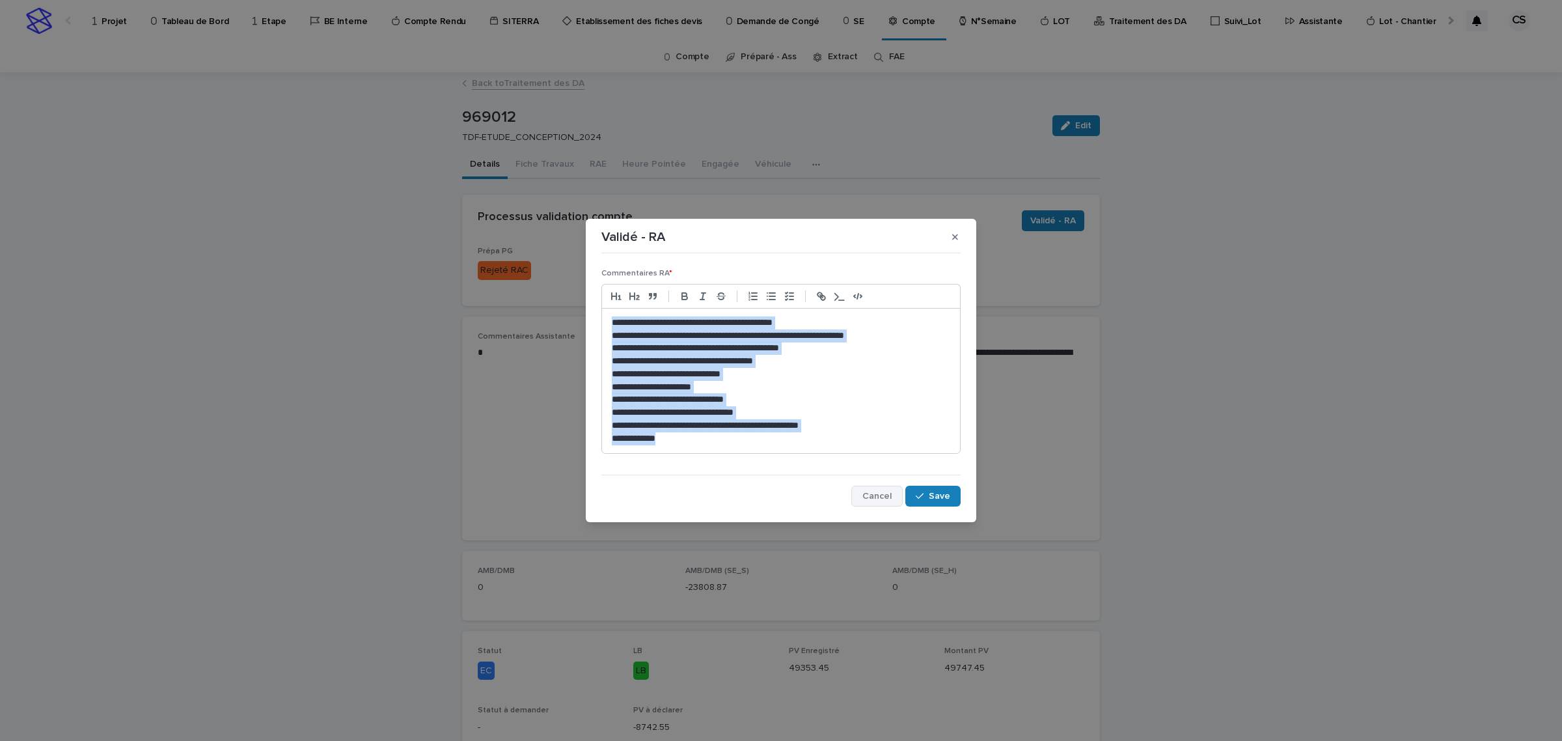
drag, startPoint x: 614, startPoint y: 325, endPoint x: 893, endPoint y: 489, distance: 323.6
click at [893, 489] on div "**********" at bounding box center [781, 381] width 359 height 247
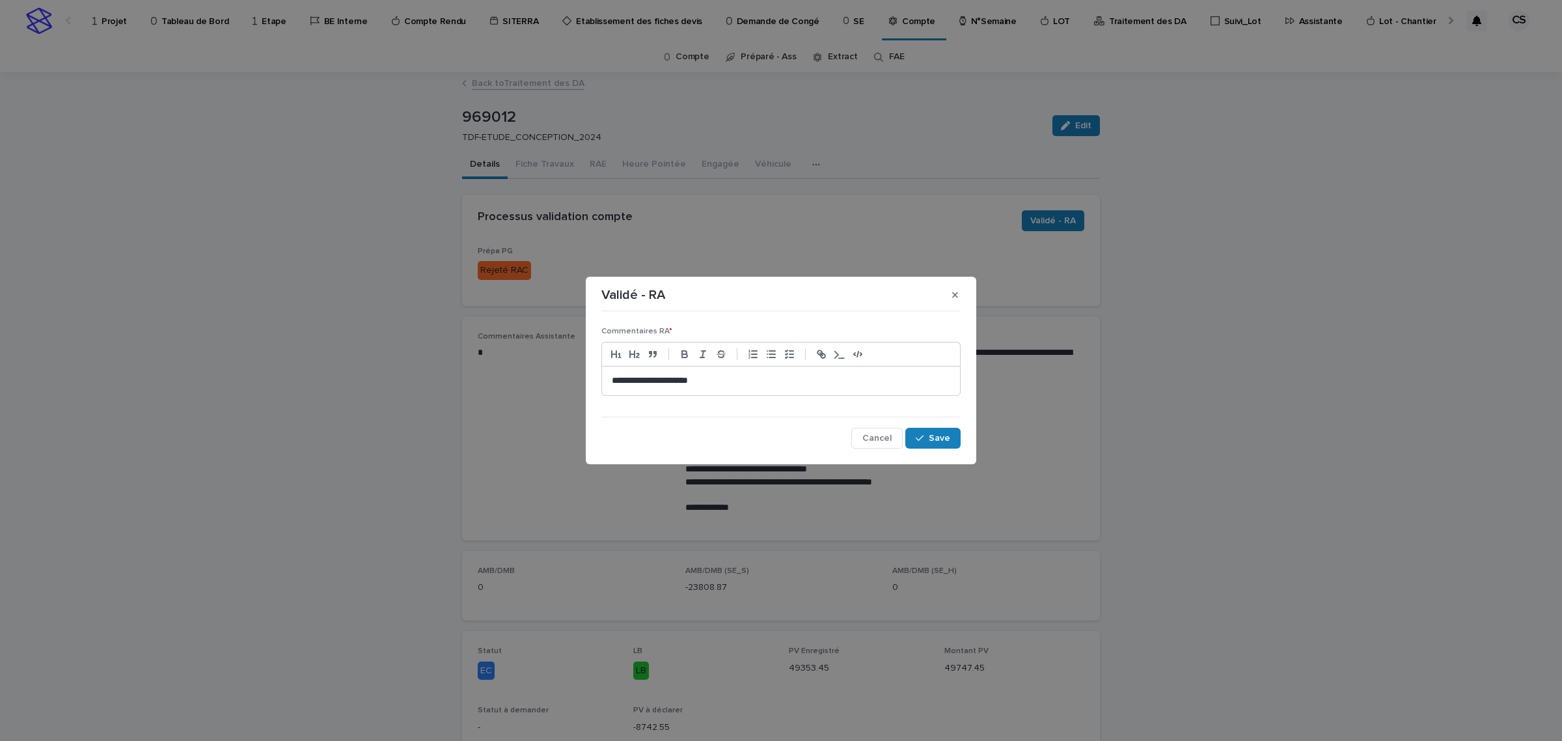
click at [922, 453] on section "**********" at bounding box center [781, 370] width 391 height 187
click at [938, 441] on span "Save" at bounding box center [939, 438] width 21 height 9
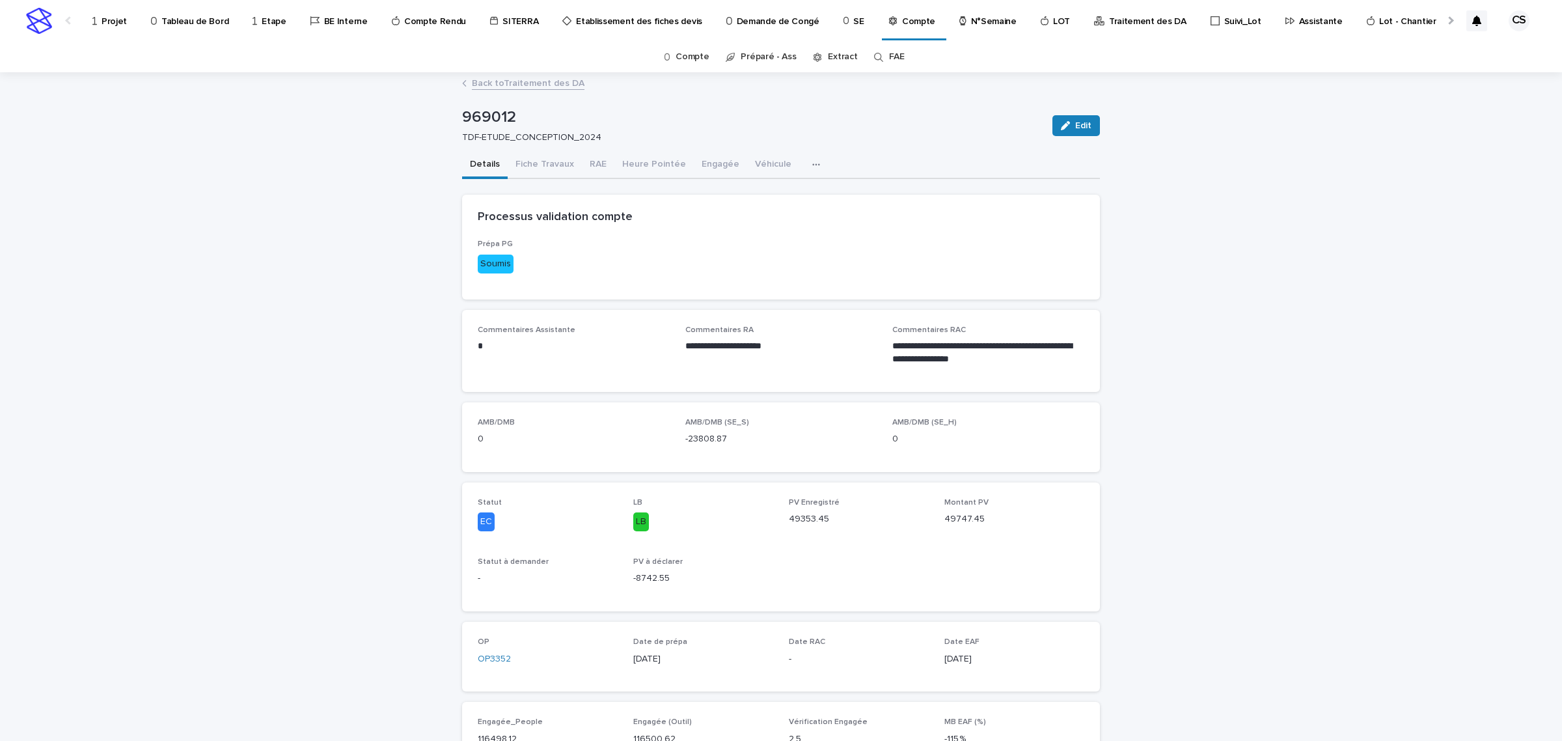
click at [540, 86] on link "Back to Traitement des DA" at bounding box center [528, 82] width 113 height 15
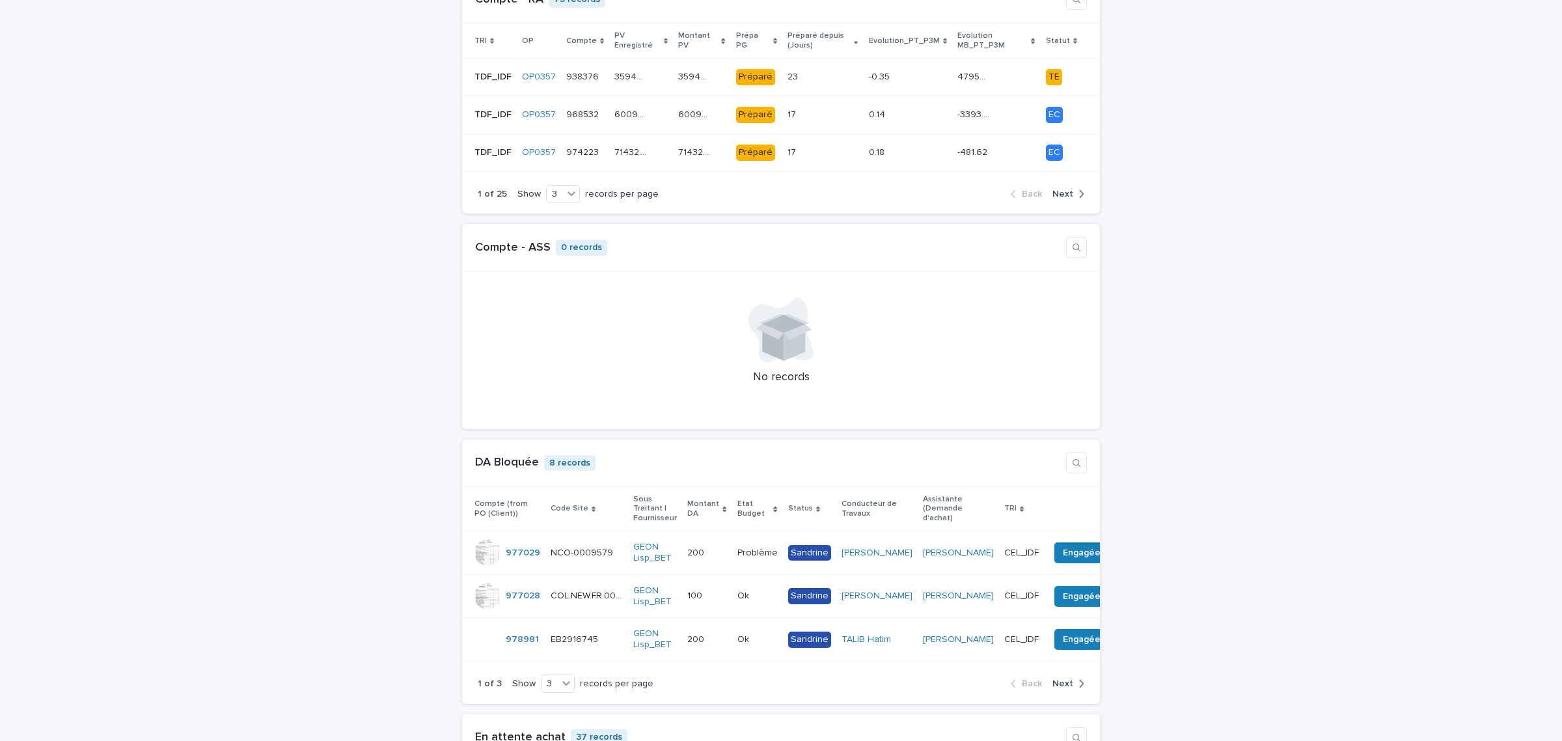
scroll to position [814, 0]
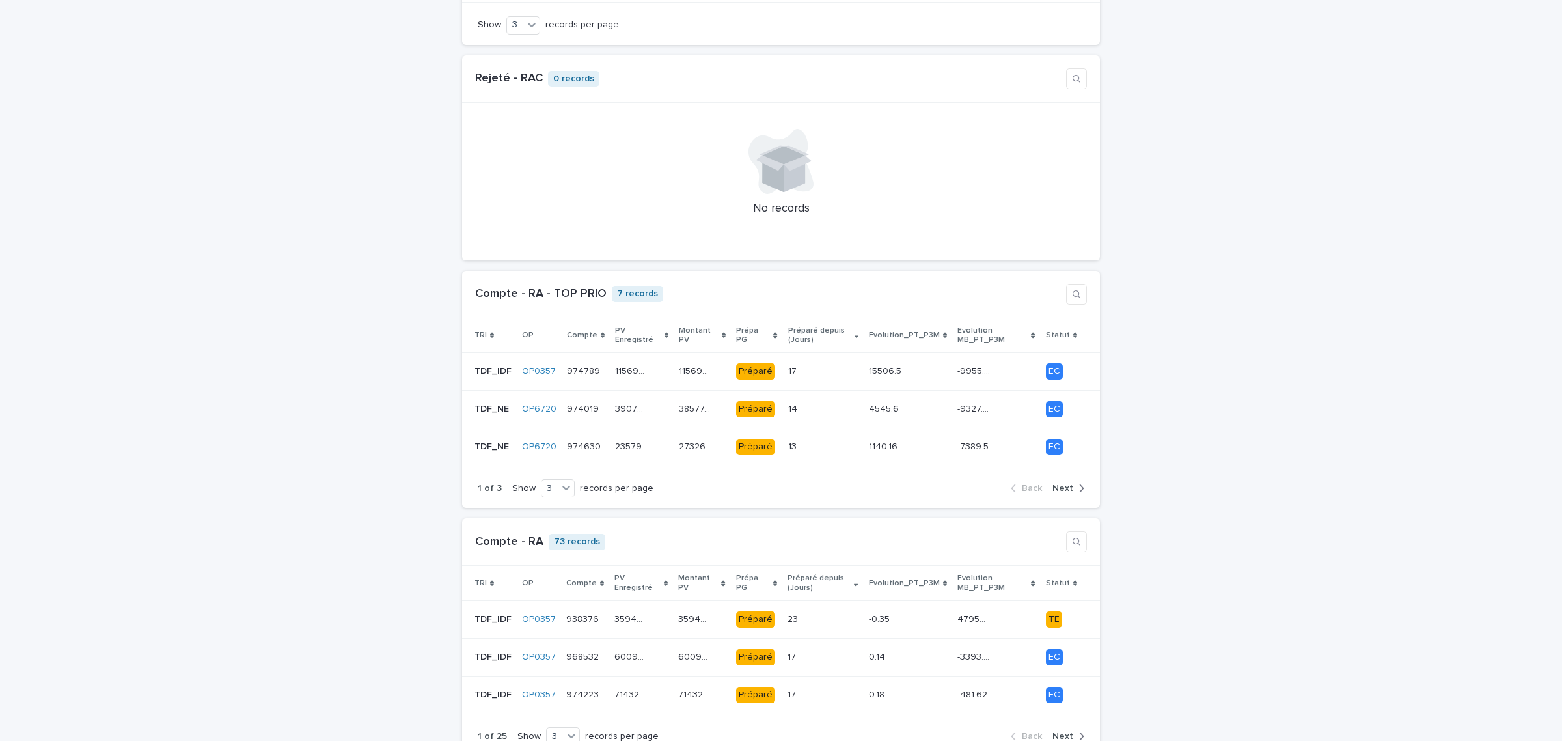
click at [483, 332] on div "TRI" at bounding box center [493, 335] width 37 height 14
click at [490, 332] on icon at bounding box center [492, 335] width 4 height 7
click at [649, 366] on div "343408.05 343408.05" at bounding box center [641, 371] width 53 height 21
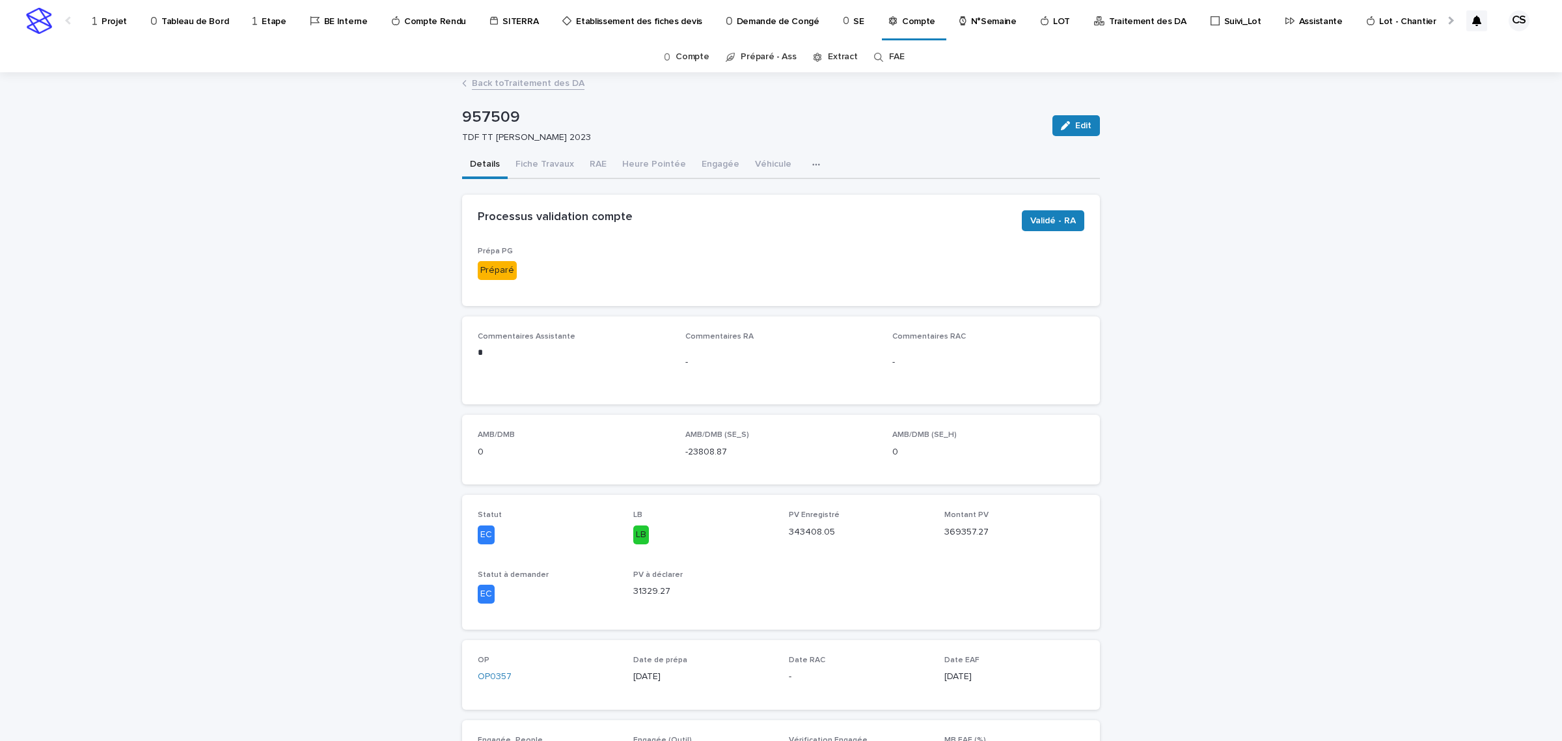
click at [508, 79] on link "Back to Traitement des DA" at bounding box center [528, 82] width 113 height 15
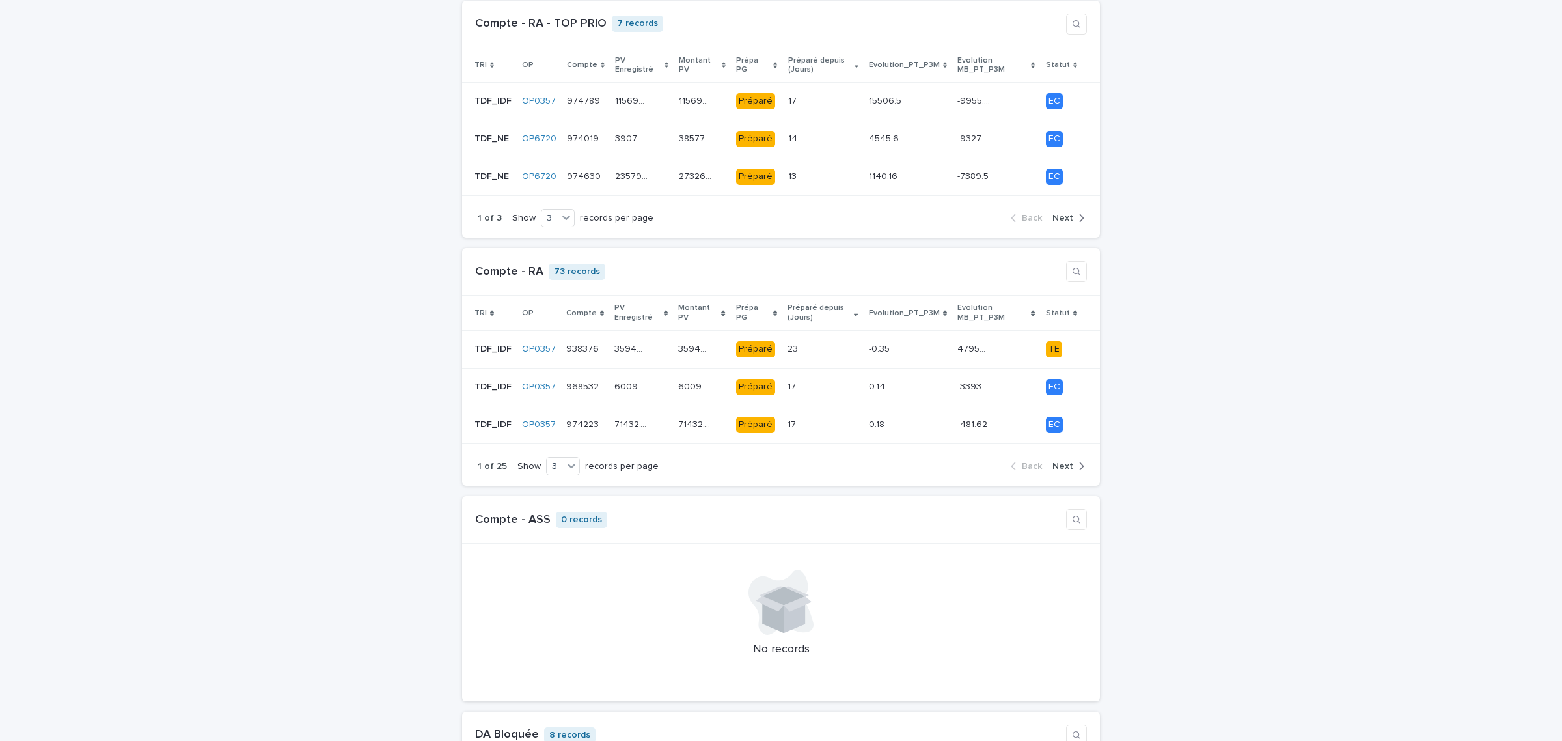
scroll to position [1085, 0]
click at [615, 92] on p "115695.26" at bounding box center [632, 99] width 35 height 14
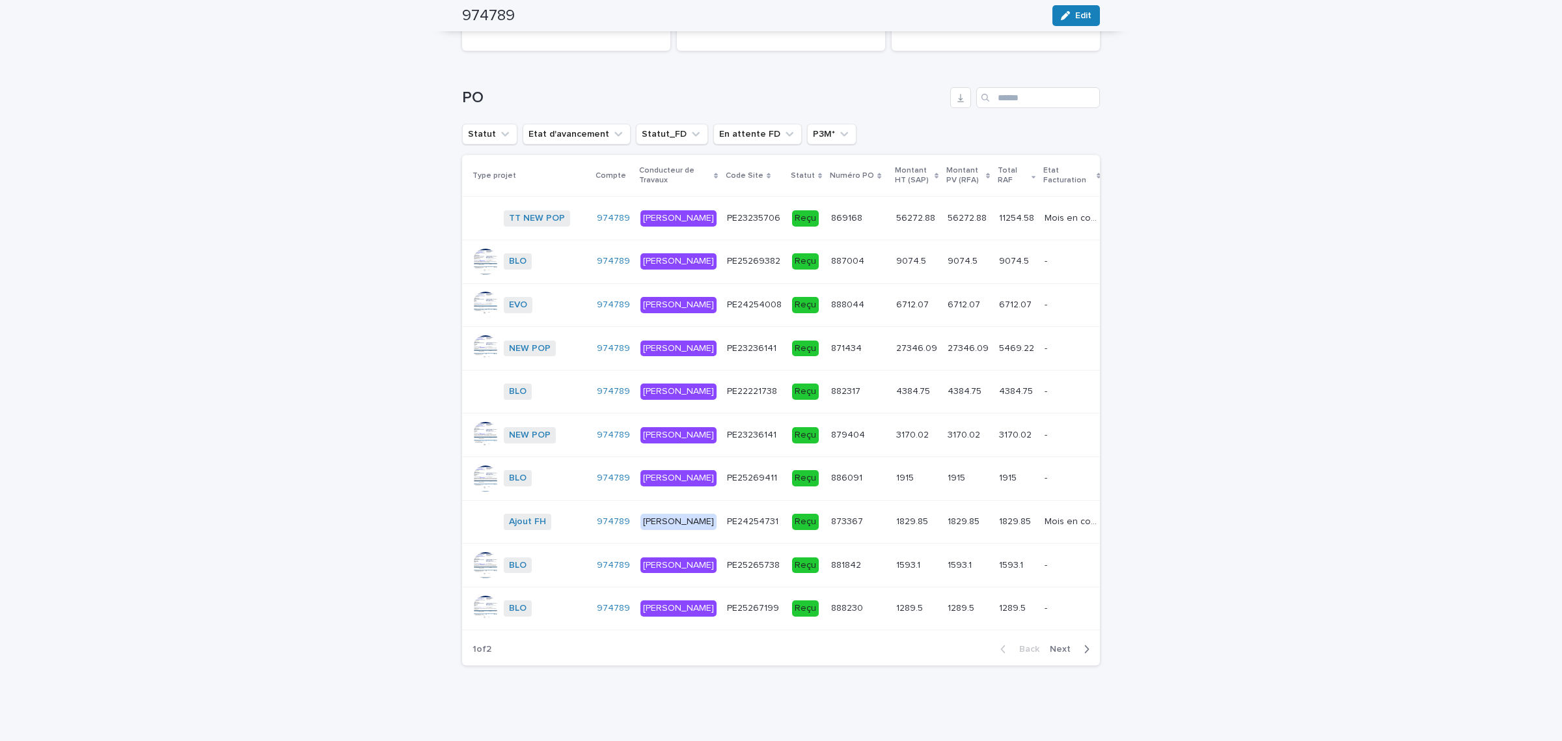
click at [826, 630] on td "888230 888230" at bounding box center [858, 609] width 65 height 44
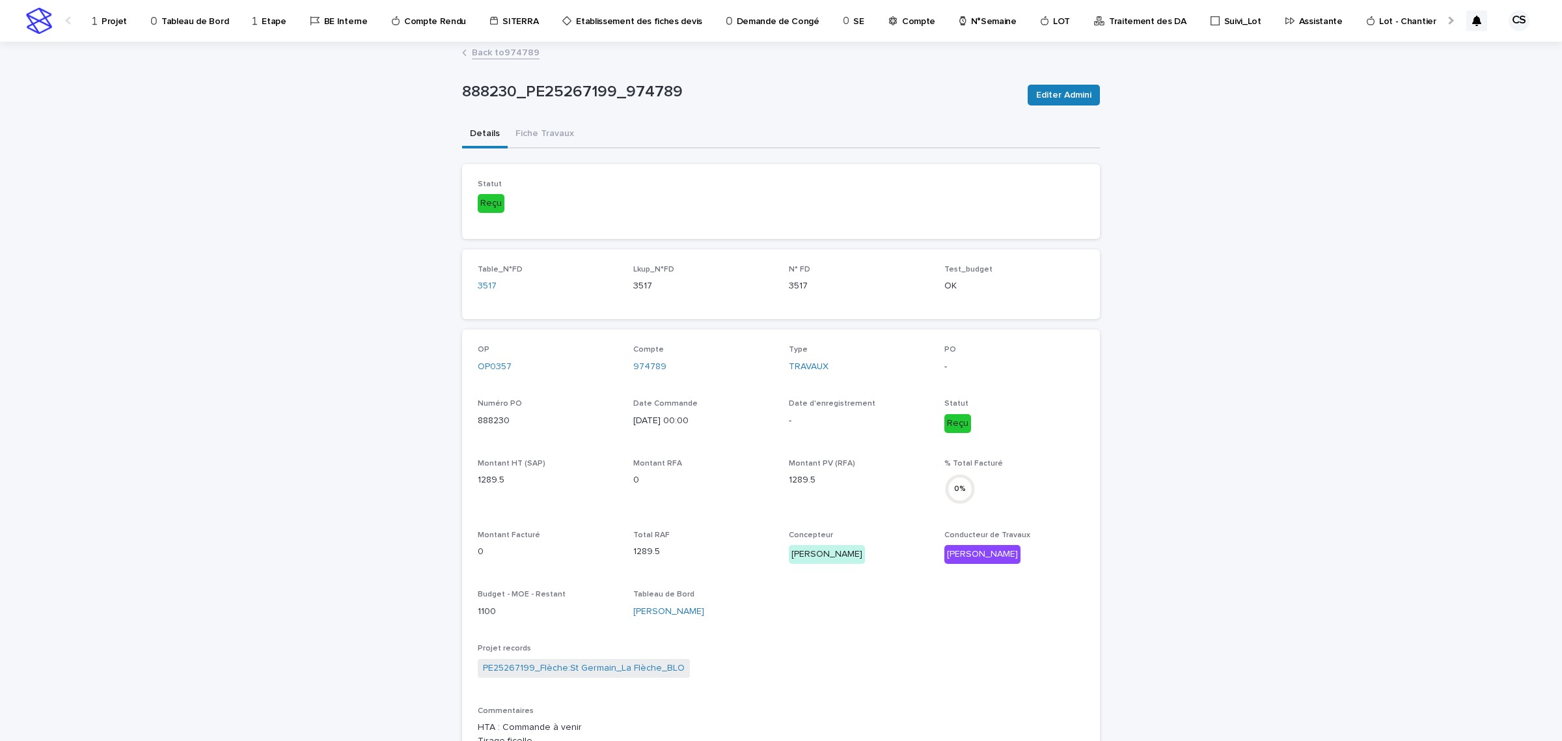
click at [490, 96] on p "888230_PE25267199_974789" at bounding box center [739, 92] width 555 height 19
copy p "888230_PE25267199_974789"
click at [466, 109] on div "888230_PE25267199_974789 Editer Admini" at bounding box center [781, 95] width 638 height 52
drag, startPoint x: 510, startPoint y: 90, endPoint x: 454, endPoint y: 92, distance: 55.4
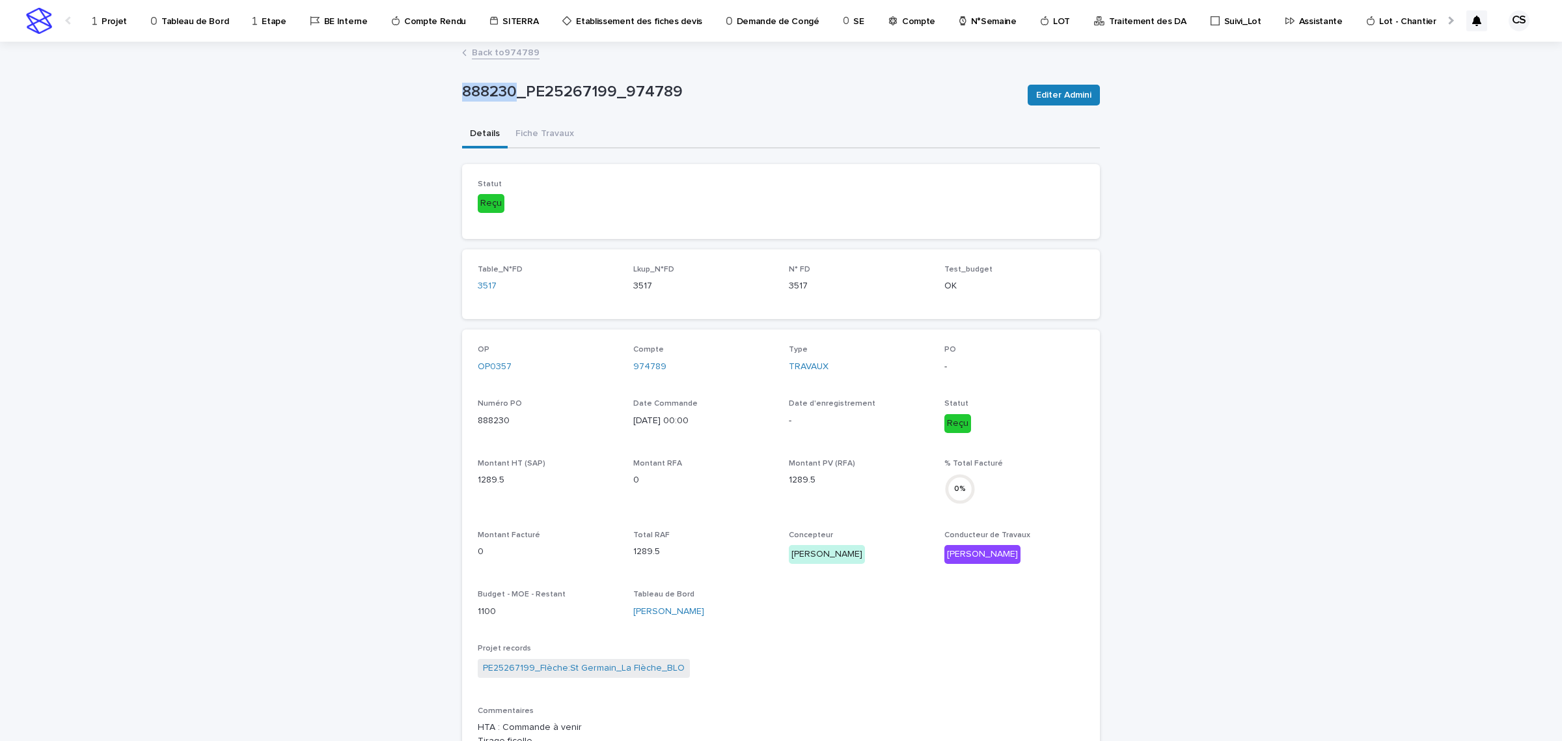
click at [456, 92] on div "Loading... Saving… Loading... Saving… 888230_PE25267199_974789 Editer Admini 88…" at bounding box center [781, 567] width 651 height 1048
copy p "888230"
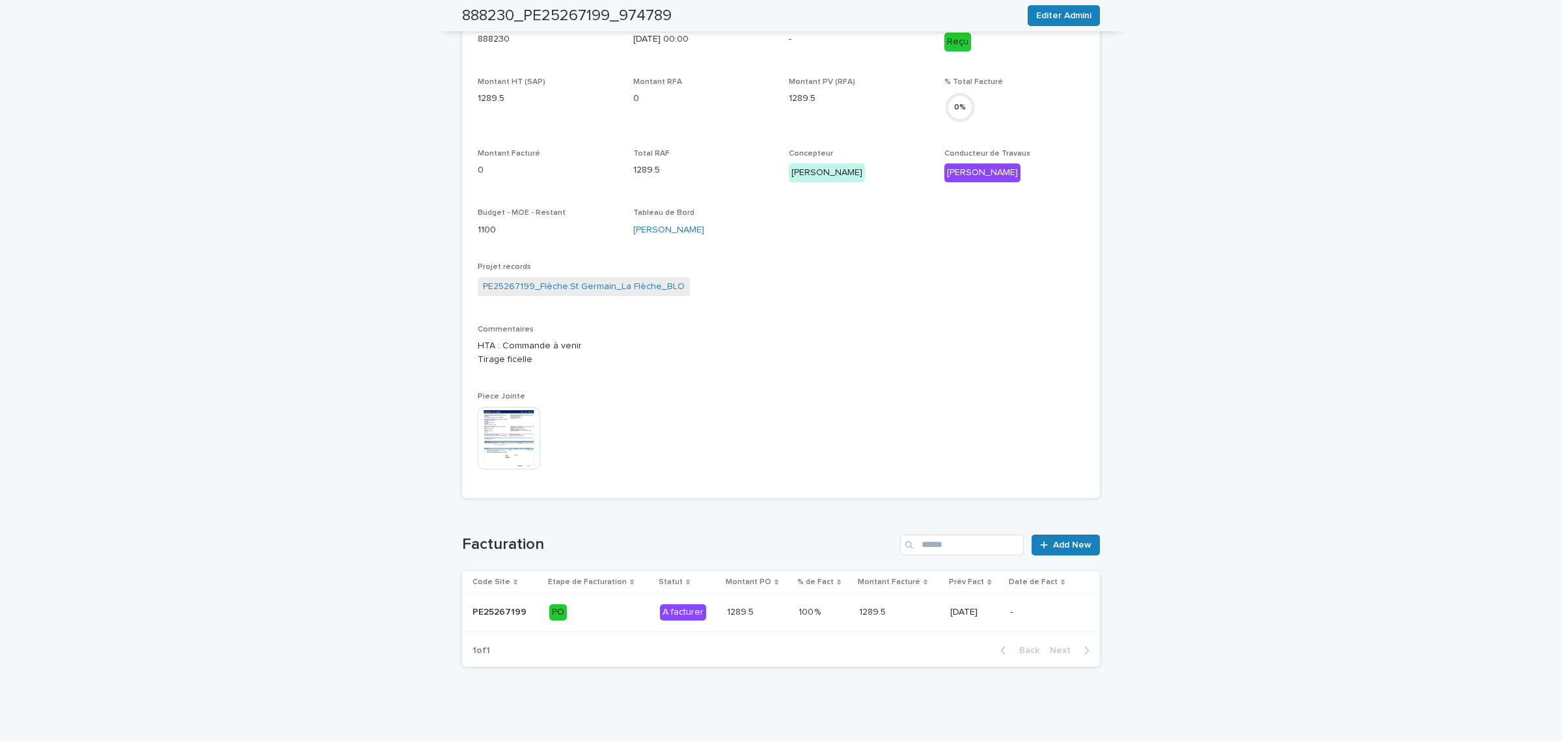
click at [859, 607] on p "1289.5" at bounding box center [873, 611] width 29 height 14
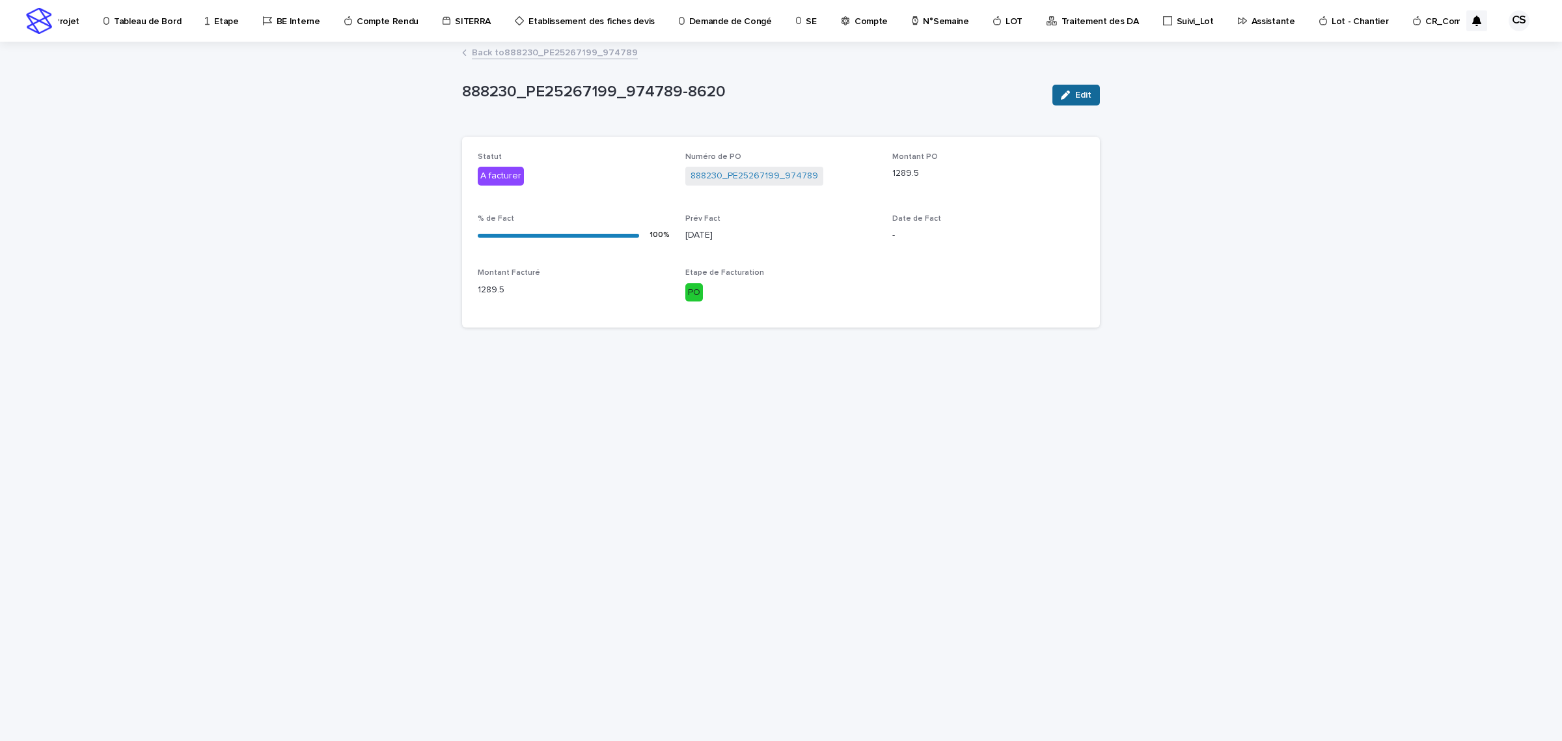
click at [1062, 89] on button "Edit" at bounding box center [1077, 95] width 48 height 21
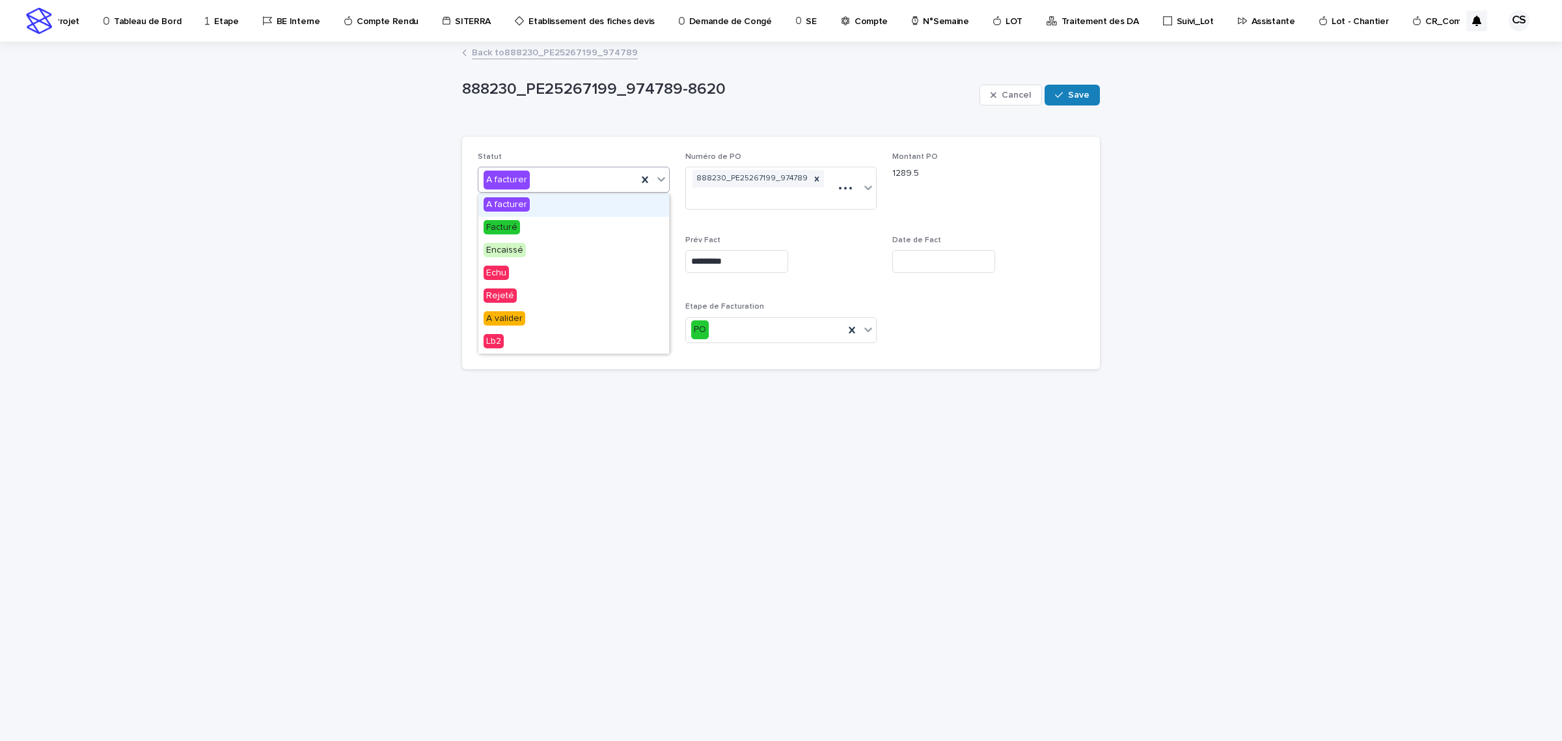
click at [538, 182] on div "A facturer" at bounding box center [557, 179] width 159 height 21
click at [524, 221] on div "Facturé" at bounding box center [573, 228] width 191 height 23
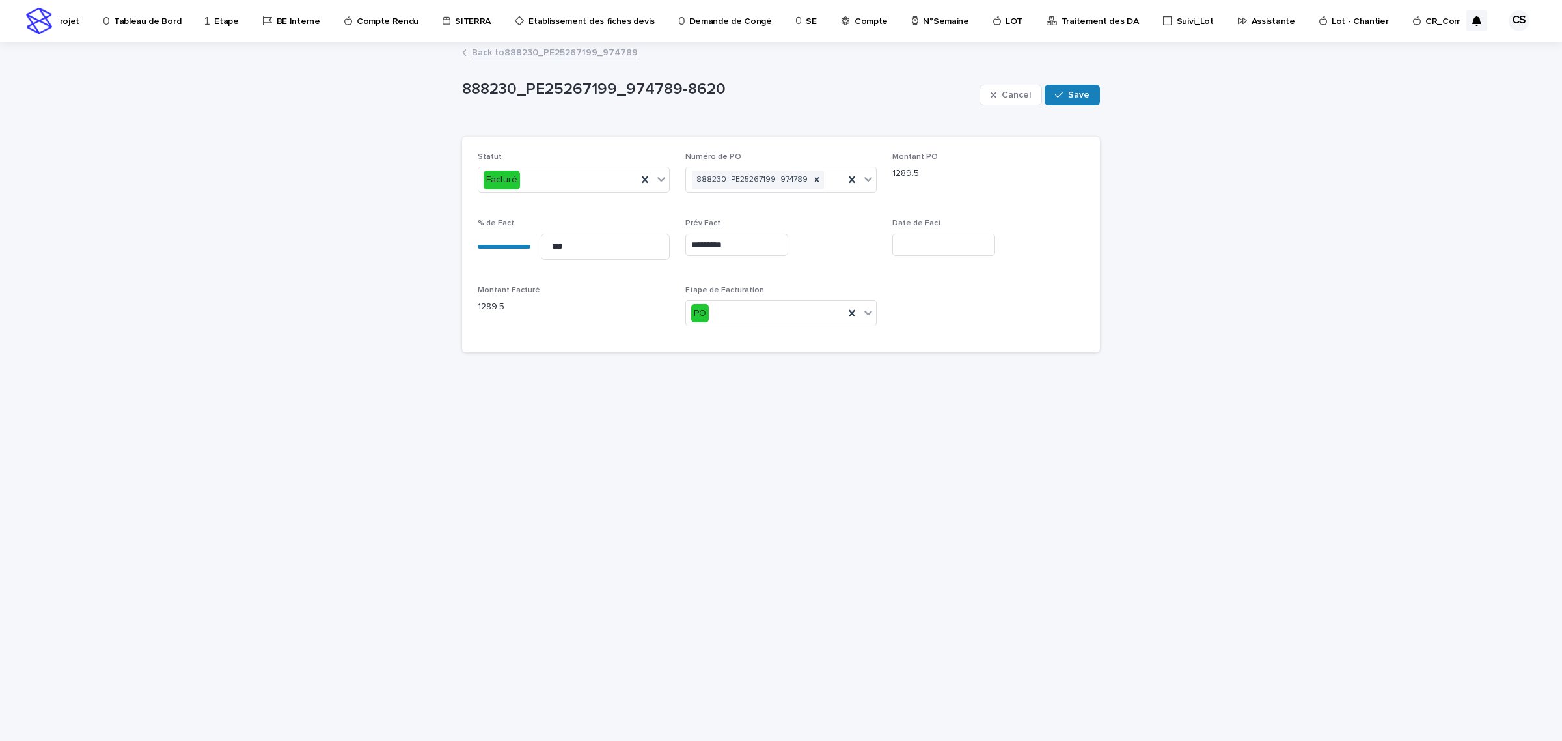
click at [1101, 100] on div "Loading... Saving… Loading... Saving… 888230_PE25267199_974789-8620 Cancel Save…" at bounding box center [781, 375] width 651 height 665
click at [1091, 100] on button "Save" at bounding box center [1072, 95] width 55 height 21
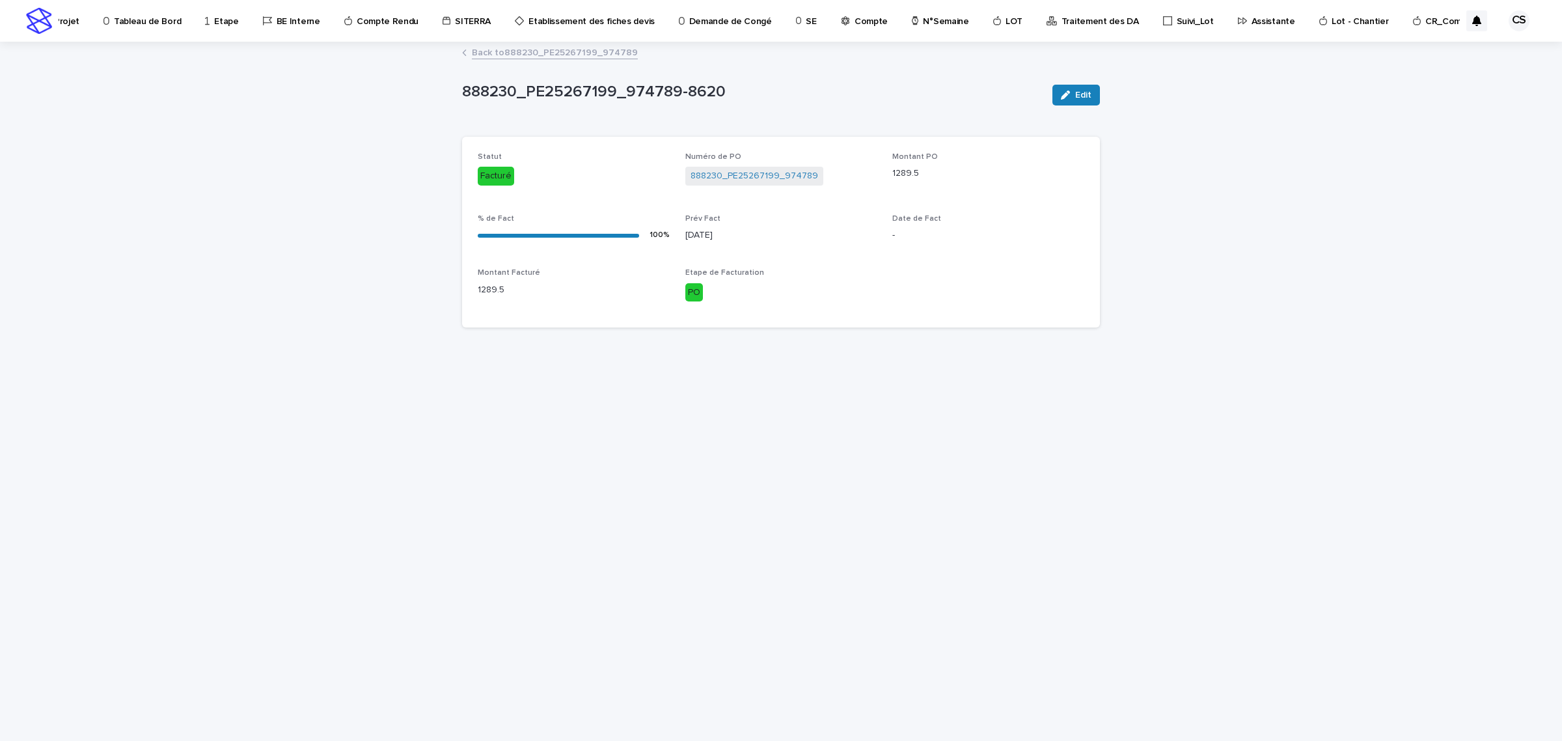
click at [551, 54] on link "Back to 888230_PE25267199_974789" at bounding box center [555, 51] width 166 height 15
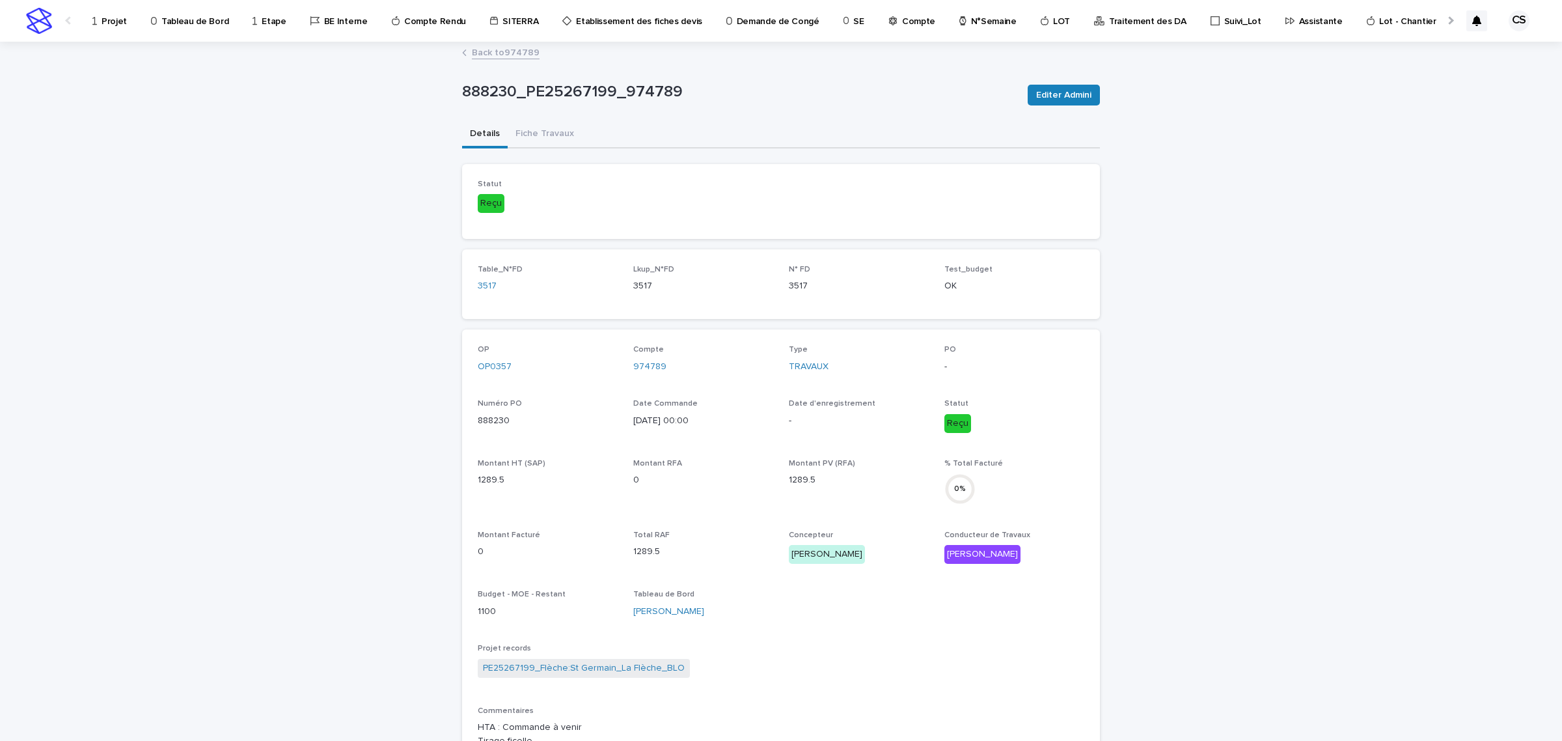
click at [512, 50] on link "Back to 974789" at bounding box center [506, 51] width 68 height 15
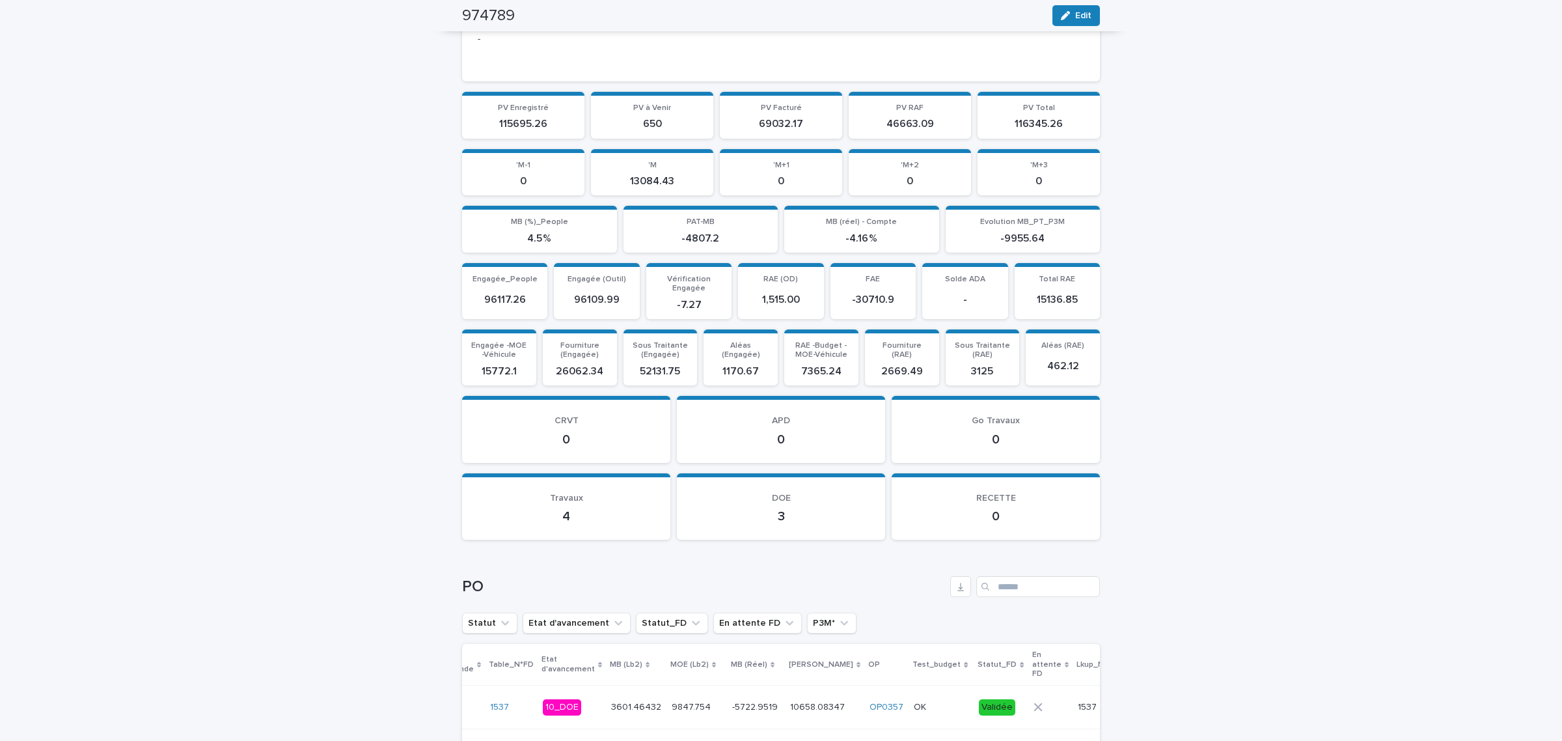
scroll to position [1677, 0]
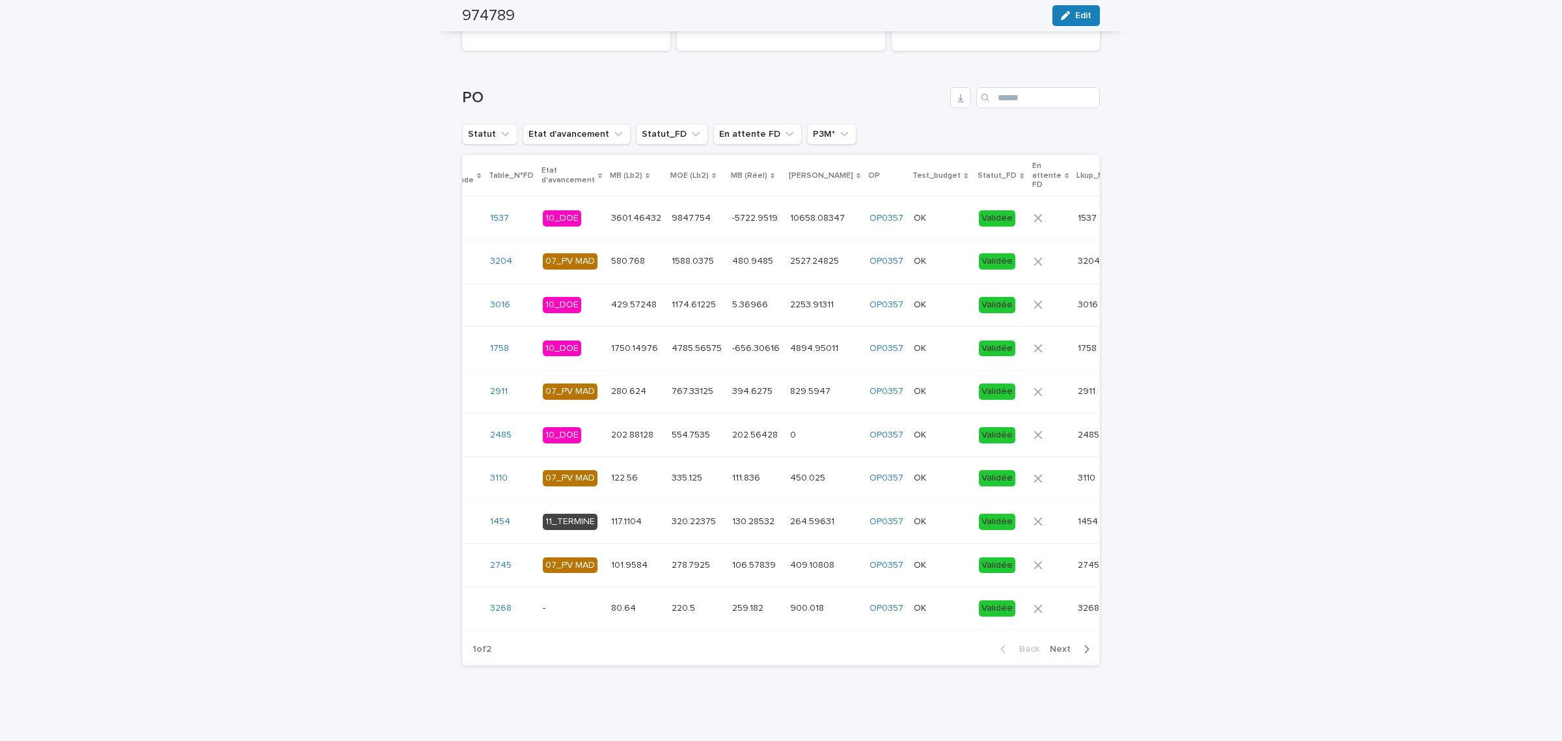
click at [667, 592] on td "220.5 220.5" at bounding box center [697, 609] width 61 height 44
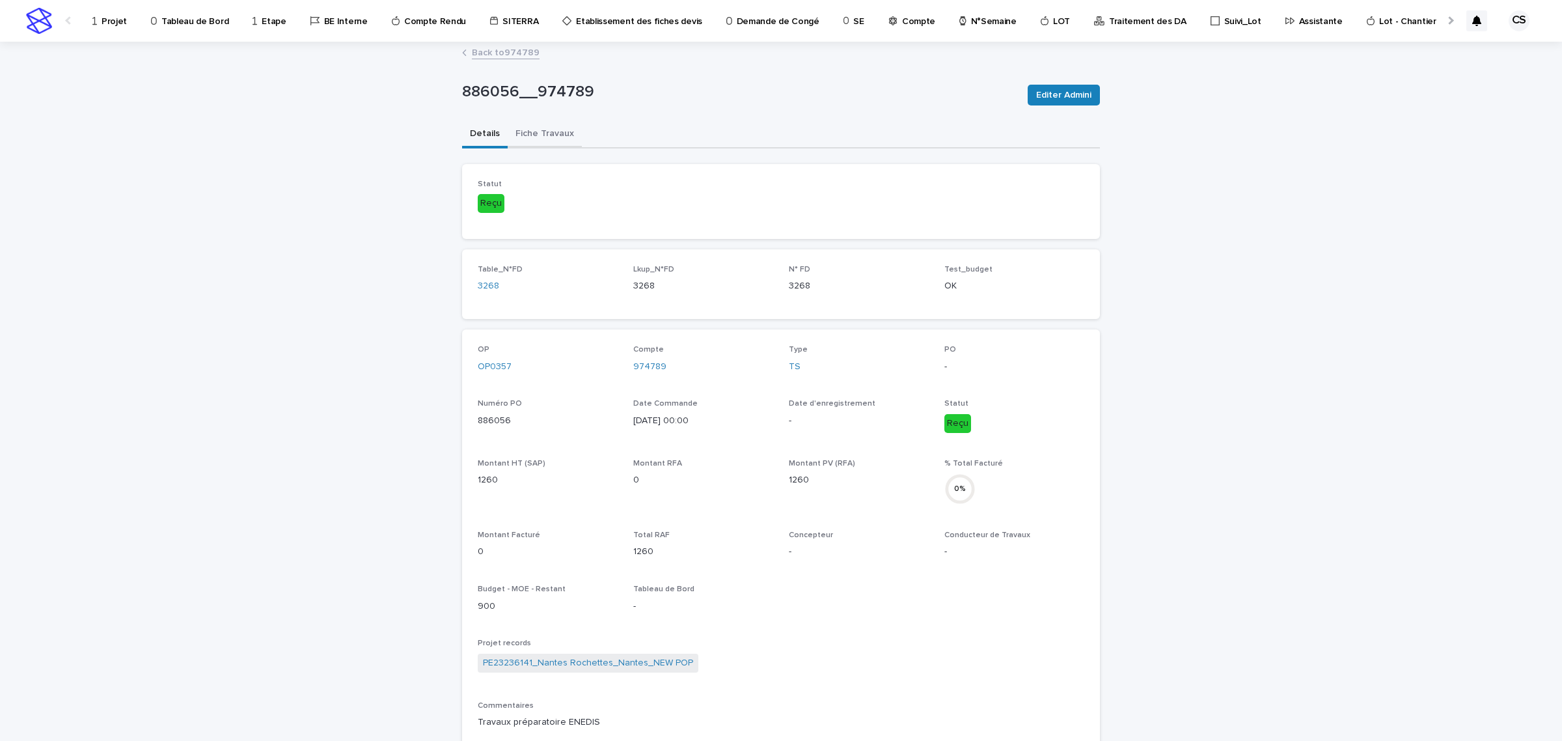
click at [515, 125] on button "Fiche Travaux" at bounding box center [545, 134] width 74 height 27
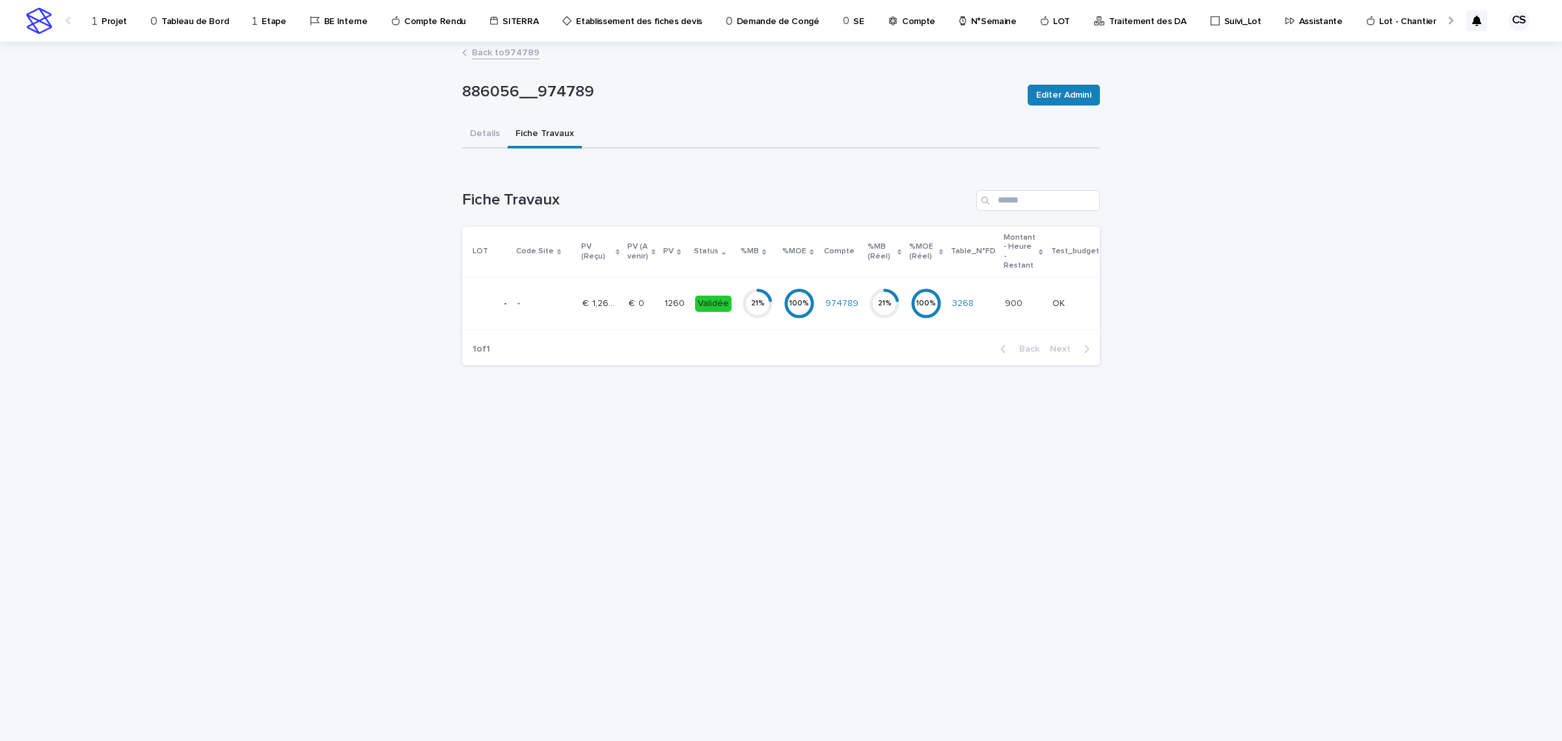
click at [649, 301] on p at bounding box center [641, 303] width 25 height 11
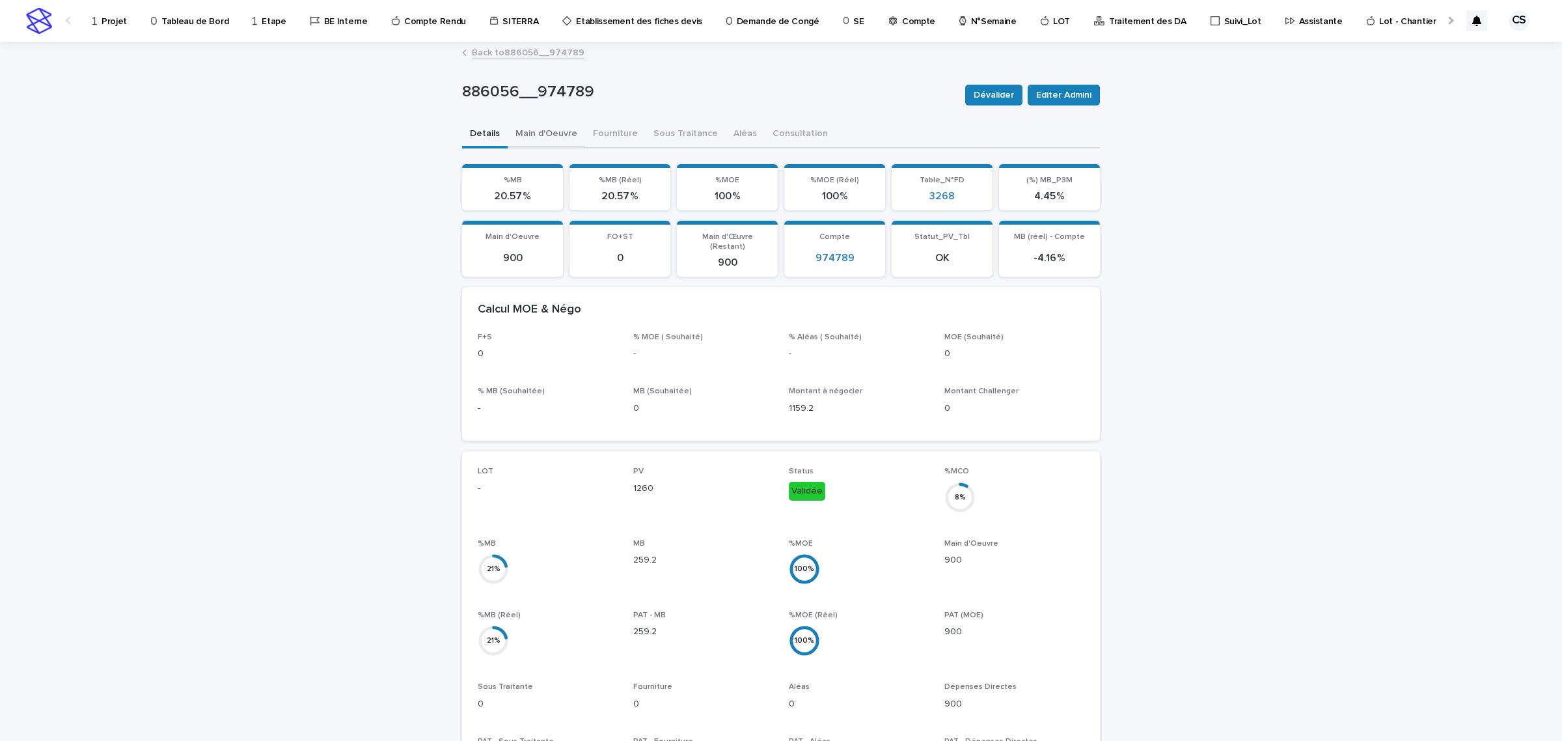
click at [538, 130] on button "Main d'Oeuvre" at bounding box center [546, 134] width 77 height 27
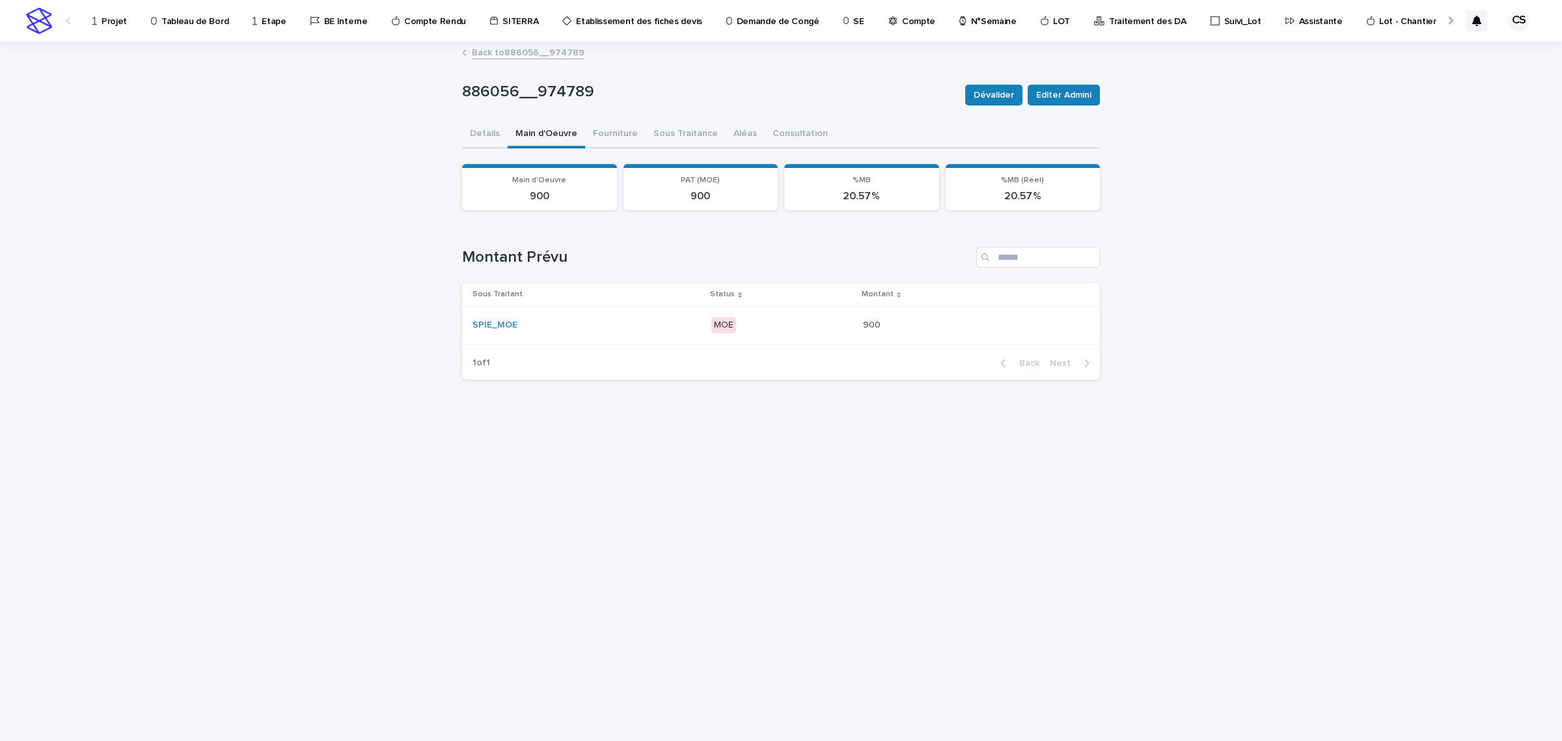
click at [680, 329] on div "SPIE_MOE" at bounding box center [587, 324] width 228 height 21
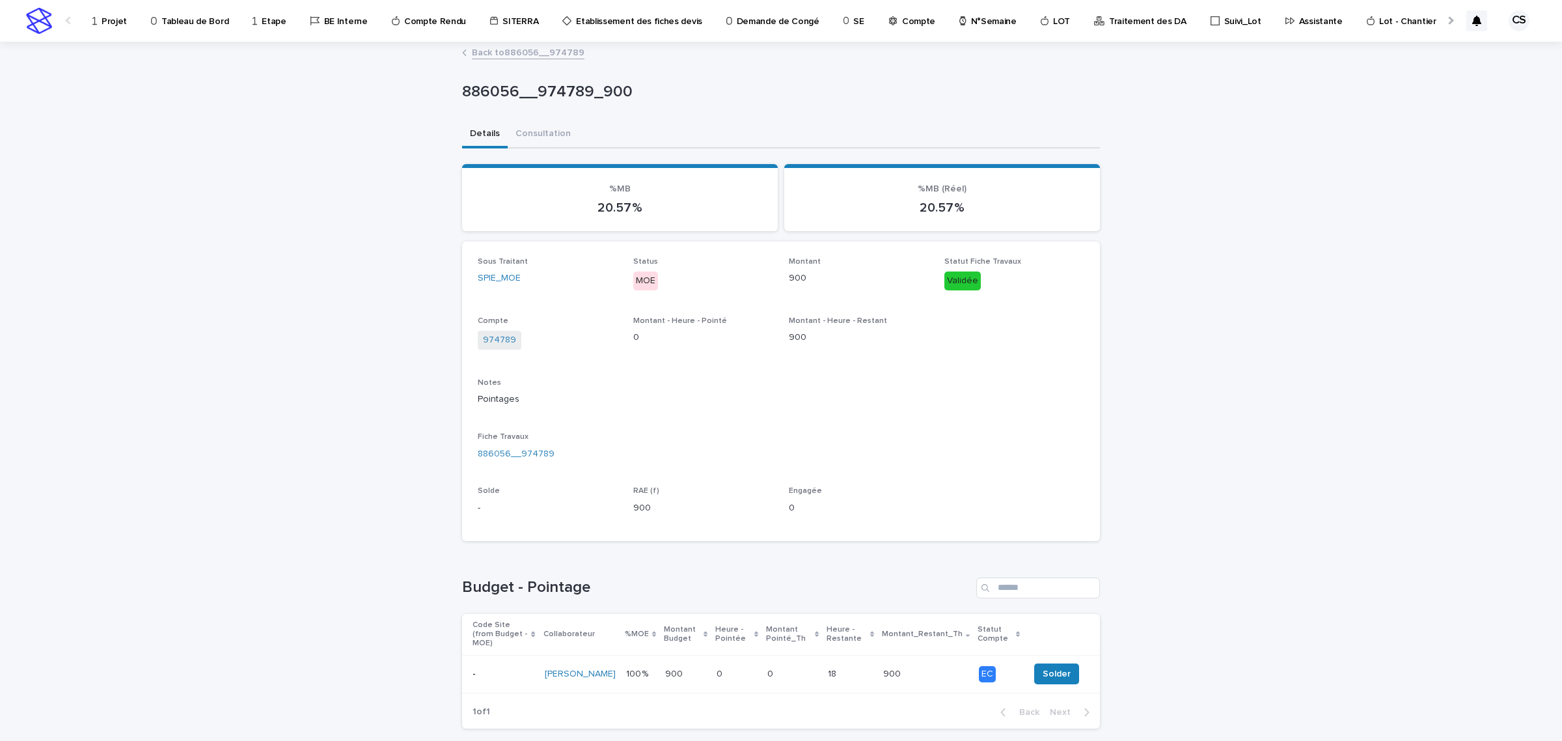
click at [506, 55] on link "Back to 886056__974789" at bounding box center [528, 51] width 113 height 15
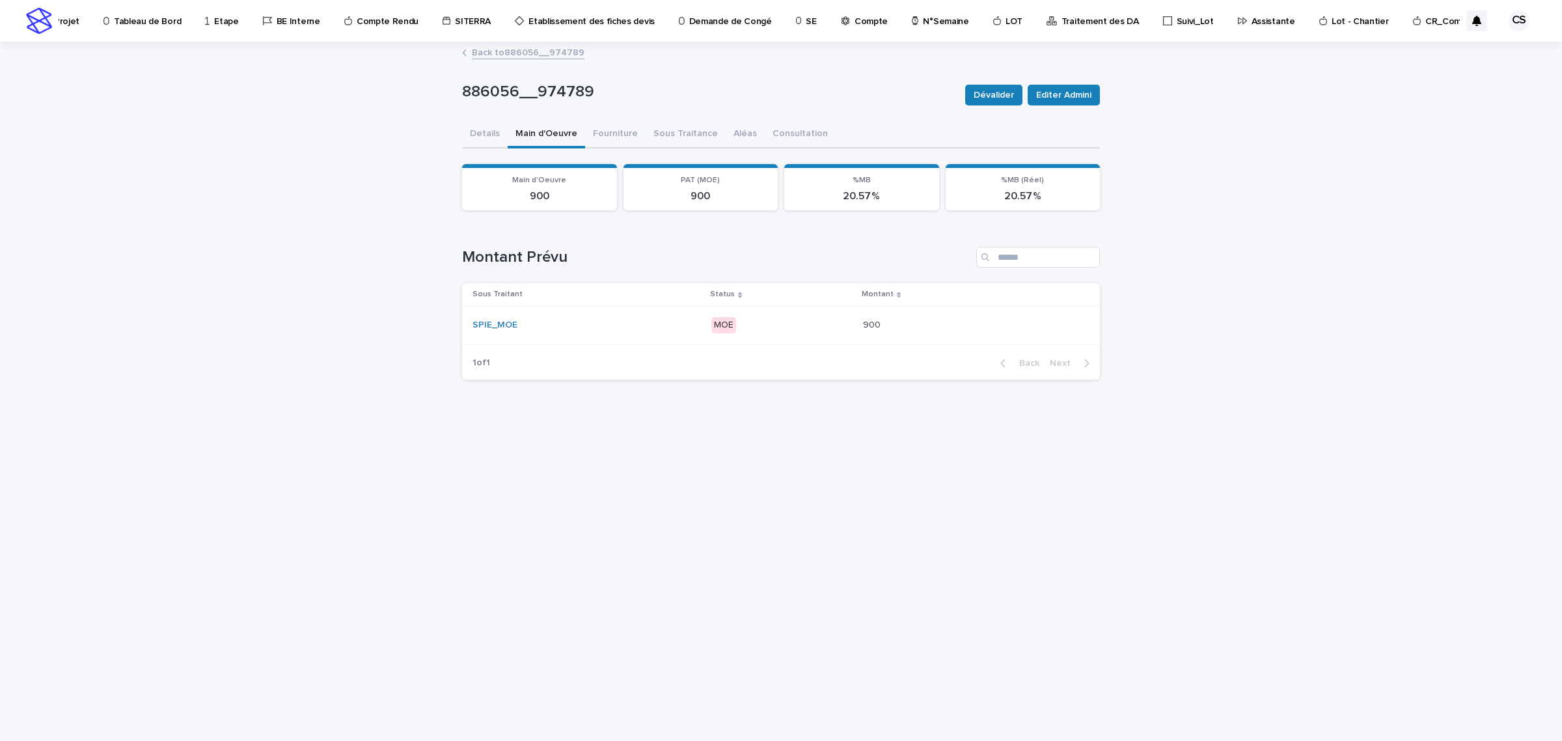
click at [479, 127] on button "Details" at bounding box center [485, 134] width 46 height 27
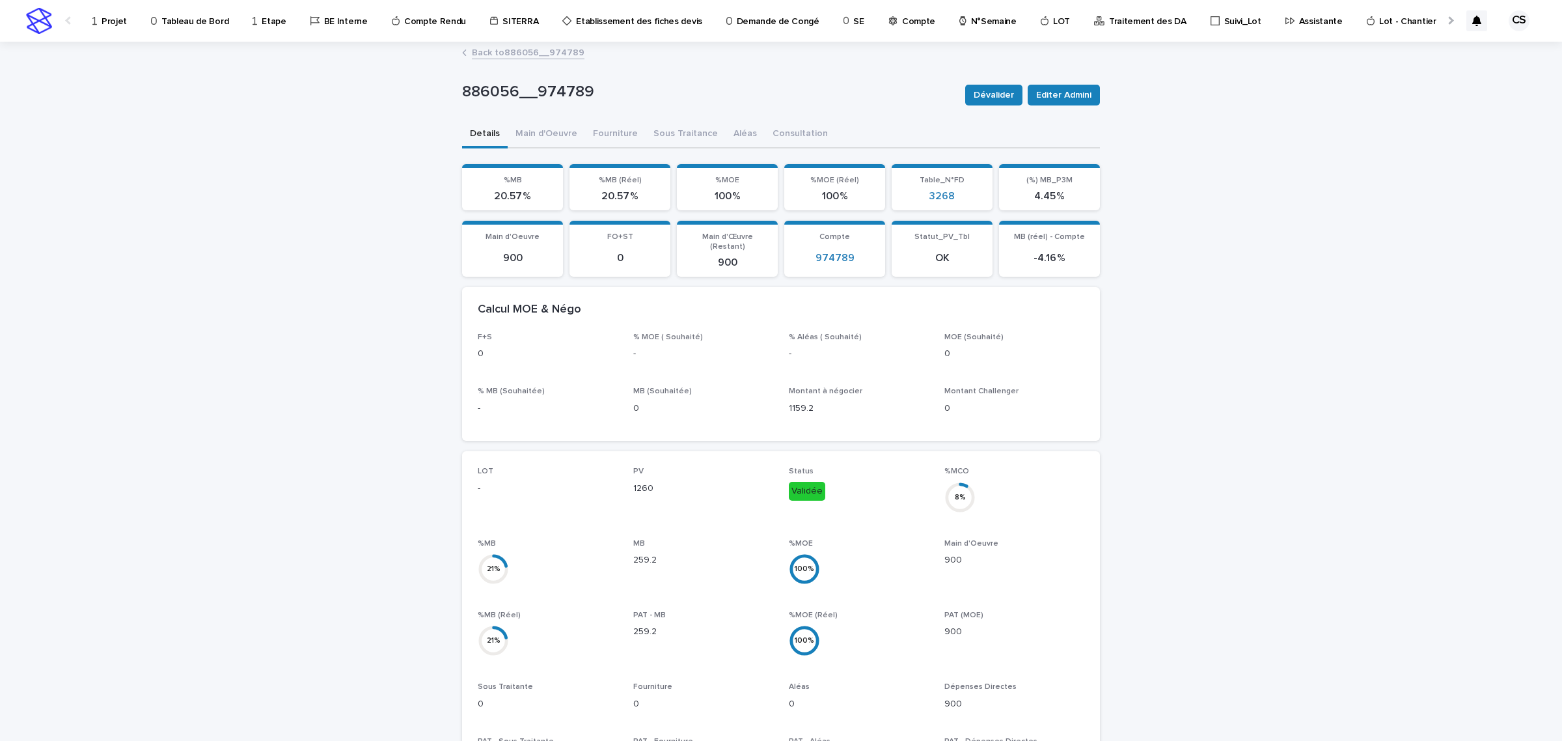
click at [529, 50] on link "Back to 886056__974789" at bounding box center [528, 51] width 113 height 15
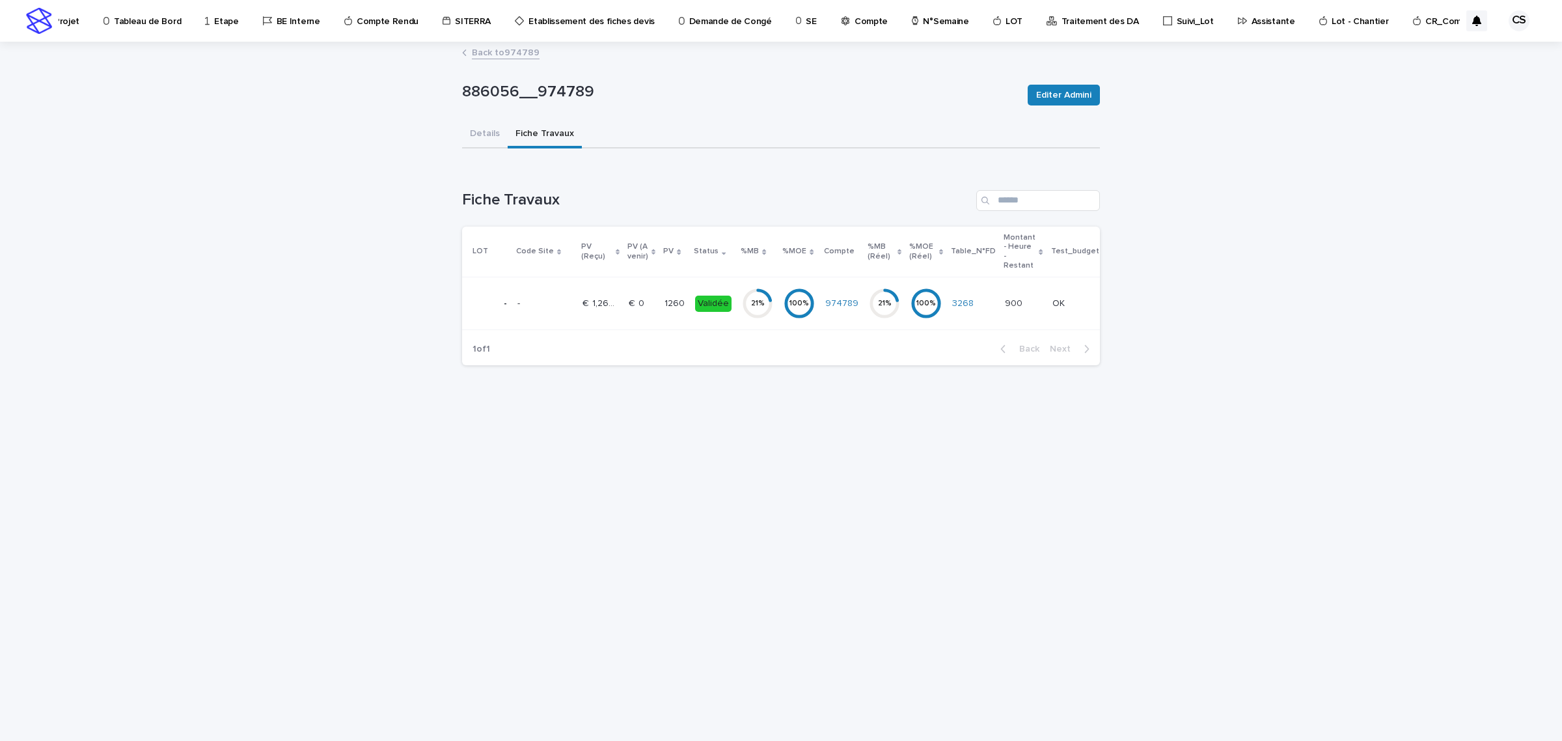
click at [503, 50] on link "Back to 974789" at bounding box center [506, 51] width 68 height 15
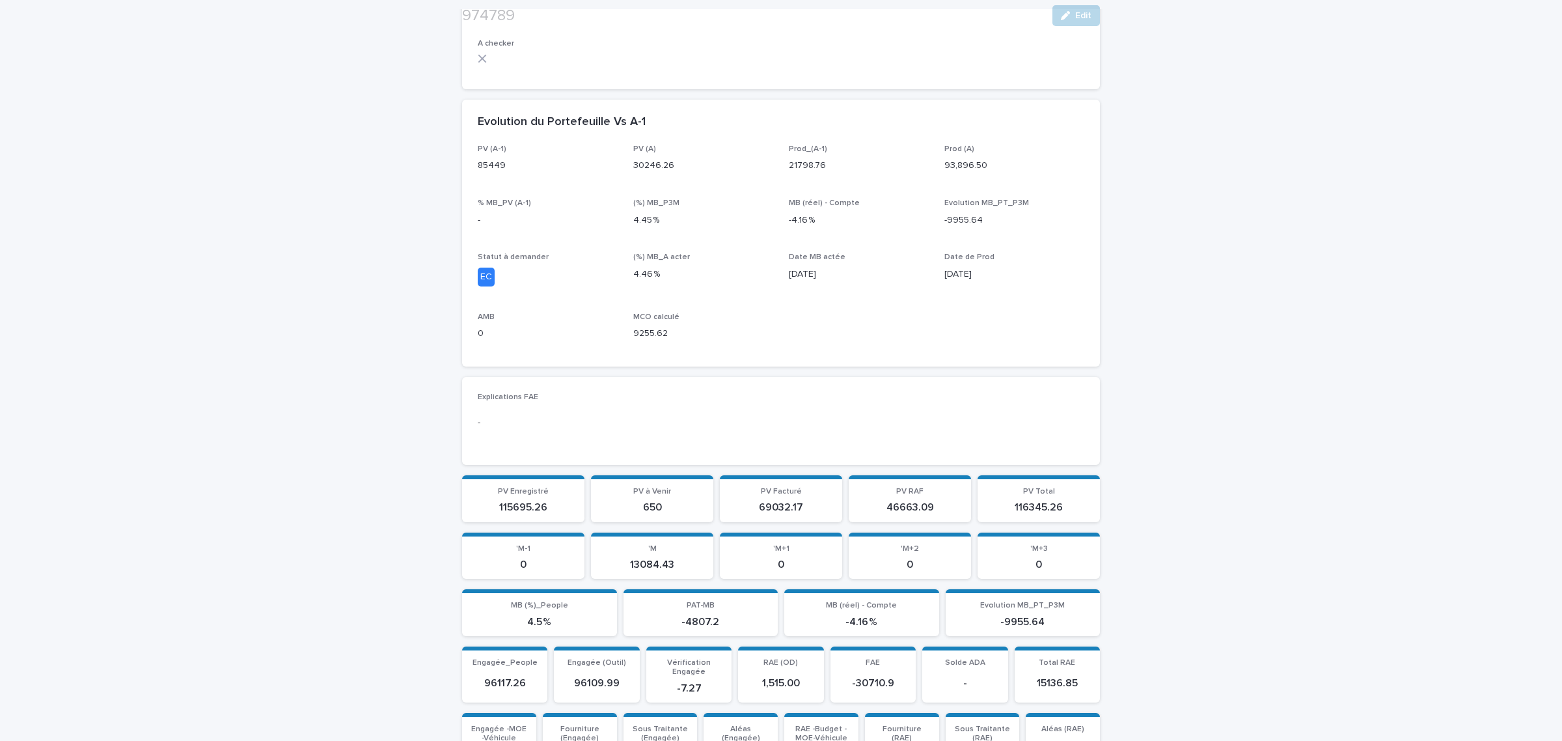
scroll to position [1677, 0]
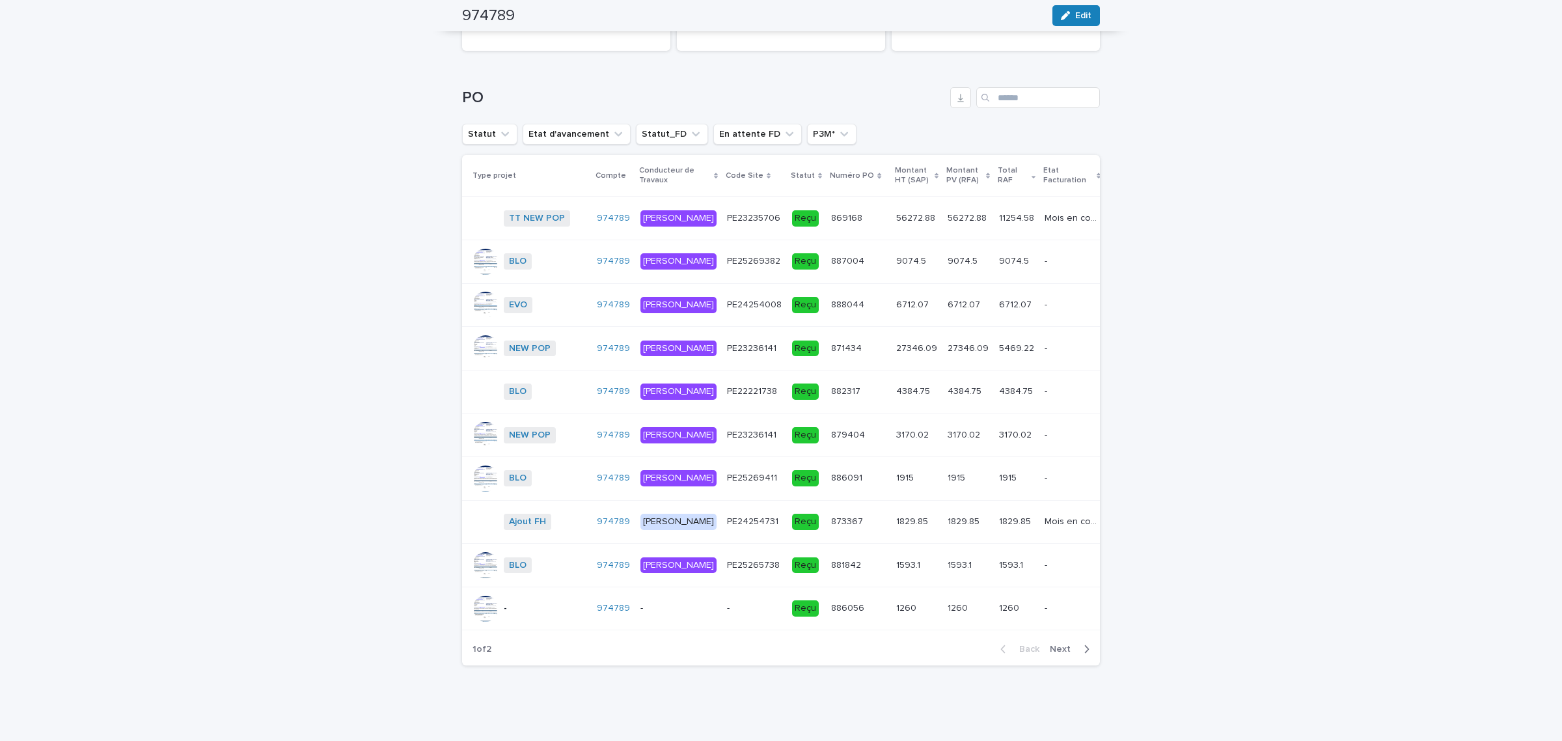
click at [948, 560] on p at bounding box center [968, 565] width 41 height 11
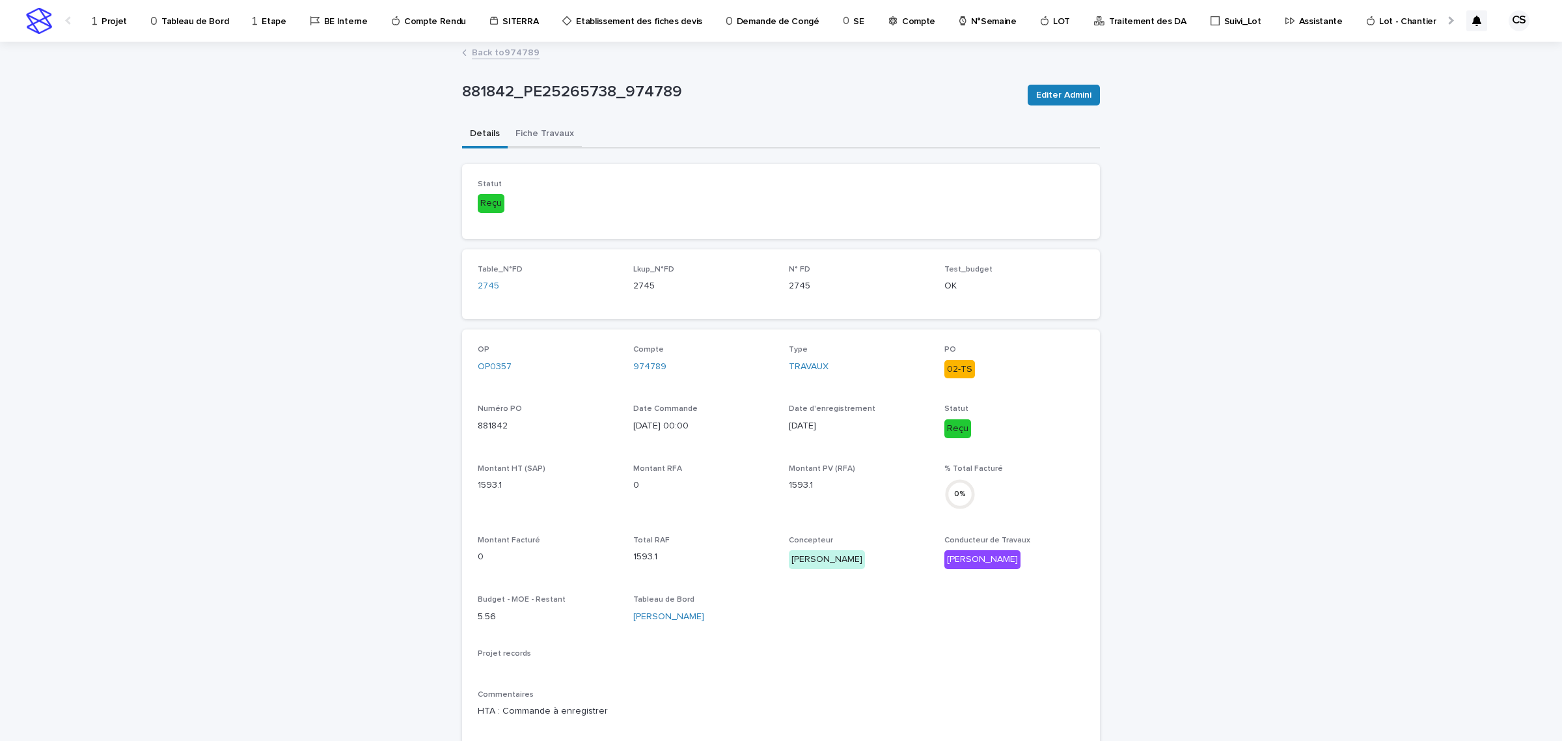
click at [531, 131] on button "Fiche Travaux" at bounding box center [545, 134] width 74 height 27
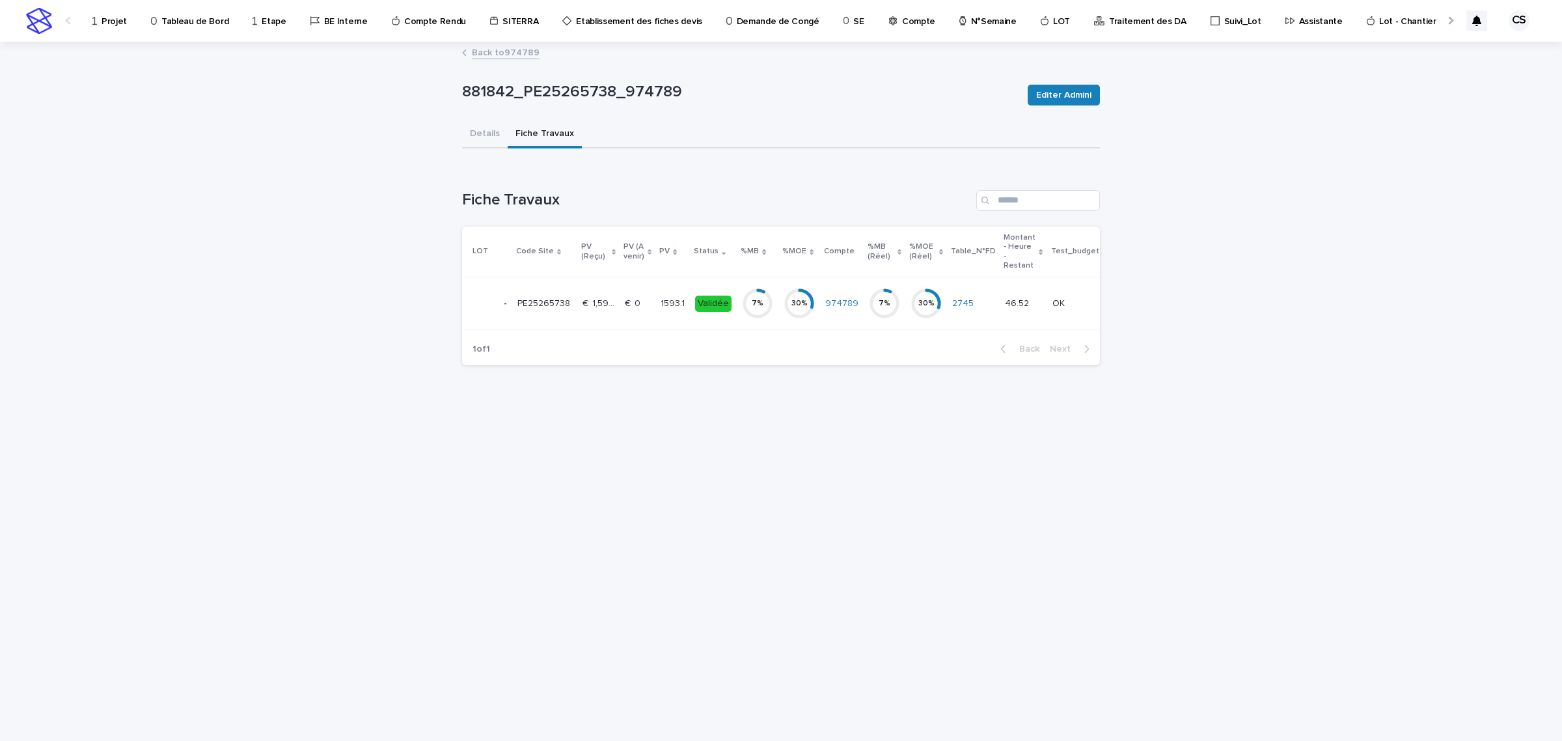
click at [641, 307] on p at bounding box center [637, 303] width 25 height 11
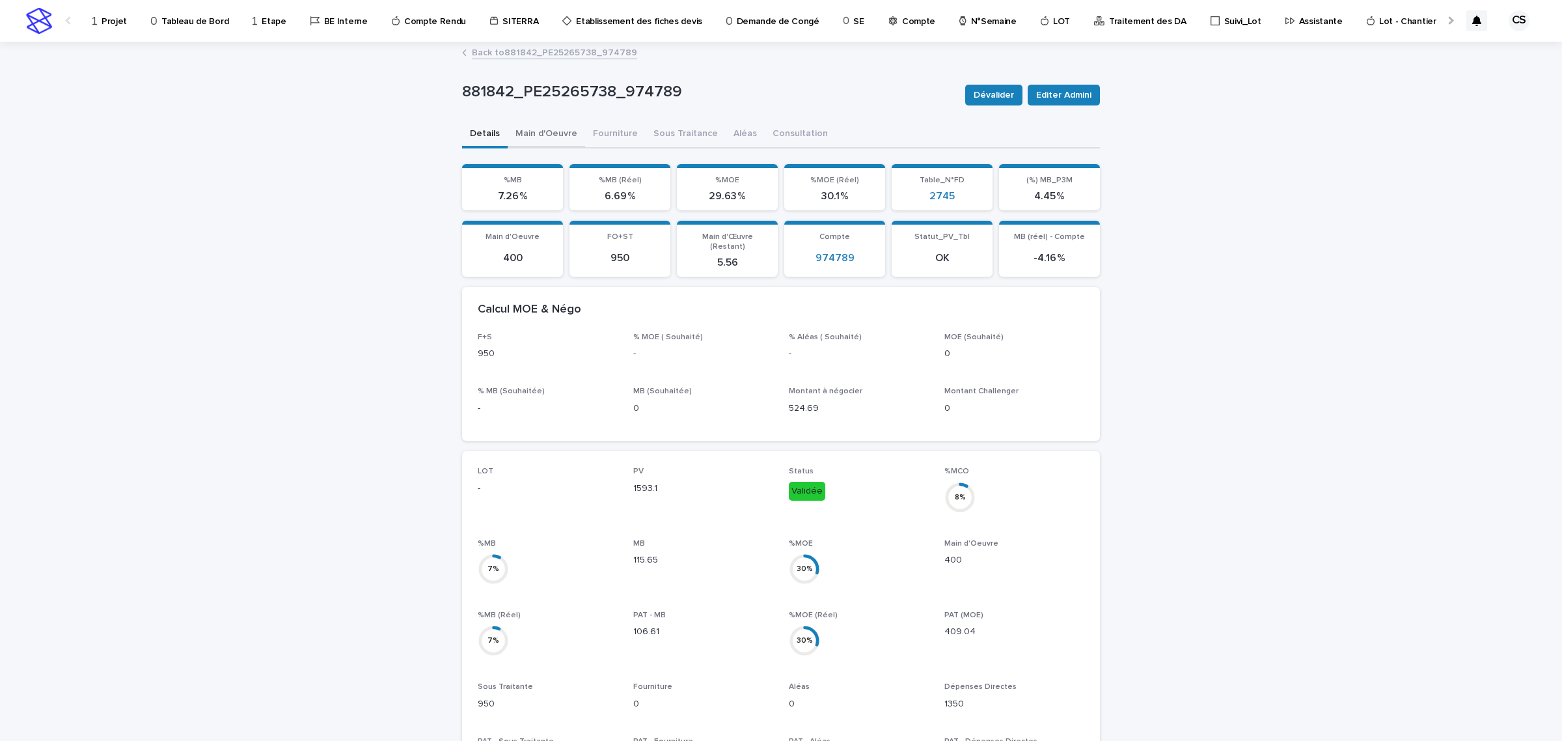
click at [538, 131] on button "Main d'Oeuvre" at bounding box center [546, 134] width 77 height 27
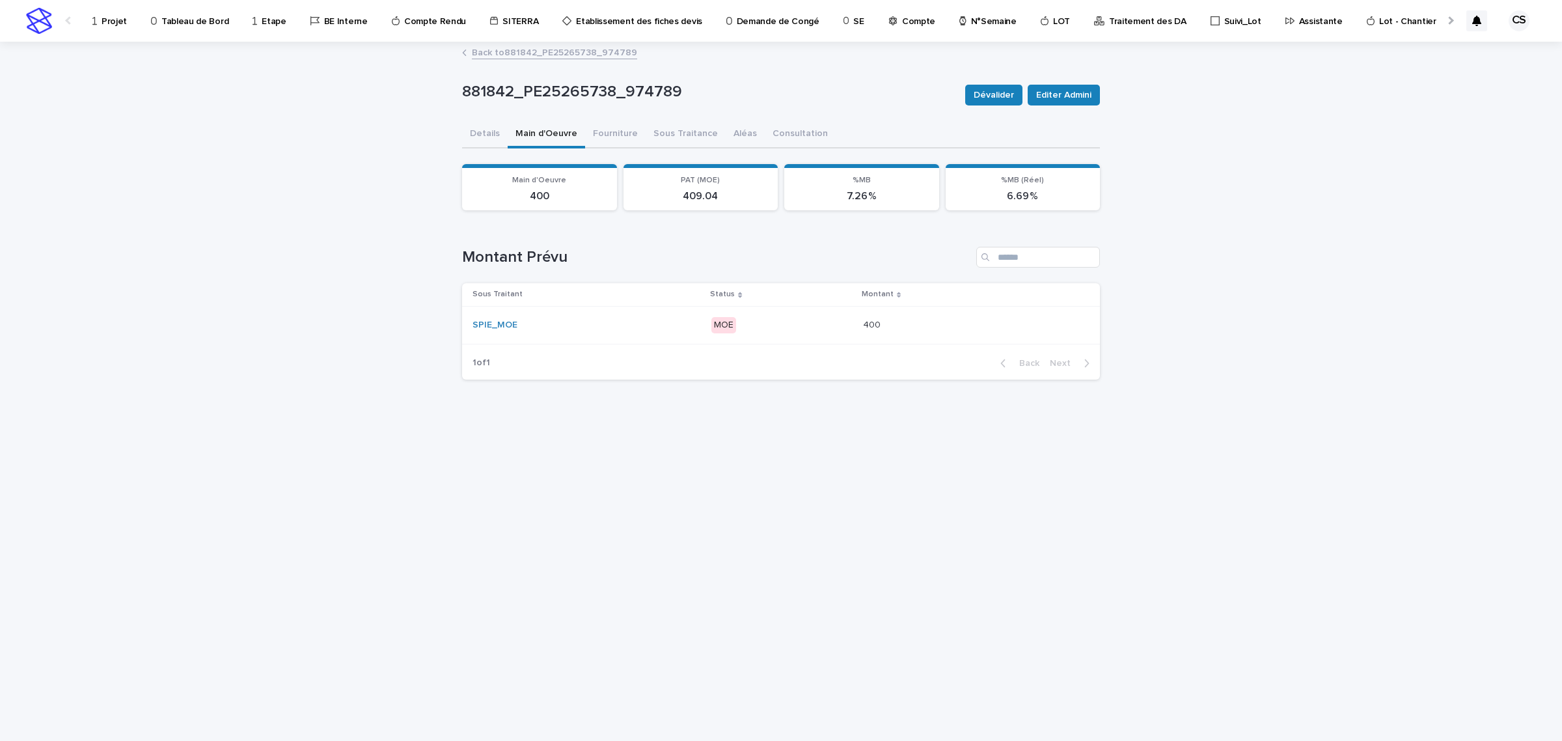
click at [581, 316] on div "SPIE_MOE" at bounding box center [587, 324] width 228 height 21
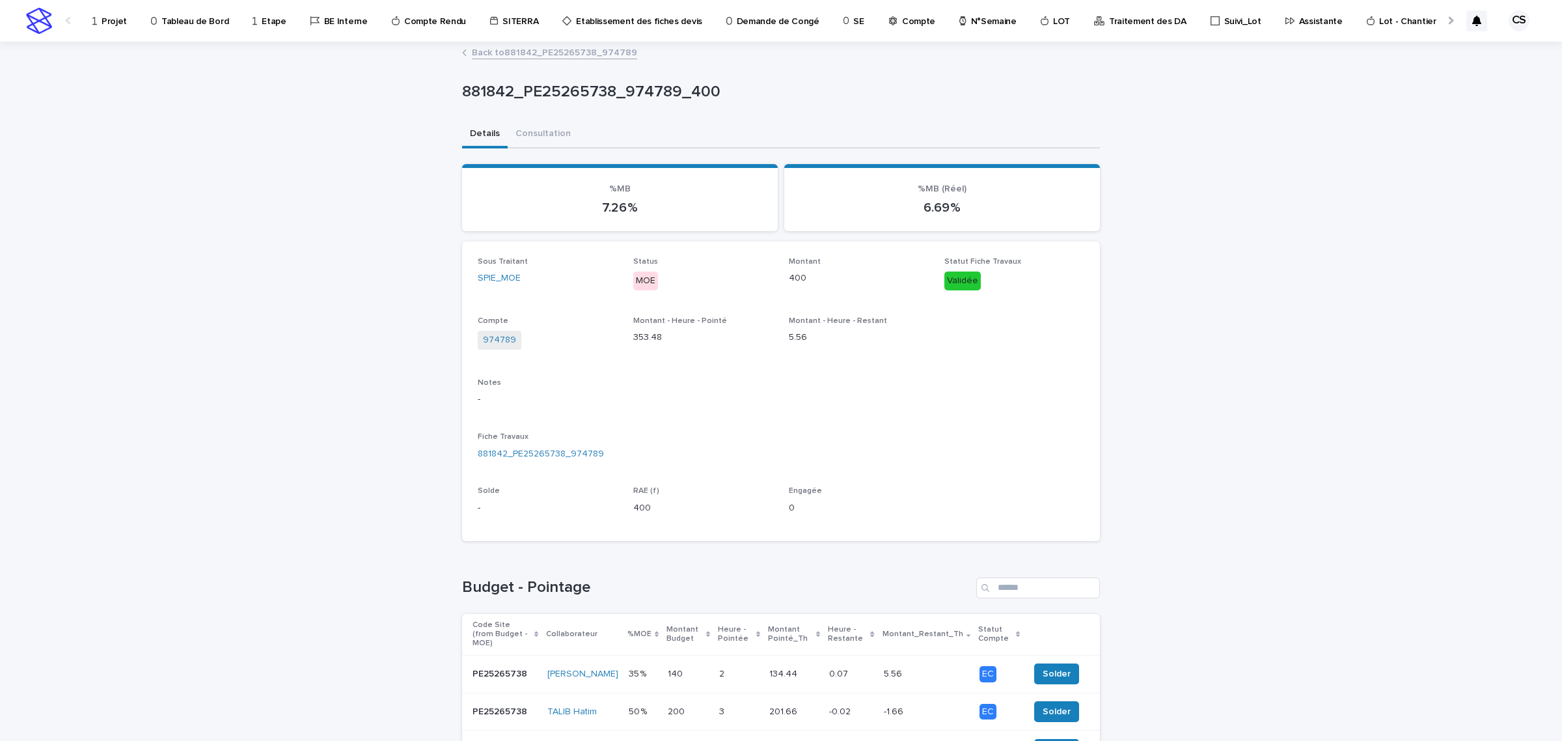
scroll to position [138, 0]
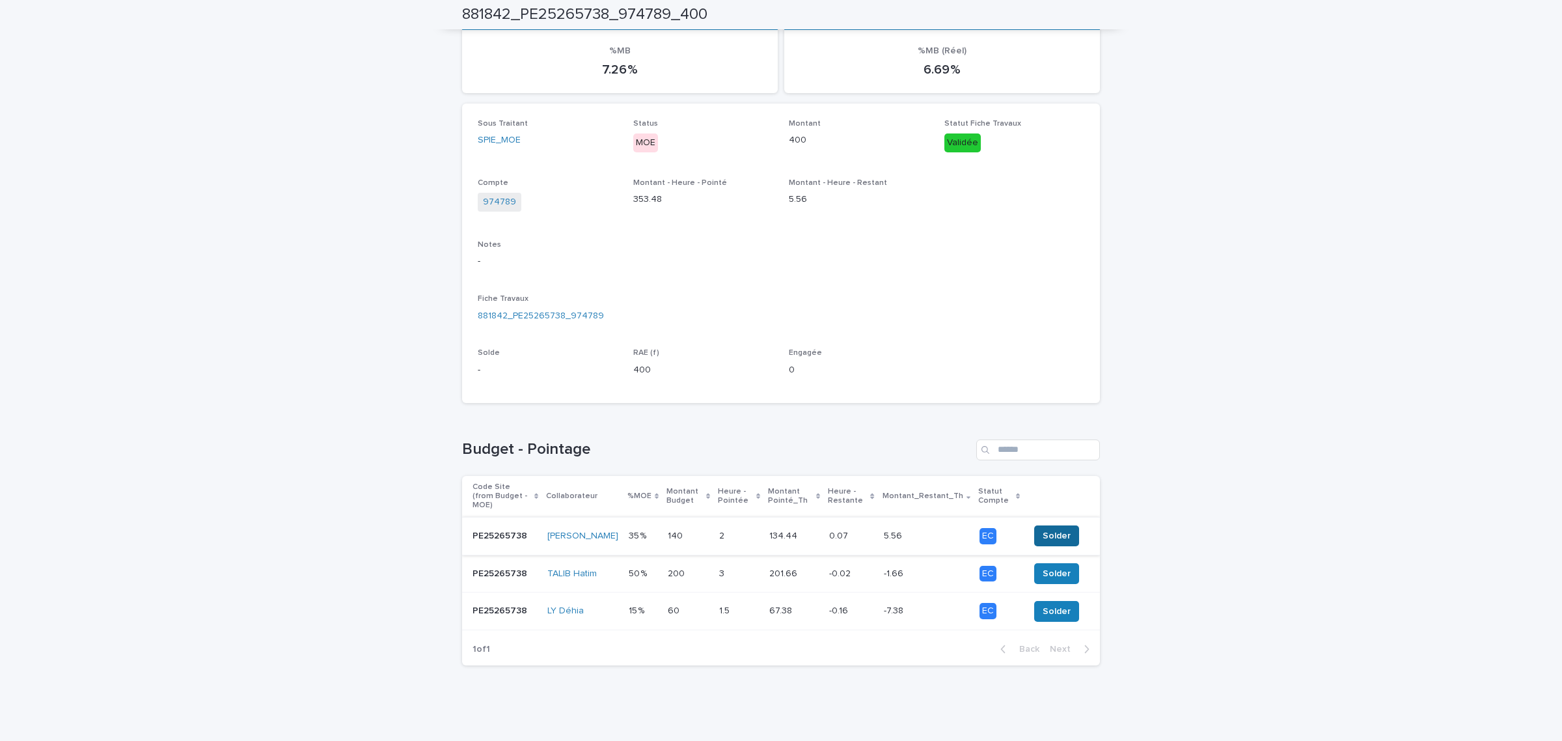
click at [1060, 534] on span "Solder" at bounding box center [1057, 535] width 28 height 13
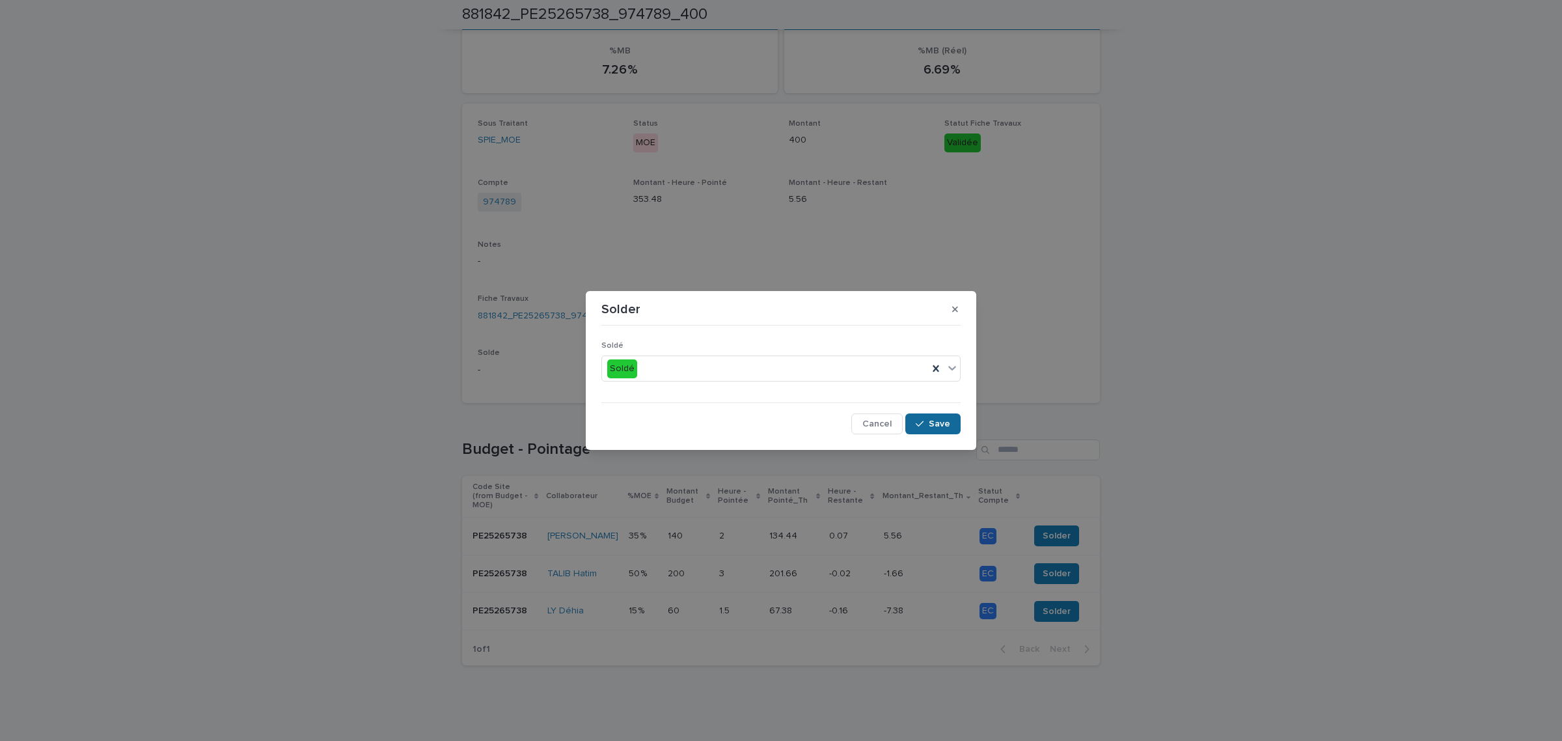
click at [928, 424] on div "button" at bounding box center [922, 423] width 13 height 9
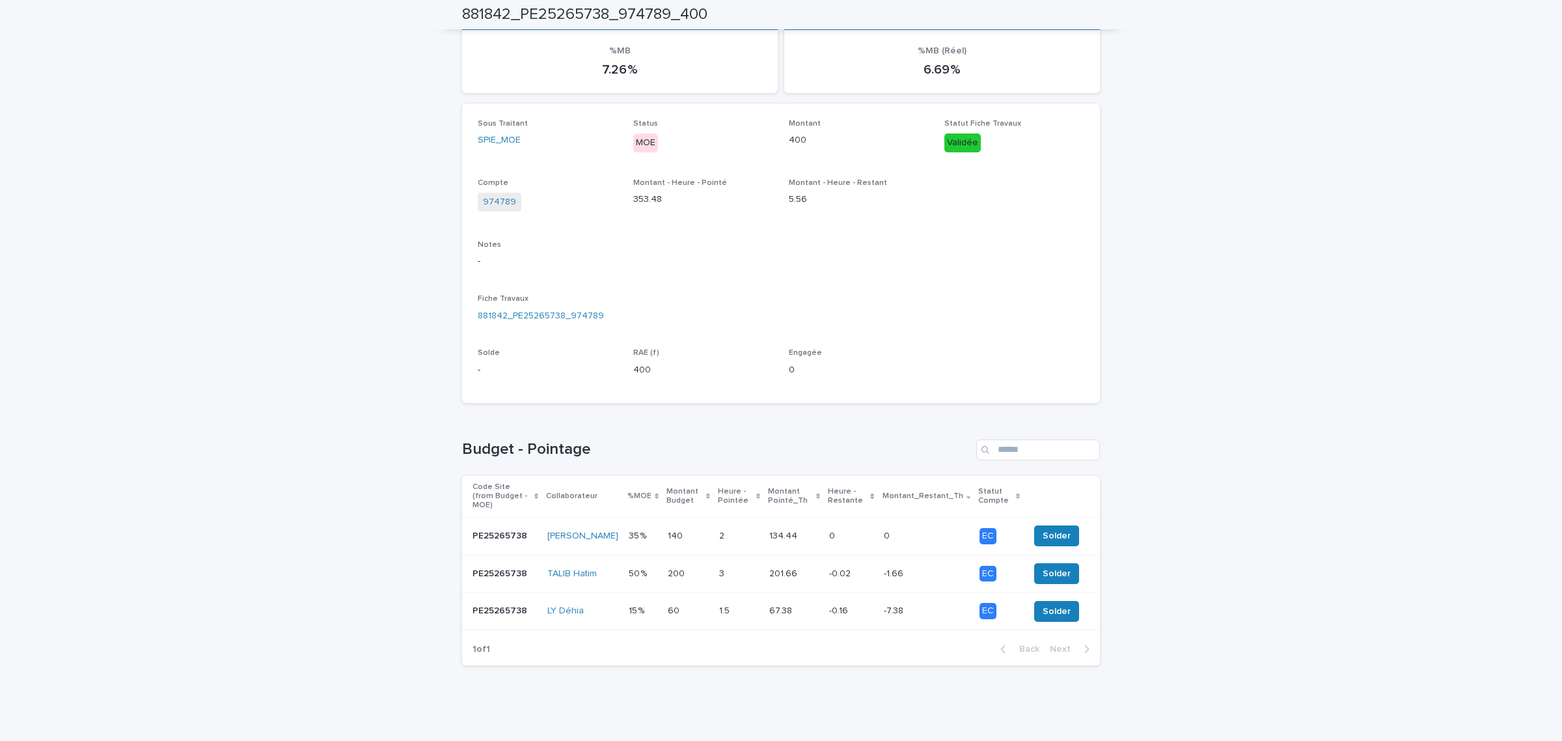
scroll to position [0, 0]
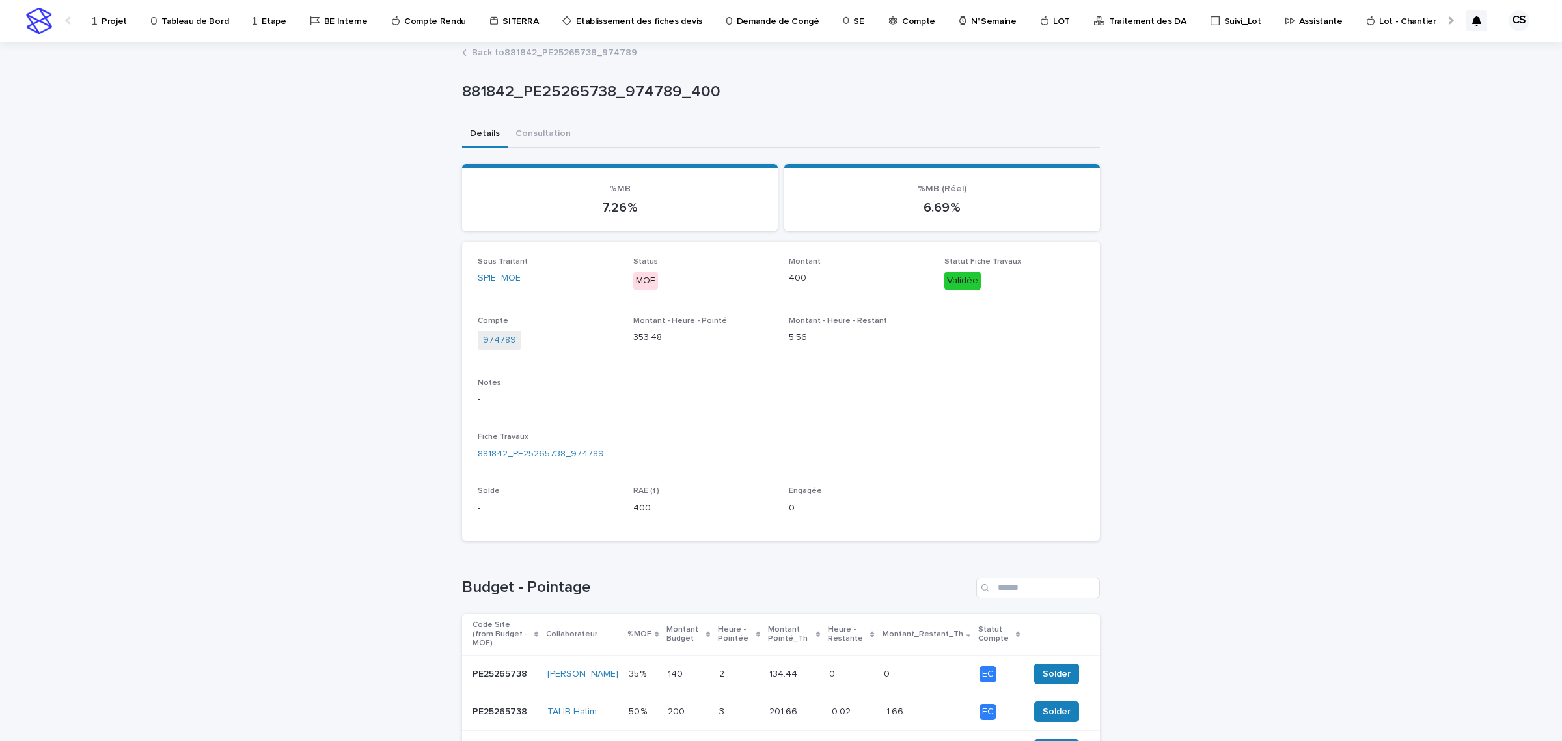
click at [508, 48] on link "Back to 881842_PE25265738_974789" at bounding box center [554, 51] width 165 height 15
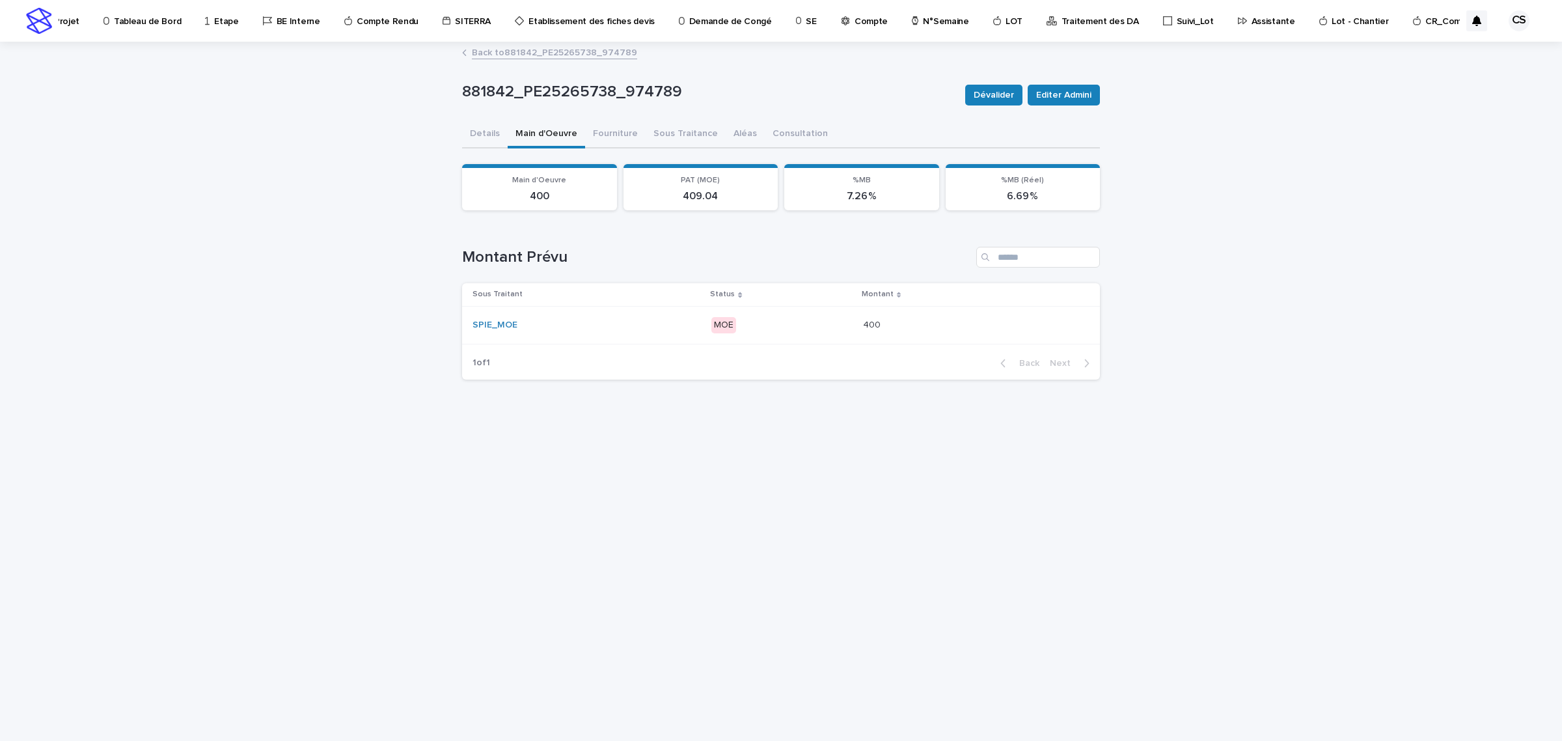
click at [534, 48] on link "Back to 881842_PE25265738_974789" at bounding box center [554, 51] width 165 height 15
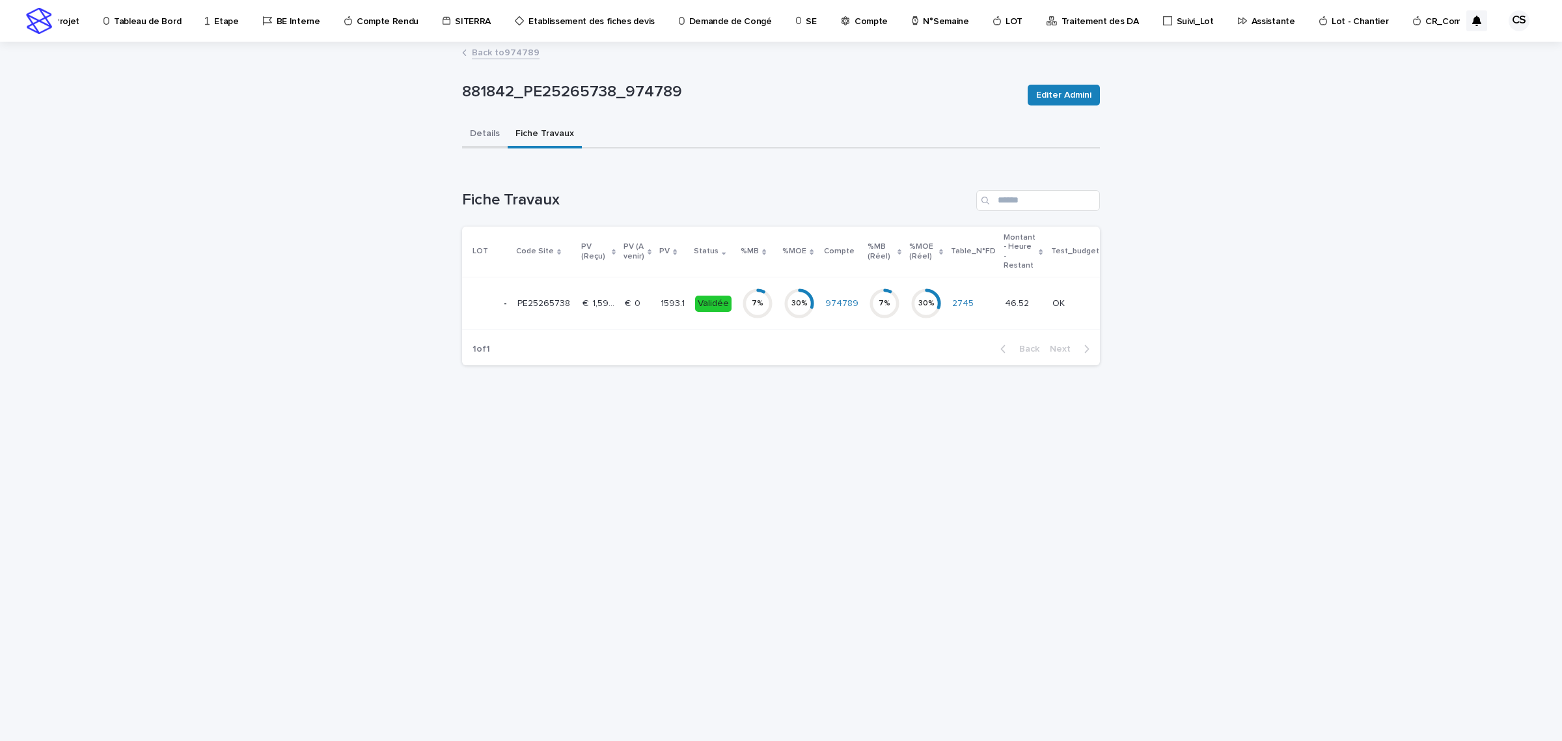
click at [480, 133] on button "Details" at bounding box center [485, 134] width 46 height 27
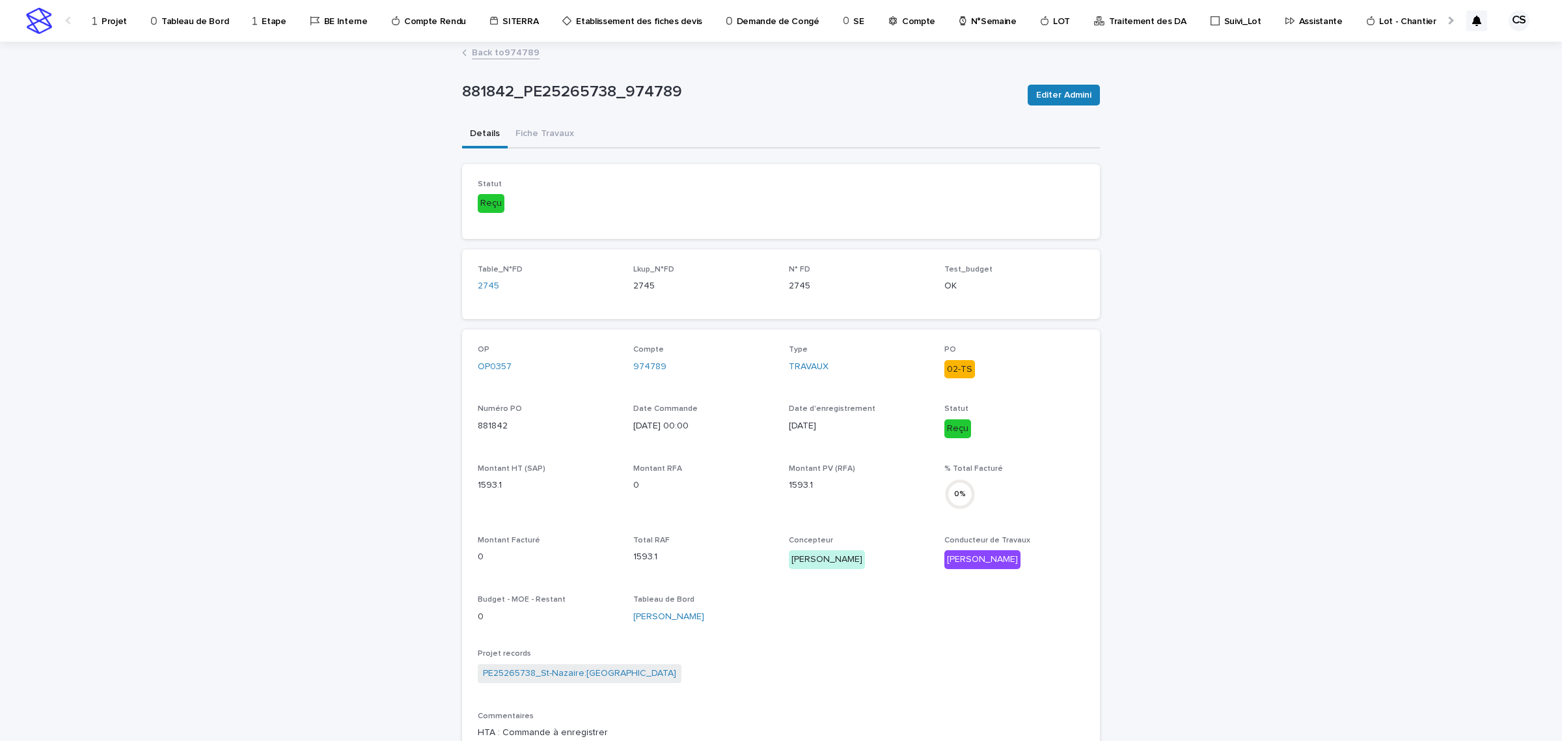
click at [531, 59] on div "Back to 974789" at bounding box center [781, 53] width 651 height 18
click at [493, 54] on link "Back to 974789" at bounding box center [506, 51] width 68 height 15
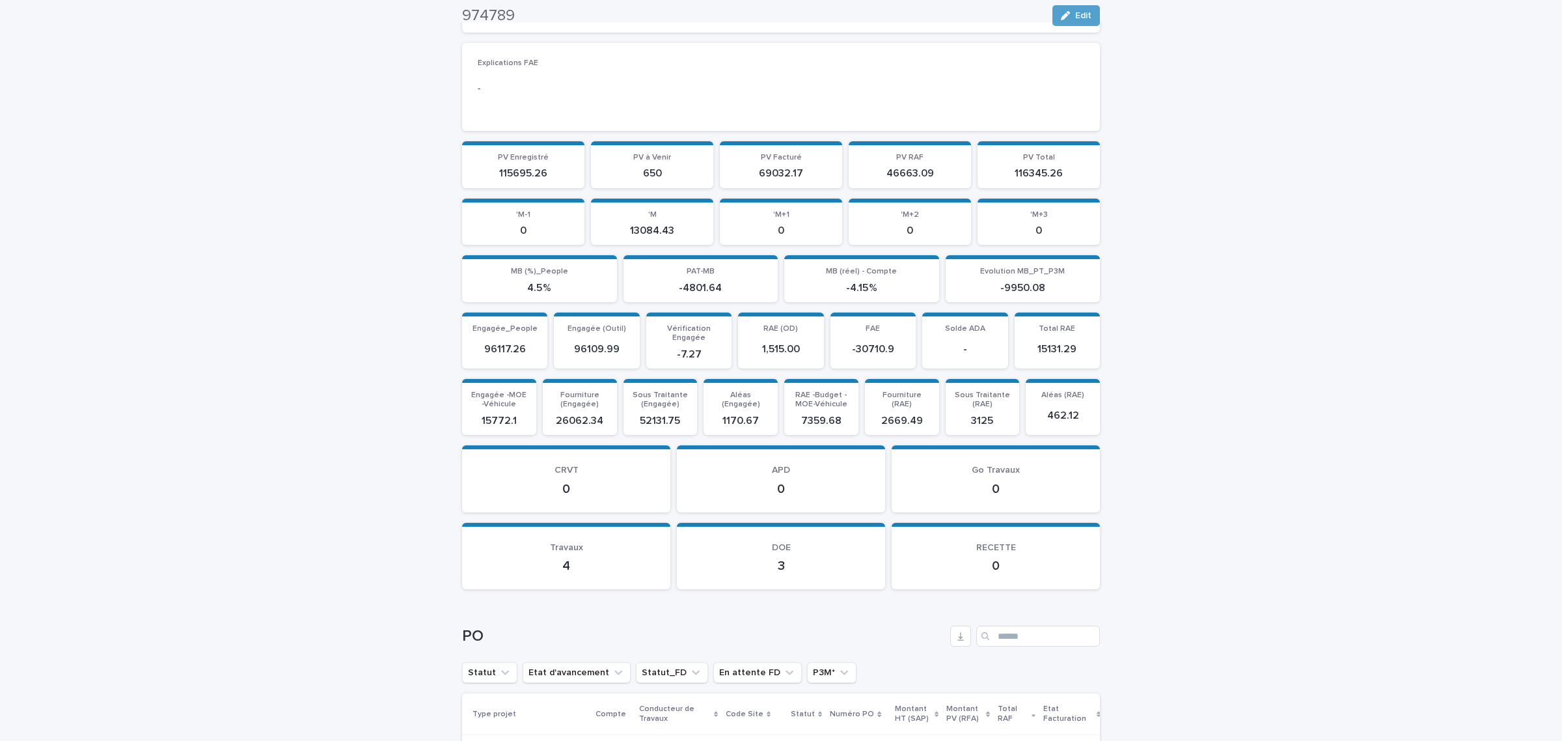
scroll to position [1677, 0]
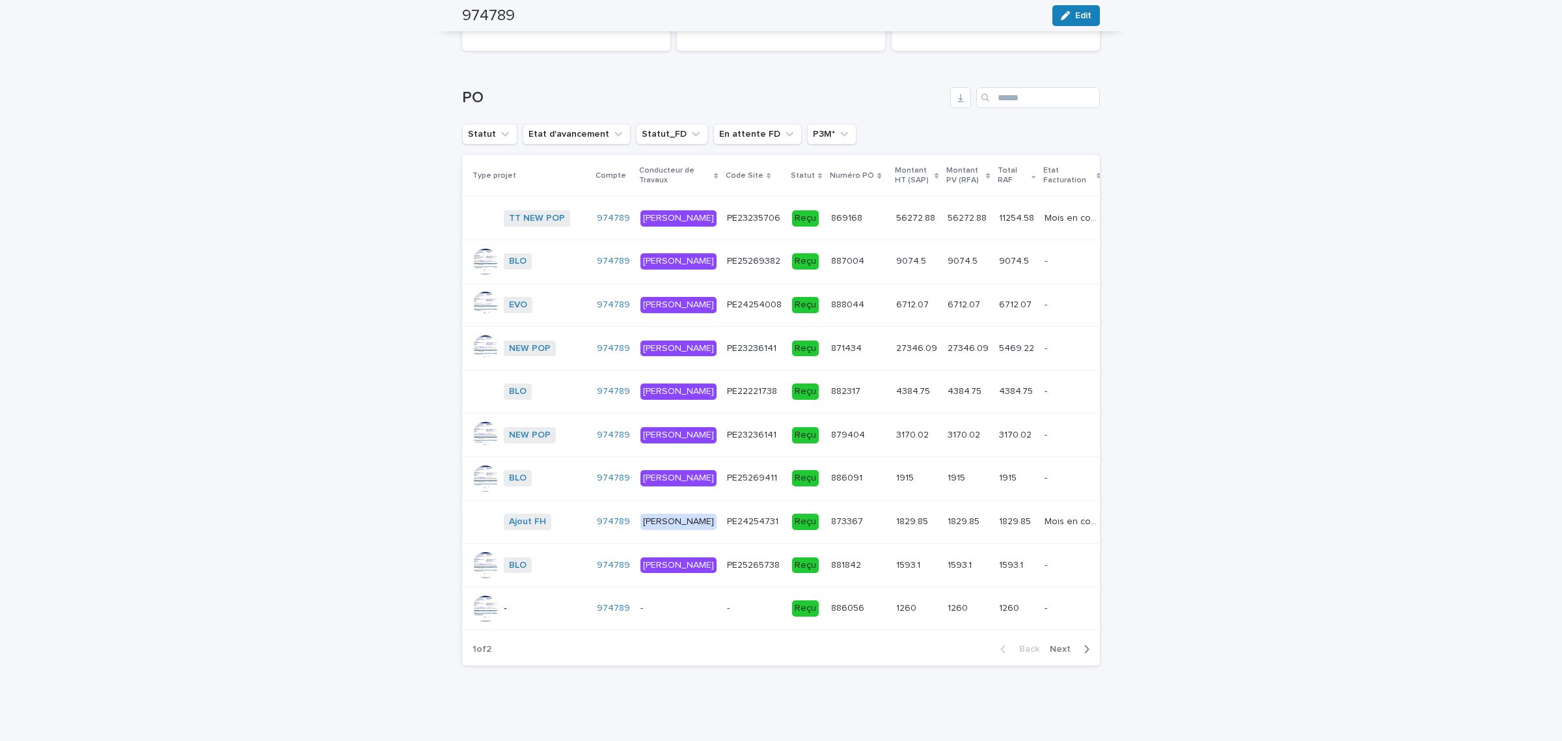
click at [835, 560] on p at bounding box center [858, 565] width 55 height 11
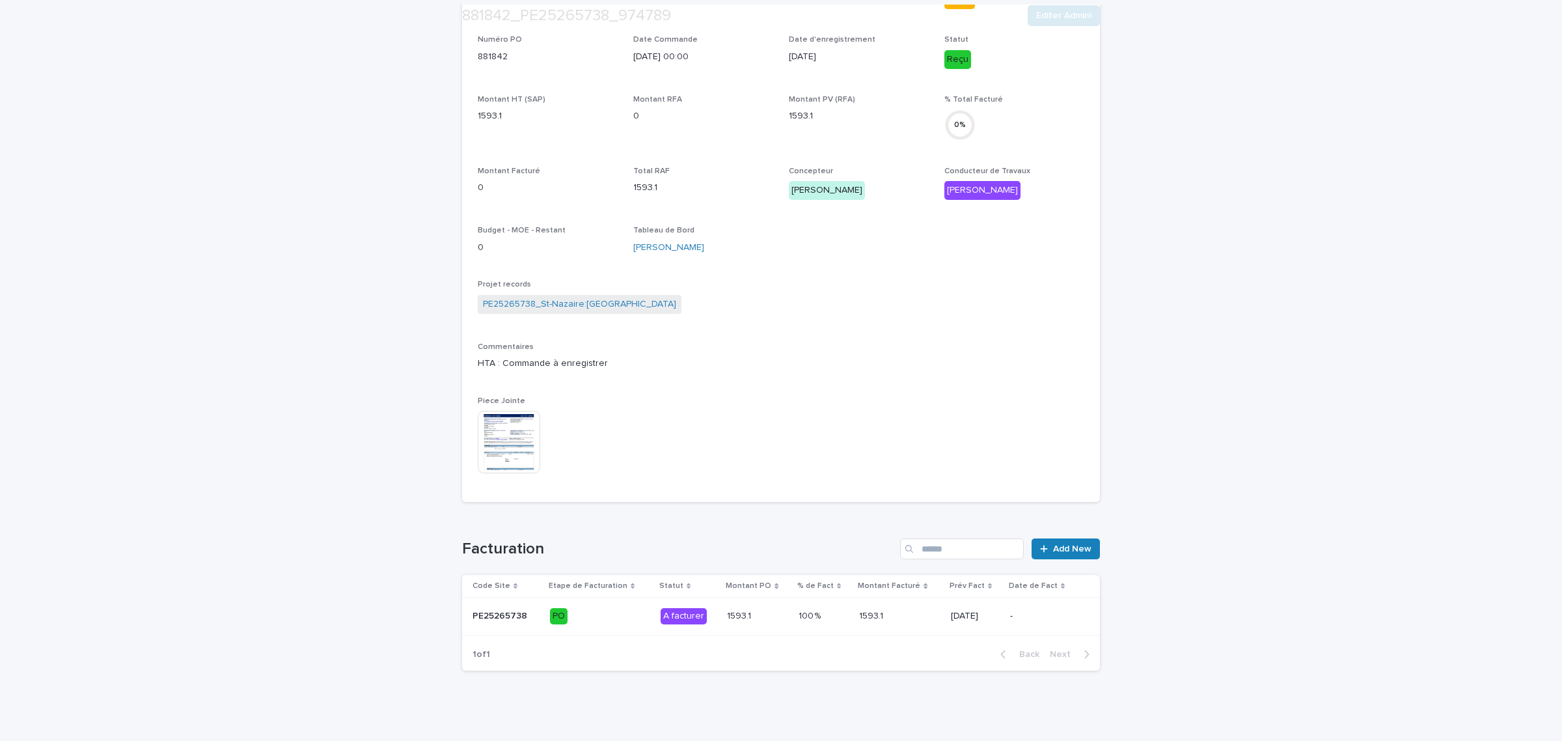
scroll to position [373, 0]
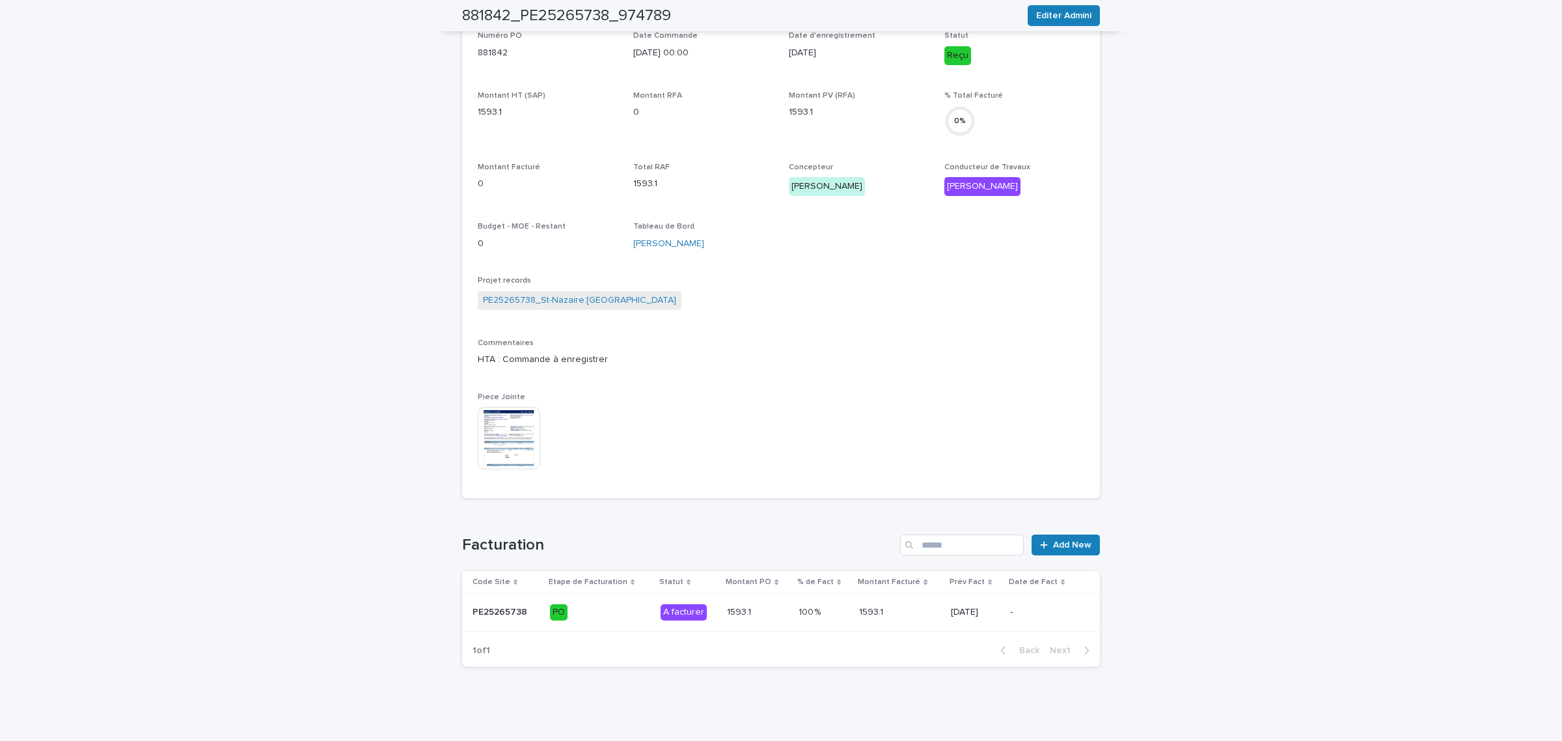
click at [919, 613] on p at bounding box center [899, 612] width 81 height 11
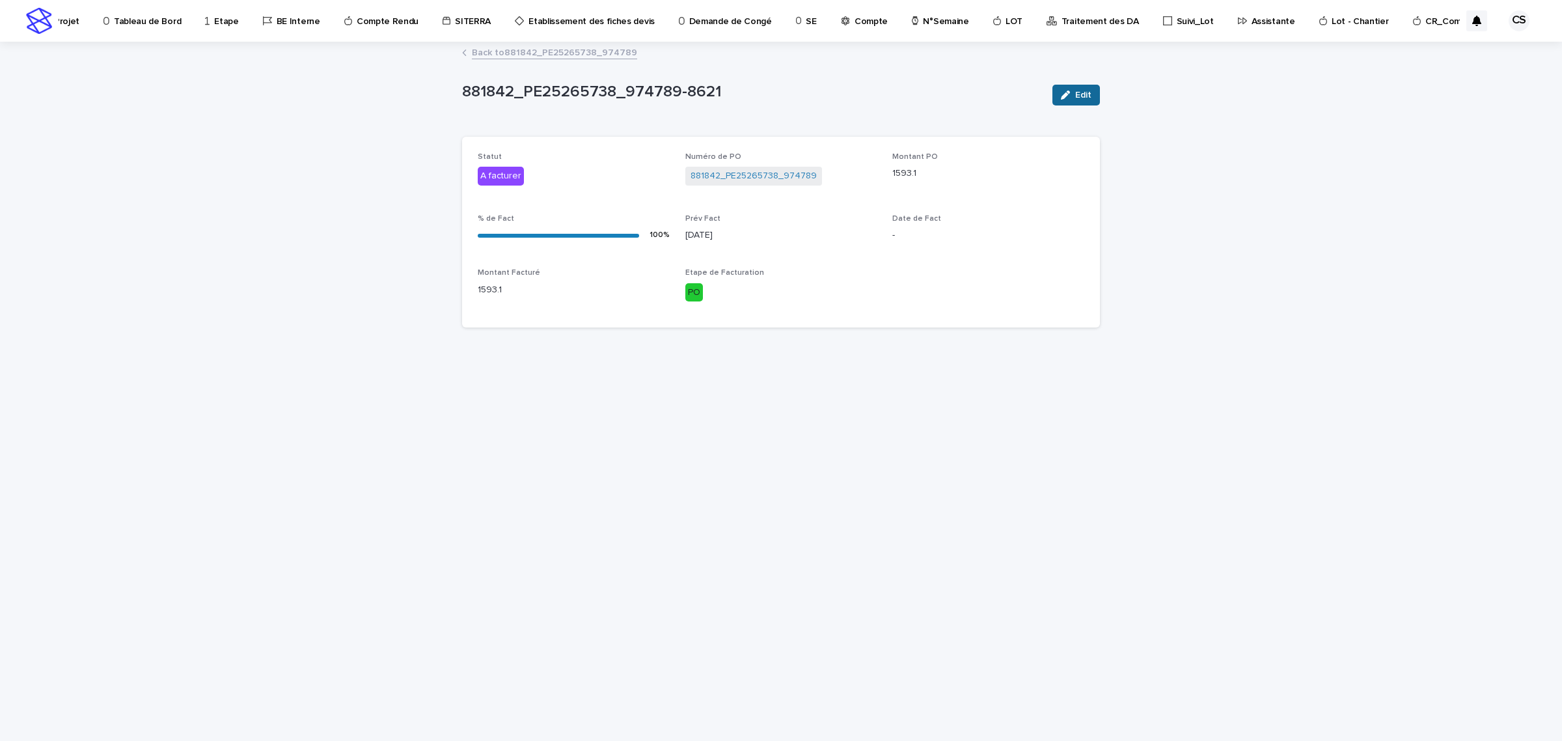
click at [1074, 102] on button "Edit" at bounding box center [1077, 95] width 48 height 21
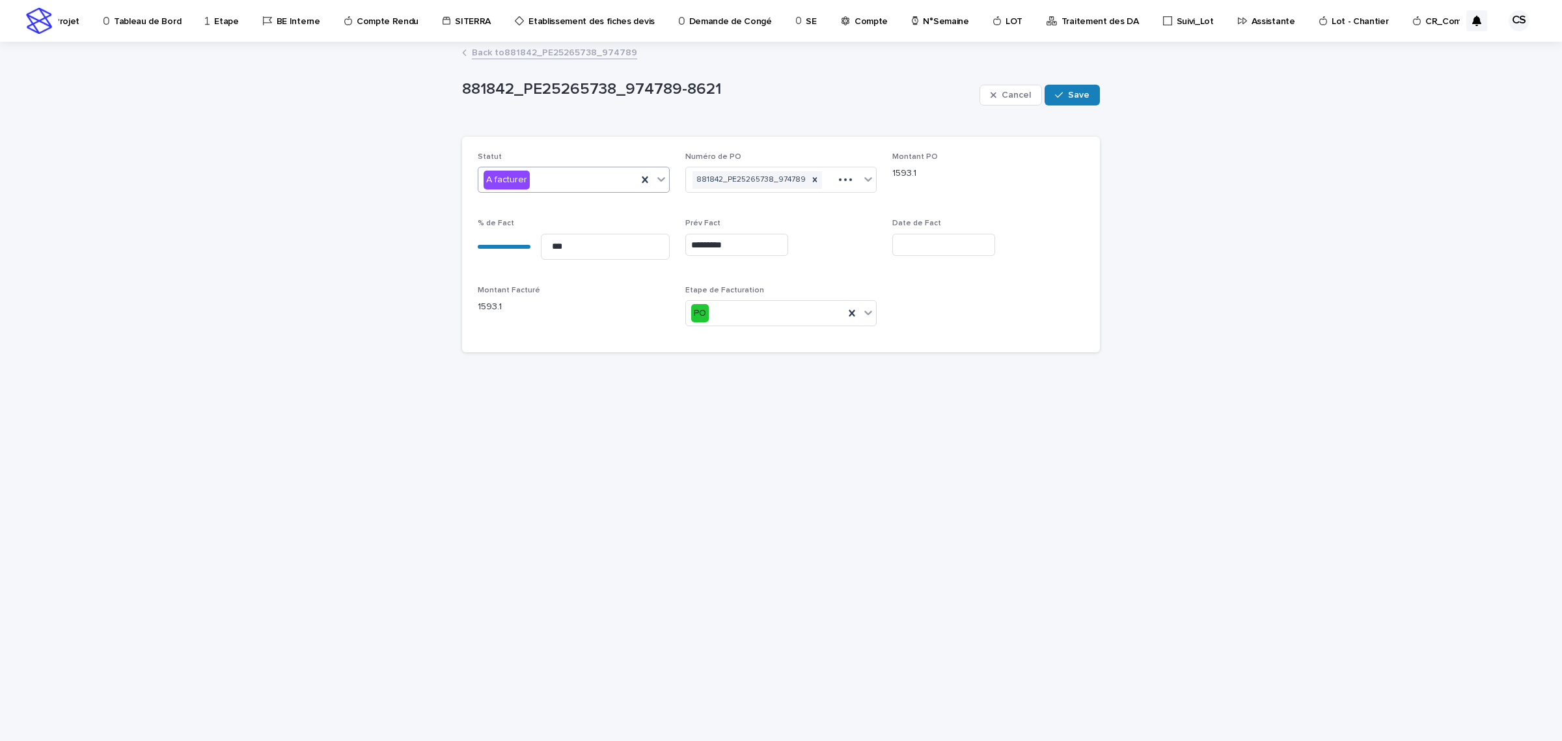
click at [565, 181] on div "A facturer" at bounding box center [557, 179] width 159 height 21
click at [513, 223] on span "Facturé" at bounding box center [502, 227] width 36 height 14
drag, startPoint x: 745, startPoint y: 245, endPoint x: 633, endPoint y: 244, distance: 112.6
click at [633, 244] on div "Statut Facturé Numéro de PO 881842_PE25265738_974789 [GEOGRAPHIC_DATA] 1593.1 %…" at bounding box center [781, 244] width 607 height 184
click at [913, 238] on input "text" at bounding box center [943, 245] width 103 height 23
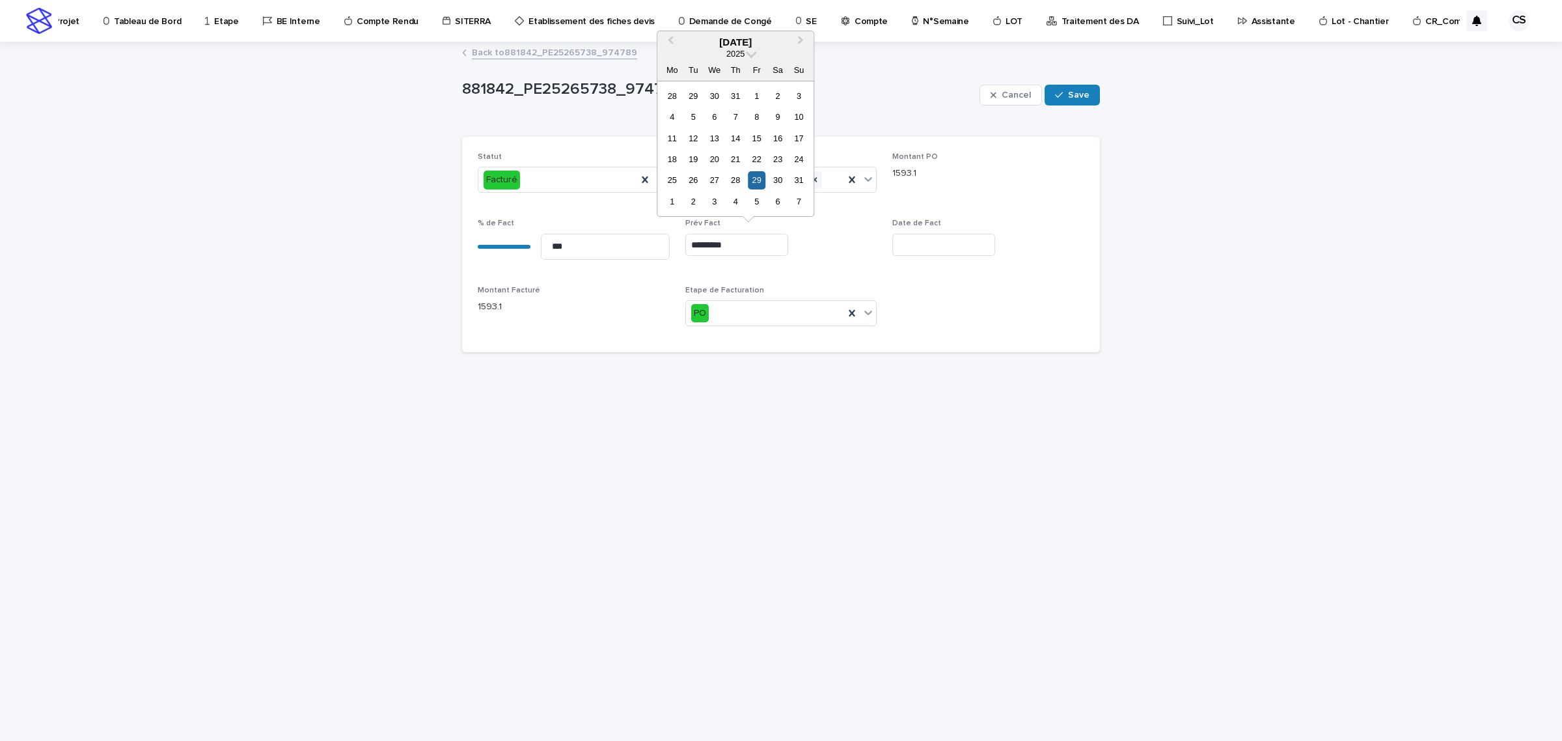
paste input "*********"
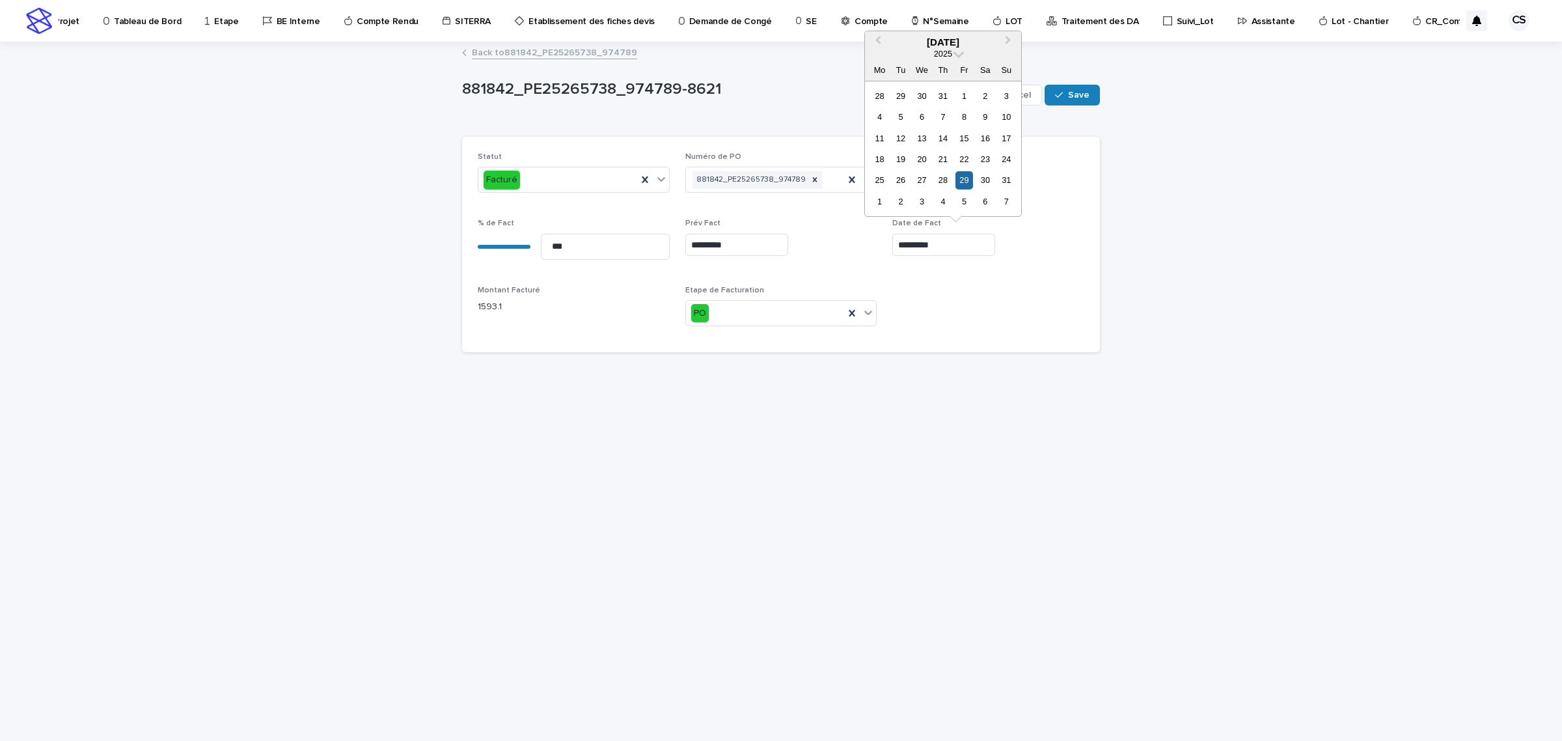
type input "**********"
click at [962, 327] on div "**********" at bounding box center [781, 244] width 607 height 184
click at [1084, 93] on span "Save" at bounding box center [1078, 94] width 21 height 9
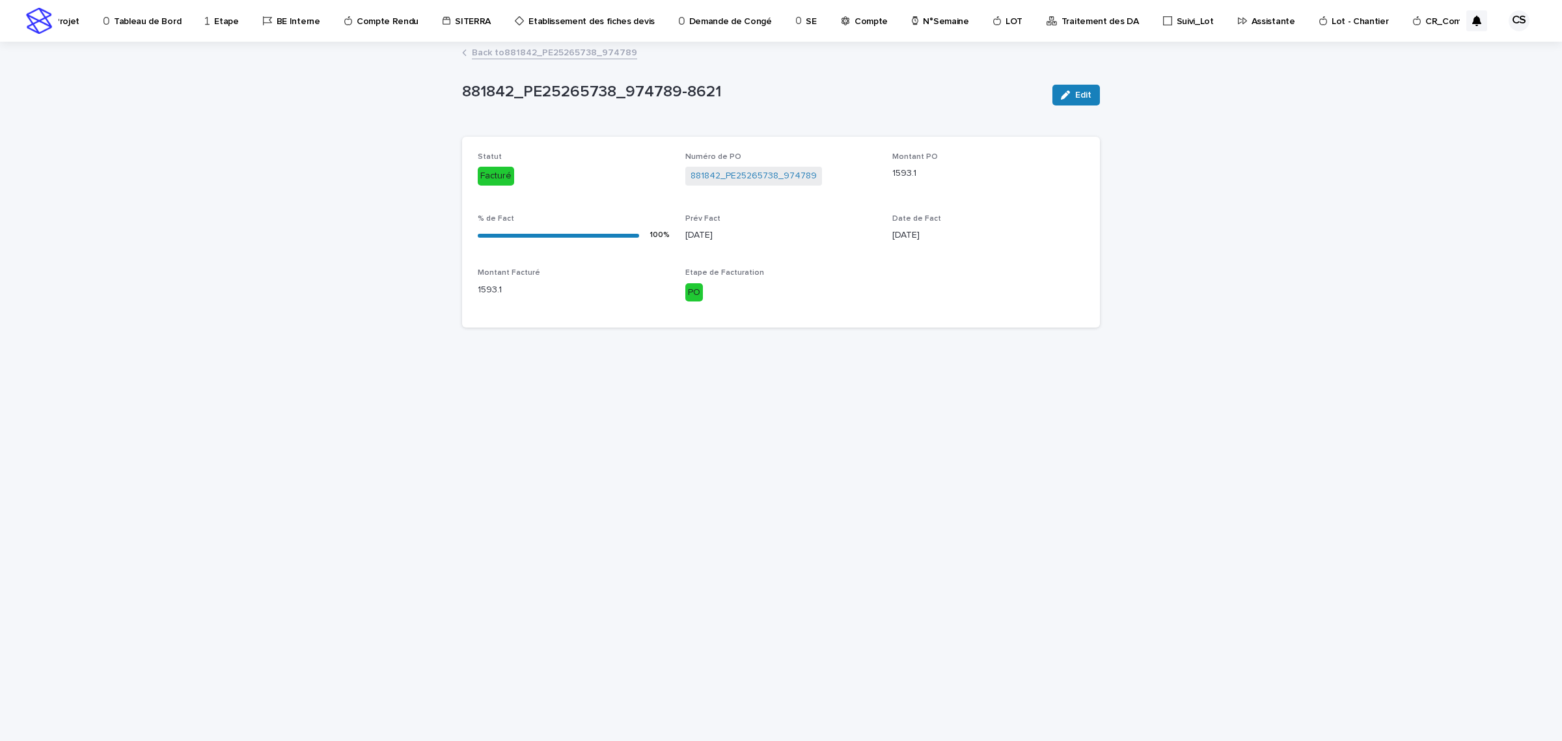
click at [574, 55] on link "Back to 881842_PE25265738_974789" at bounding box center [554, 51] width 165 height 15
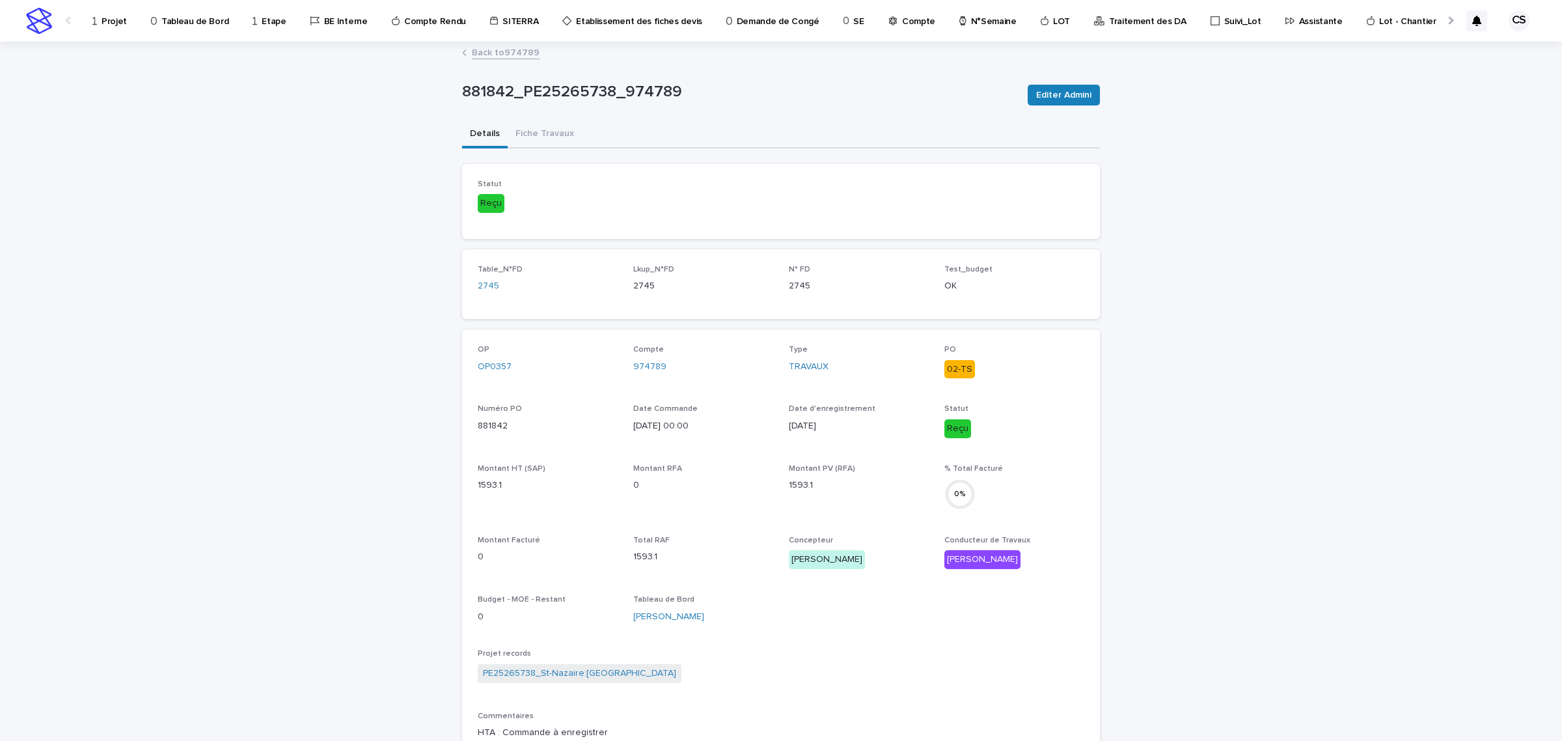
click at [525, 59] on link "Back to 974789" at bounding box center [506, 51] width 68 height 15
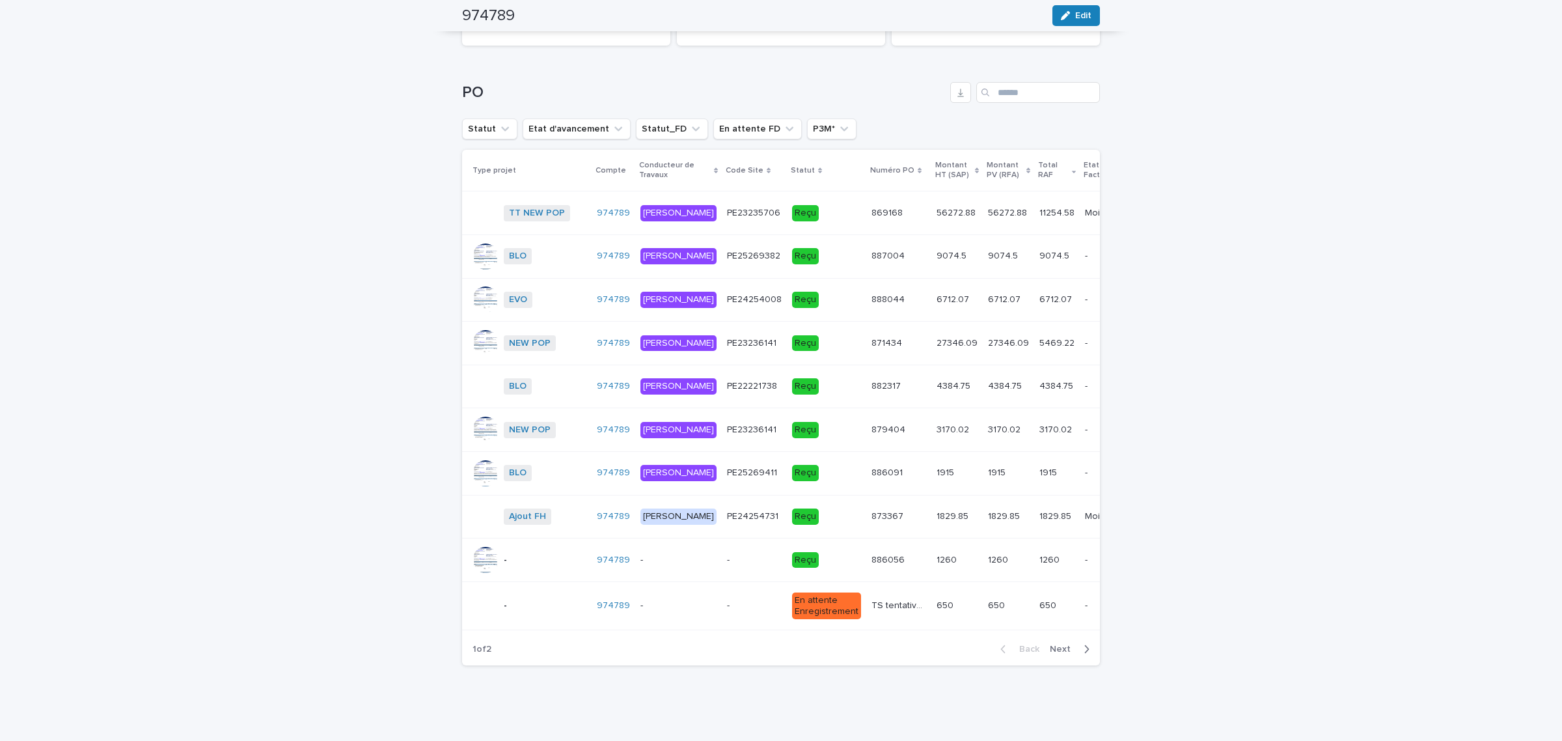
scroll to position [1677, 0]
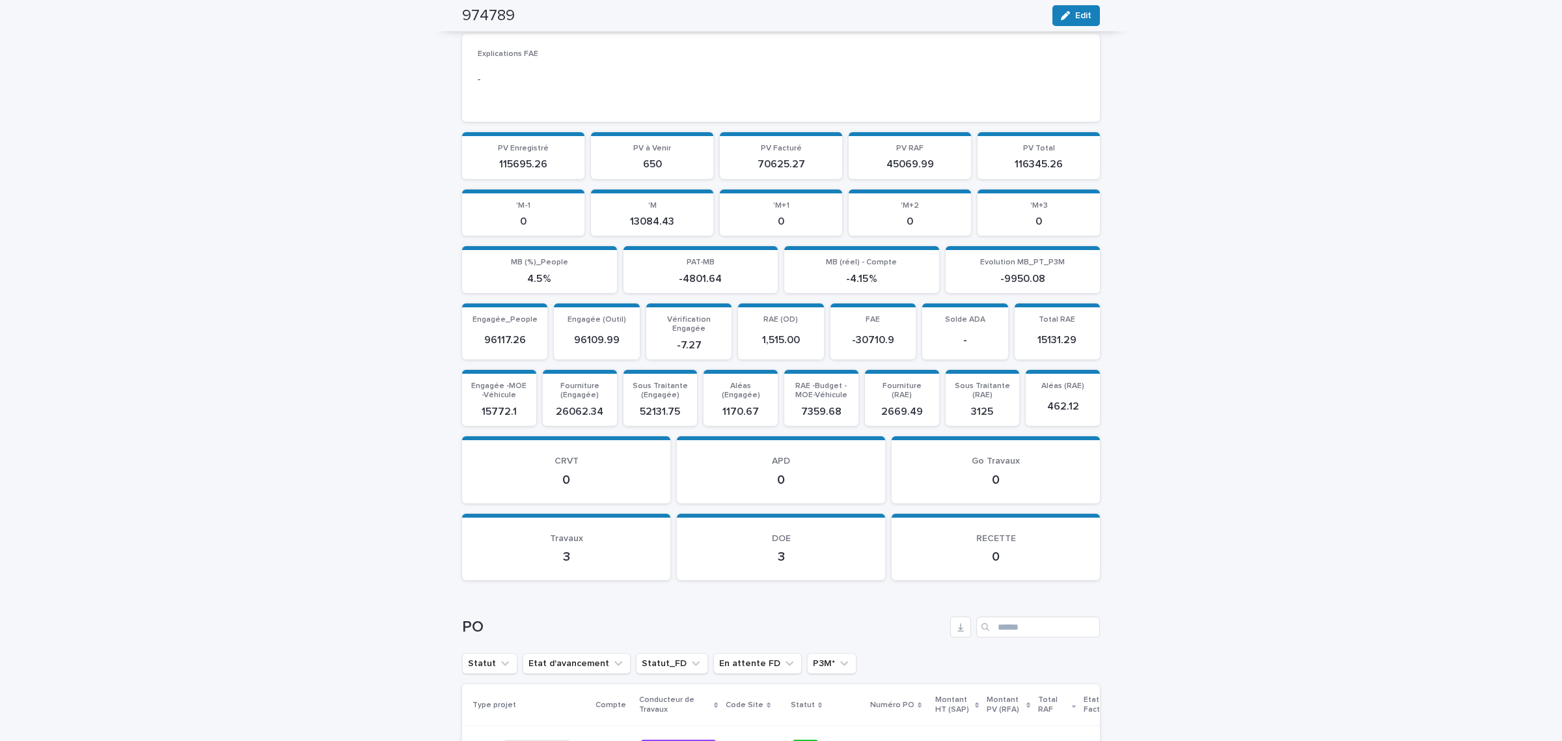
scroll to position [1677, 0]
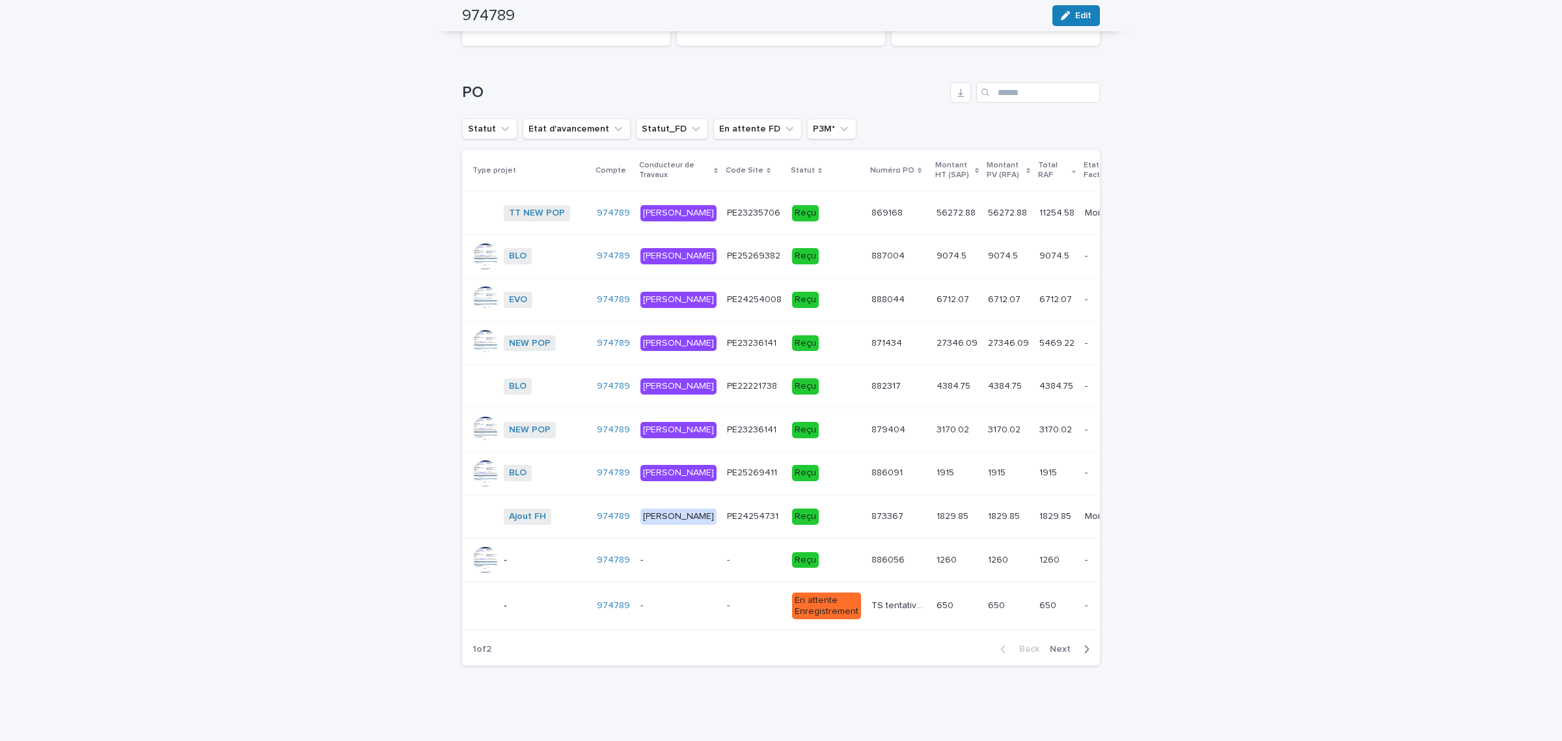
click at [933, 458] on td "1915 1915" at bounding box center [957, 474] width 51 height 44
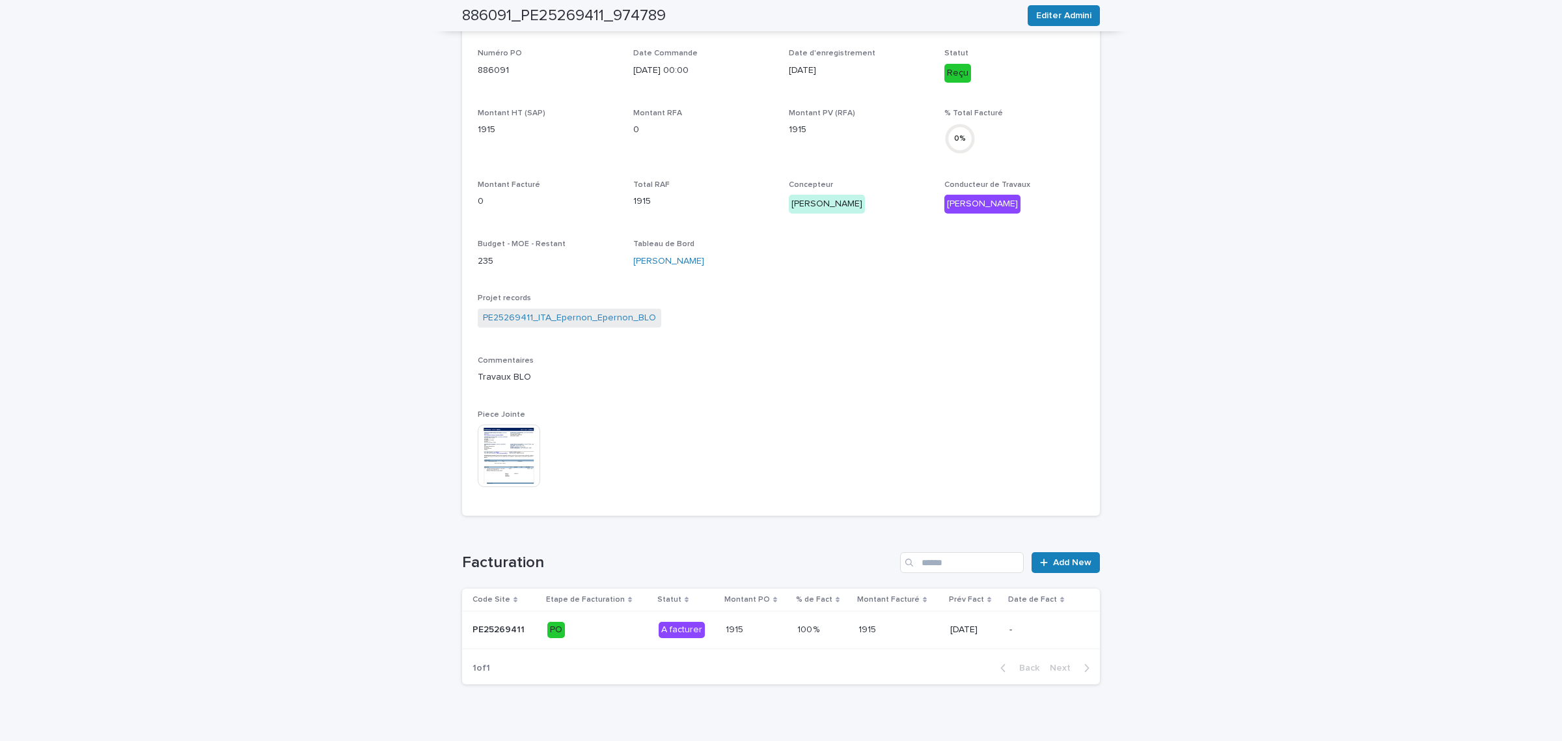
scroll to position [373, 0]
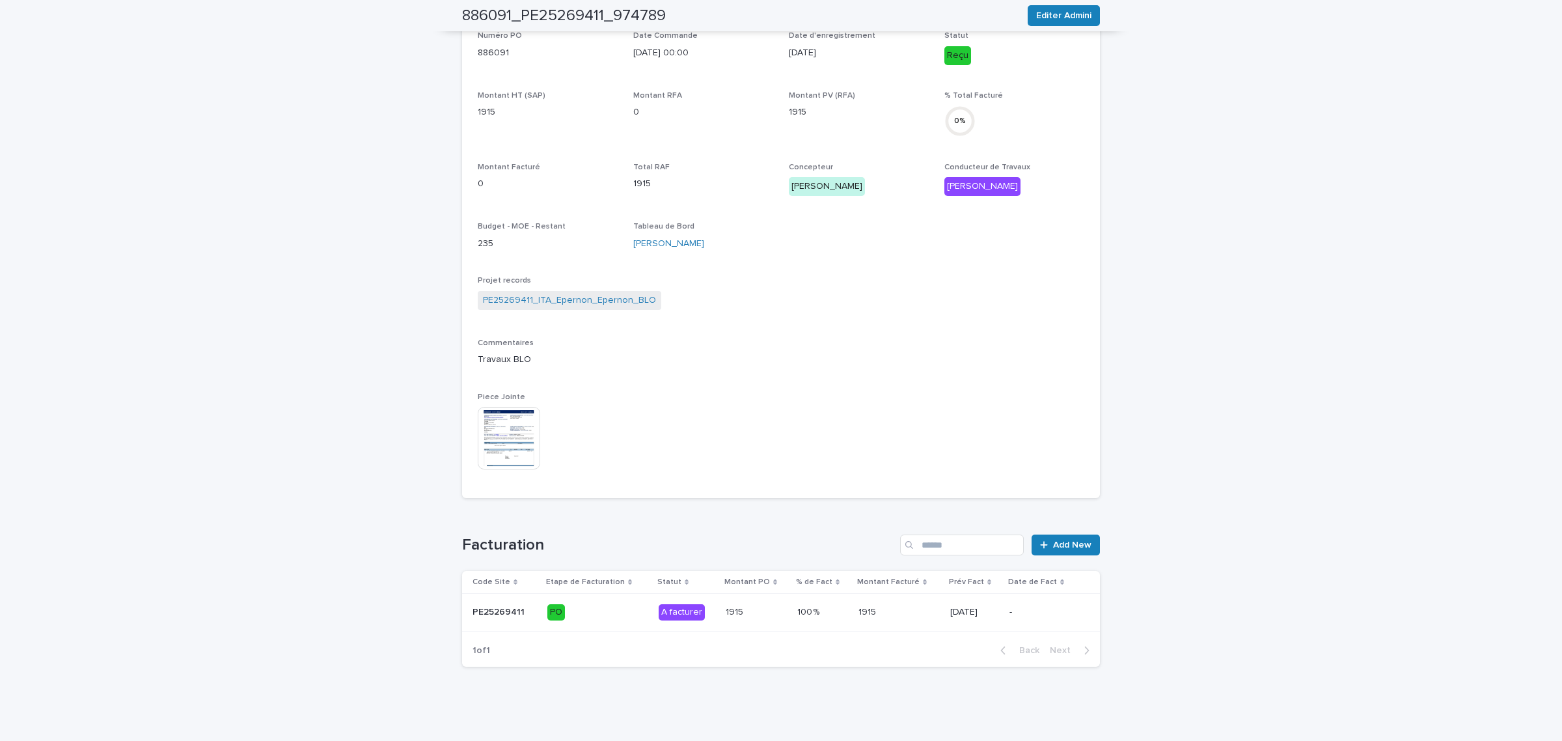
click at [781, 604] on td "1915 1915" at bounding box center [757, 613] width 72 height 38
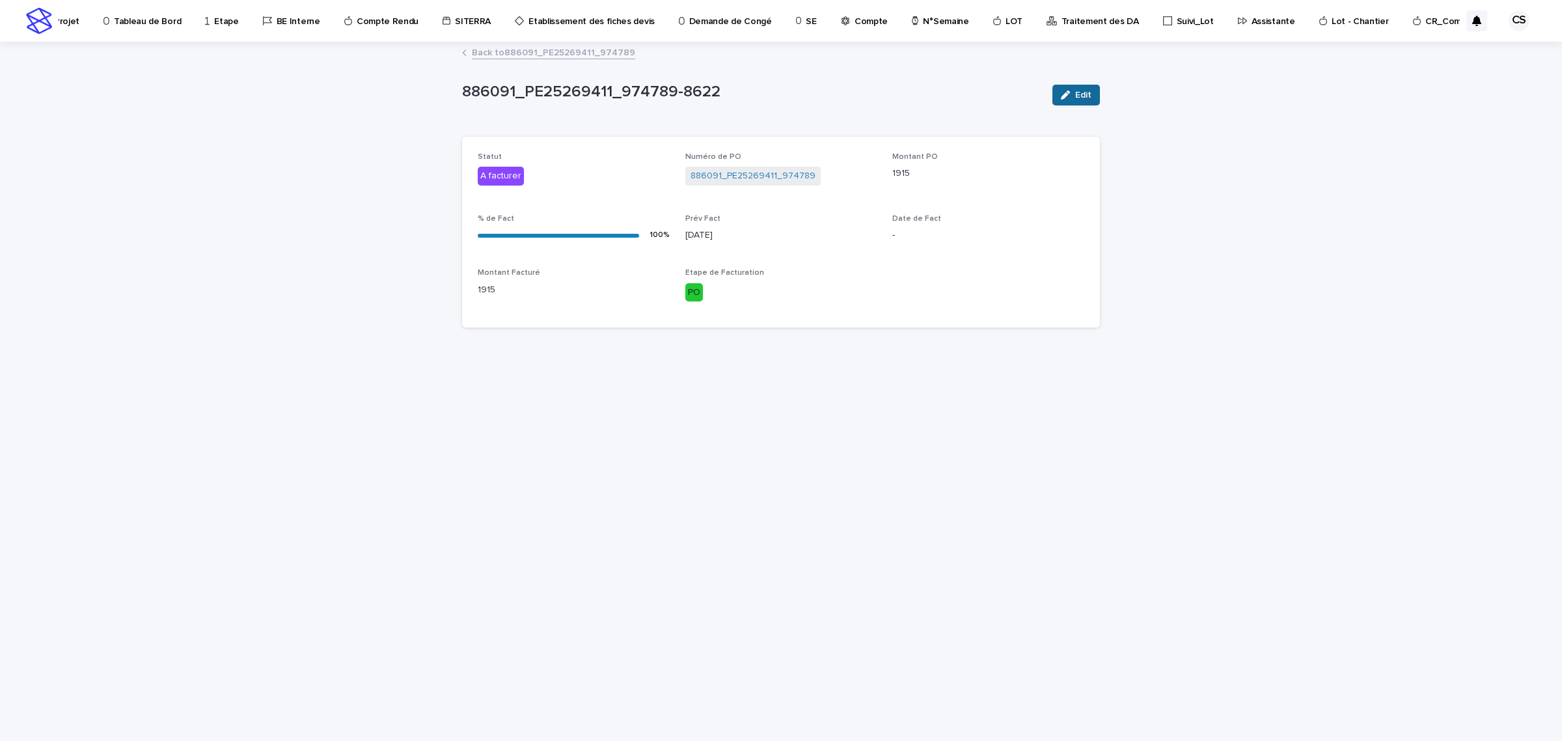
click at [1082, 105] on button "Edit" at bounding box center [1077, 95] width 48 height 21
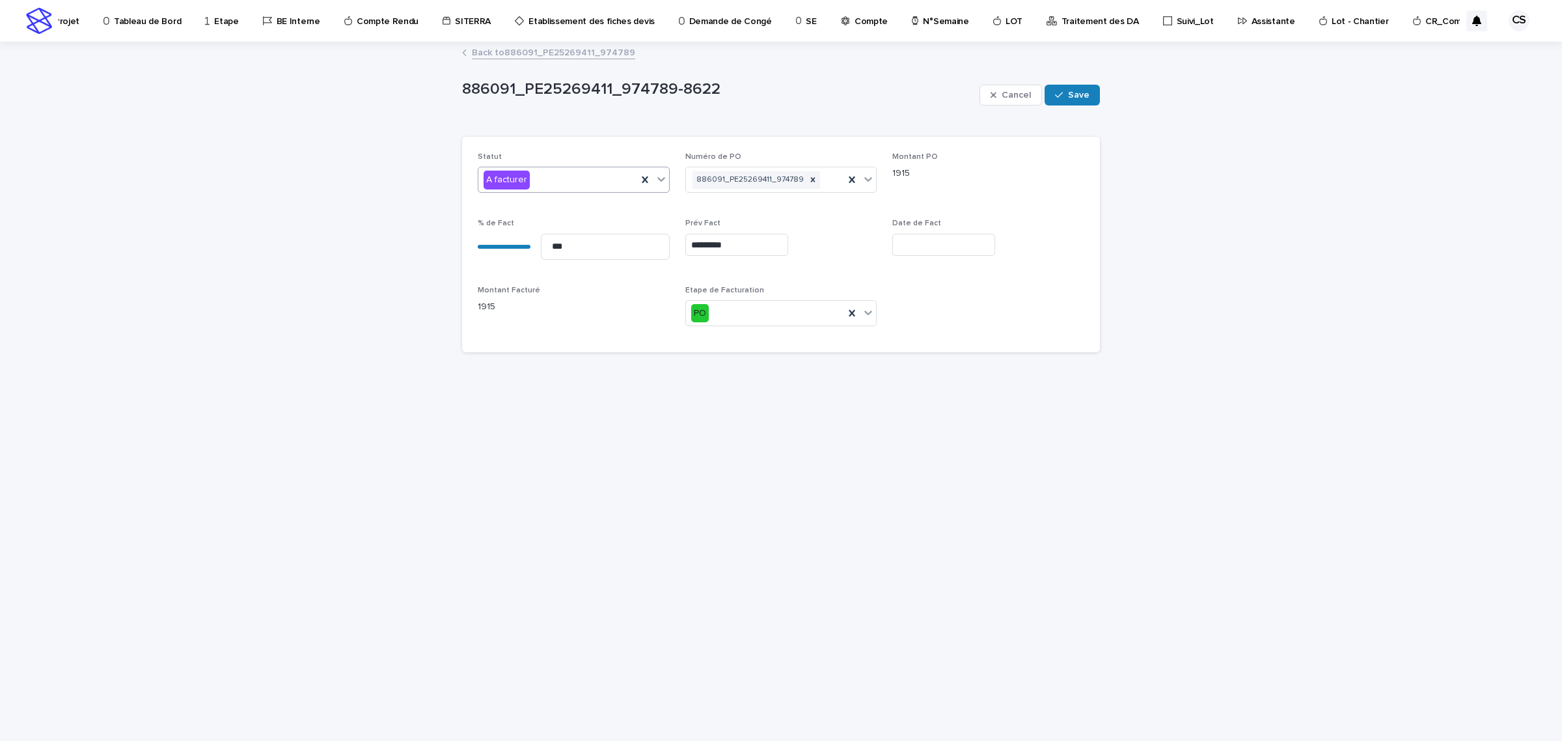
click at [583, 183] on div "A facturer" at bounding box center [557, 179] width 159 height 21
click at [499, 232] on span "Facturé" at bounding box center [502, 227] width 36 height 14
drag, startPoint x: 650, startPoint y: 242, endPoint x: 392, endPoint y: 215, distance: 259.2
click at [392, 215] on div "Loading... Saving… Loading... Saving… 886091_PE25269411_974789-8622 Cancel Save…" at bounding box center [781, 392] width 1562 height 698
click at [987, 246] on input "text" at bounding box center [943, 245] width 103 height 23
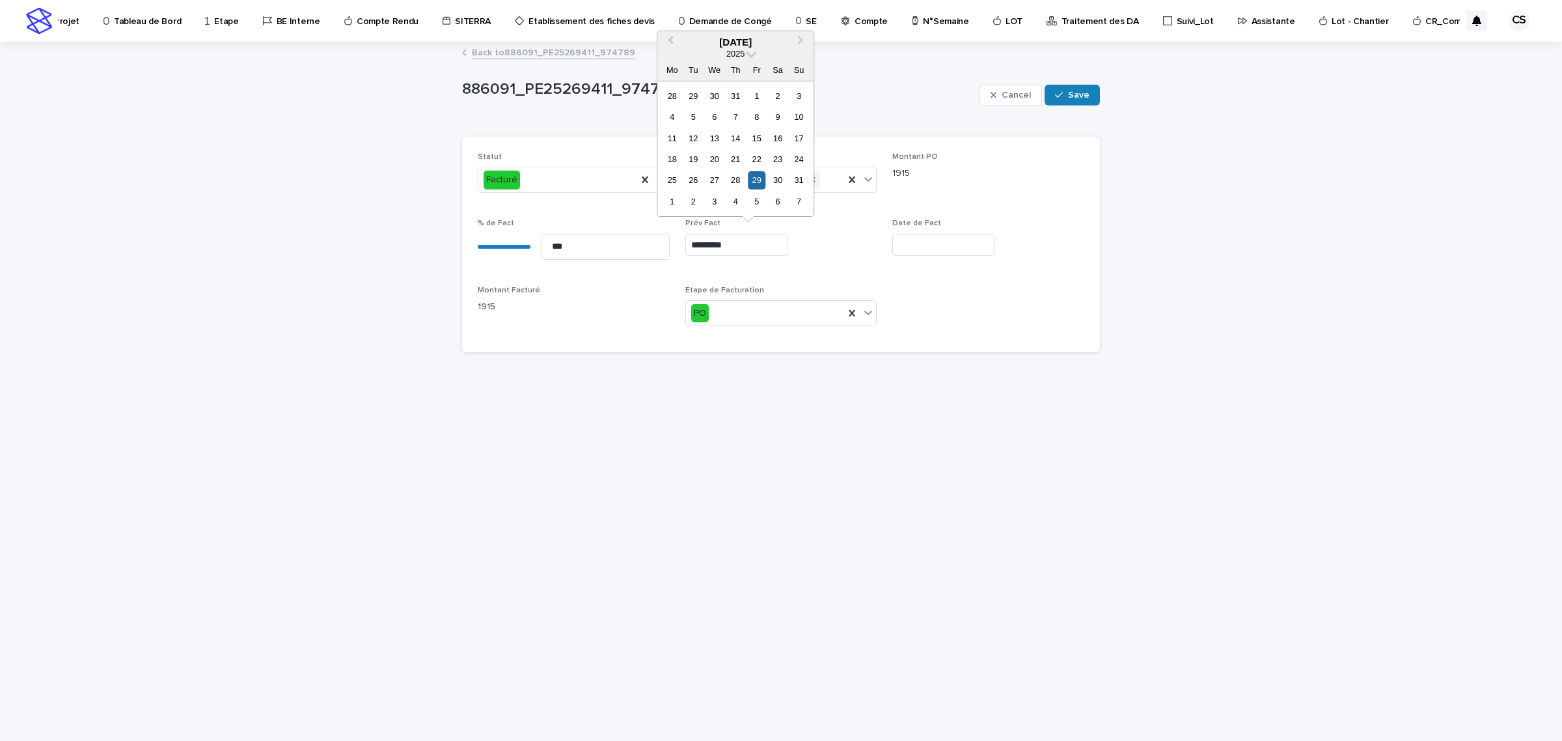
paste input "*********"
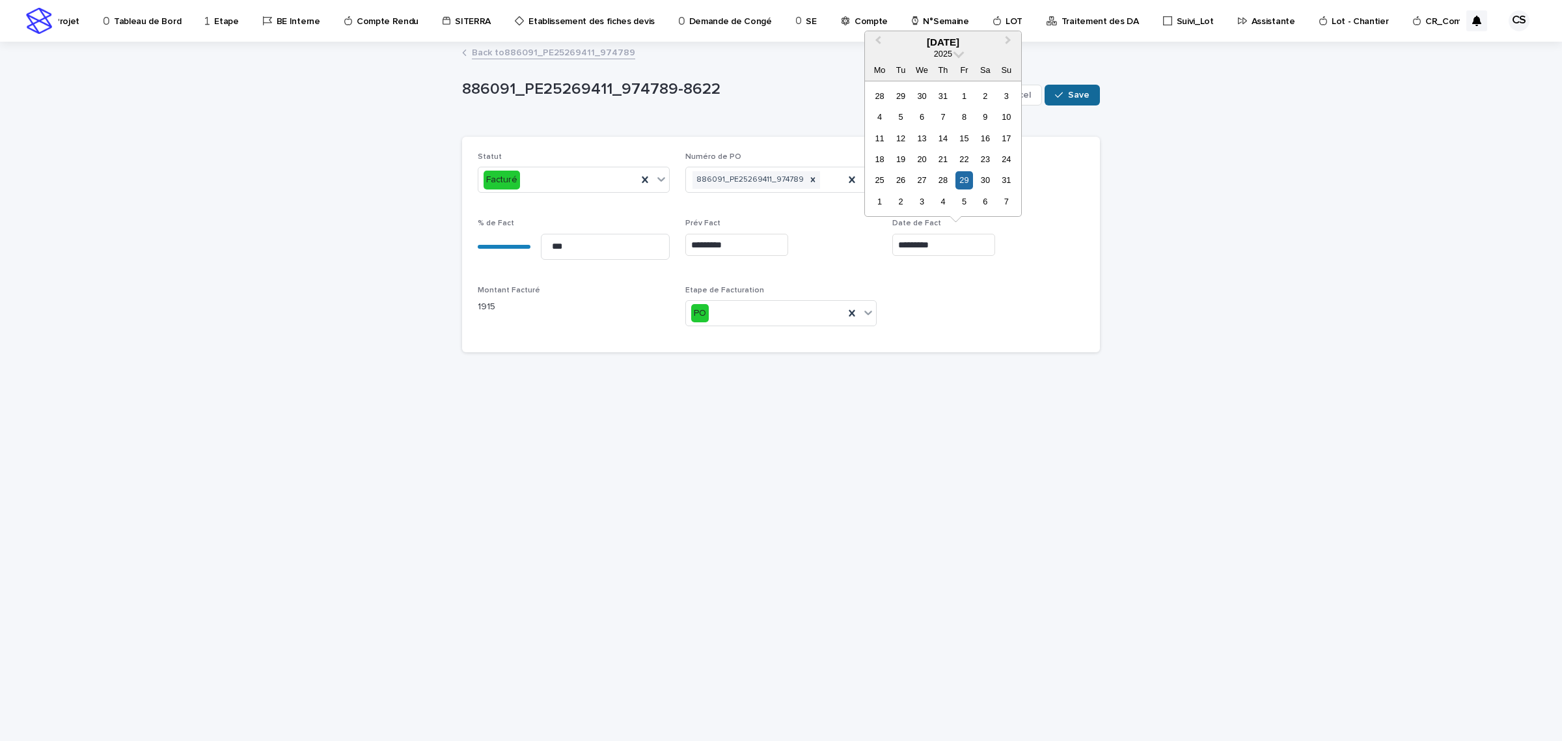
type input "**********"
click at [1086, 95] on span "Save" at bounding box center [1078, 94] width 21 height 9
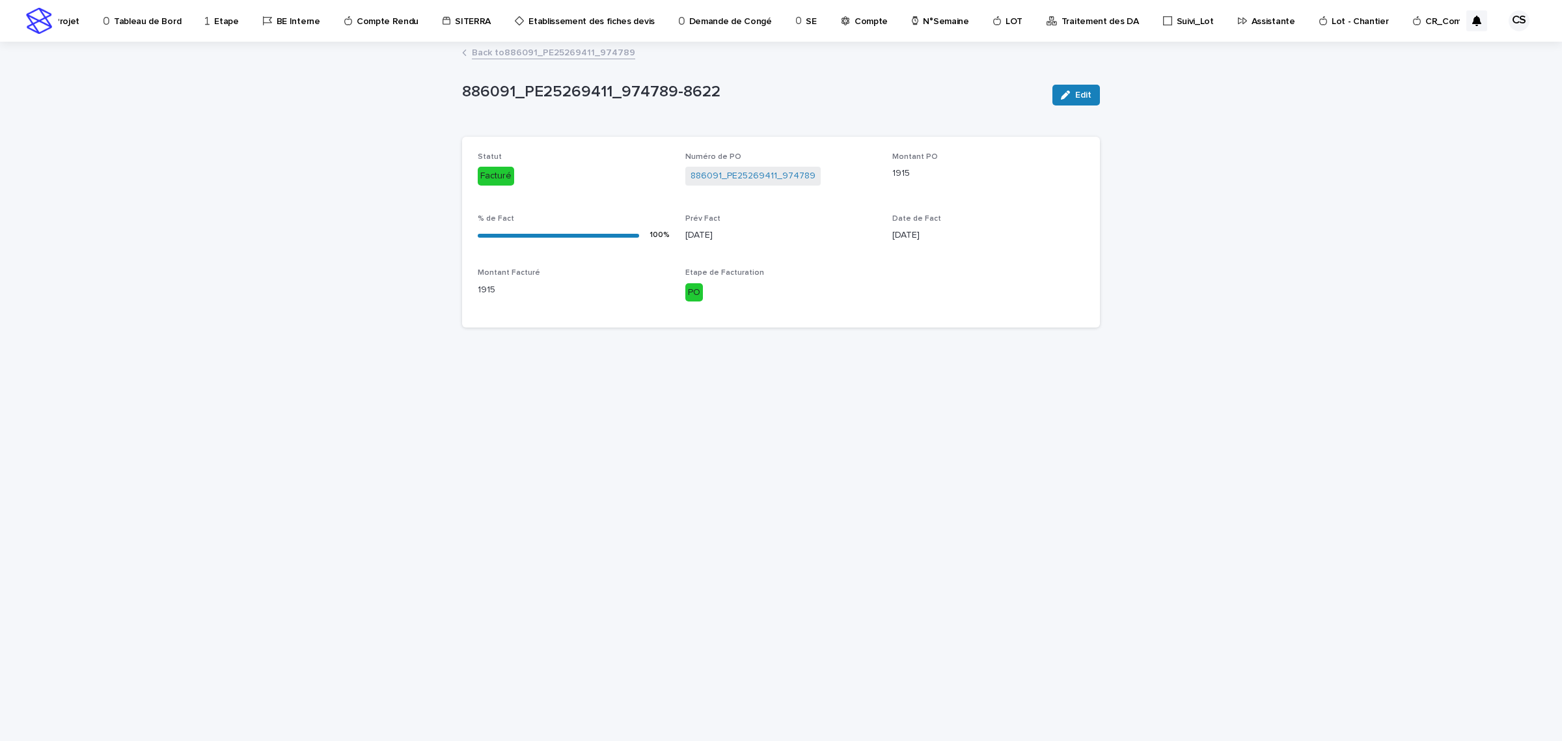
click at [583, 52] on link "Back to 886091_PE25269411_974789" at bounding box center [553, 51] width 163 height 15
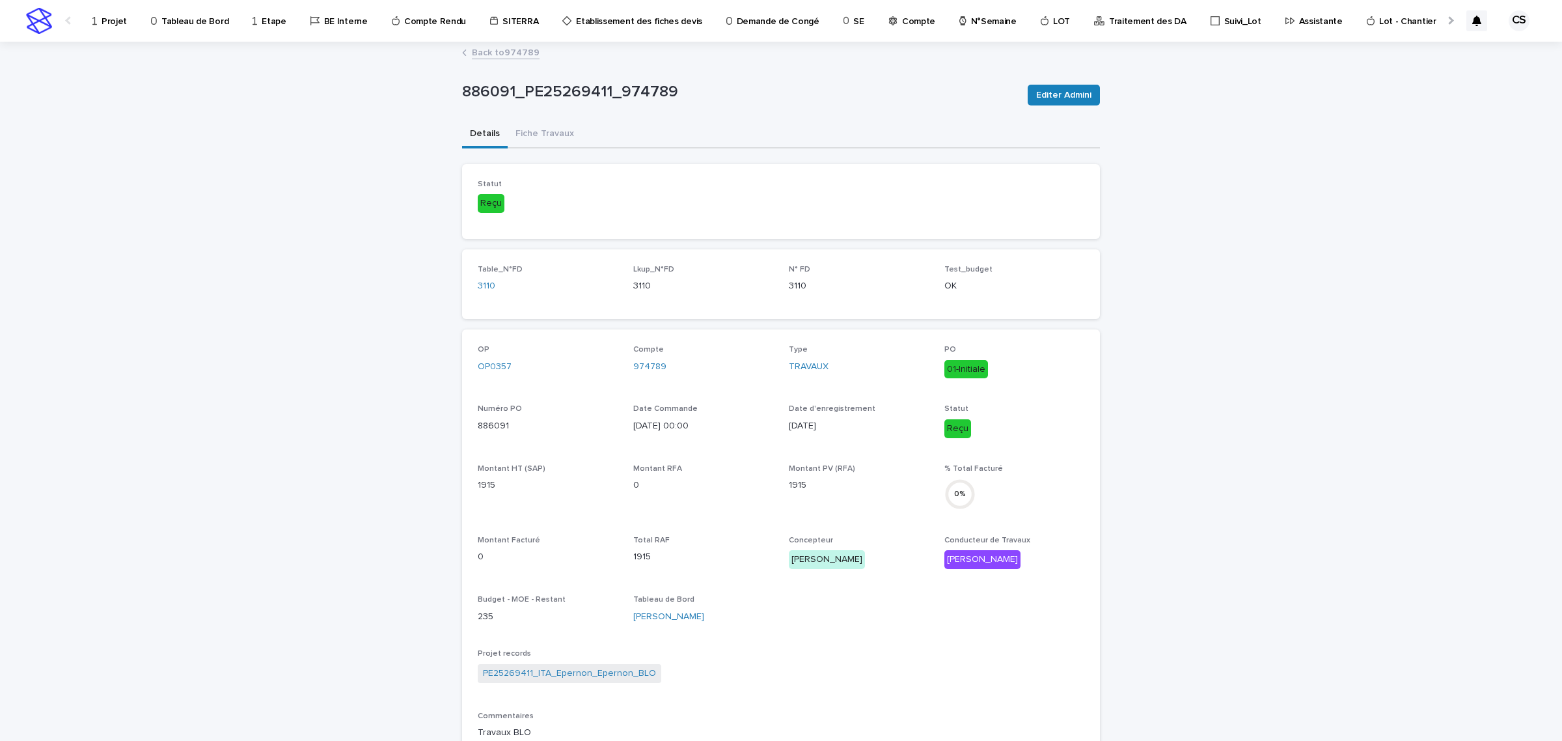
click at [516, 50] on link "Back to 974789" at bounding box center [506, 51] width 68 height 15
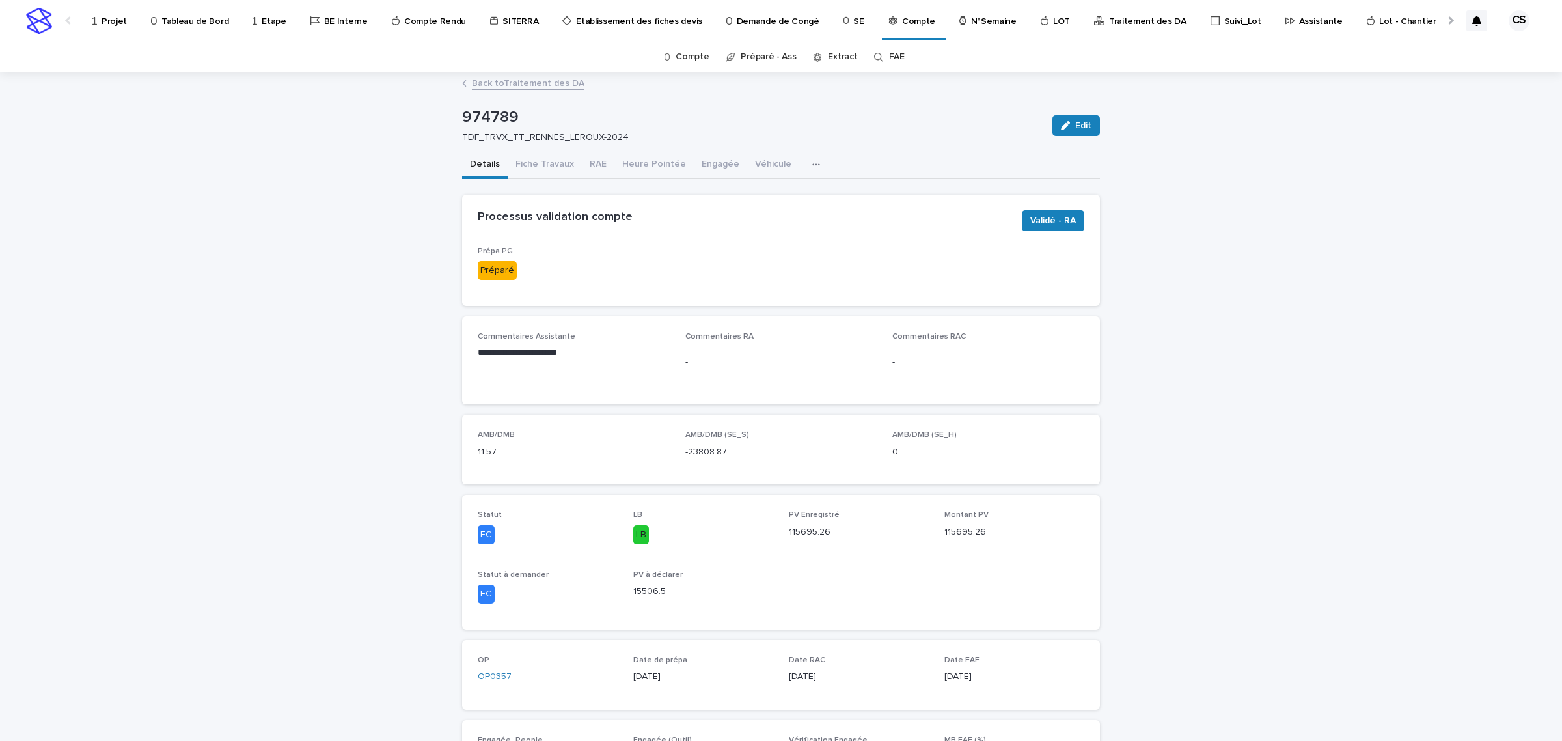
click at [554, 87] on link "Back to Traitement des DA" at bounding box center [528, 82] width 113 height 15
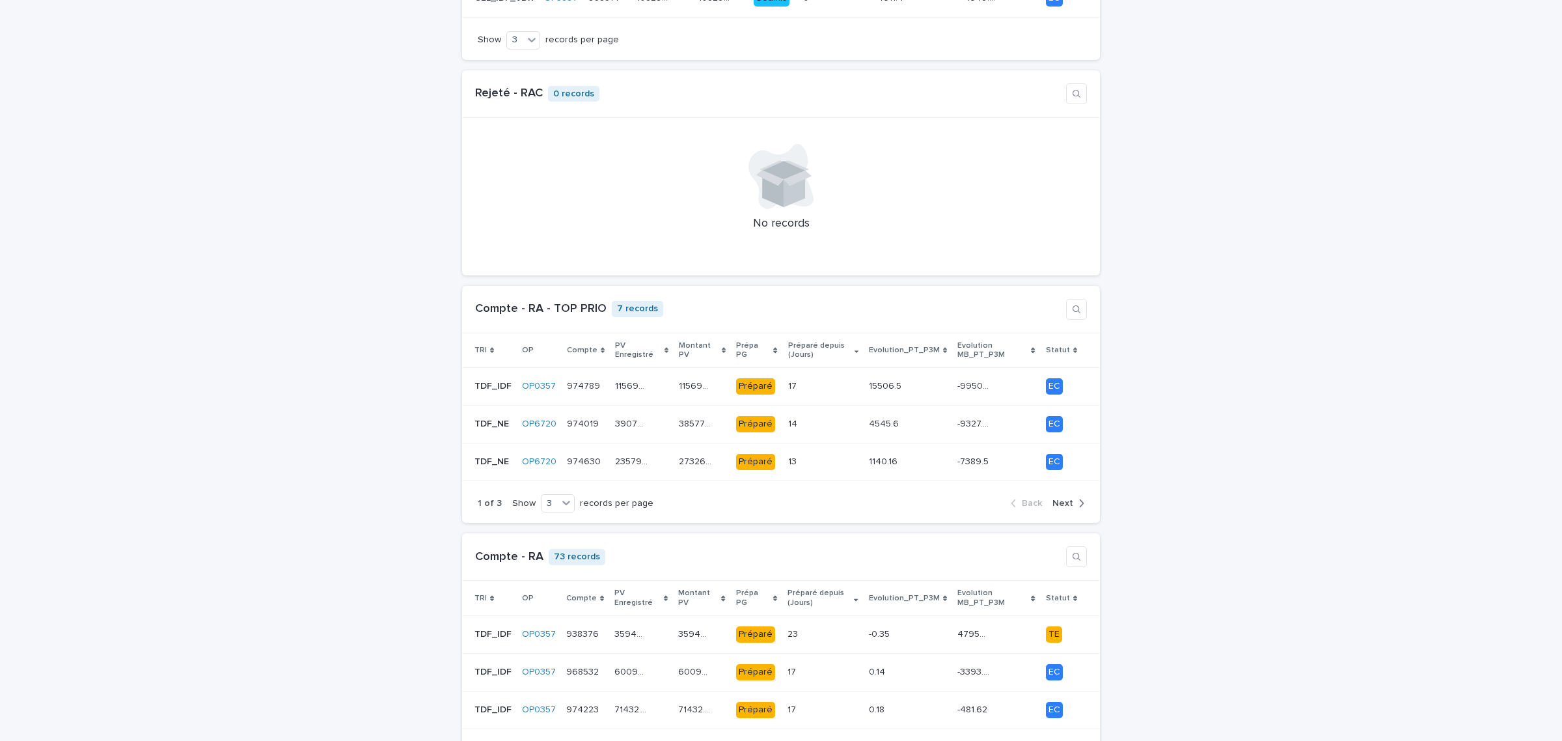
scroll to position [814, 0]
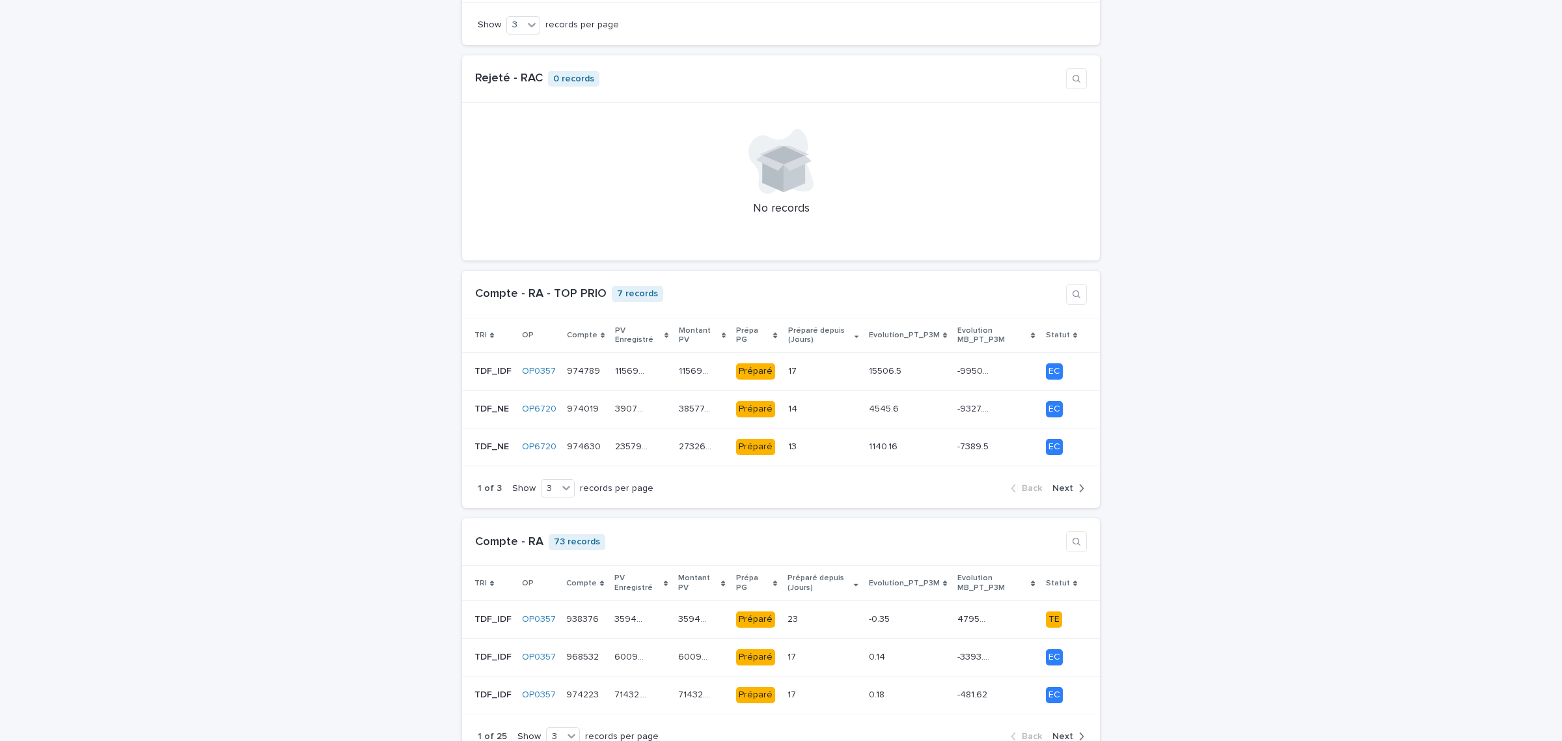
click at [480, 576] on div "TRI" at bounding box center [493, 583] width 37 height 14
click at [480, 576] on div "TRI" at bounding box center [493, 583] width 36 height 14
click at [486, 614] on p "TDF_NO" at bounding box center [494, 618] width 39 height 14
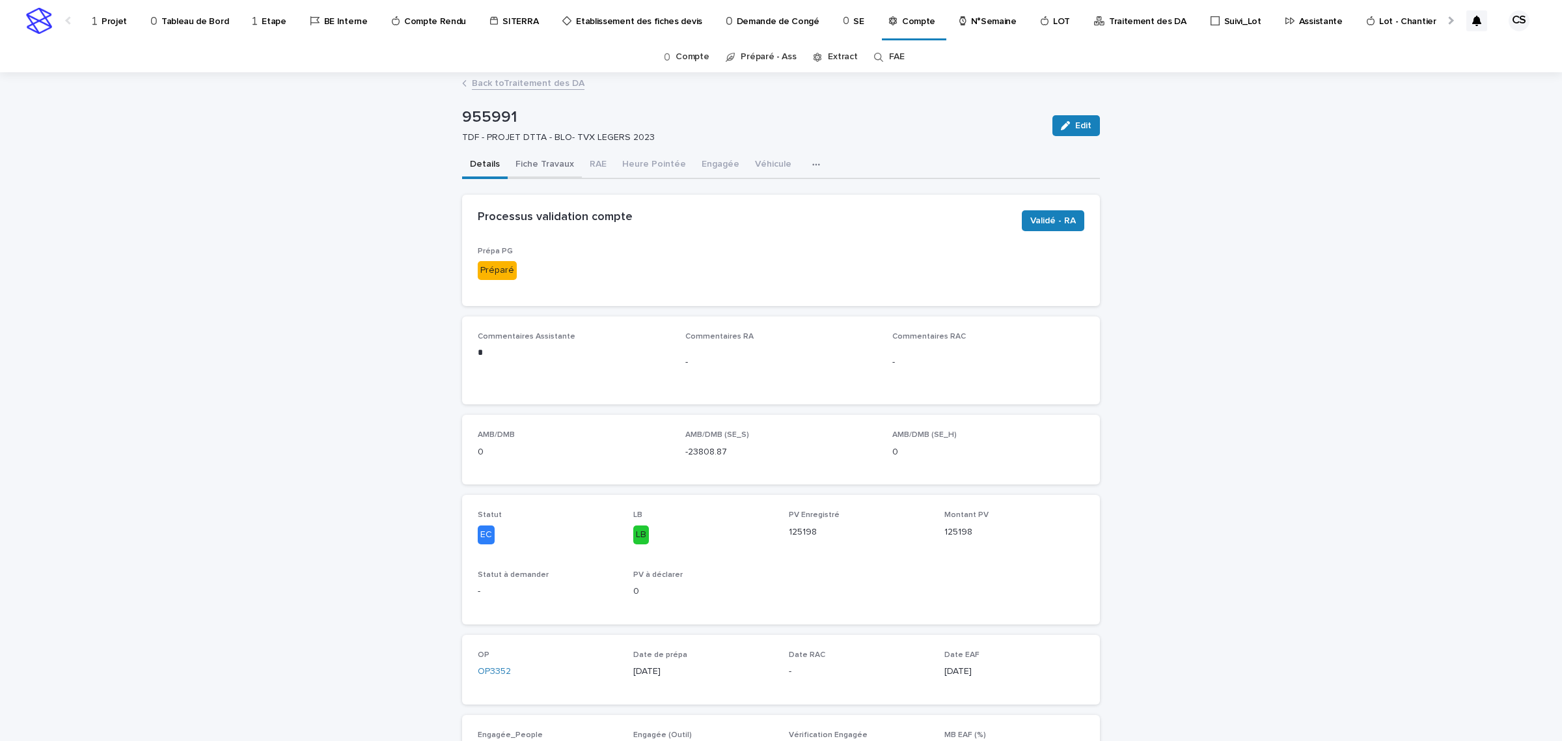
click at [553, 169] on button "Fiche Travaux" at bounding box center [545, 165] width 74 height 27
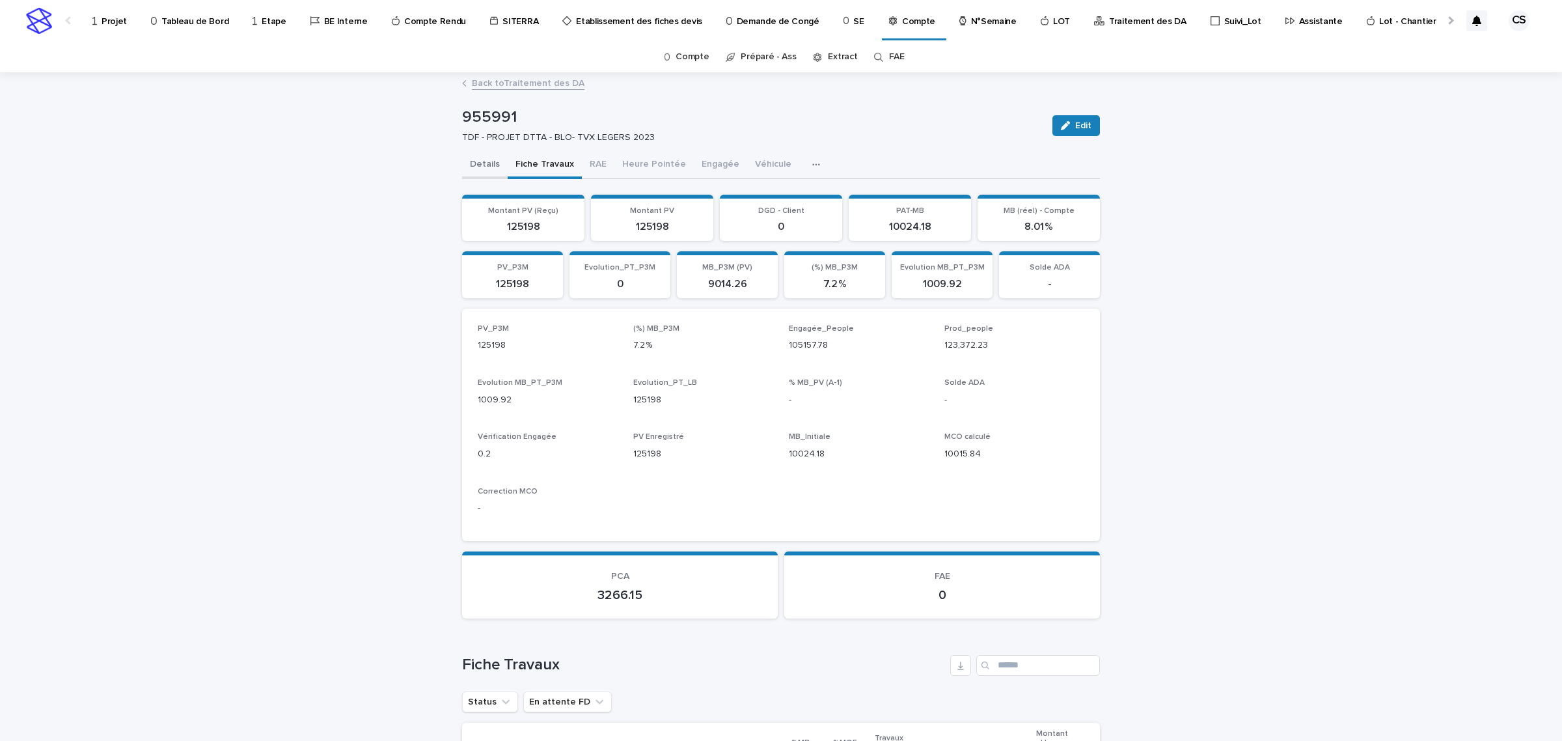
click at [483, 164] on button "Details" at bounding box center [485, 165] width 46 height 27
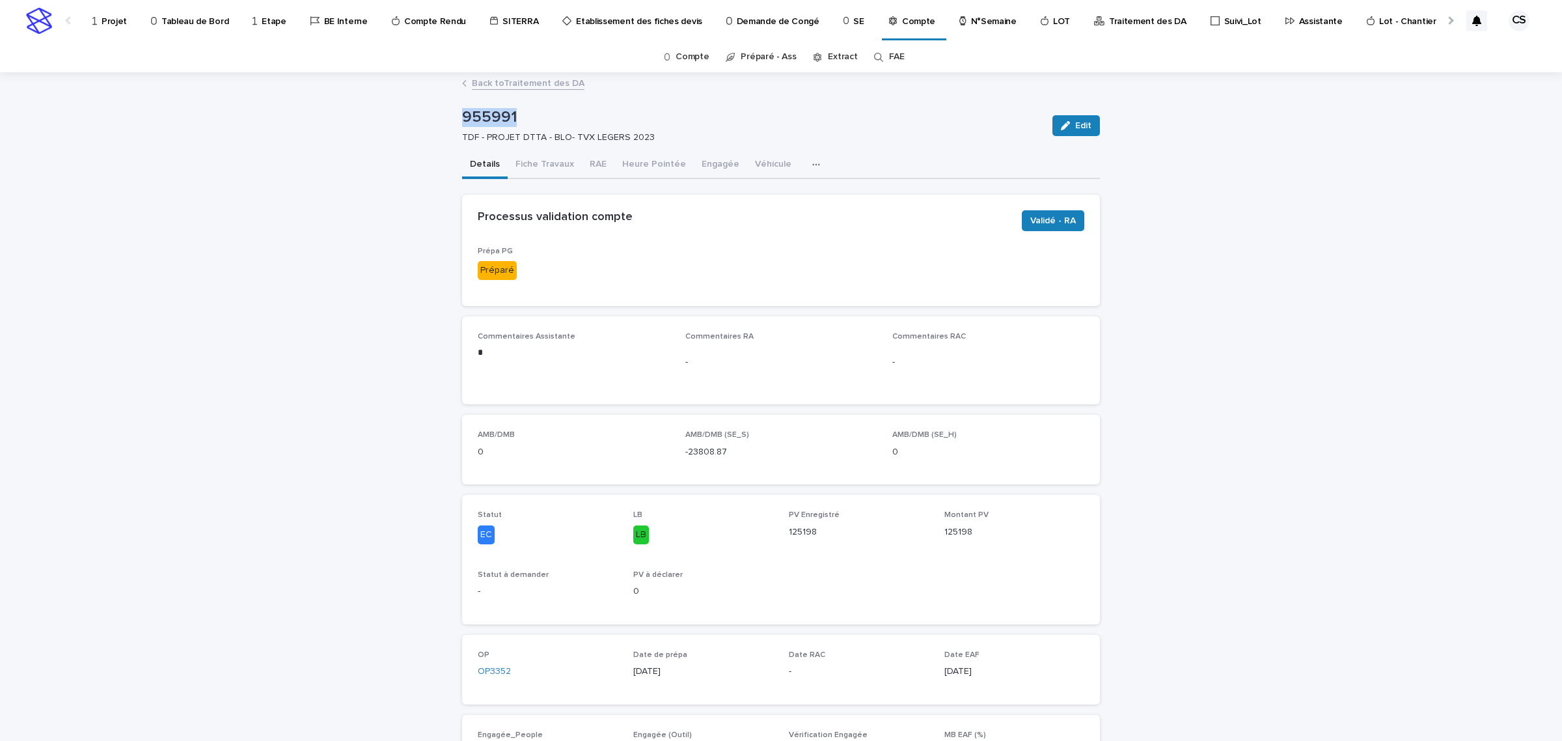
drag, startPoint x: 513, startPoint y: 118, endPoint x: 457, endPoint y: 118, distance: 56.0
click at [462, 118] on p "955991" at bounding box center [752, 117] width 580 height 19
copy p "955991"
click at [499, 108] on p "955991" at bounding box center [752, 117] width 580 height 19
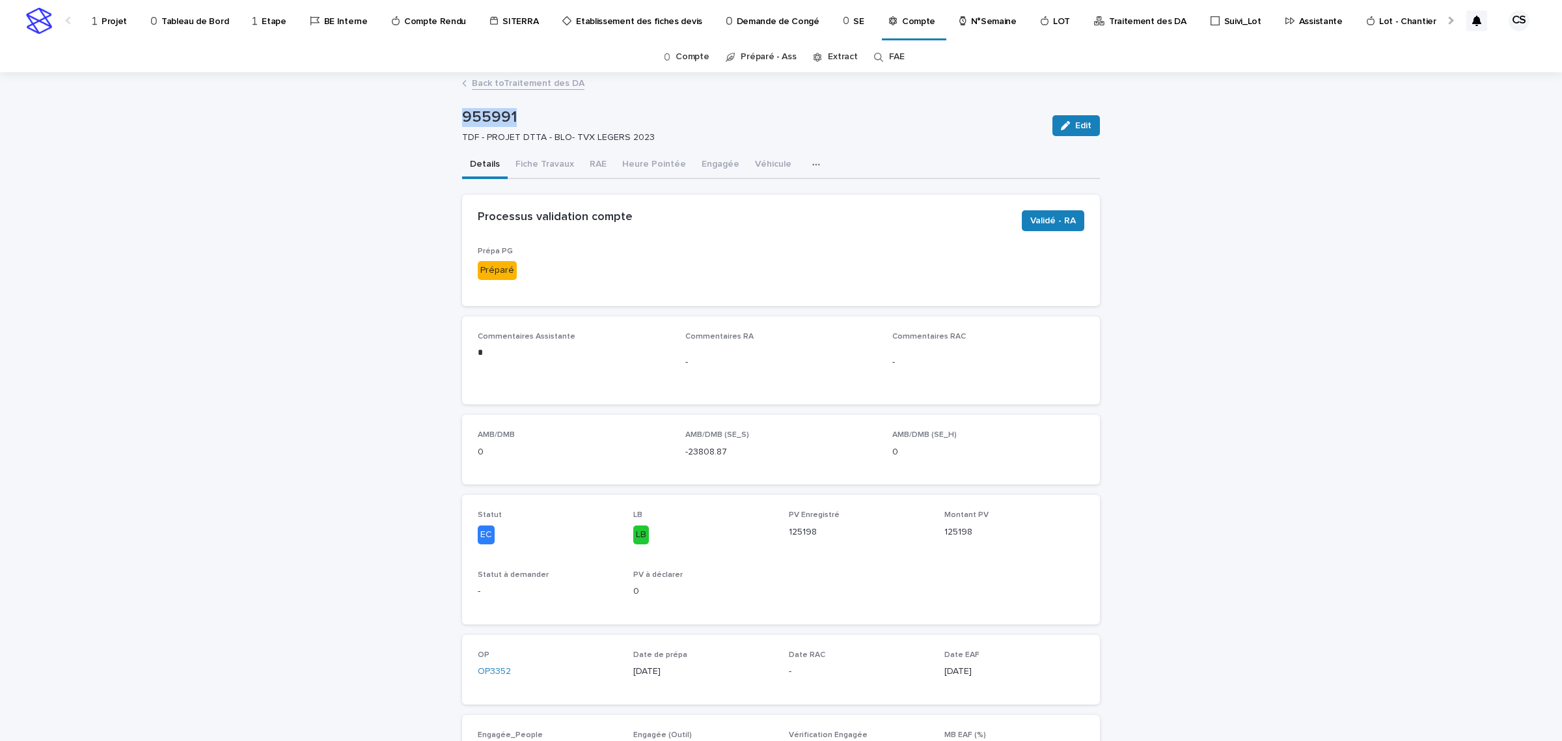
click at [497, 114] on p "955991" at bounding box center [752, 117] width 580 height 19
click at [1053, 242] on div "Processus validation compte Validé - RA" at bounding box center [781, 221] width 638 height 52
click at [1053, 227] on button "Validé - RA" at bounding box center [1053, 220] width 62 height 21
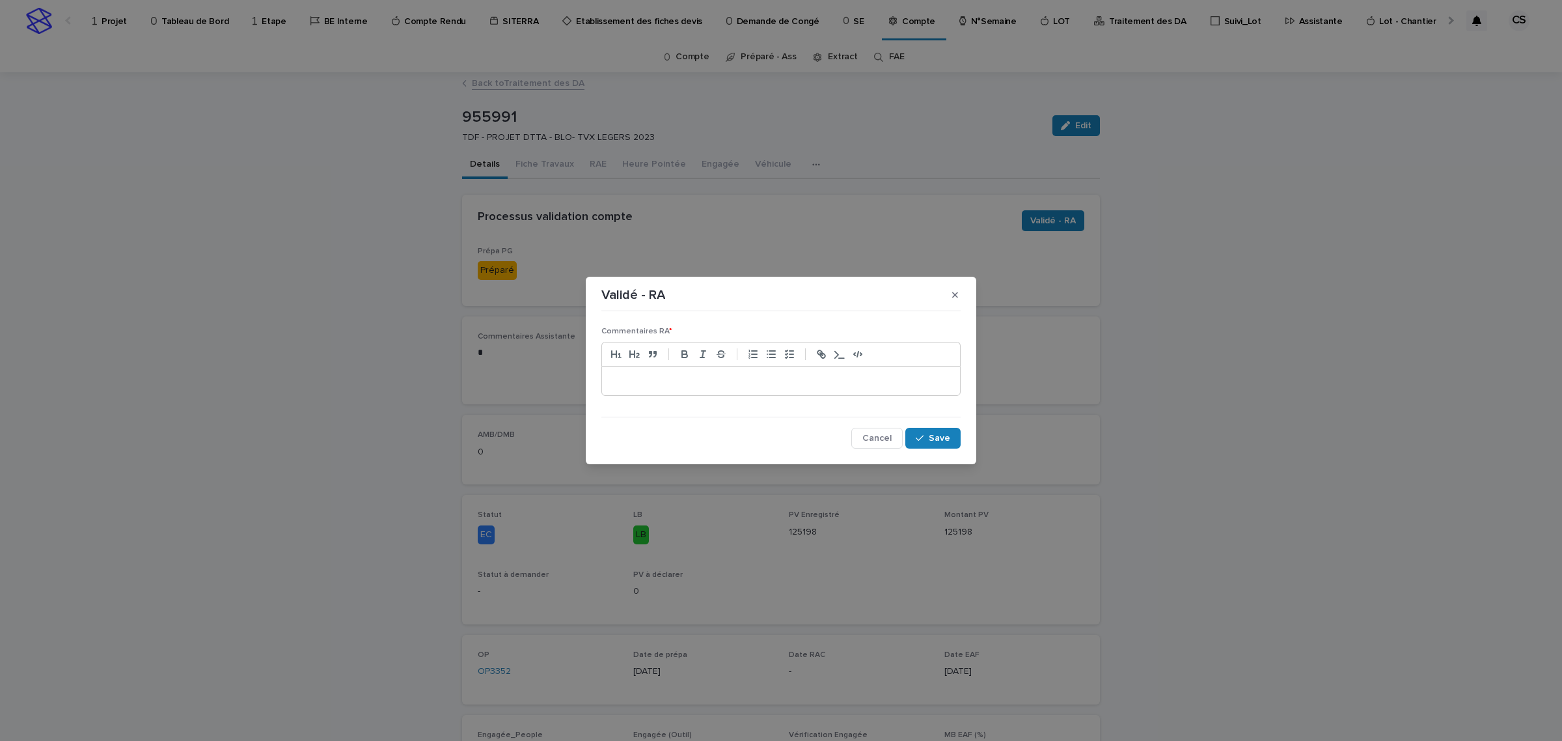
click at [732, 376] on p at bounding box center [781, 380] width 339 height 13
click at [928, 436] on div "button" at bounding box center [922, 438] width 13 height 9
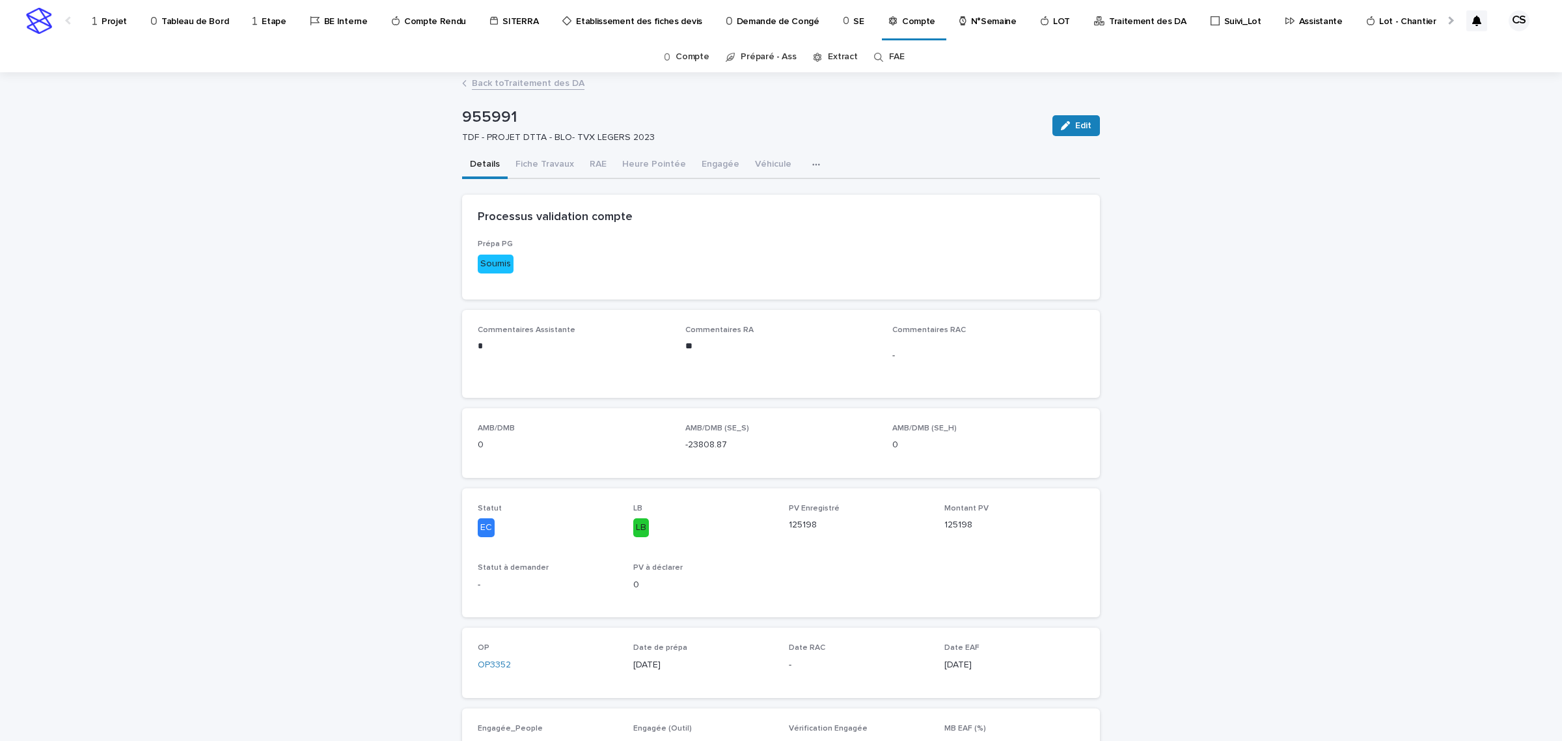
click at [529, 85] on link "Back to Traitement des DA" at bounding box center [528, 82] width 113 height 15
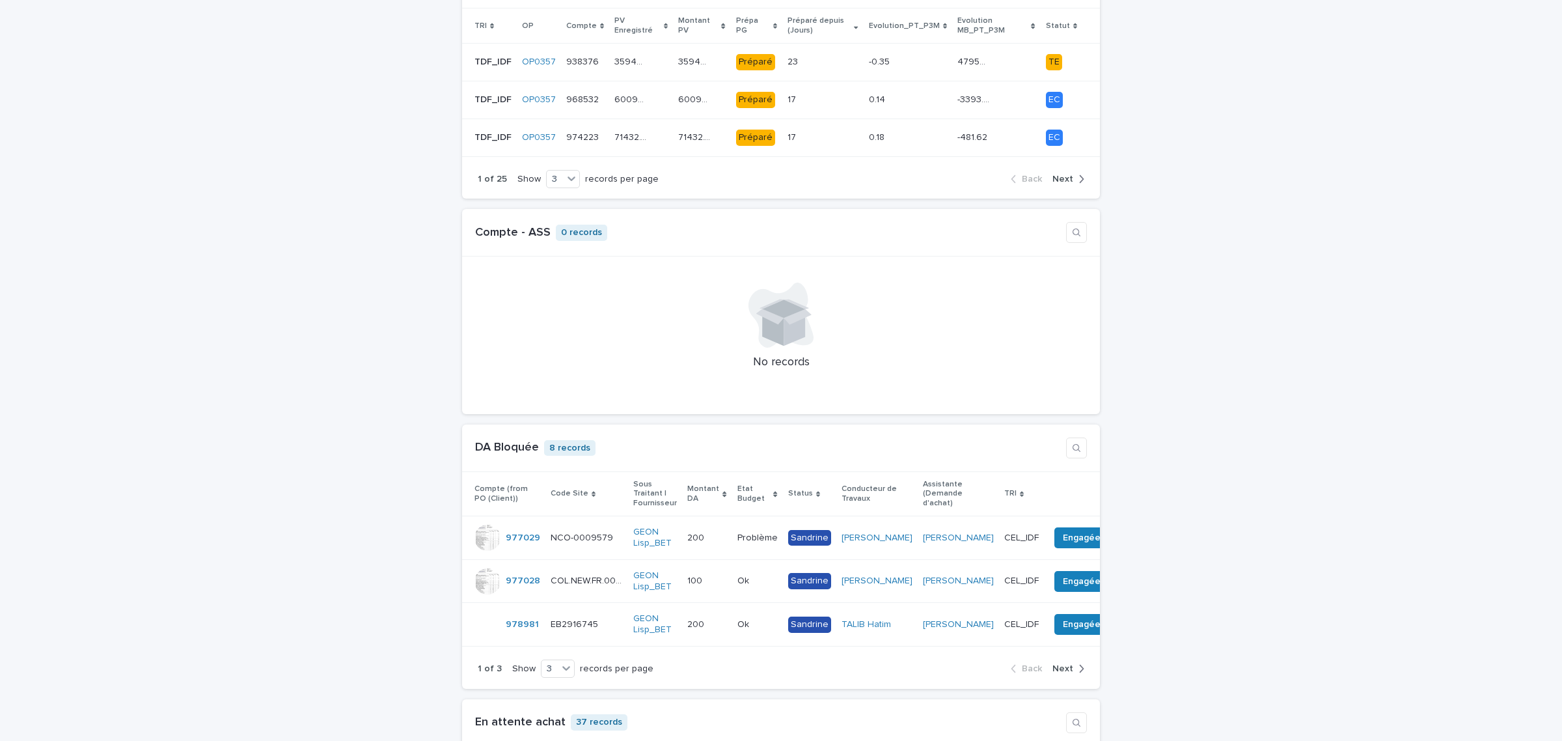
scroll to position [1099, 0]
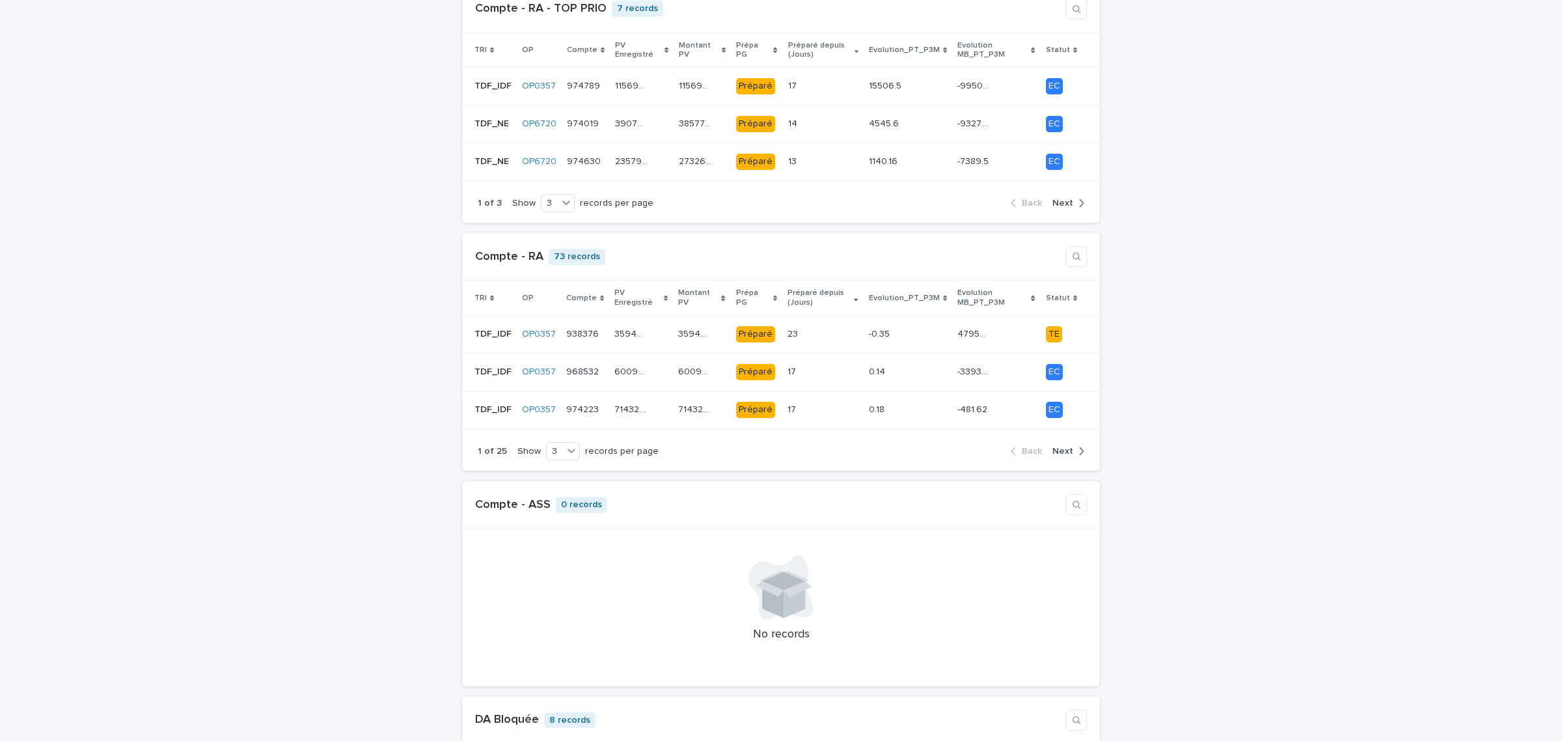
click at [479, 291] on p "TRI" at bounding box center [481, 298] width 12 height 14
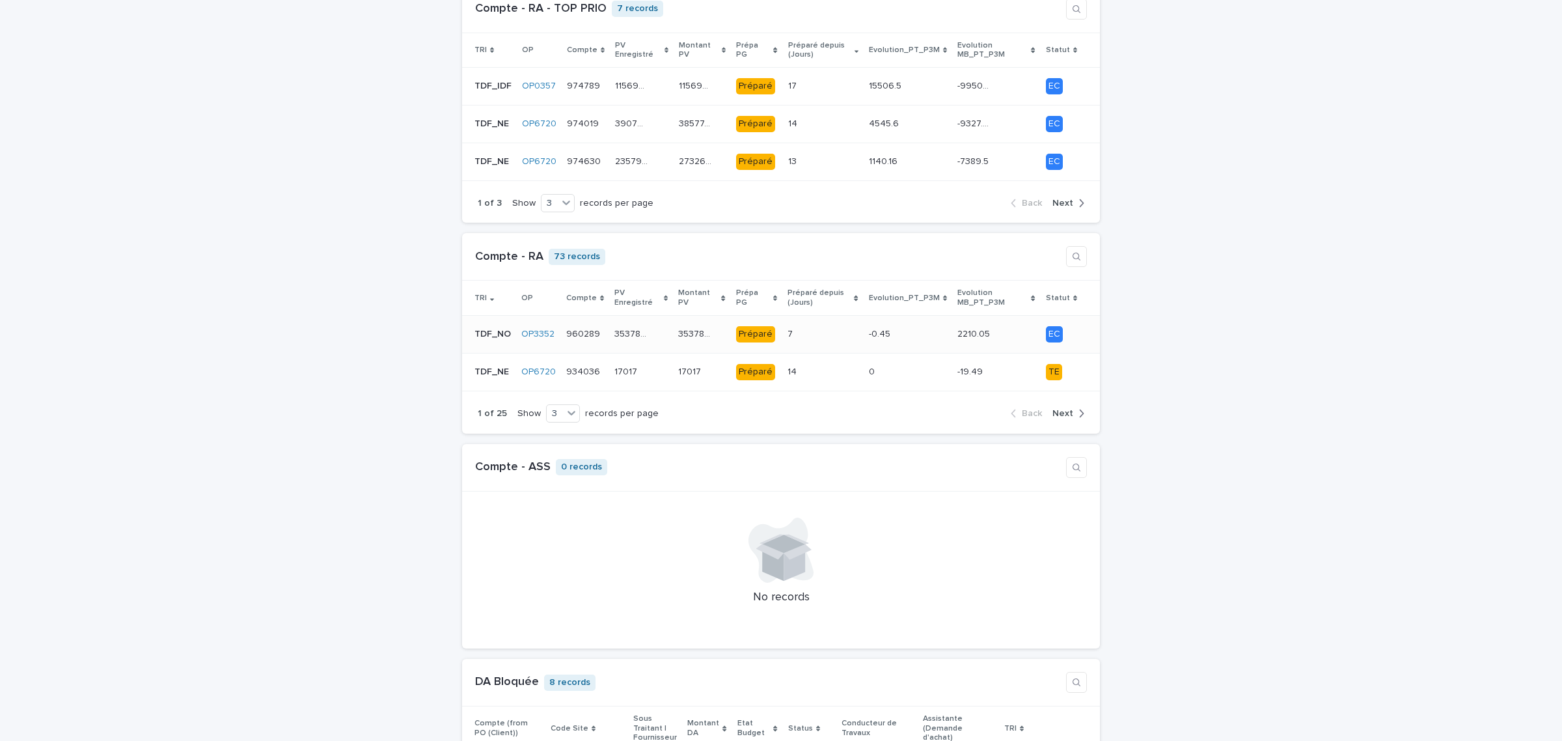
click at [493, 326] on p "TDF_NO" at bounding box center [494, 333] width 39 height 14
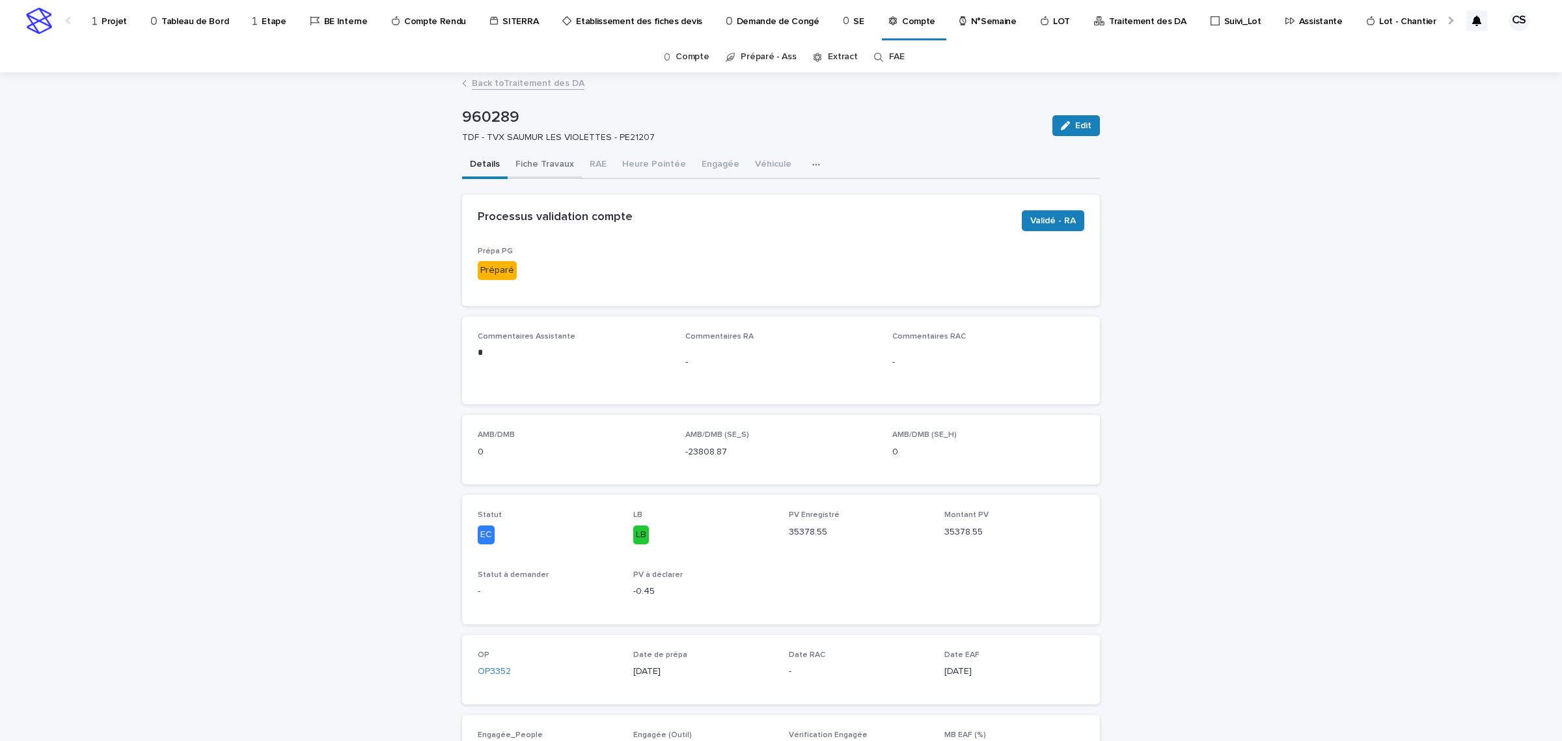
click at [550, 165] on button "Fiche Travaux" at bounding box center [545, 165] width 74 height 27
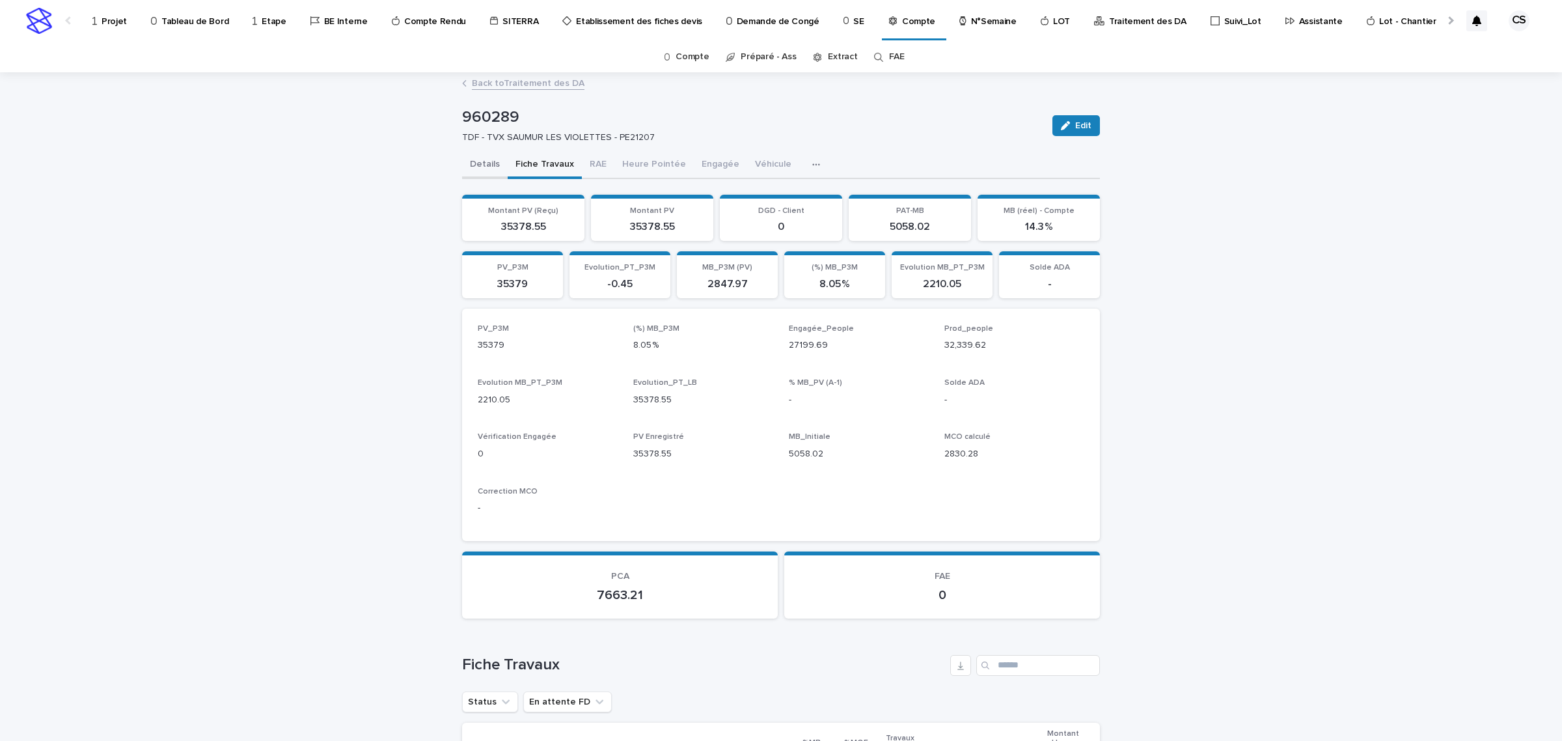
click at [483, 166] on button "Details" at bounding box center [485, 165] width 46 height 27
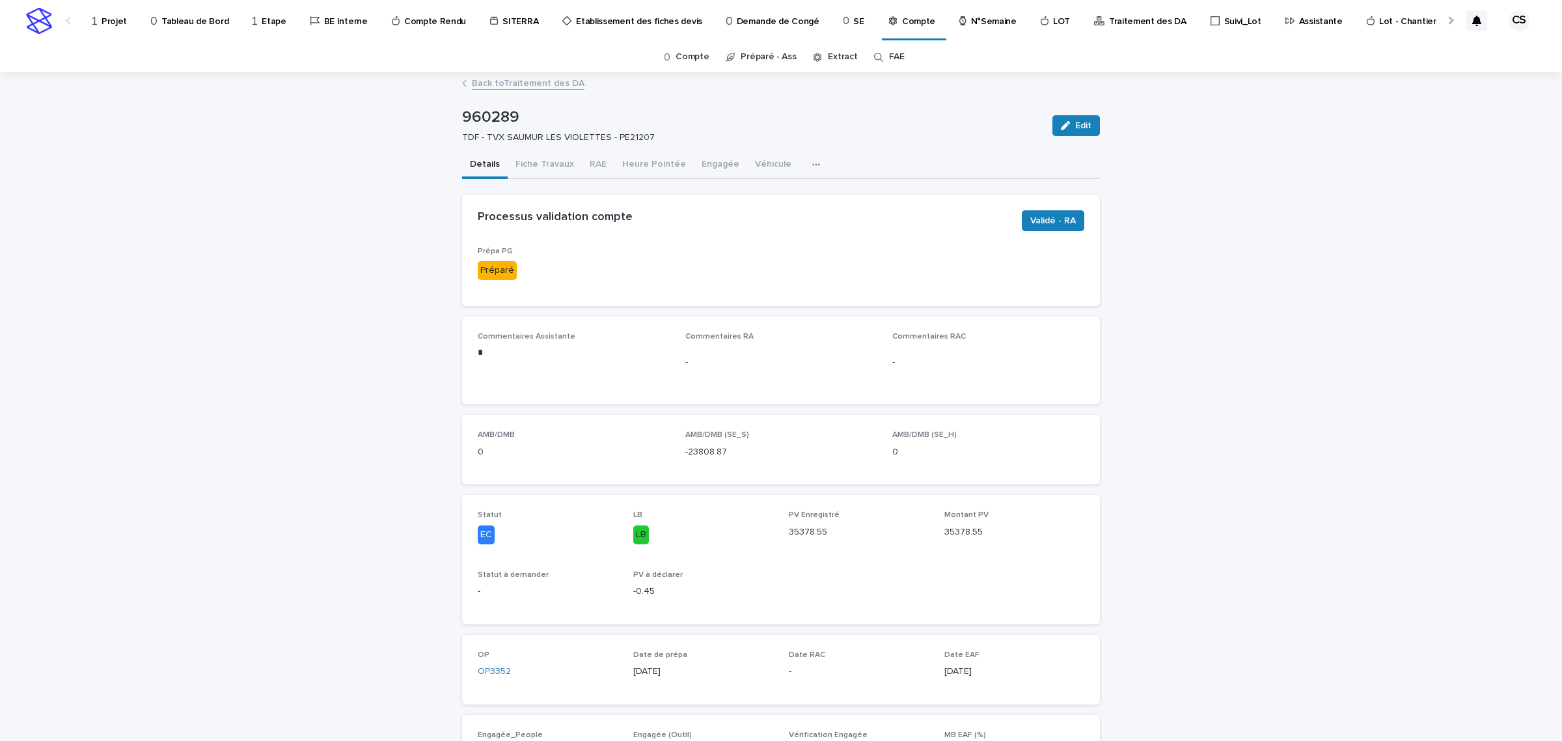
click at [502, 122] on p "960289" at bounding box center [752, 117] width 580 height 19
copy p "960289"
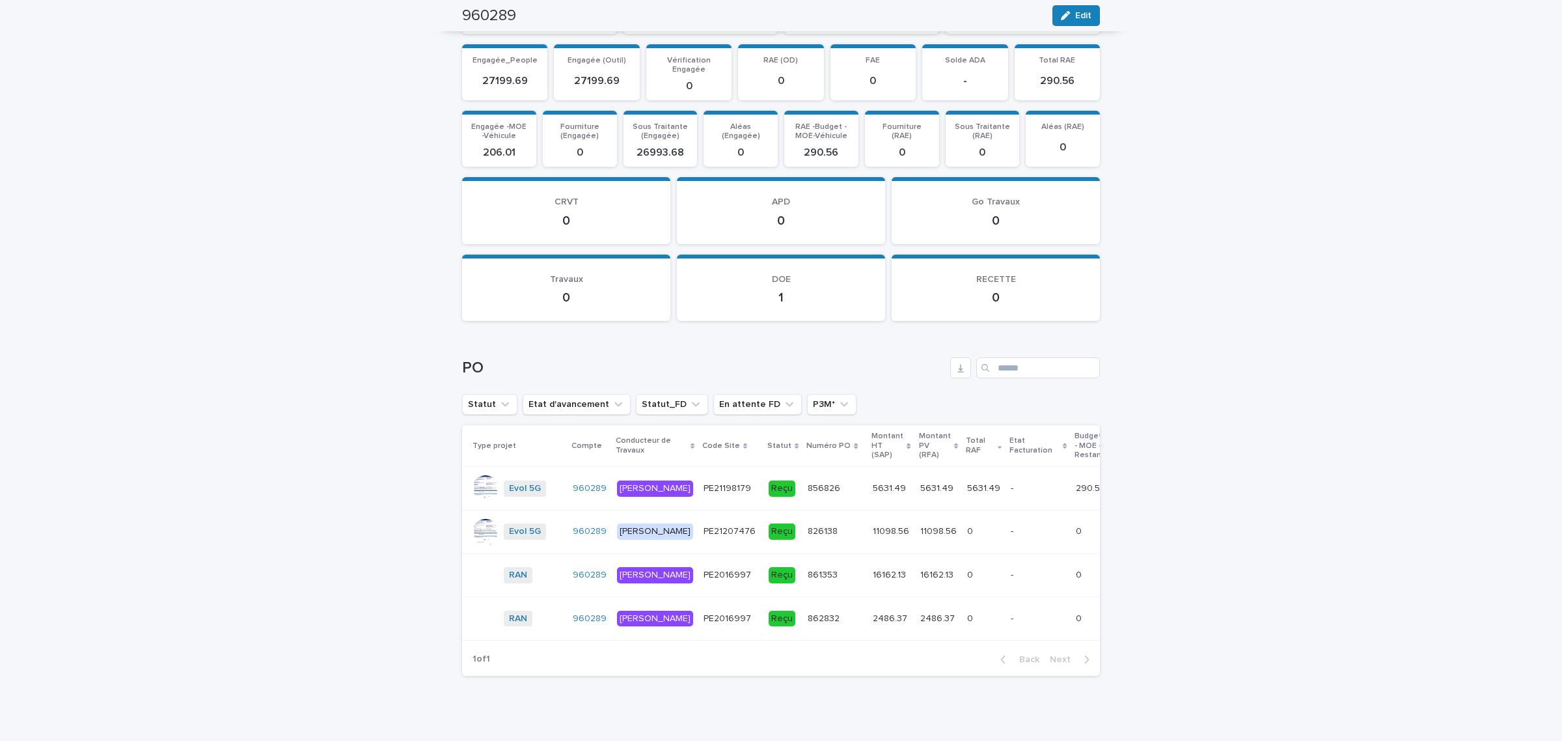
scroll to position [1380, 0]
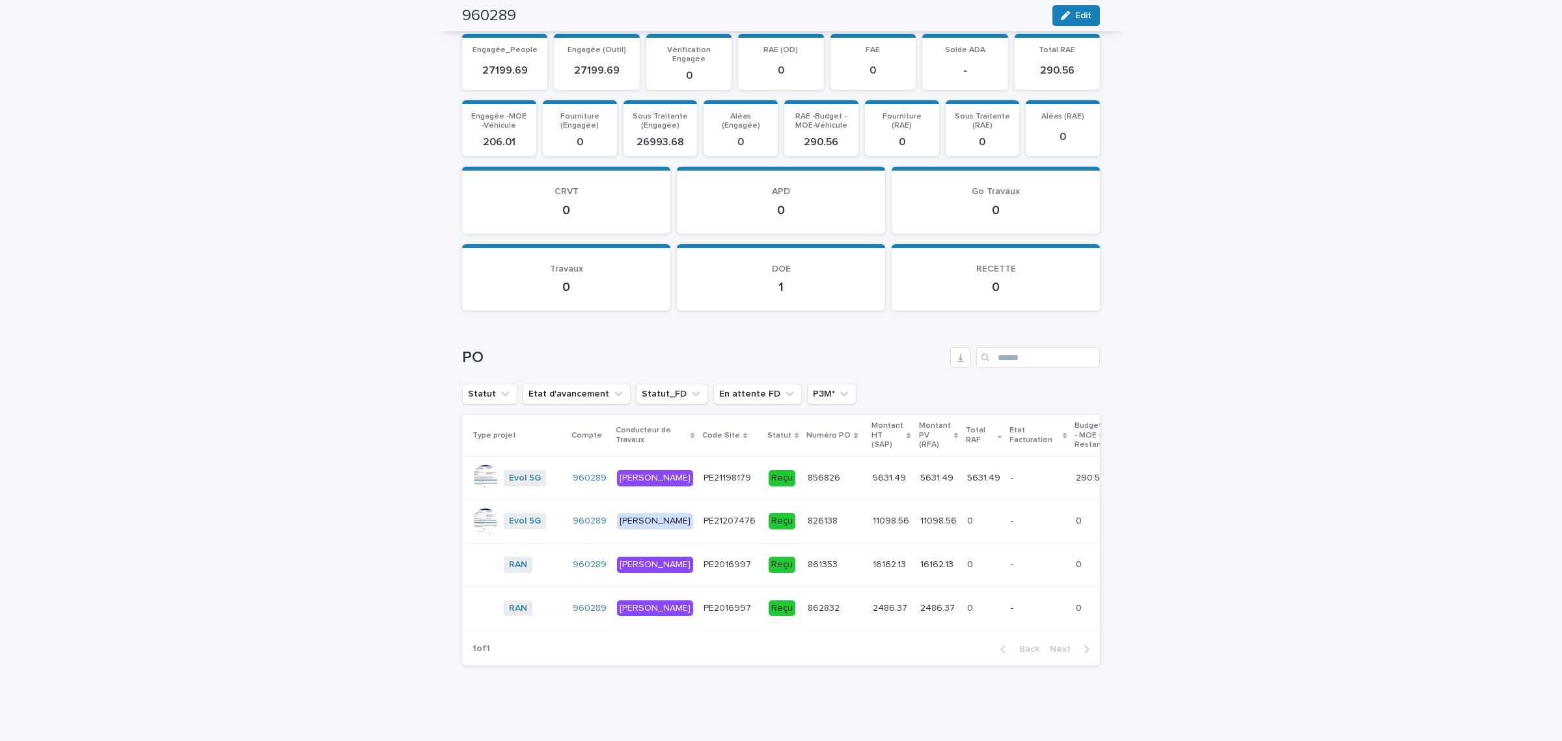
click at [962, 456] on td "5631.49 5631.49" at bounding box center [984, 478] width 44 height 44
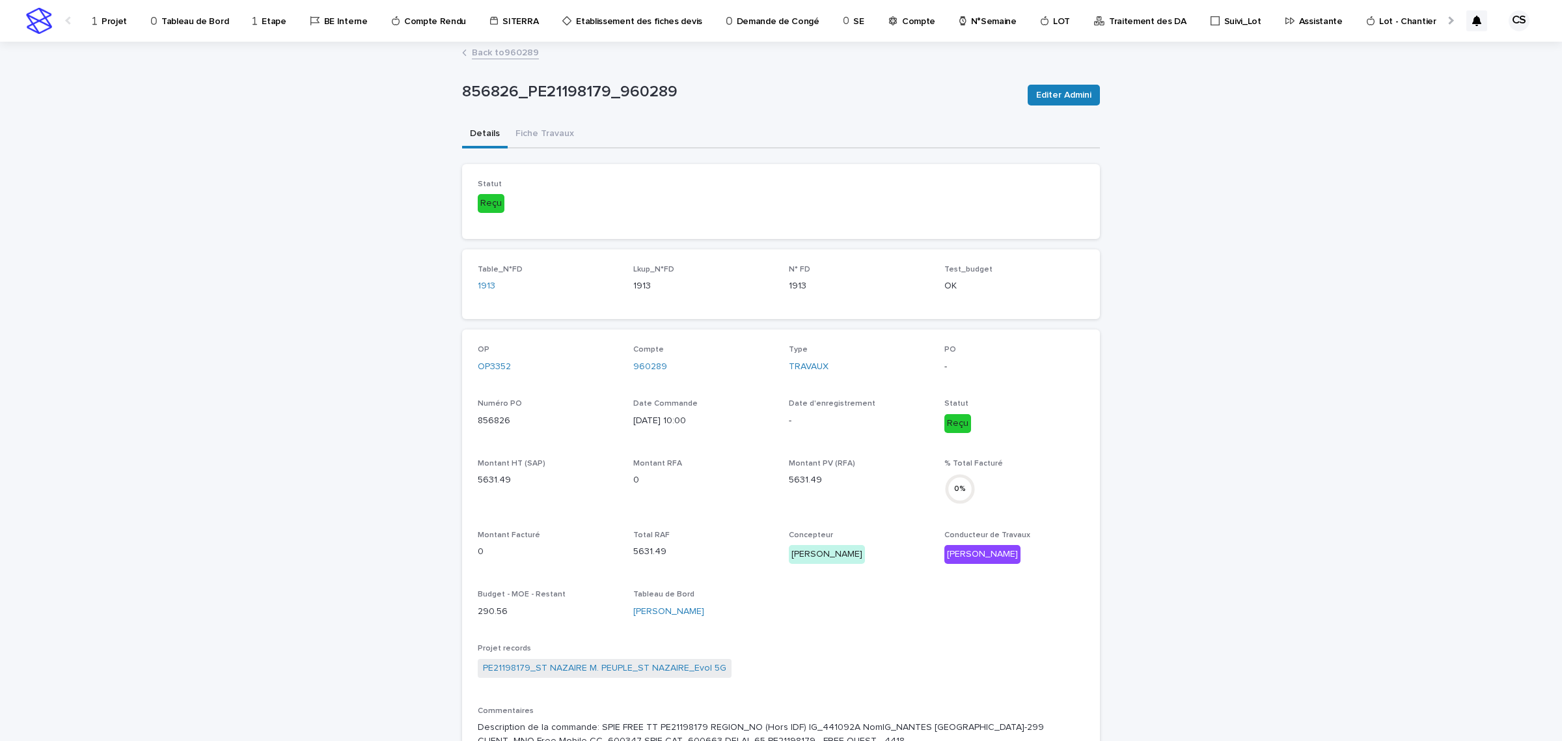
scroll to position [395, 0]
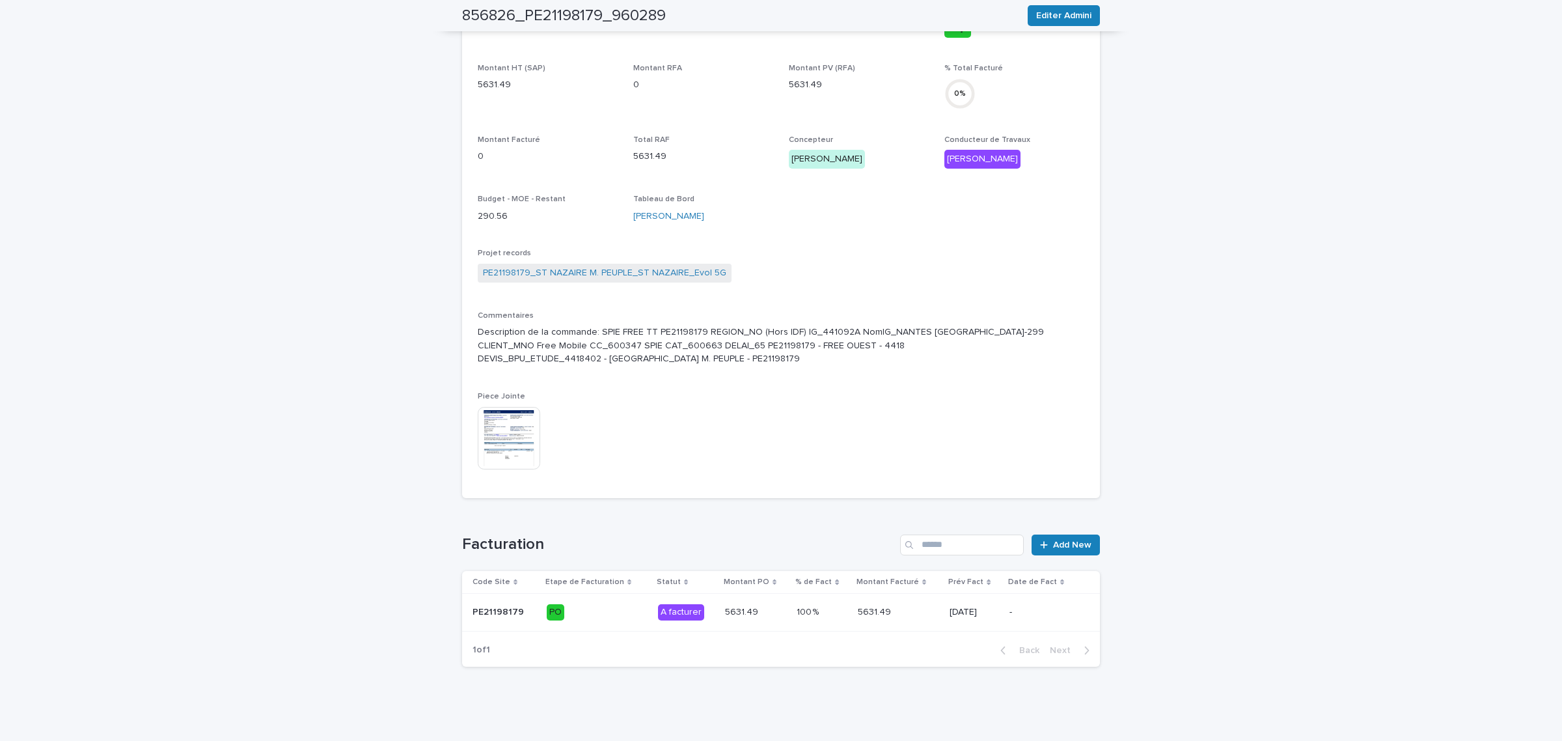
click at [797, 609] on p "100 %" at bounding box center [809, 611] width 25 height 14
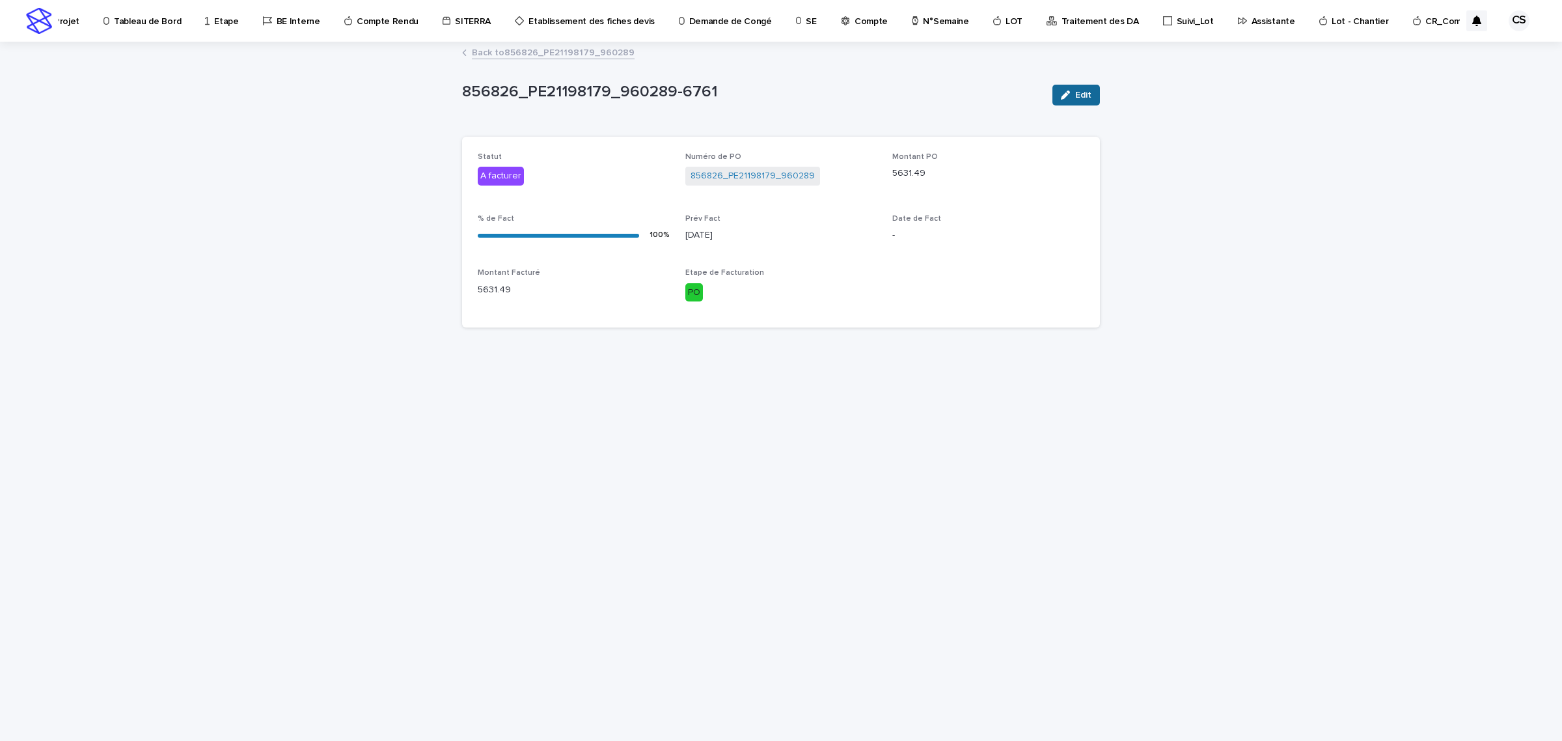
click at [1075, 89] on button "Edit" at bounding box center [1077, 95] width 48 height 21
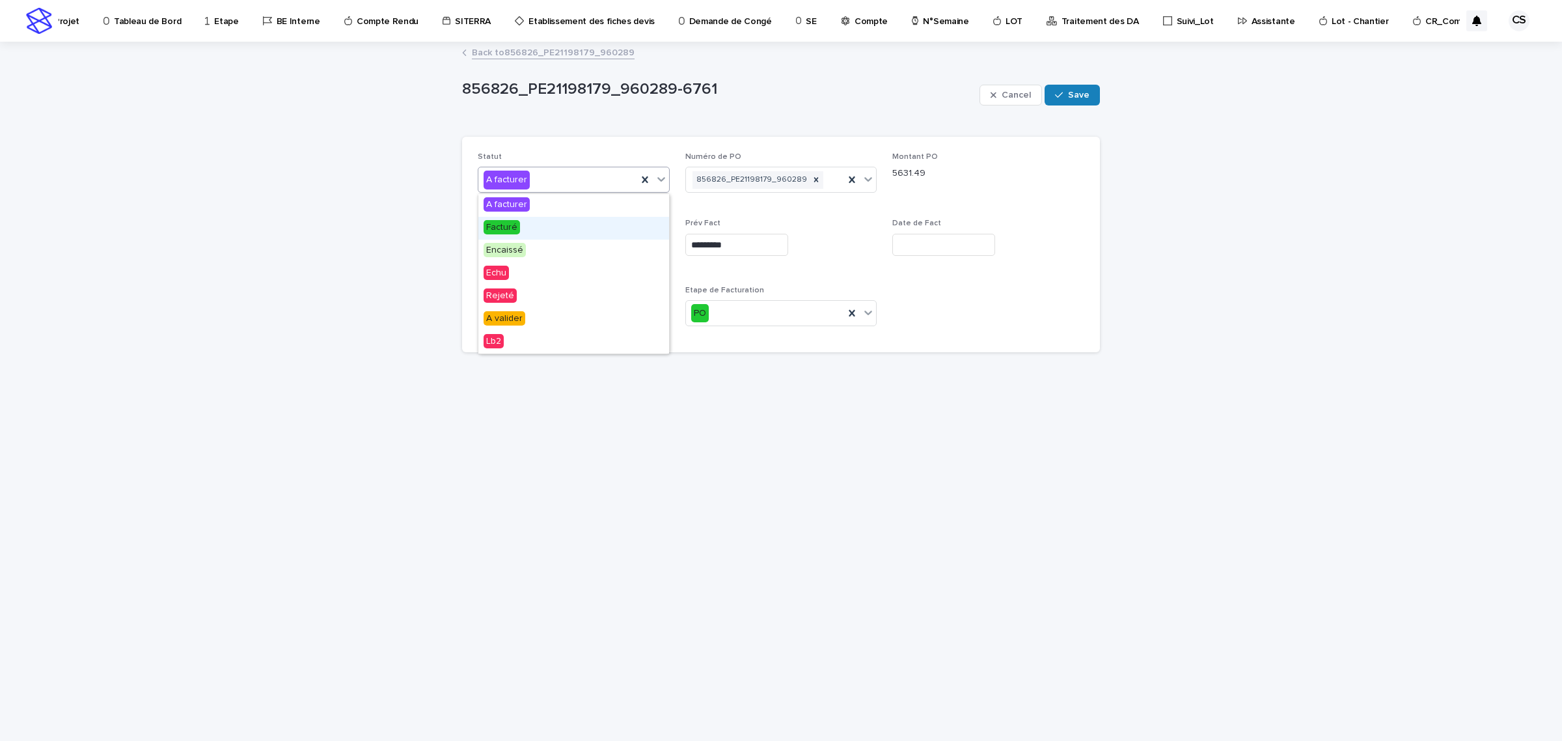
click at [528, 223] on div "Facturé" at bounding box center [573, 228] width 191 height 23
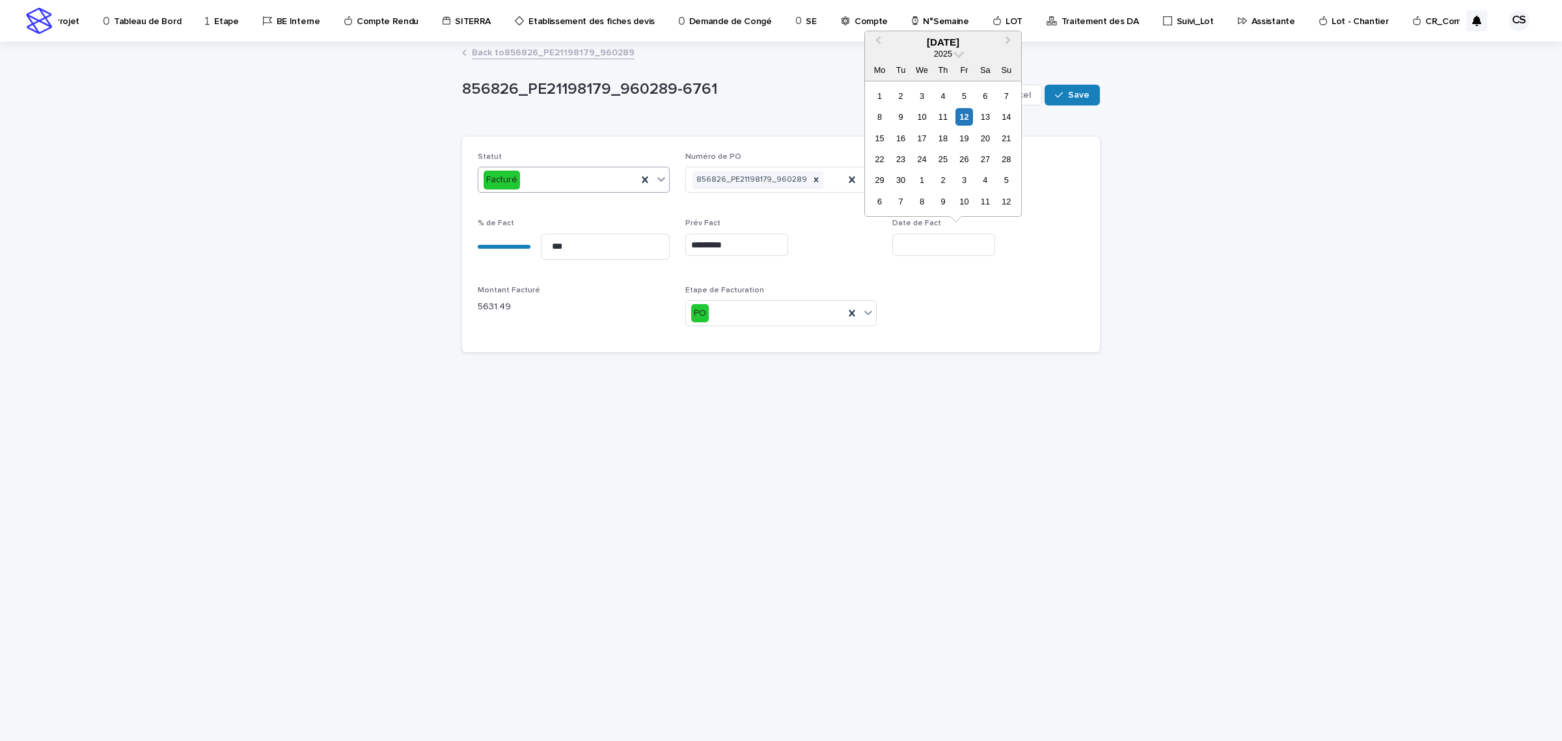
click at [933, 242] on input "text" at bounding box center [943, 245] width 103 height 23
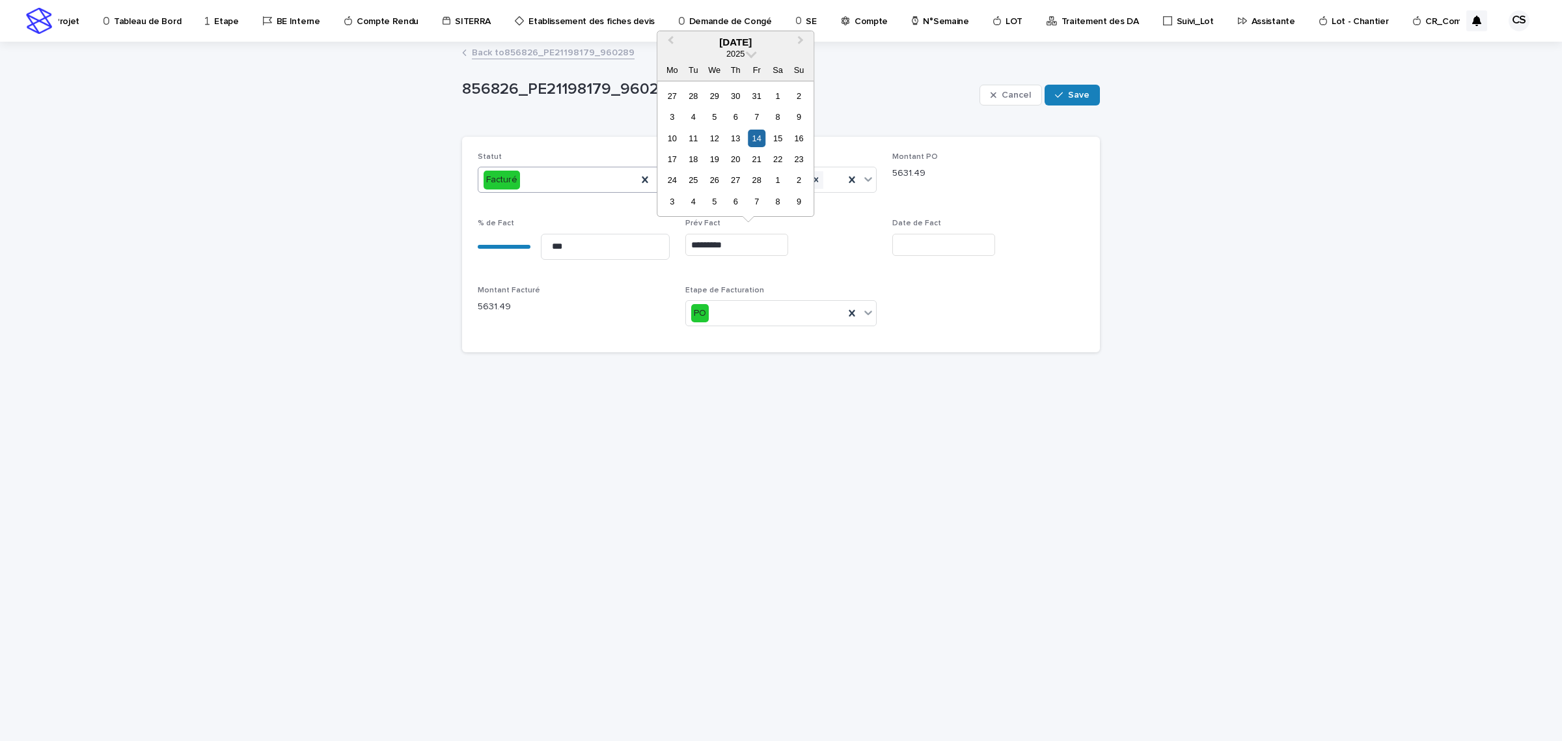
click at [778, 242] on input "*********" at bounding box center [736, 245] width 103 height 23
click at [676, 43] on button "Previous Month" at bounding box center [669, 43] width 21 height 21
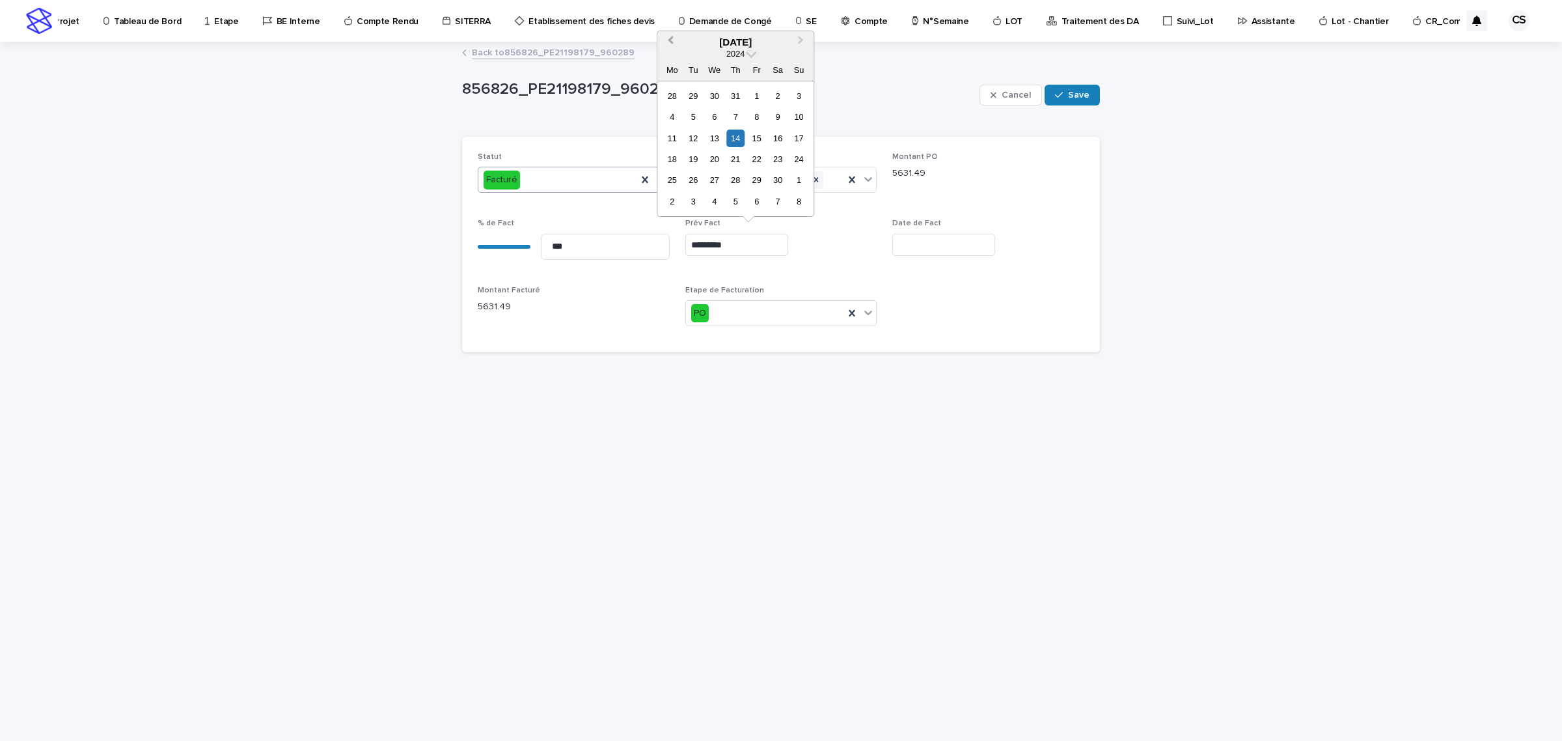
click at [676, 43] on button "Previous Month" at bounding box center [669, 43] width 21 height 21
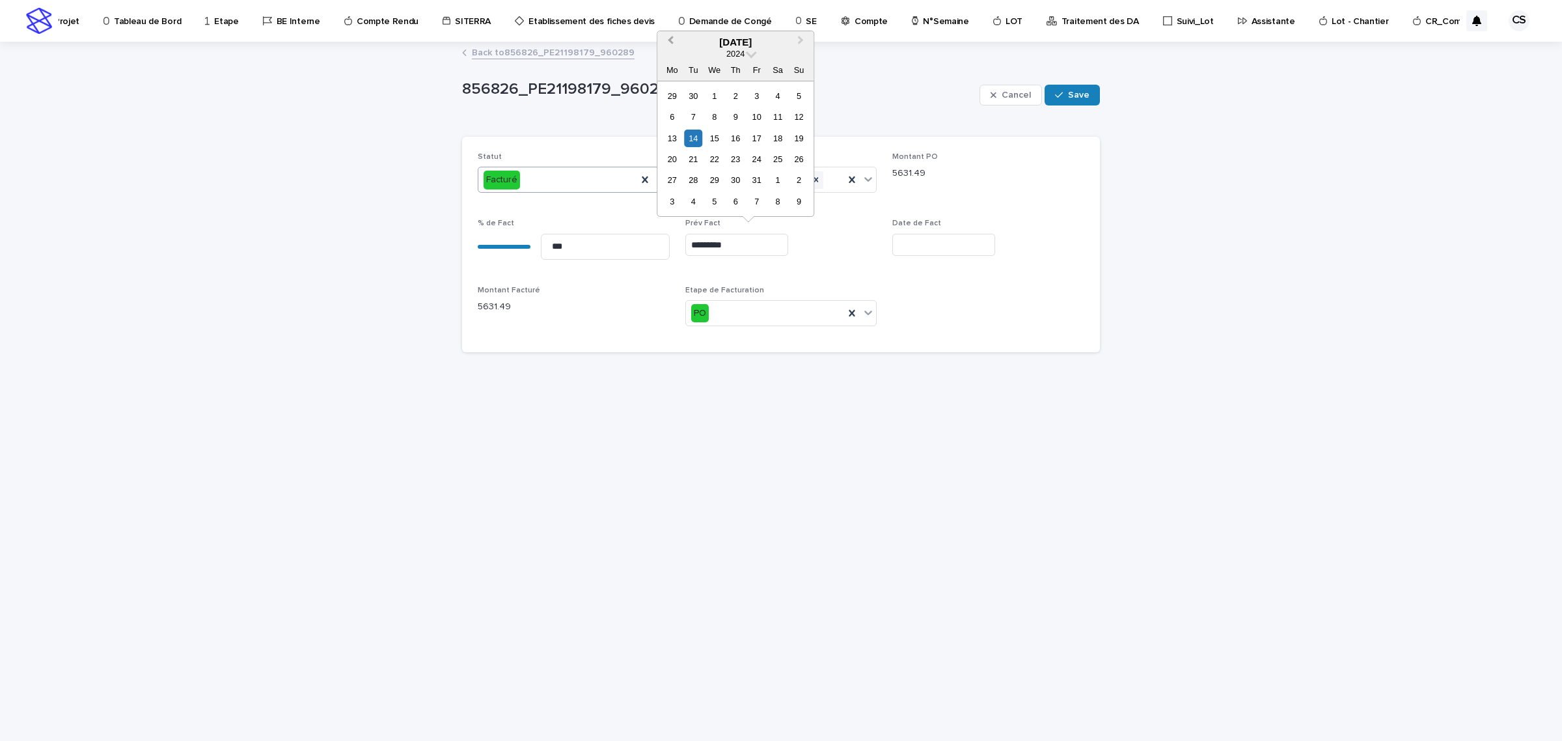
click at [676, 43] on button "Previous Month" at bounding box center [669, 43] width 21 height 21
click at [751, 92] on div "5" at bounding box center [757, 96] width 18 height 18
type input "********"
drag, startPoint x: 750, startPoint y: 241, endPoint x: 568, endPoint y: 246, distance: 182.3
click at [568, 246] on div "Statut Facturé Numéro de PO 856826_PE21198179_960289 Montant PO 5631.49 % de Fa…" at bounding box center [781, 244] width 607 height 184
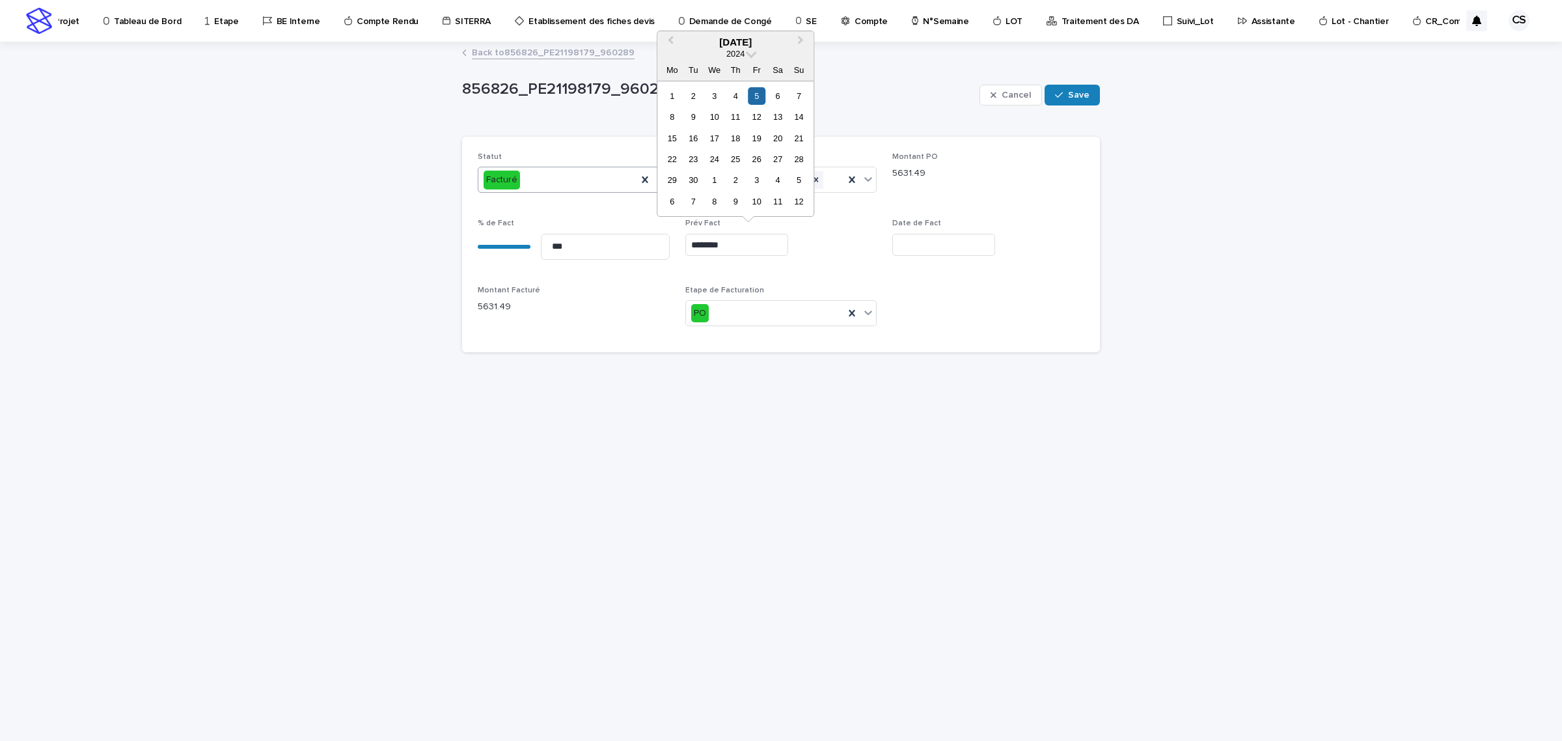
click at [920, 231] on div "Date de Fact" at bounding box center [988, 243] width 192 height 48
click at [922, 238] on input "text" at bounding box center [943, 245] width 103 height 23
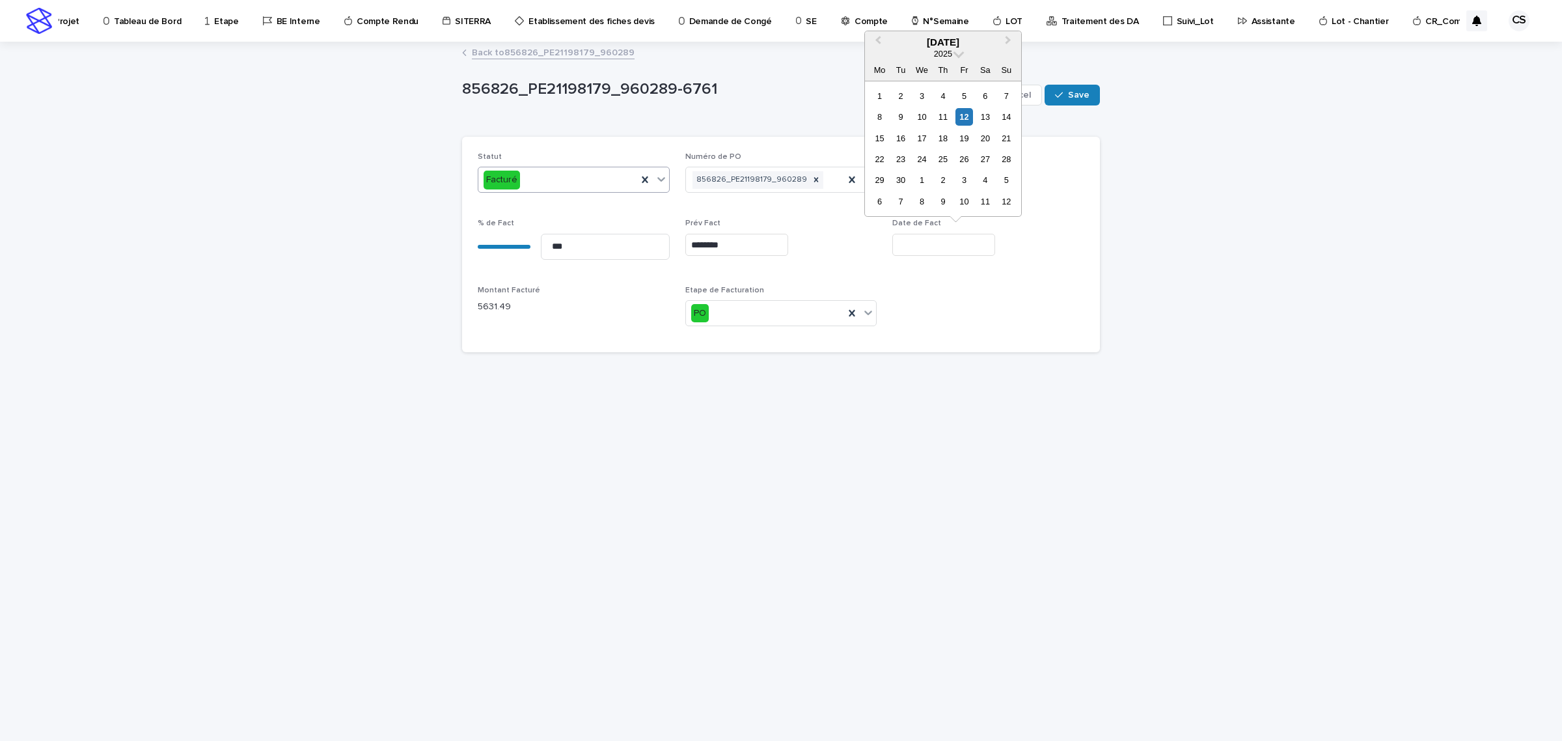
paste input "********"
type input "**********"
click at [997, 330] on div "**********" at bounding box center [781, 244] width 607 height 184
click at [1068, 99] on button "Save" at bounding box center [1072, 95] width 55 height 21
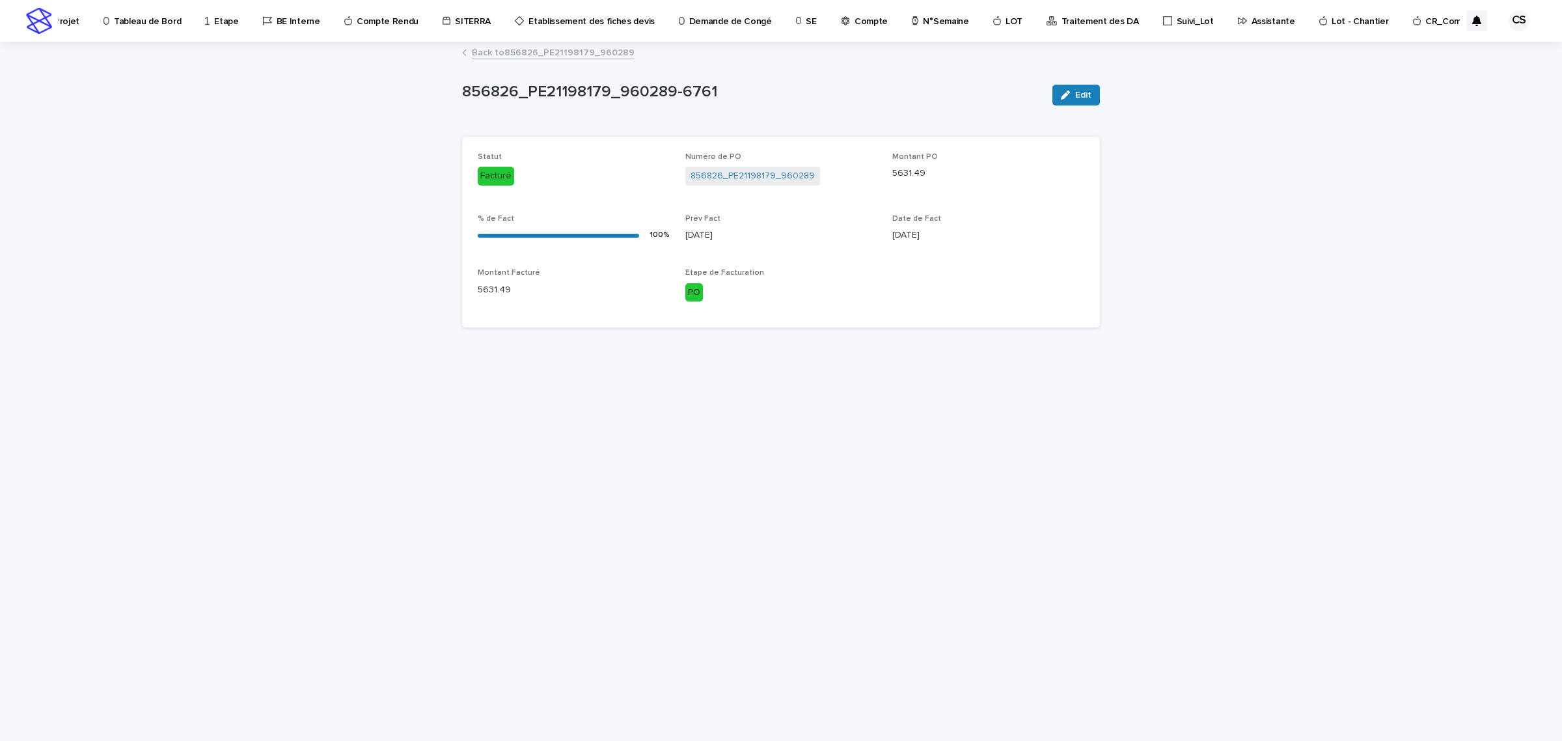
click at [594, 53] on link "Back to 856826_PE21198179_960289" at bounding box center [553, 51] width 163 height 15
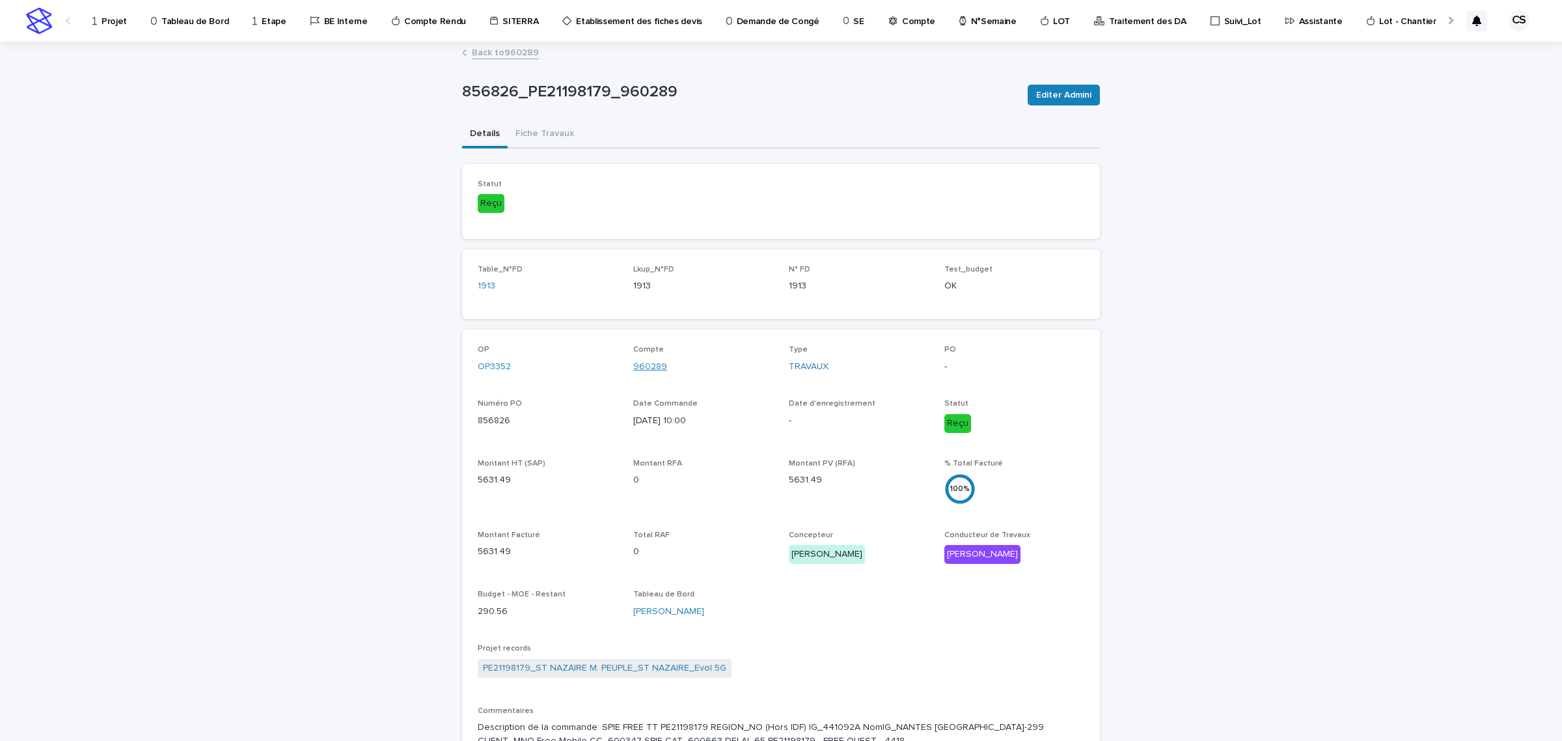
click at [646, 362] on link "960289" at bounding box center [650, 367] width 34 height 14
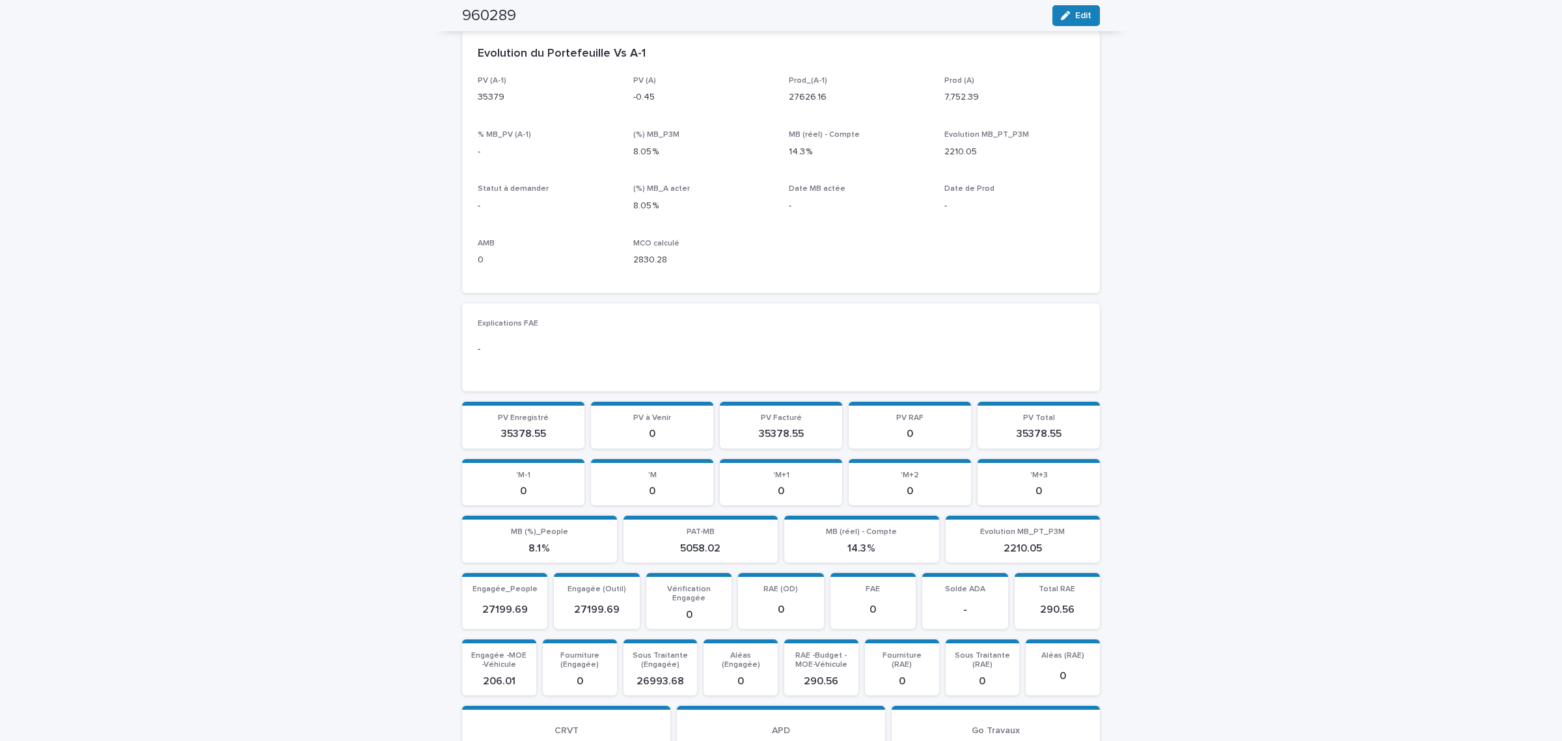
scroll to position [1085, 0]
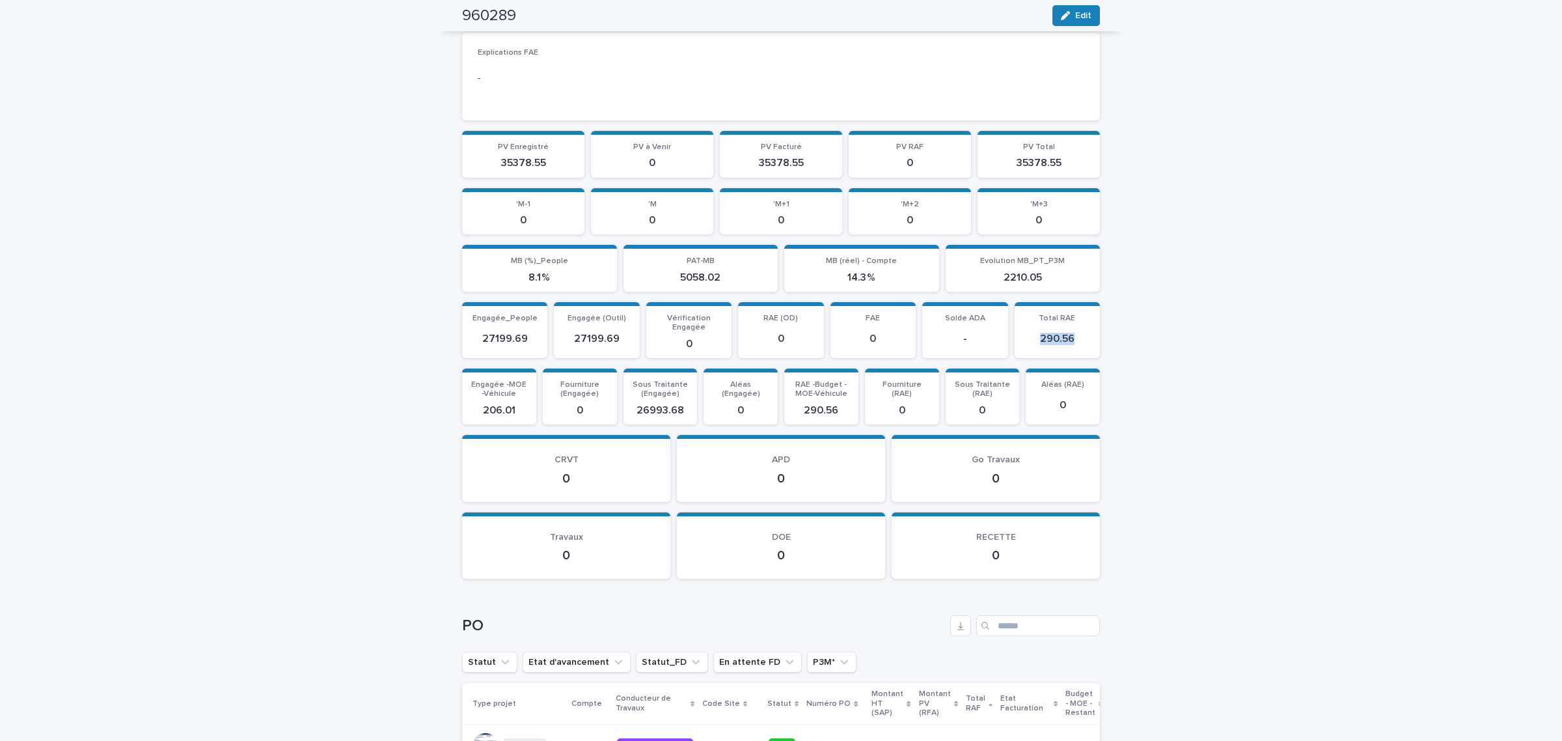
drag, startPoint x: 1066, startPoint y: 333, endPoint x: 1036, endPoint y: 333, distance: 29.9
click at [1036, 333] on p "290.56" at bounding box center [1058, 339] width 70 height 12
drag, startPoint x: 724, startPoint y: 277, endPoint x: 680, endPoint y: 272, distance: 43.9
click at [680, 272] on p "5058.02" at bounding box center [700, 277] width 139 height 12
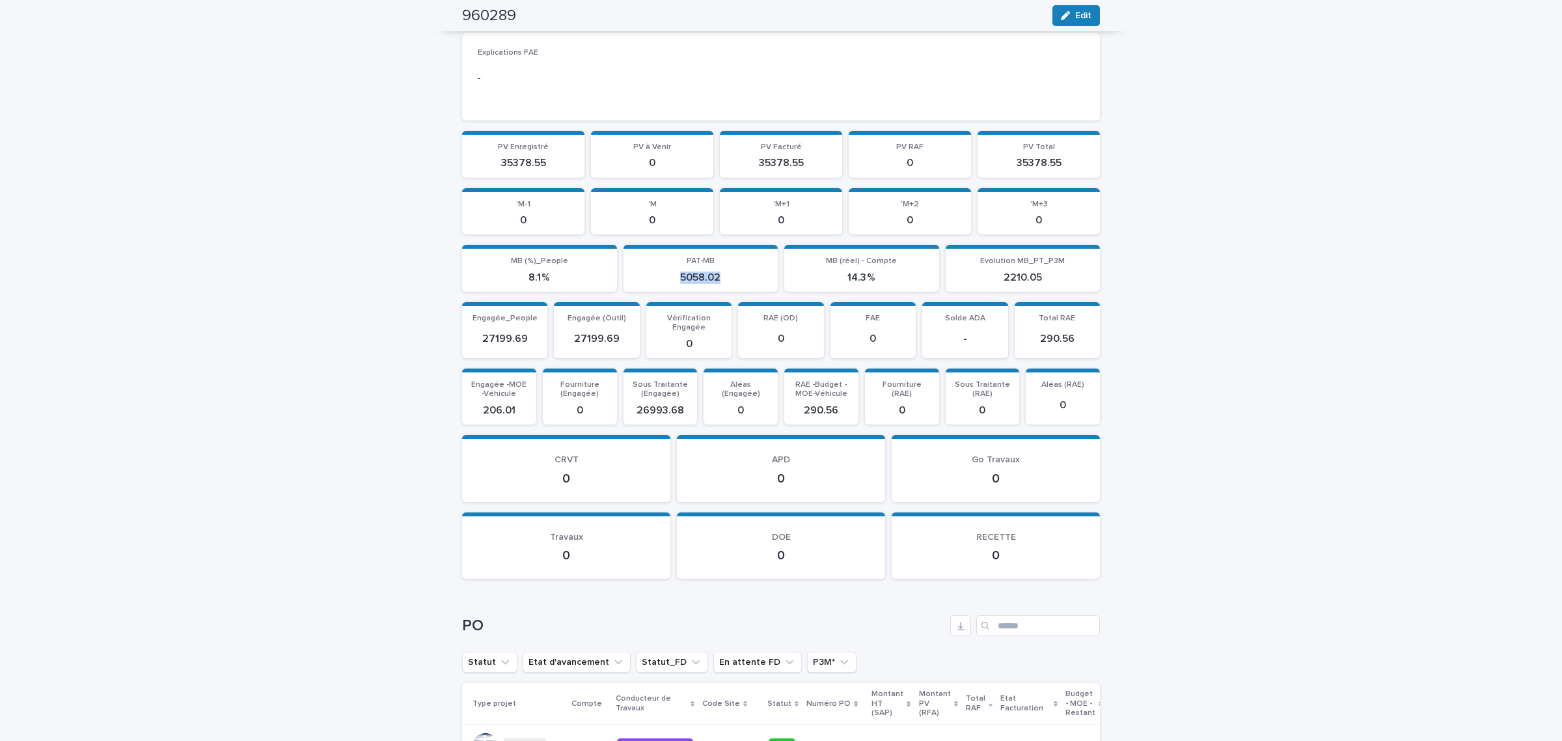
drag, startPoint x: 676, startPoint y: 274, endPoint x: 713, endPoint y: 273, distance: 37.8
click at [713, 273] on p "5058.02" at bounding box center [700, 277] width 139 height 12
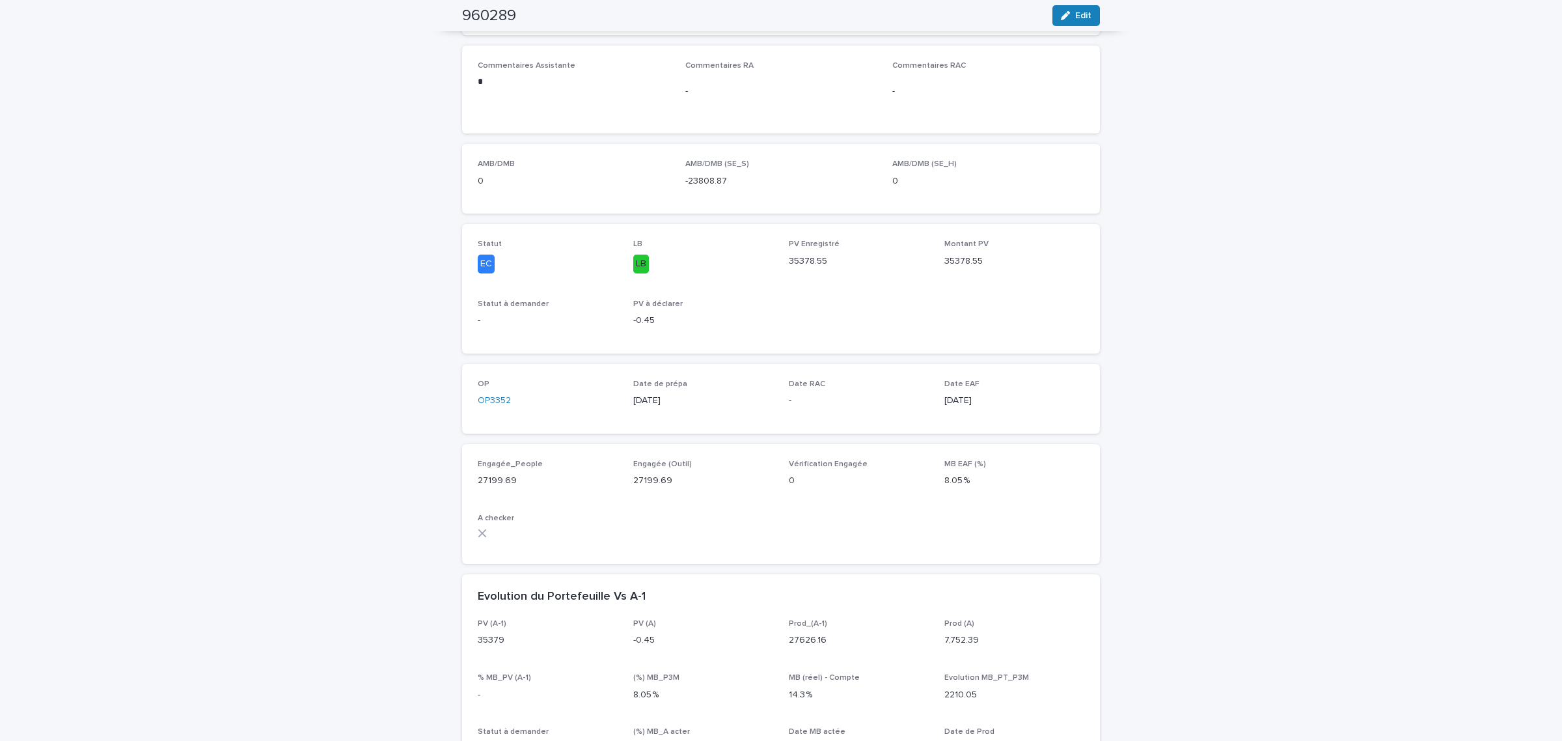
scroll to position [0, 0]
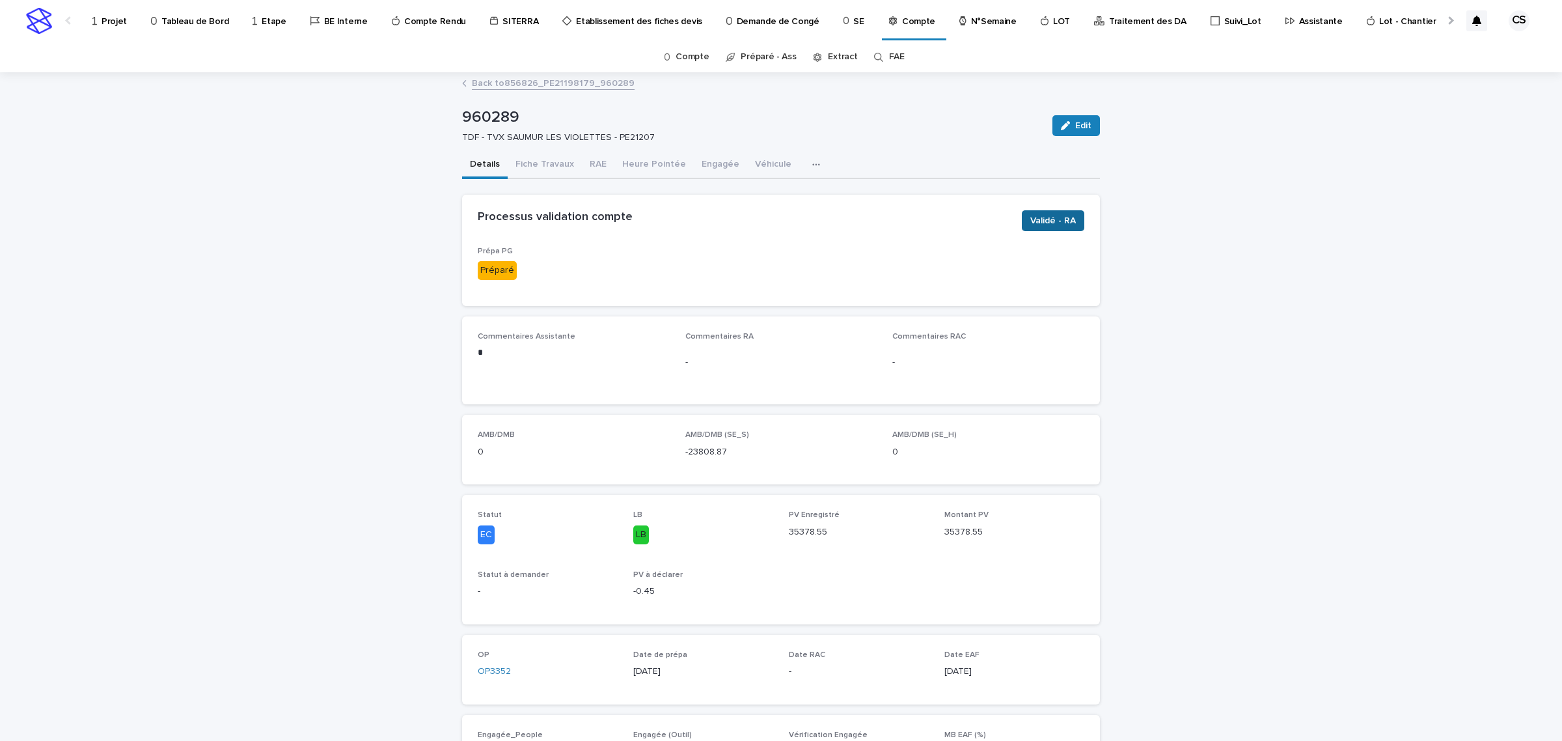
click at [1050, 221] on span "Validé - RA" at bounding box center [1053, 220] width 46 height 13
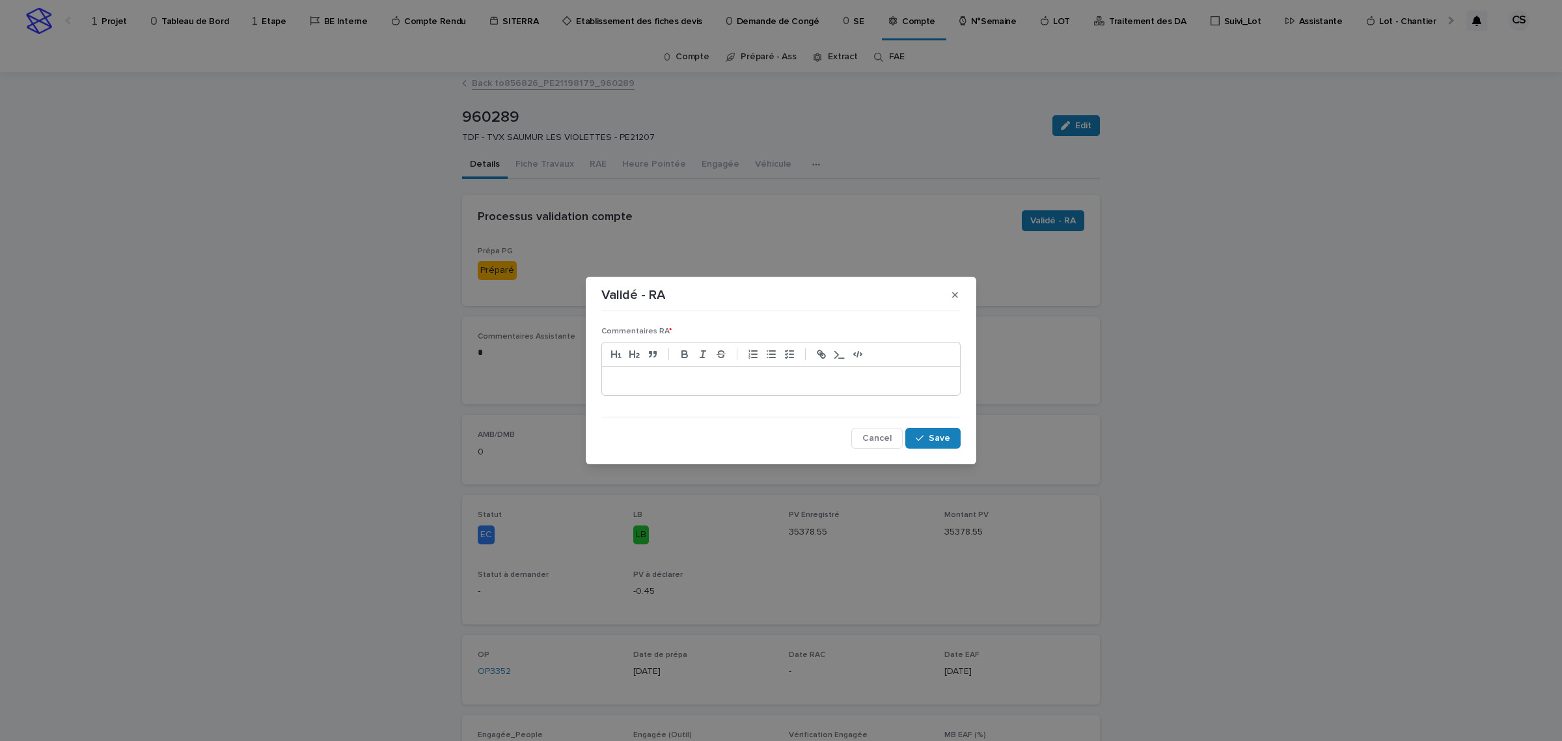
click at [760, 381] on p at bounding box center [781, 380] width 339 height 13
click at [935, 441] on span "Save" at bounding box center [939, 438] width 21 height 9
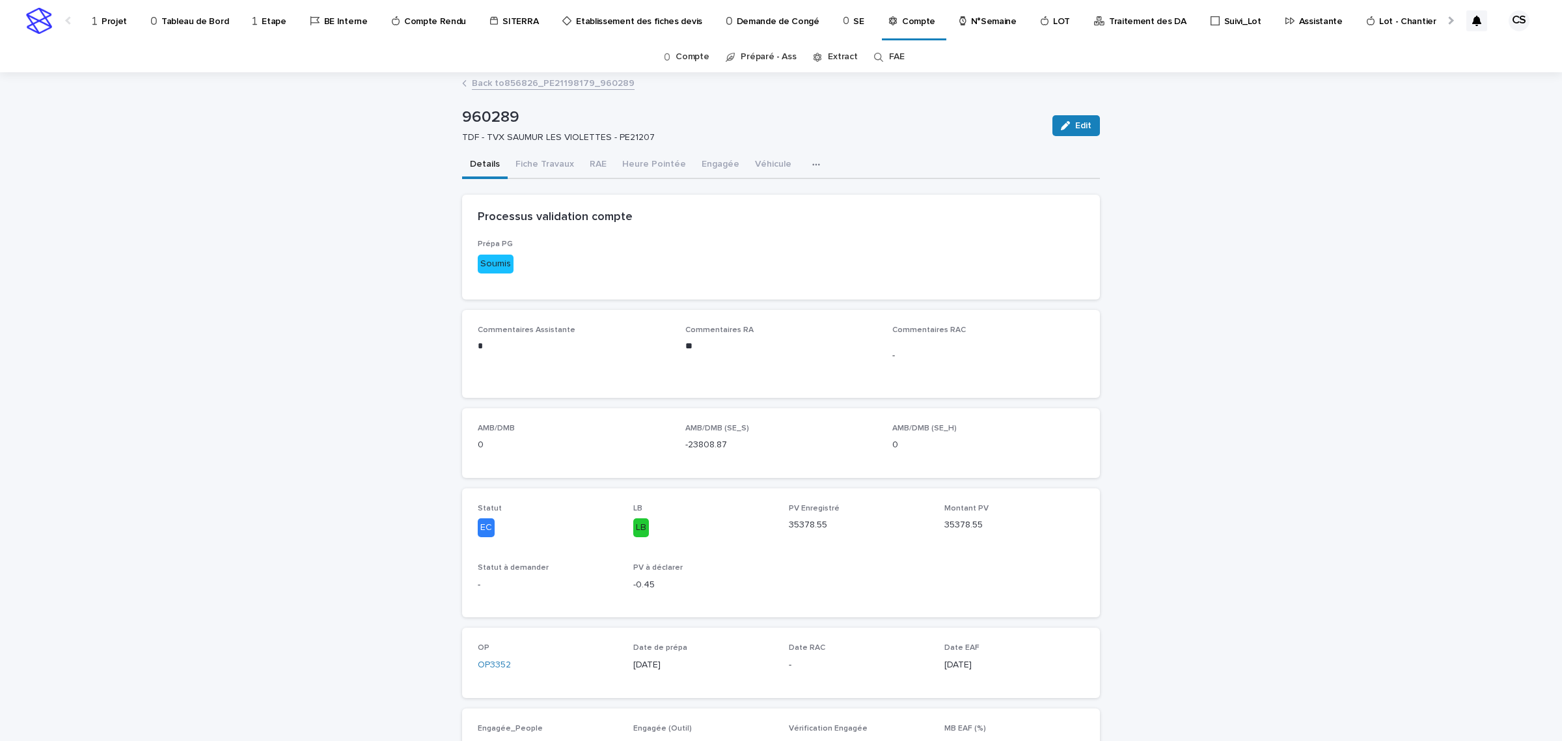
click at [546, 79] on link "Back to 856826_PE21198179_960289" at bounding box center [553, 82] width 163 height 15
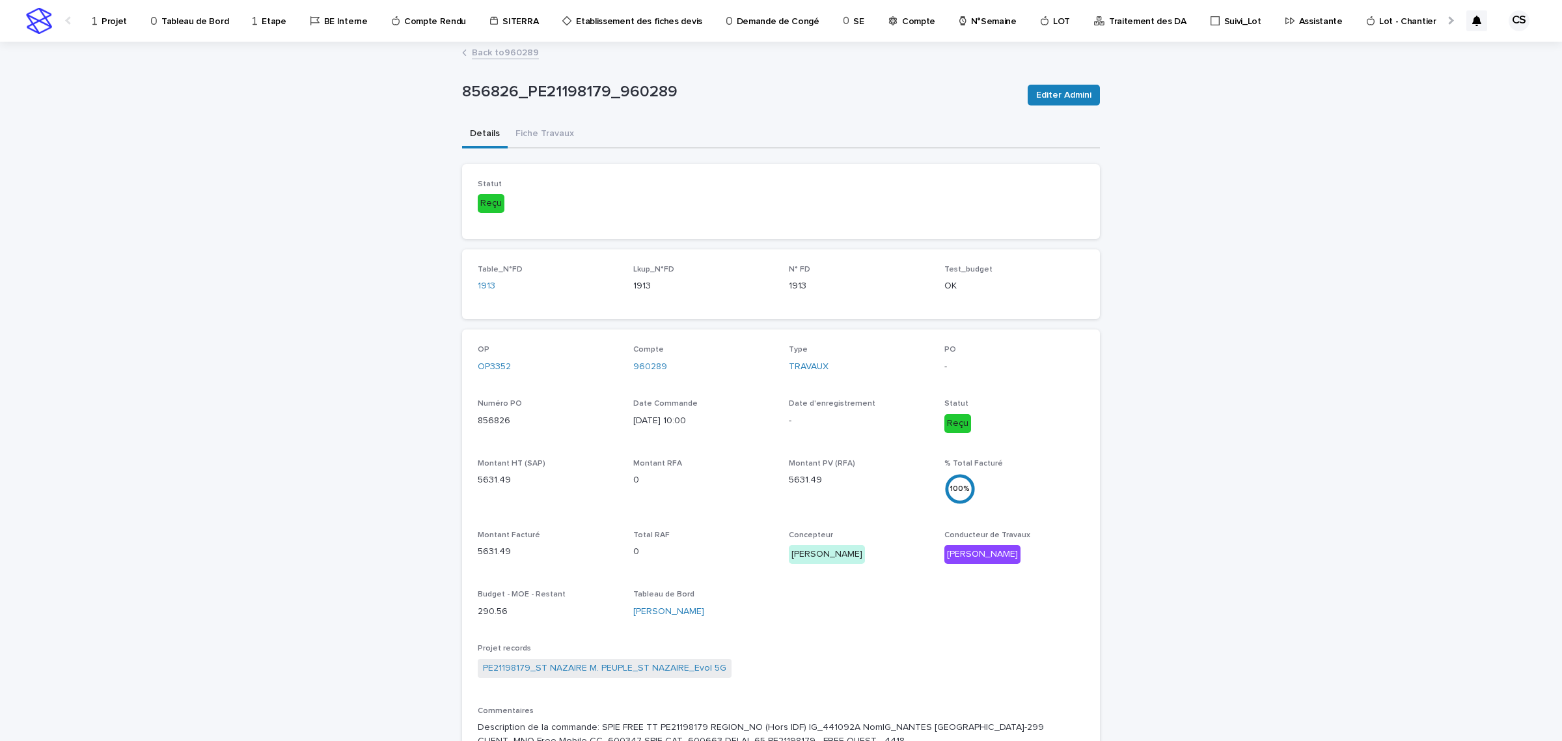
click at [509, 52] on link "Back to 960289" at bounding box center [505, 51] width 67 height 15
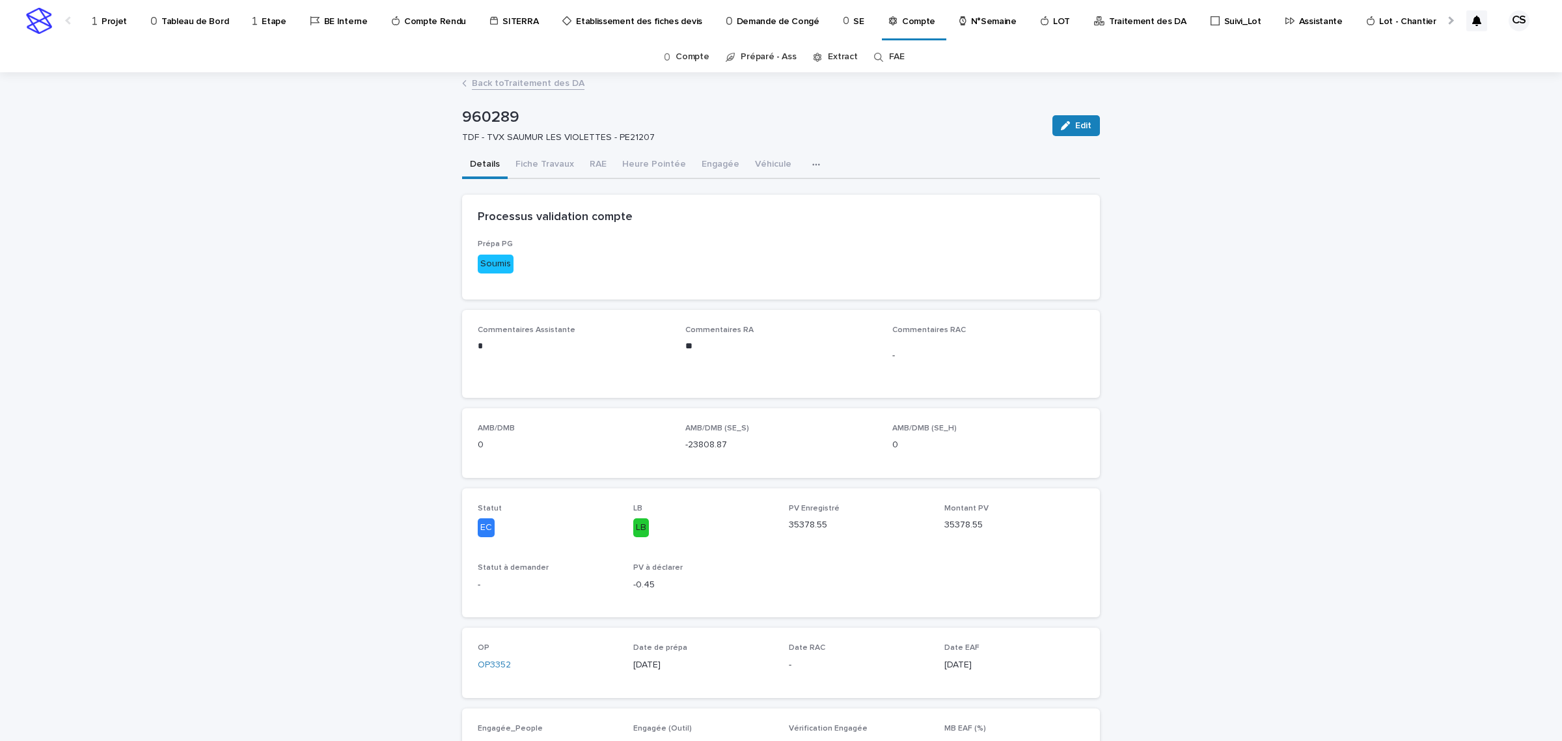
click at [489, 77] on link "Back to Traitement des DA" at bounding box center [528, 82] width 113 height 15
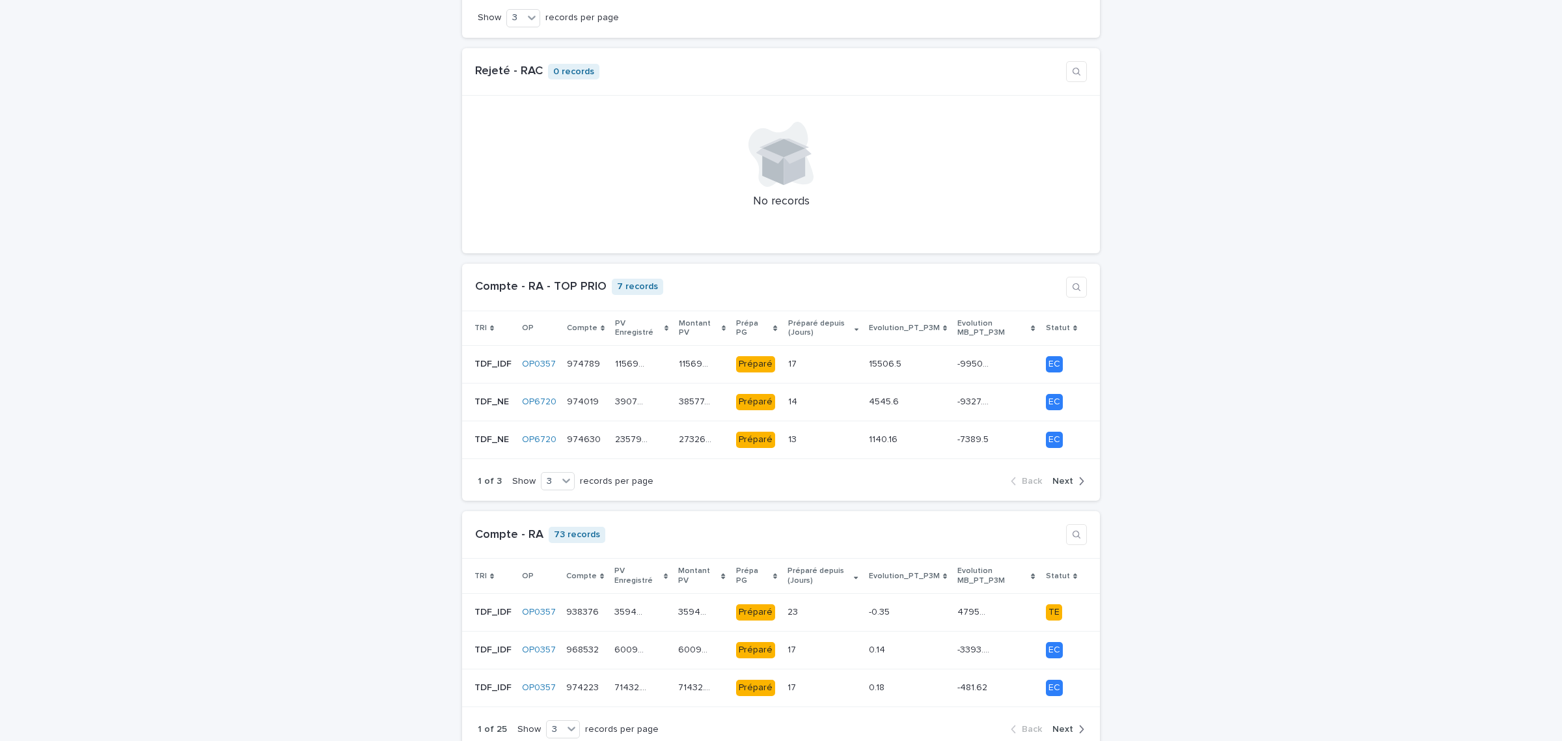
scroll to position [814, 0]
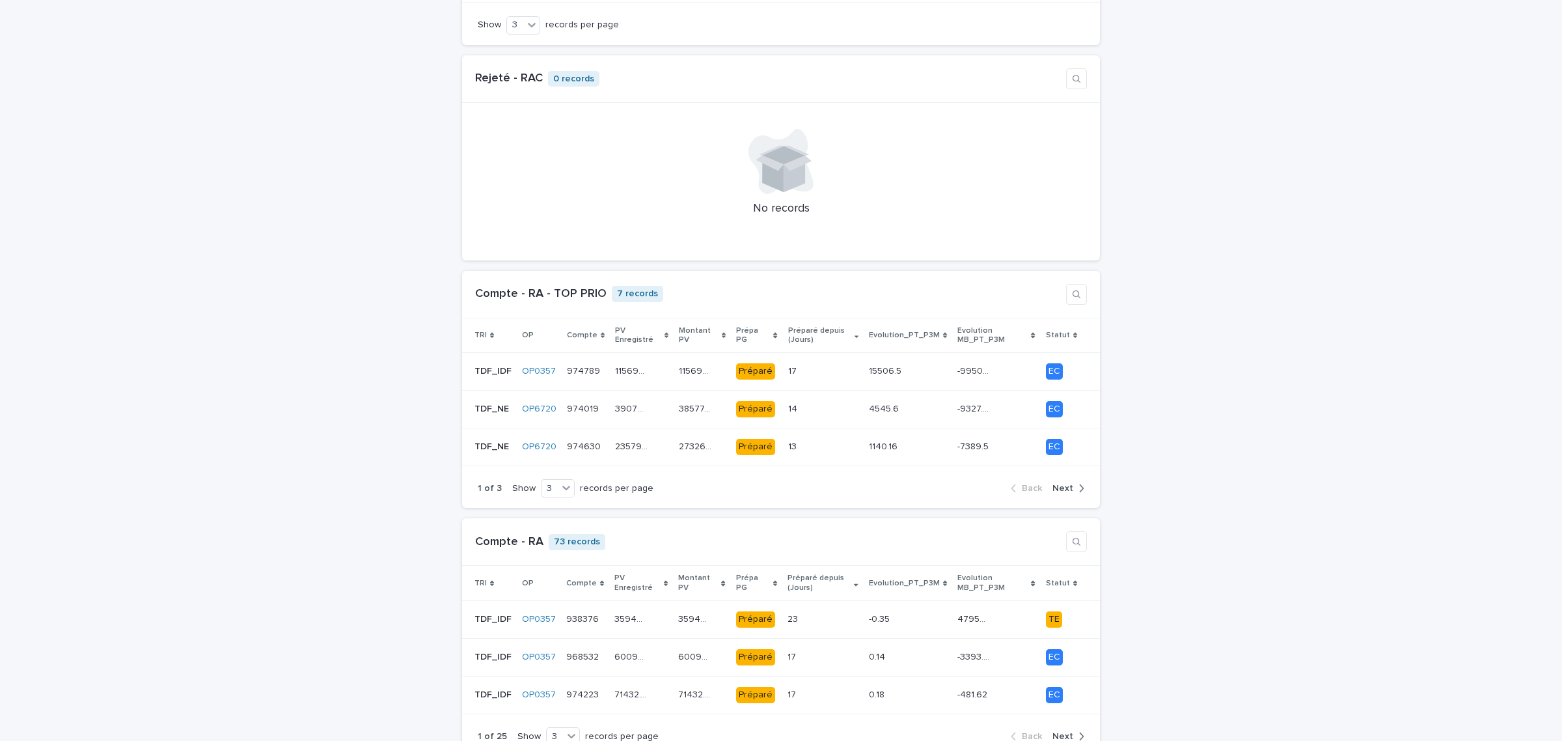
click at [484, 328] on div "TRI" at bounding box center [493, 335] width 37 height 14
click at [480, 328] on div "TRI" at bounding box center [504, 335] width 59 height 14
click at [560, 484] on icon at bounding box center [566, 487] width 13 height 13
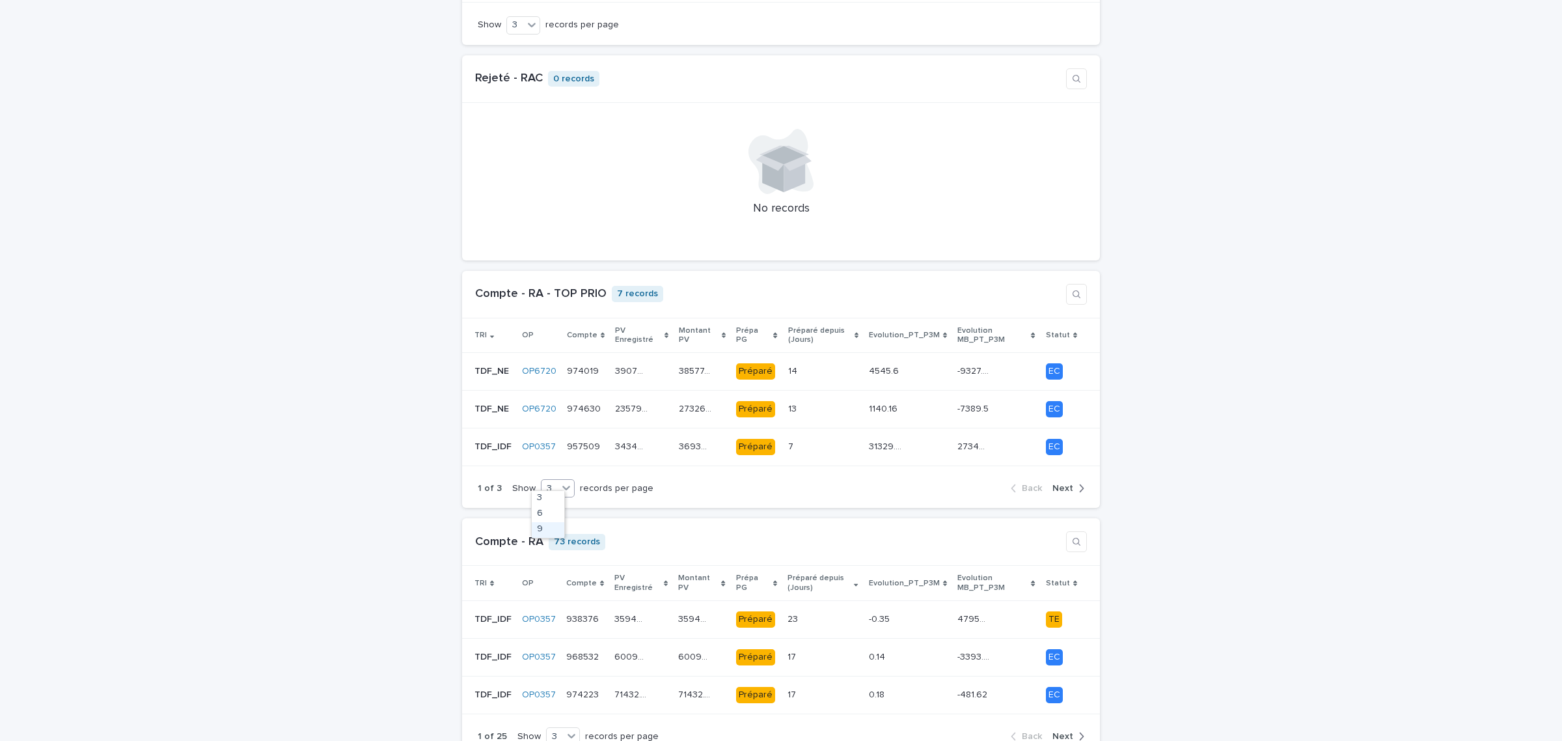
click at [541, 525] on div "9" at bounding box center [548, 530] width 33 height 16
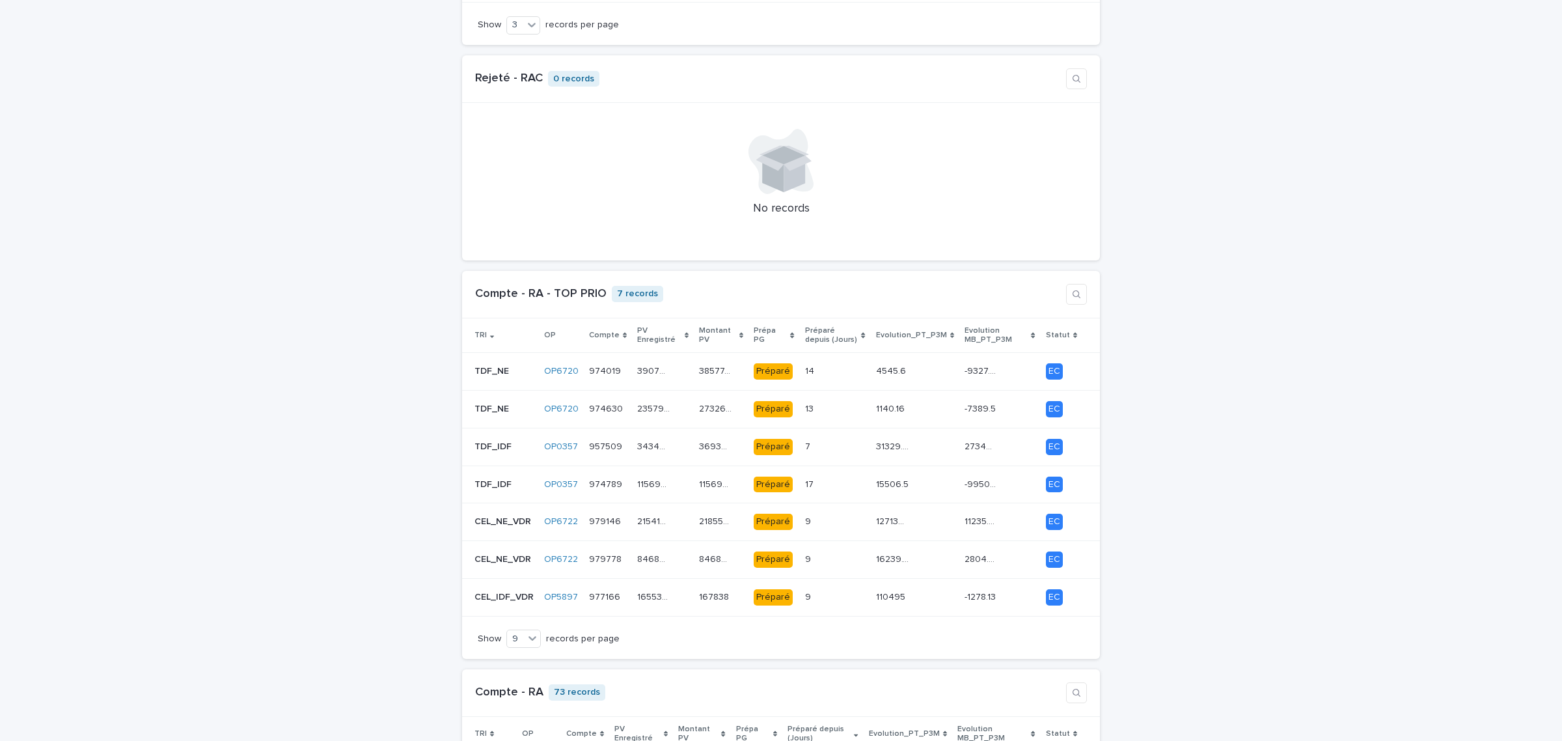
click at [490, 332] on icon at bounding box center [492, 335] width 4 height 7
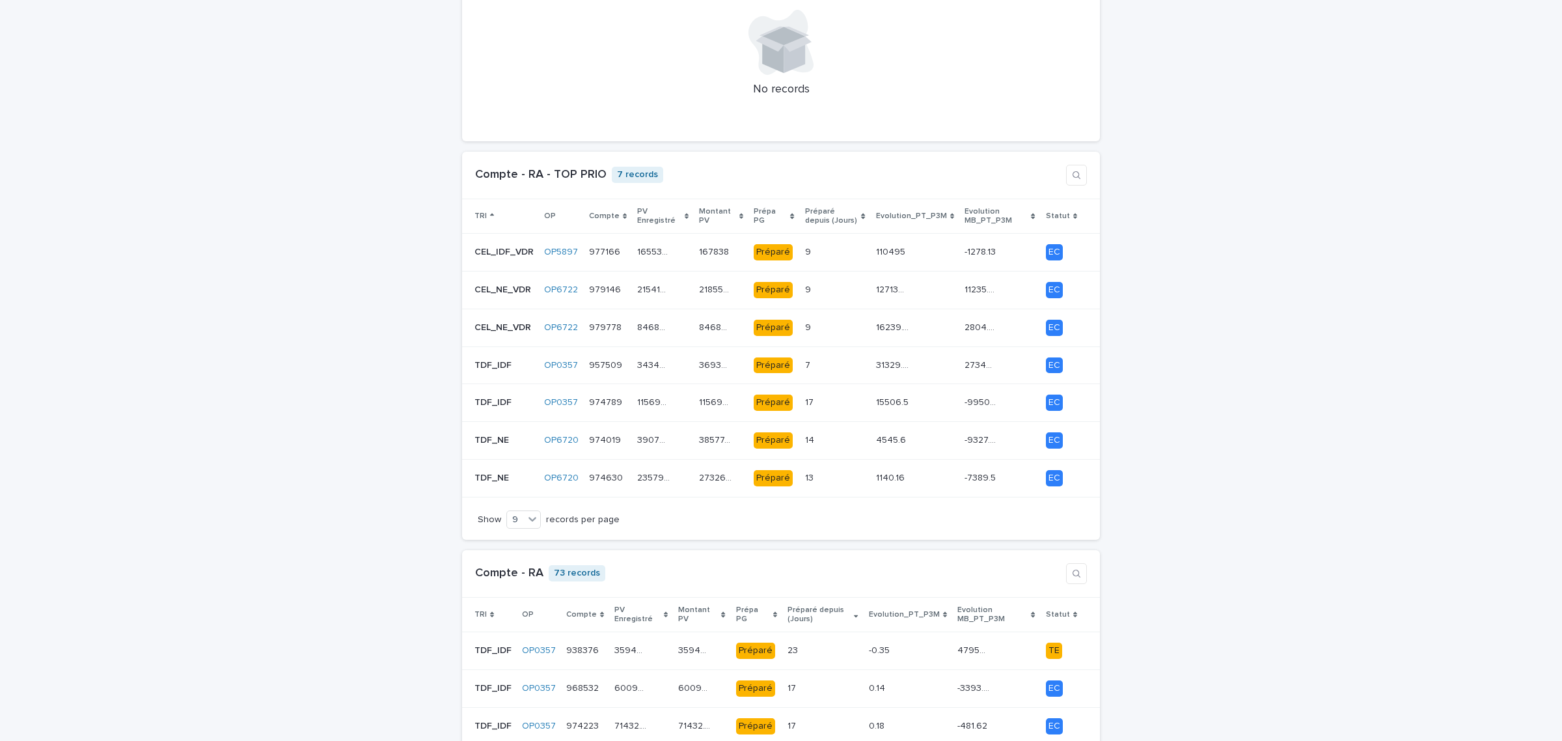
scroll to position [1047, 0]
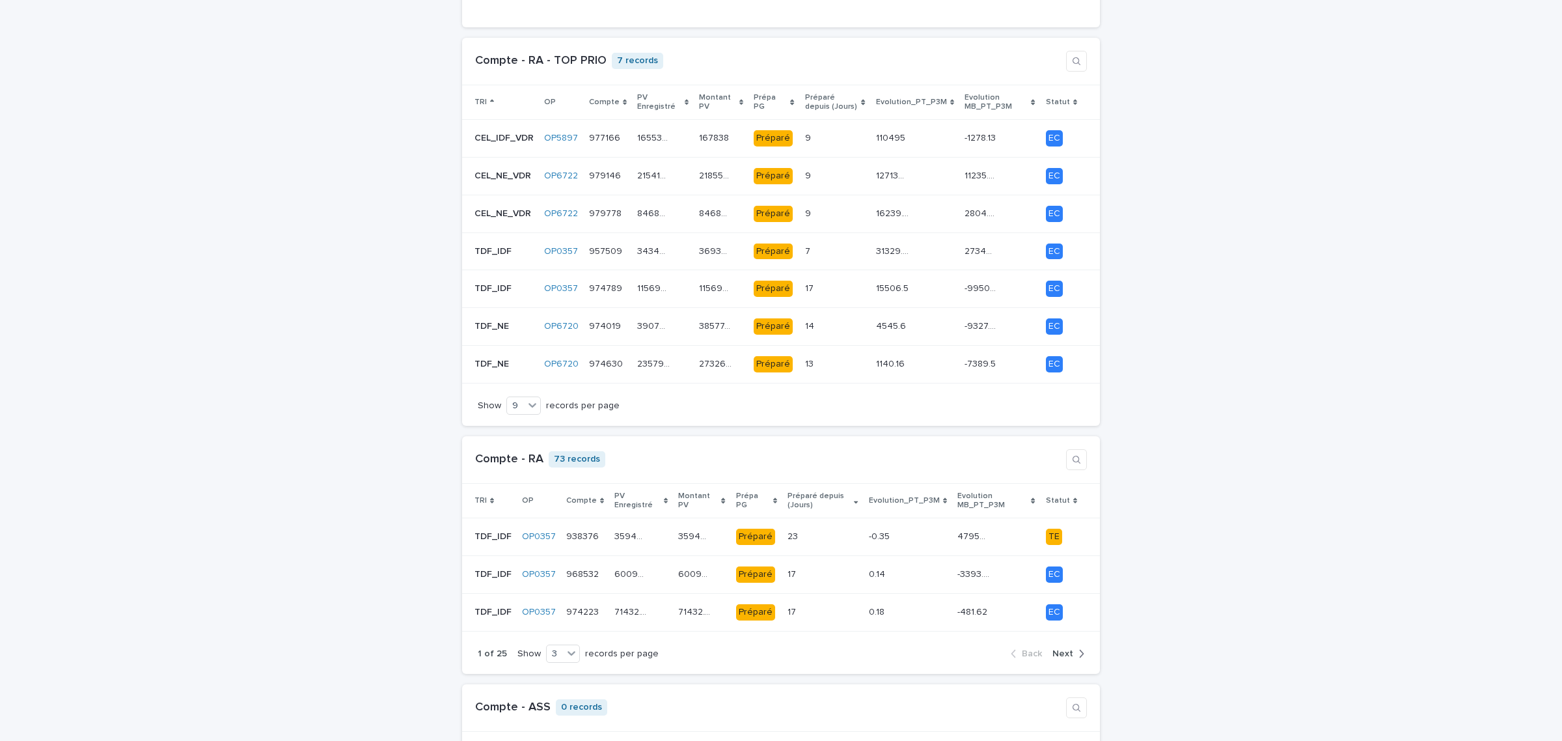
click at [482, 95] on div "TRI" at bounding box center [504, 102] width 59 height 14
click at [490, 99] on icon at bounding box center [492, 102] width 4 height 7
click at [476, 95] on p "TRI" at bounding box center [481, 102] width 12 height 14
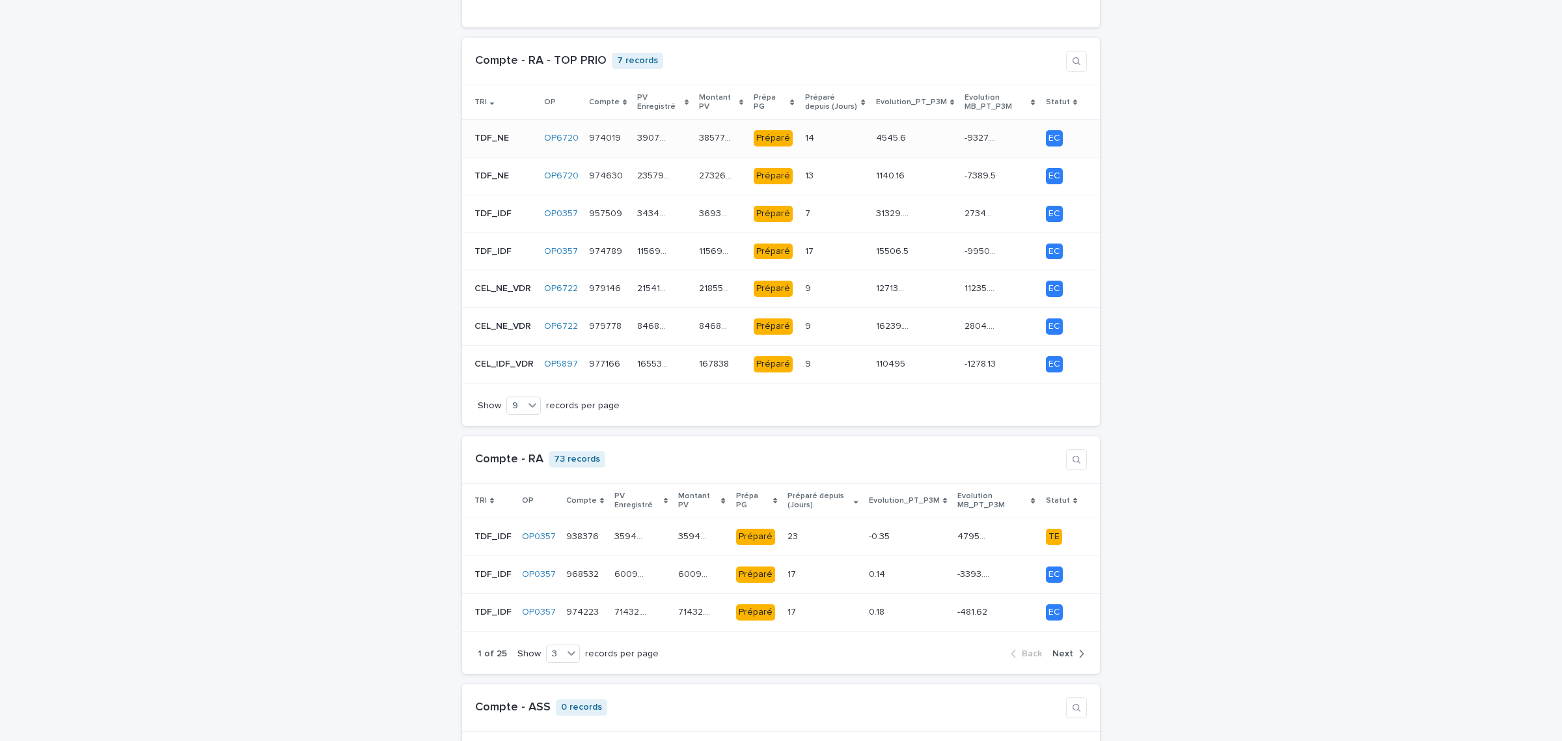
click at [488, 130] on p "TDF_NE" at bounding box center [493, 137] width 37 height 14
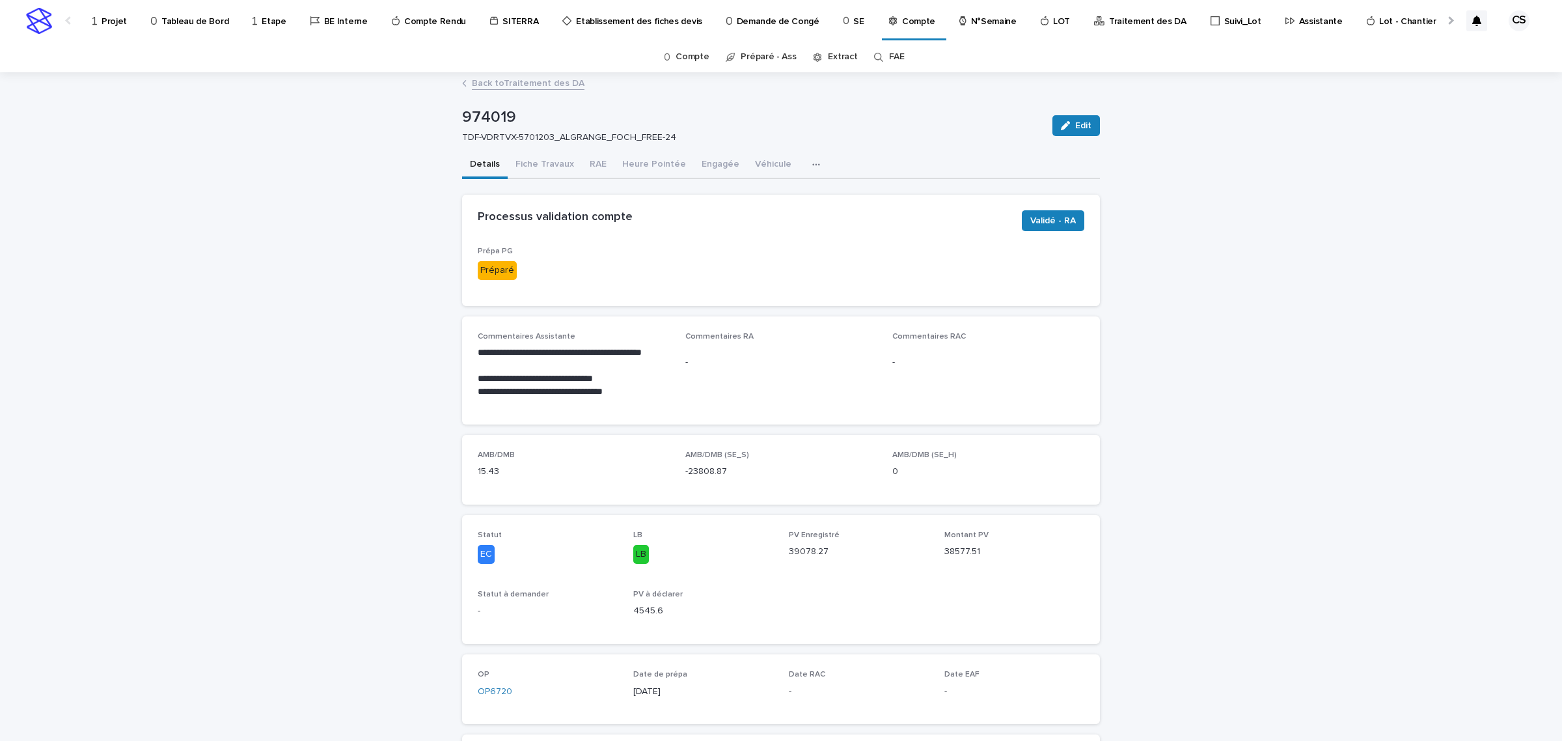
click at [674, 372] on div "**********" at bounding box center [781, 370] width 607 height 77
